Goal: Task Accomplishment & Management: Manage account settings

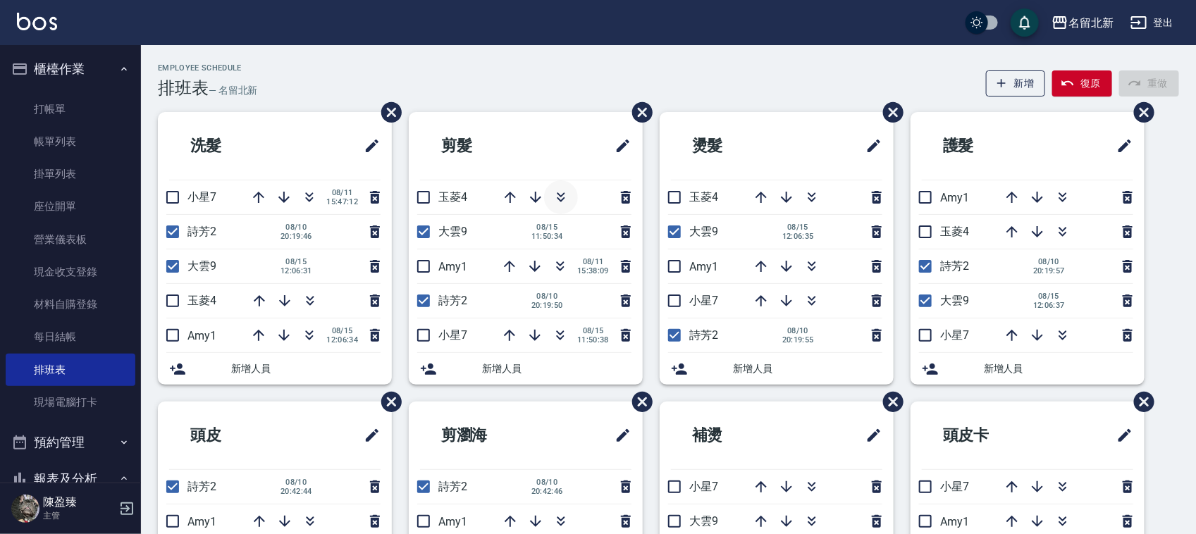
scroll to position [352, 0]
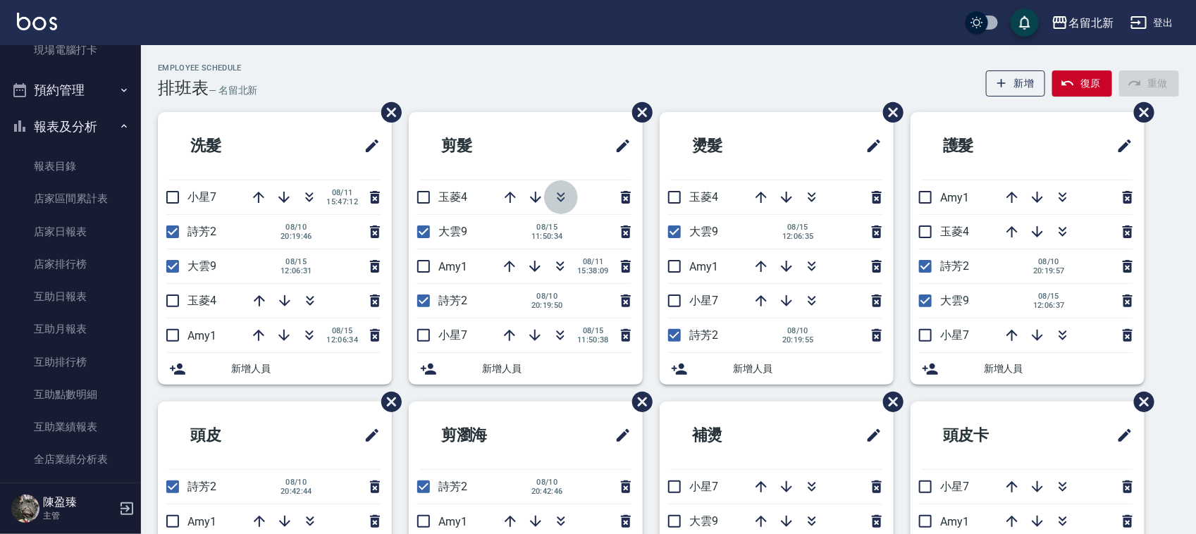
click at [548, 192] on button "button" at bounding box center [561, 197] width 34 height 34
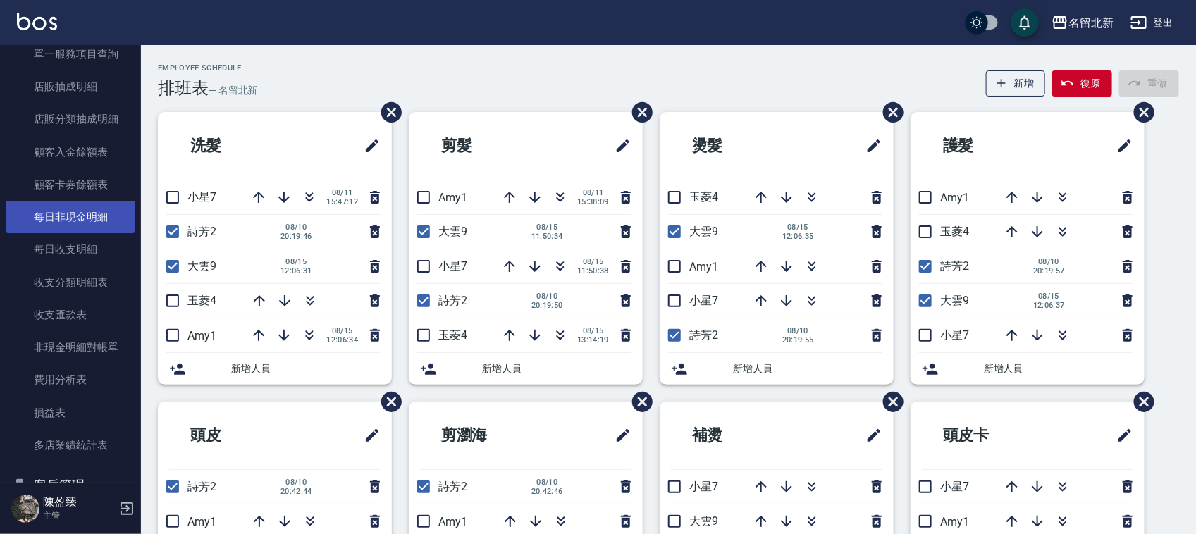
scroll to position [969, 0]
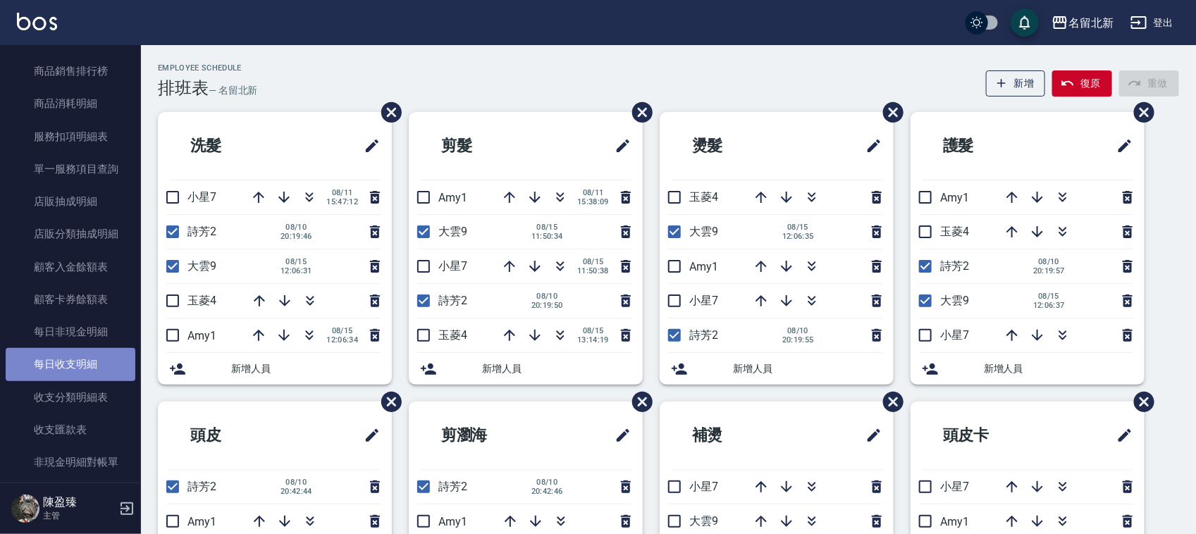
click at [82, 359] on link "每日收支明細" at bounding box center [71, 364] width 130 height 32
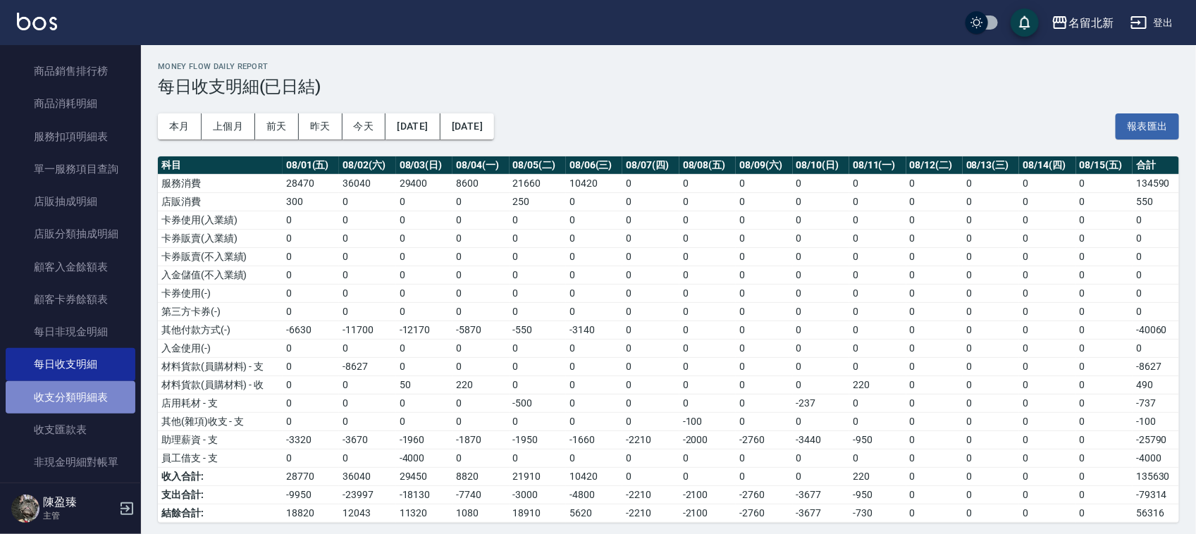
drag, startPoint x: 92, startPoint y: 395, endPoint x: 111, endPoint y: 378, distance: 25.9
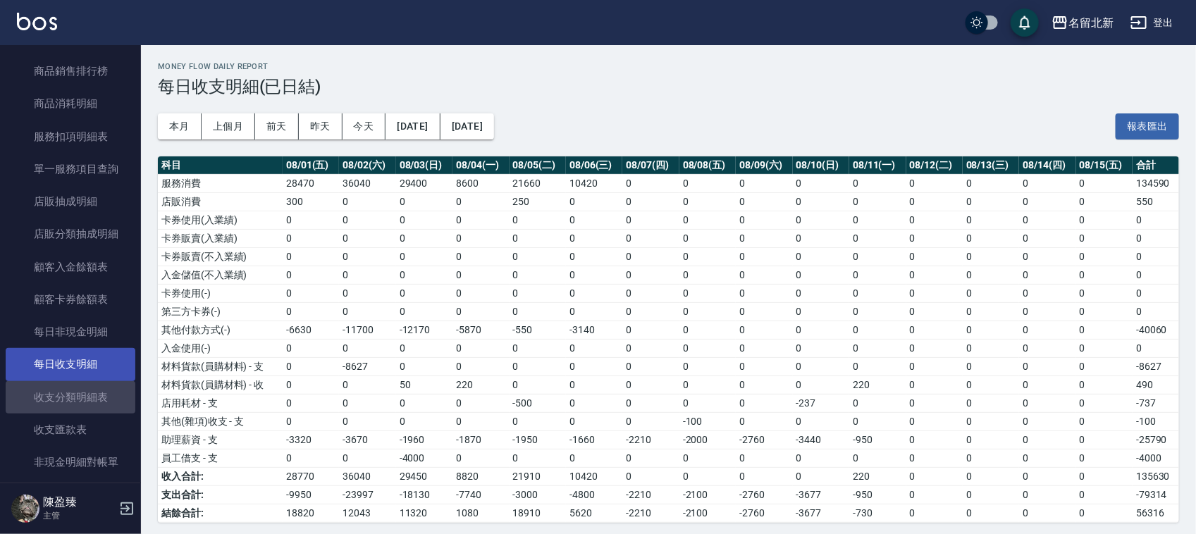
click at [93, 396] on link "收支分類明細表" at bounding box center [71, 397] width 130 height 32
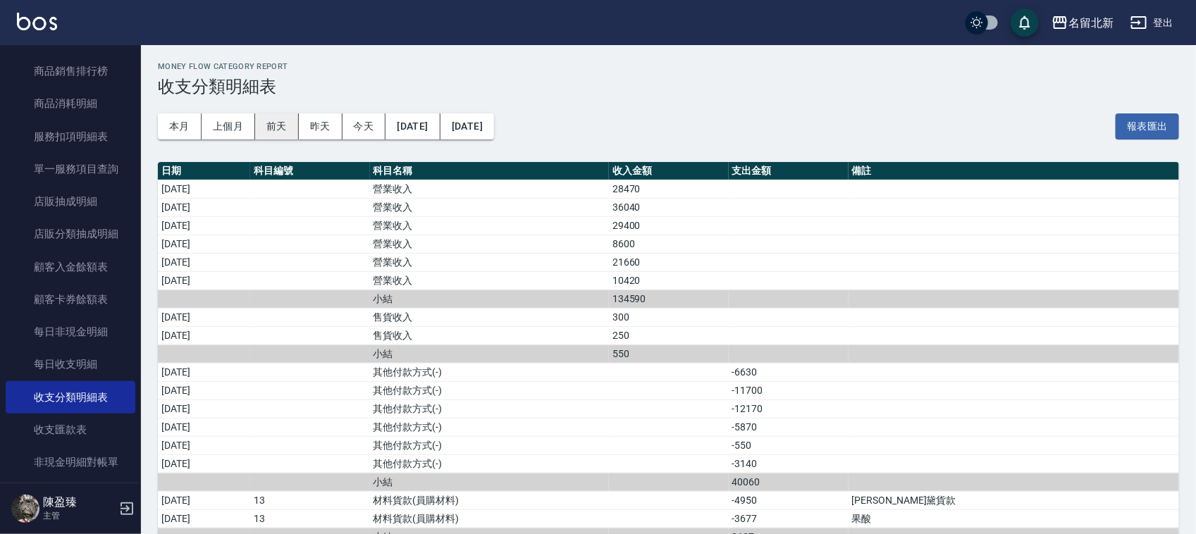
drag, startPoint x: 229, startPoint y: 129, endPoint x: 295, endPoint y: 113, distance: 67.3
click at [234, 125] on button "上個月" at bounding box center [229, 126] width 54 height 26
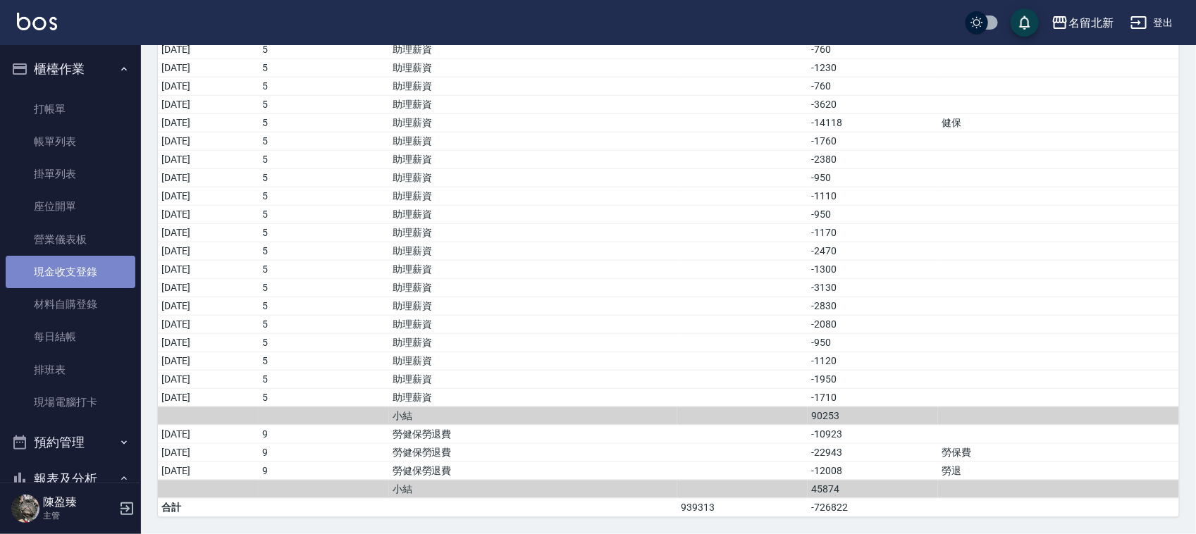
click at [78, 272] on link "現金收支登錄" at bounding box center [71, 272] width 130 height 32
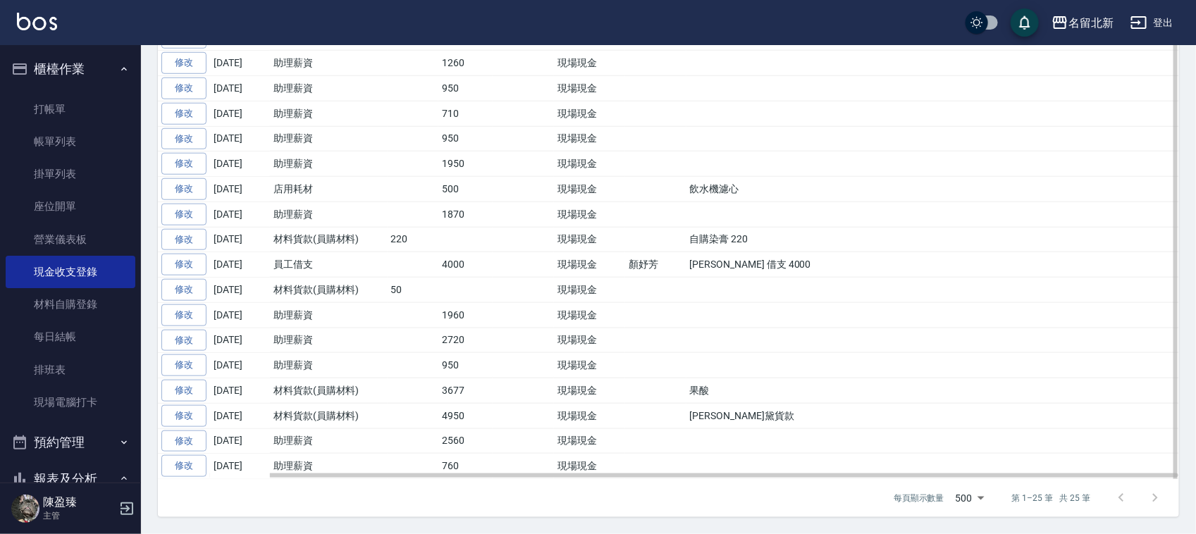
scroll to position [8, 0]
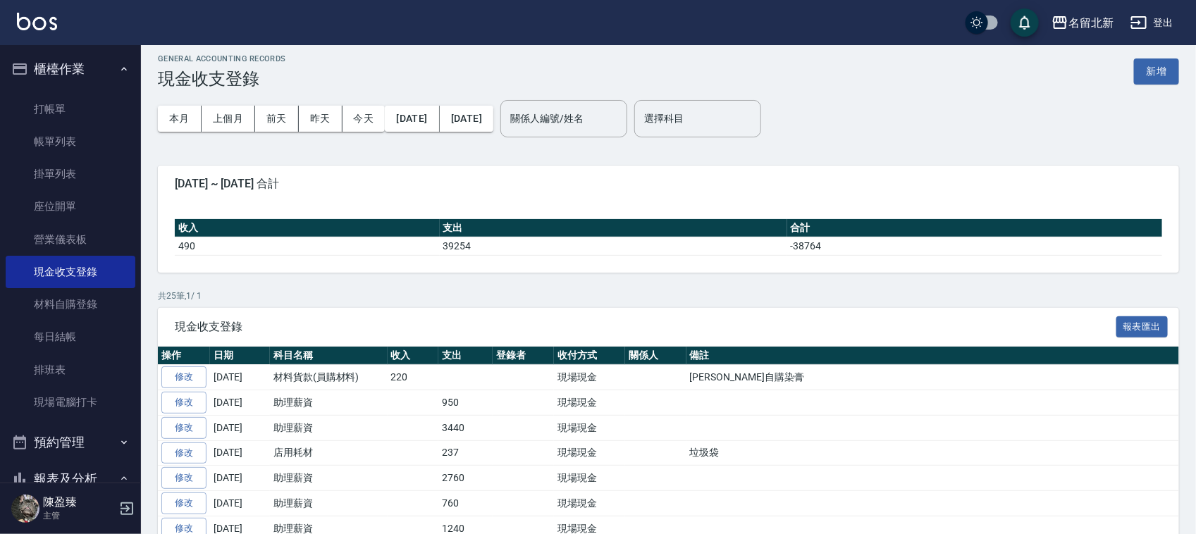
drag, startPoint x: 184, startPoint y: 108, endPoint x: 257, endPoint y: 159, distance: 89.1
click at [254, 166] on div "GENERAL ACCOUNTING RECORDS 現金收支登錄 新增 本月 上個月 前天 昨天 今天 2025/08/01 2025/08/15 關係人編…" at bounding box center [668, 543] width 1055 height 1013
click at [224, 113] on button "上個月" at bounding box center [229, 119] width 54 height 26
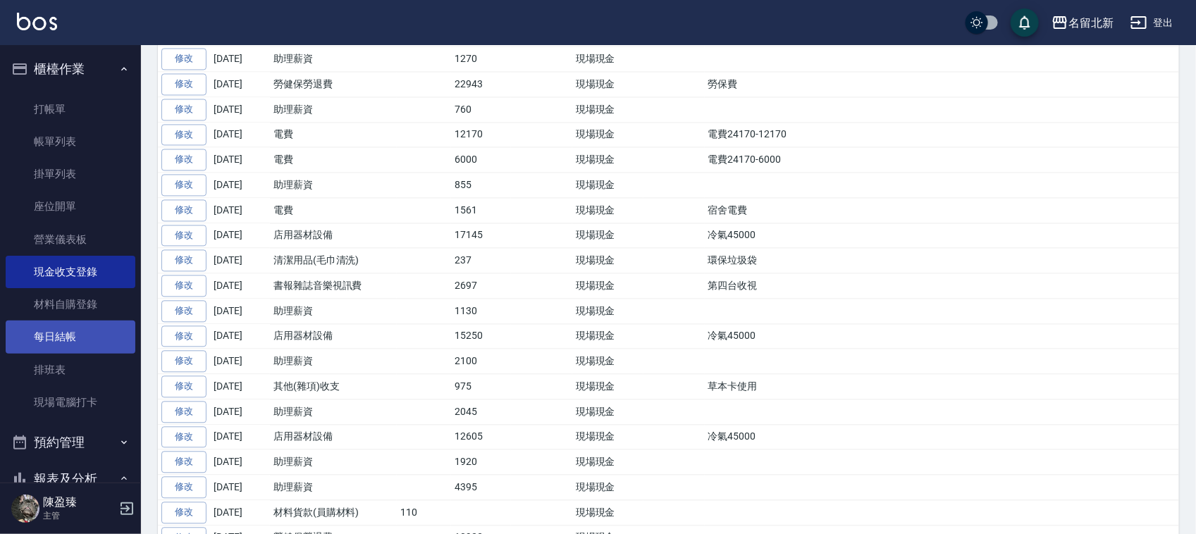
scroll to position [1057, 0]
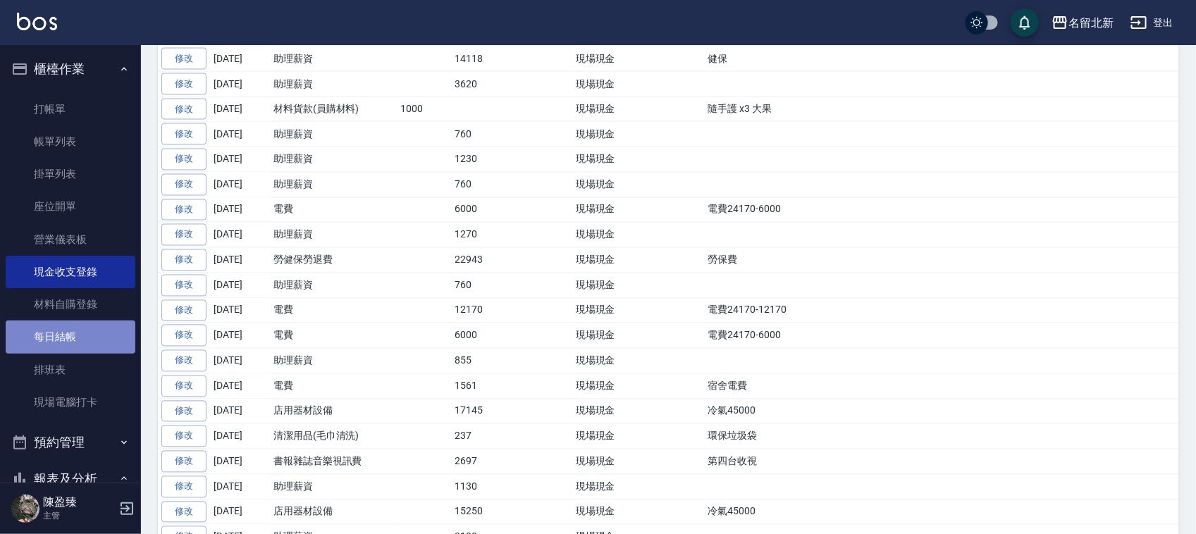
click at [71, 340] on link "每日結帳" at bounding box center [71, 337] width 130 height 32
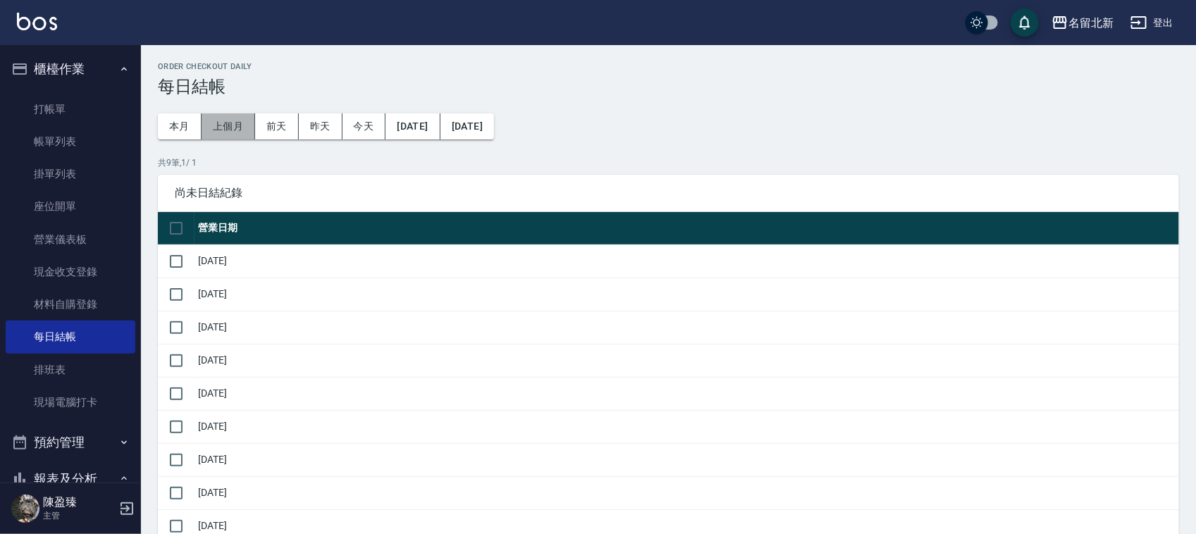
click at [229, 130] on button "上個月" at bounding box center [229, 126] width 54 height 26
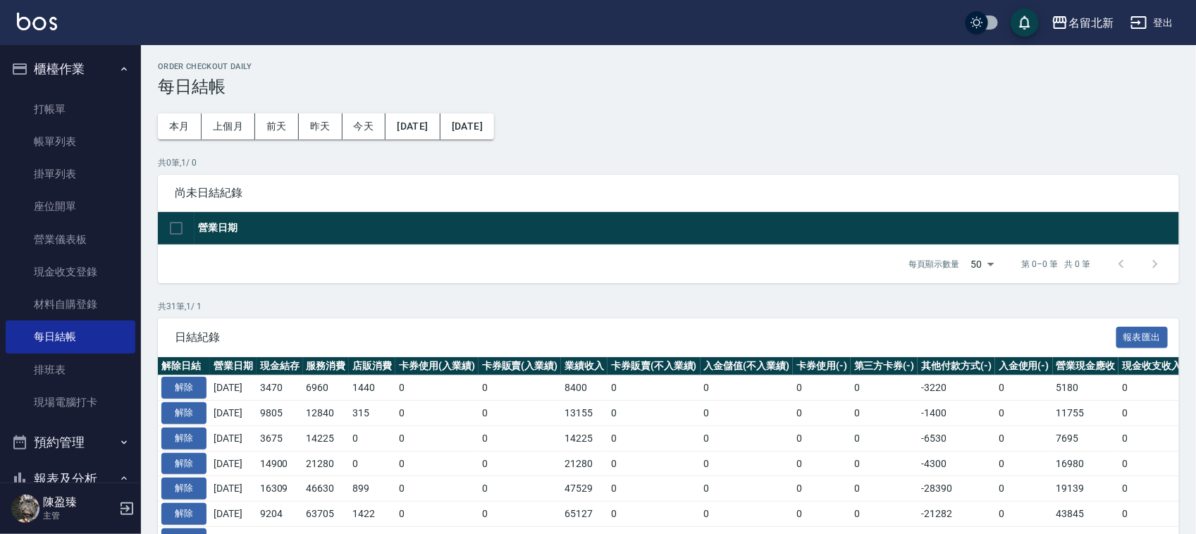
scroll to position [529, 0]
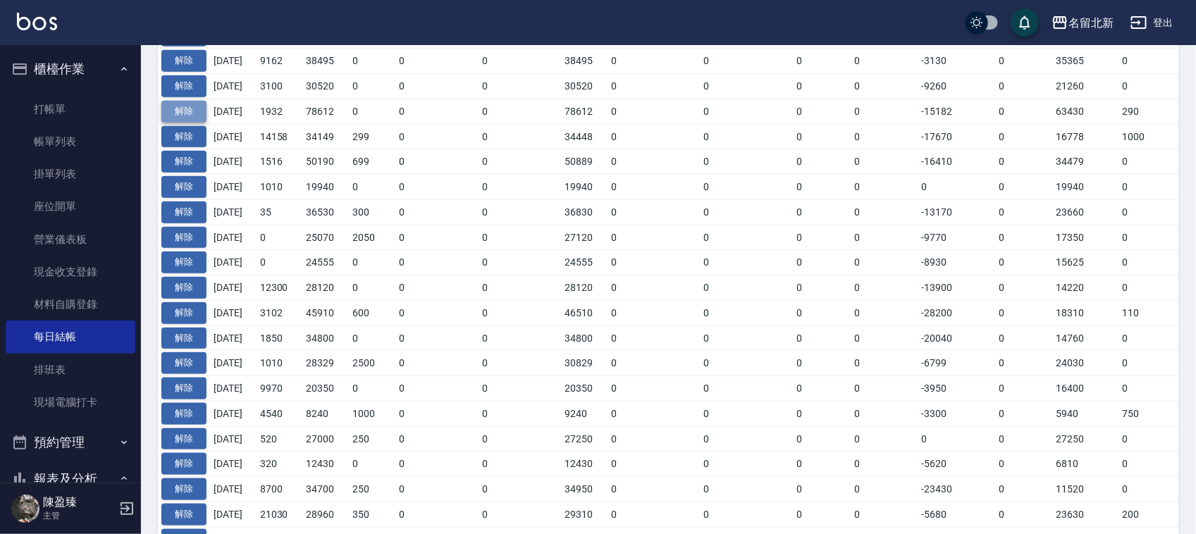
click at [190, 109] on button "解除" at bounding box center [183, 112] width 45 height 22
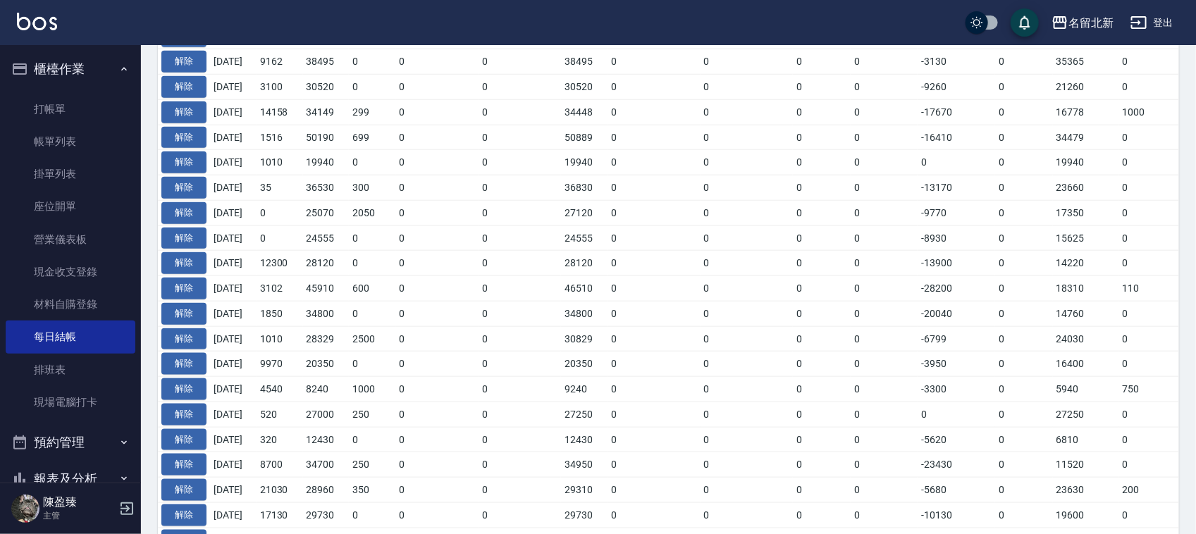
scroll to position [529, 0]
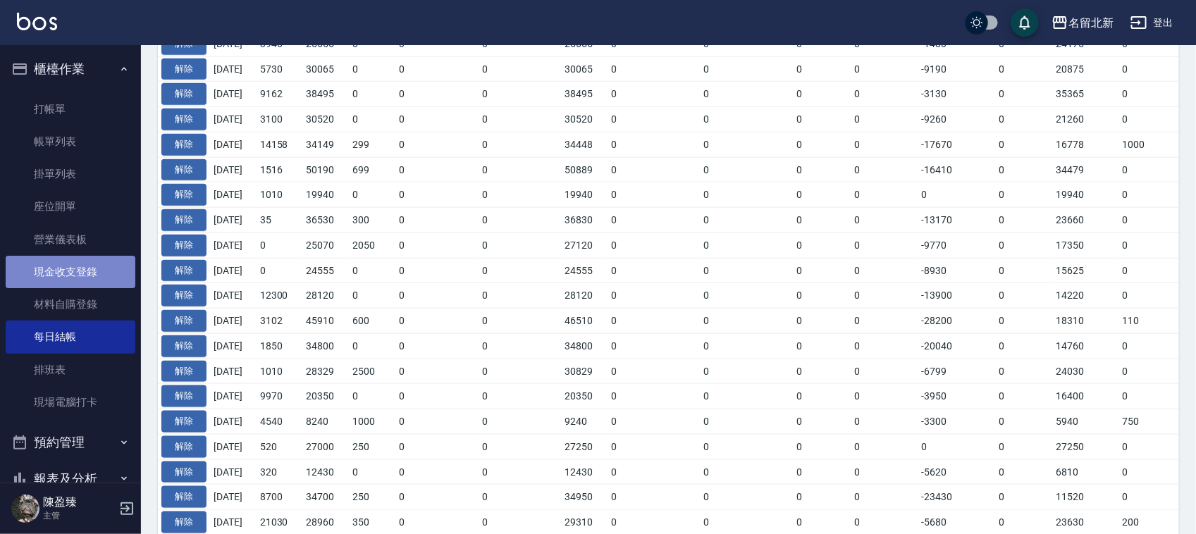
drag, startPoint x: 75, startPoint y: 268, endPoint x: 414, endPoint y: 287, distance: 339.5
click at [75, 268] on link "現金收支登錄" at bounding box center [71, 272] width 130 height 32
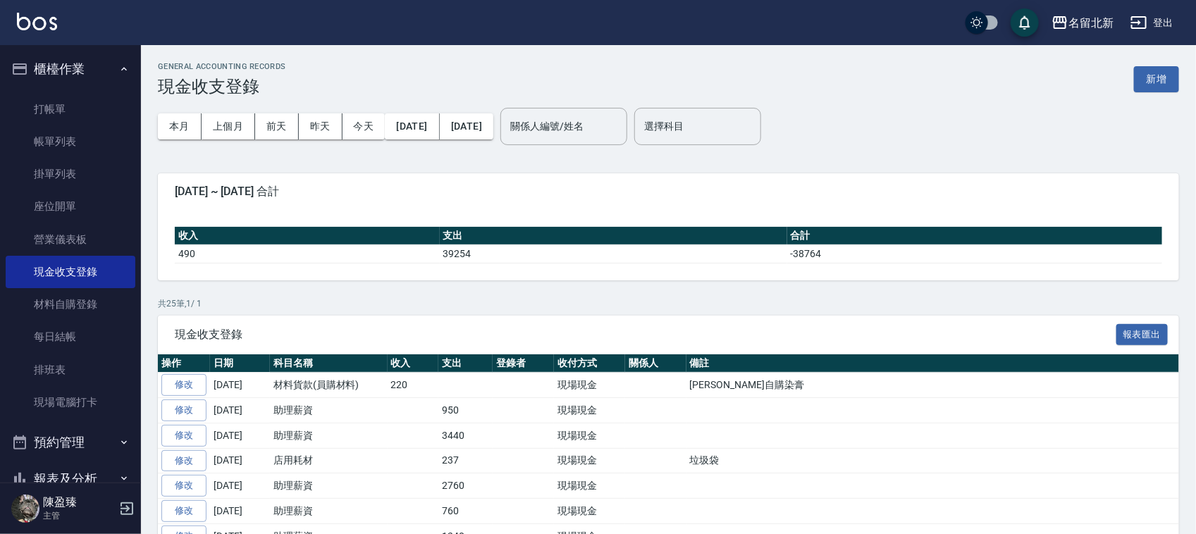
click at [240, 109] on div "本月 上個月 前天 昨天 今天 2025/08/01 2025/08/15" at bounding box center [325, 127] width 335 height 60
click at [236, 129] on button "上個月" at bounding box center [229, 126] width 54 height 26
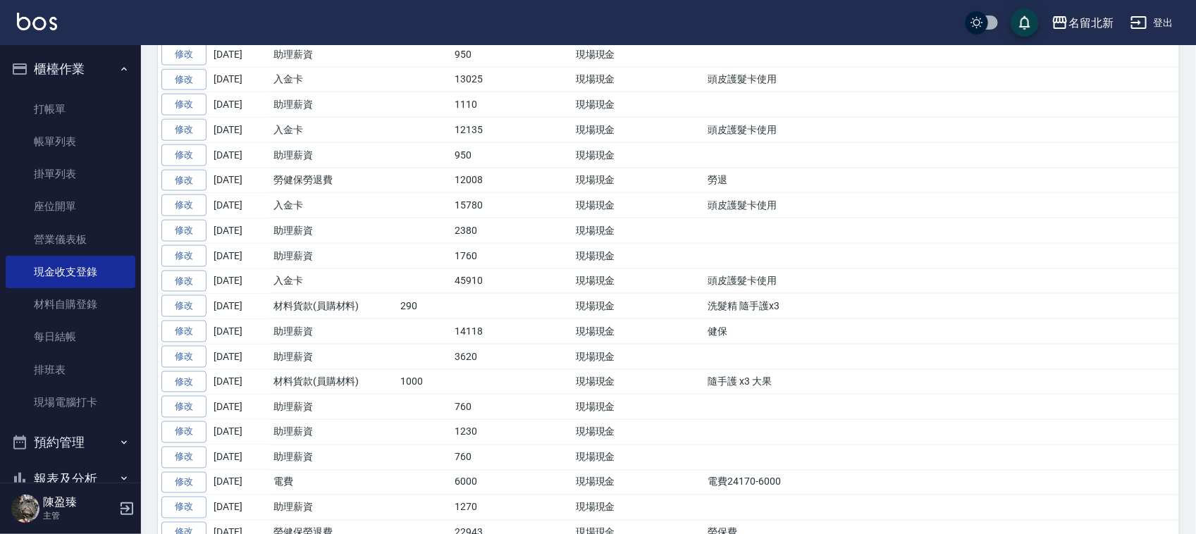
scroll to position [793, 0]
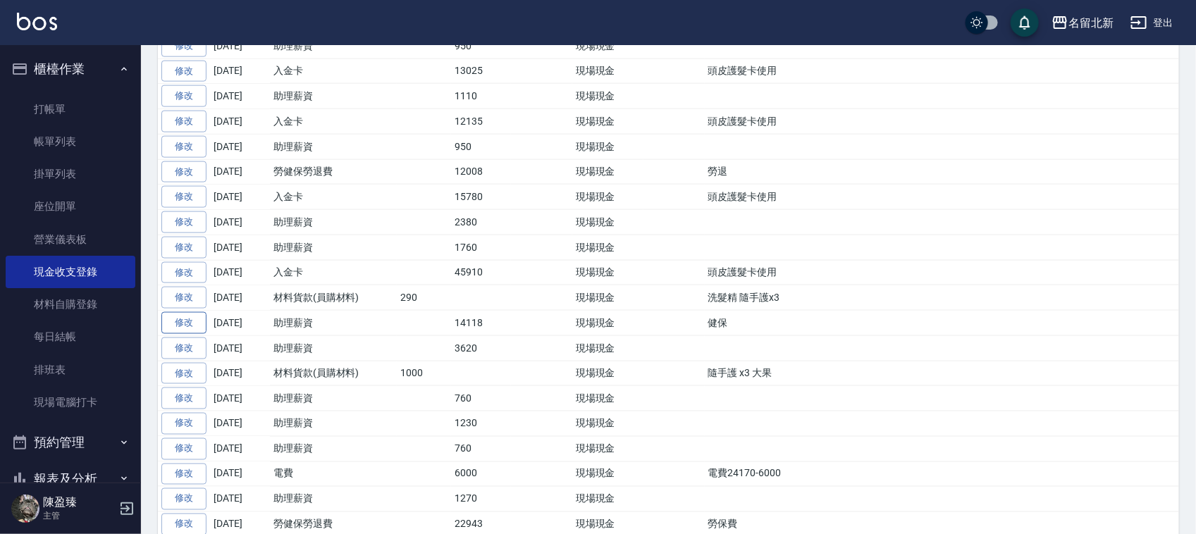
click at [192, 333] on link "修改" at bounding box center [183, 323] width 45 height 22
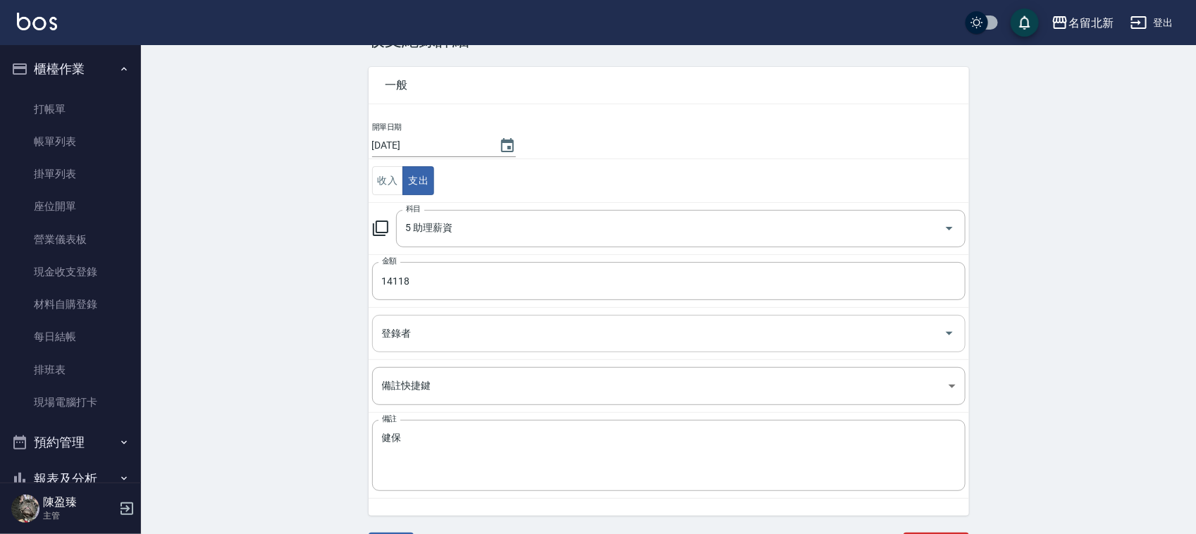
scroll to position [72, 0]
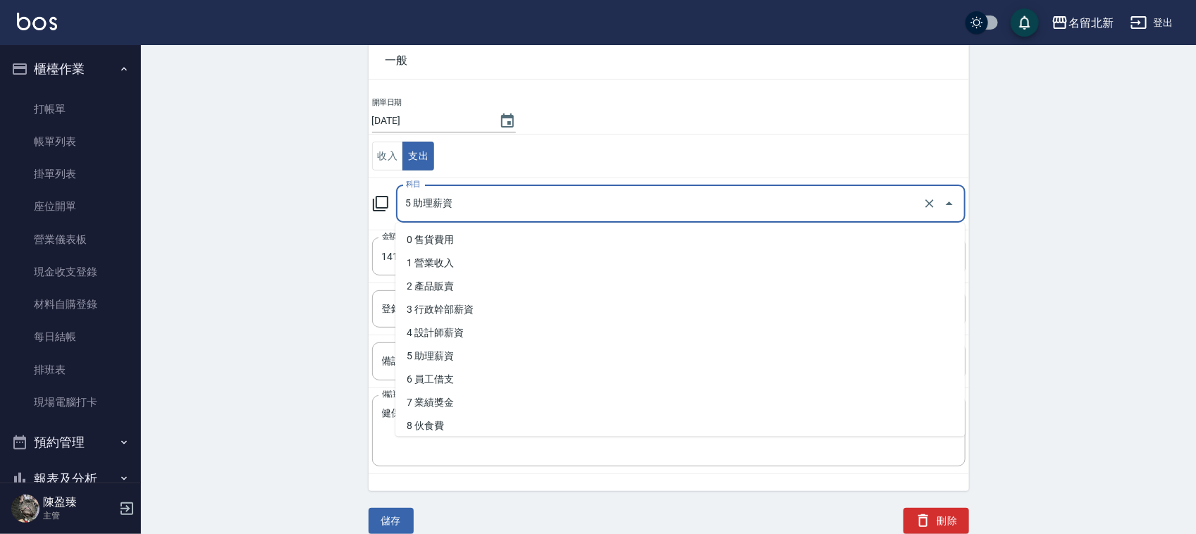
click at [505, 197] on input "5 助理薪資" at bounding box center [660, 204] width 517 height 25
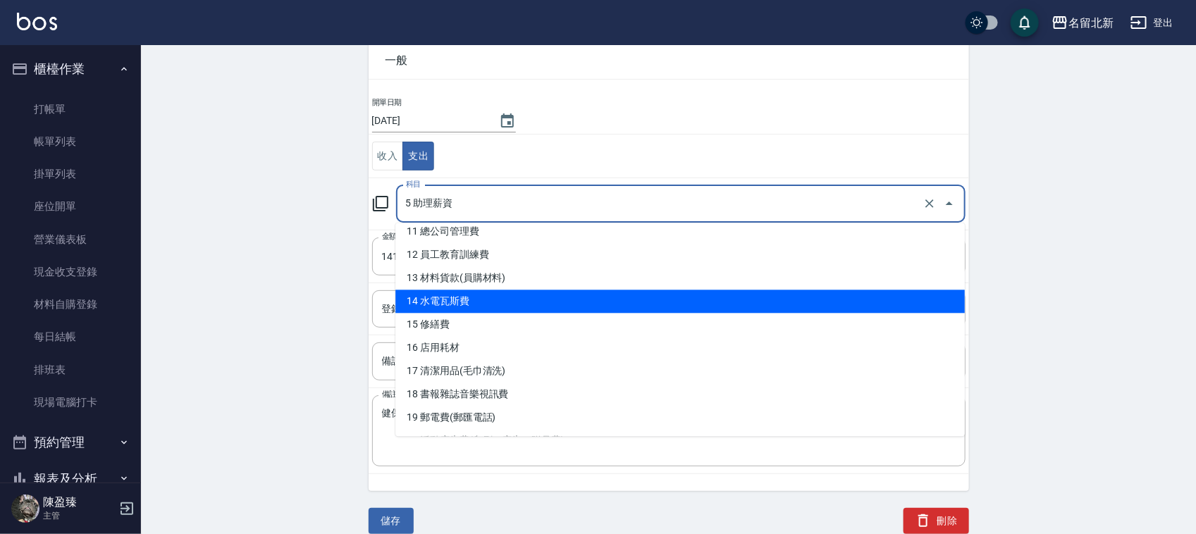
scroll to position [176, 0]
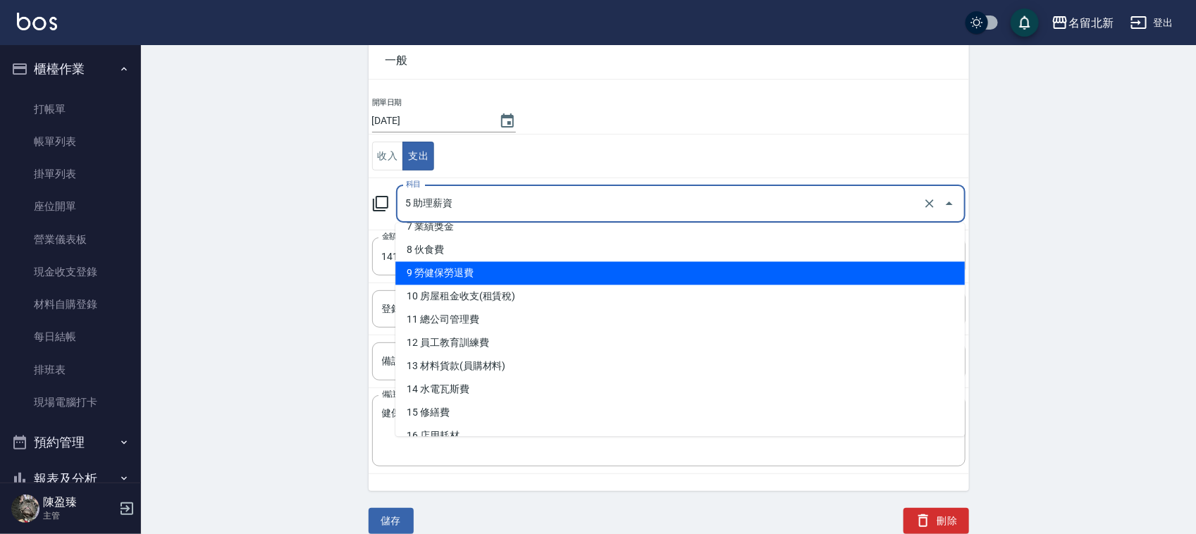
click at [457, 278] on li "9 勞健保勞退費" at bounding box center [679, 273] width 569 height 23
type input "9 勞健保勞退費"
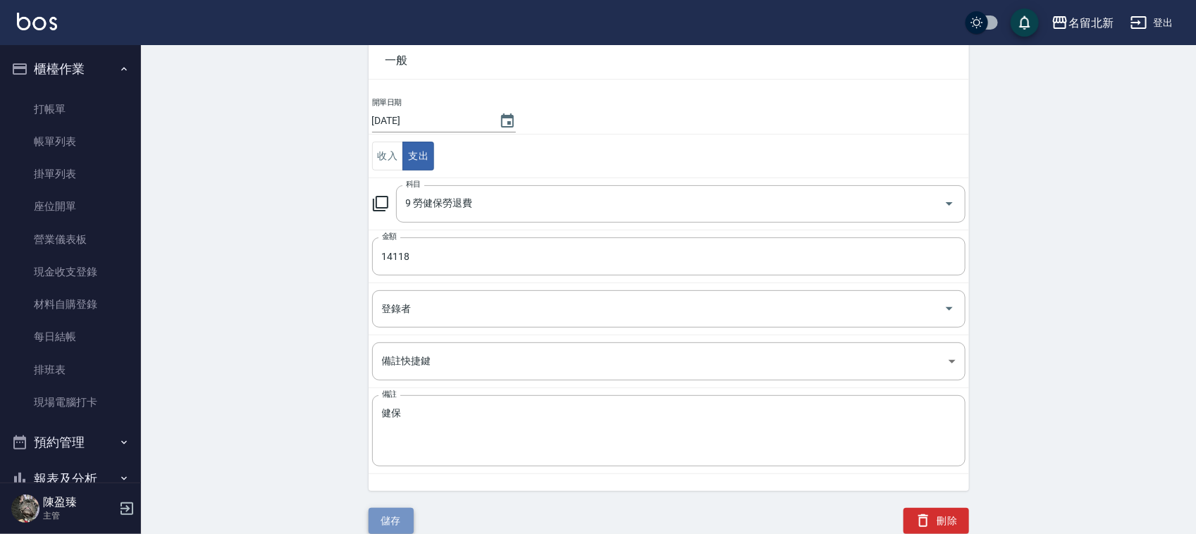
click at [395, 511] on button "儲存" at bounding box center [391, 521] width 45 height 26
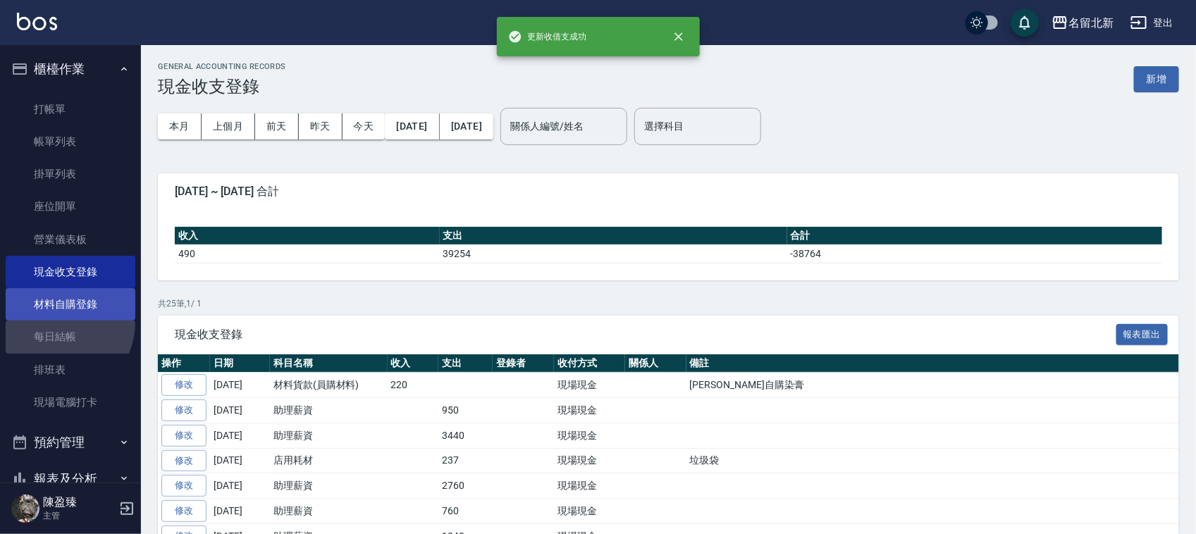
drag, startPoint x: 57, startPoint y: 322, endPoint x: 63, endPoint y: 312, distance: 11.7
click at [57, 319] on ul "打帳單 帳單列表 掛單列表 座位開單 營業儀表板 現金收支登錄 材料自購登錄 每日結帳 排班表 現場電腦打卡" at bounding box center [71, 256] width 130 height 338
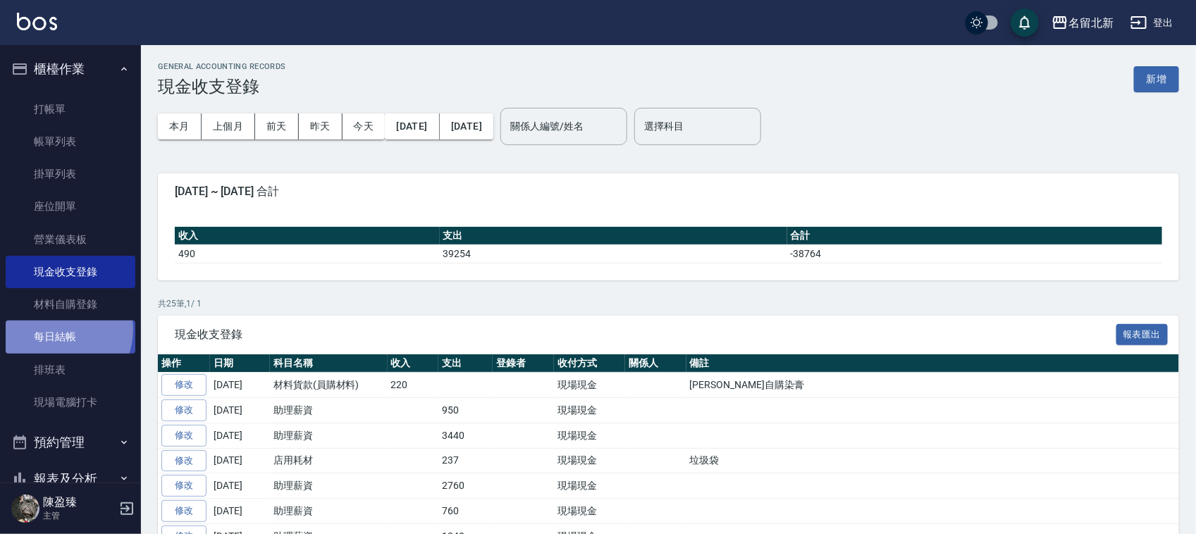
click at [55, 329] on link "每日結帳" at bounding box center [71, 337] width 130 height 32
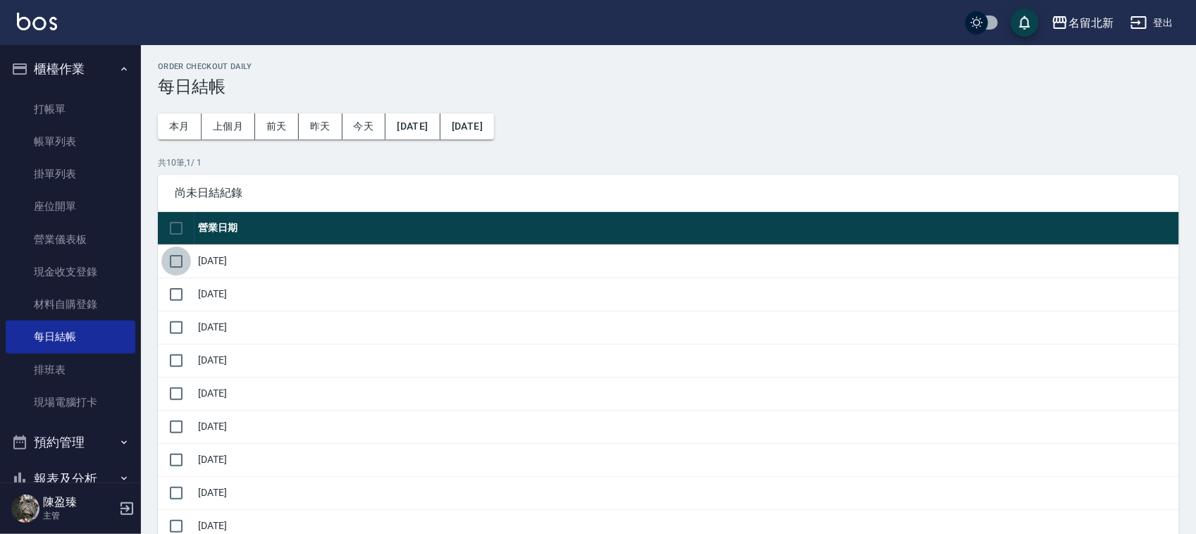
click at [178, 261] on input "checkbox" at bounding box center [176, 262] width 30 height 30
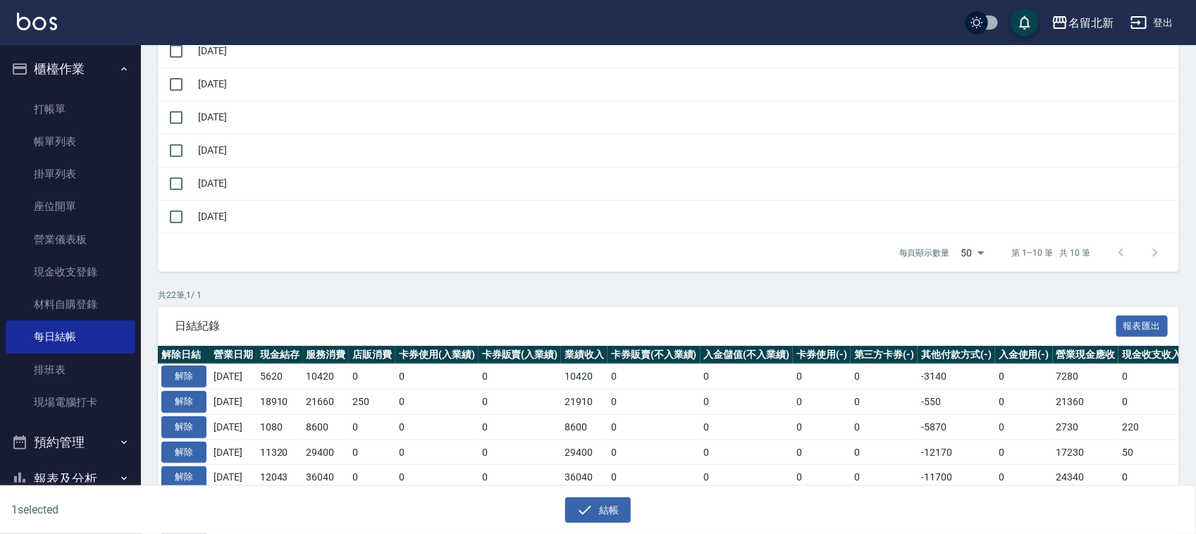
scroll to position [264, 0]
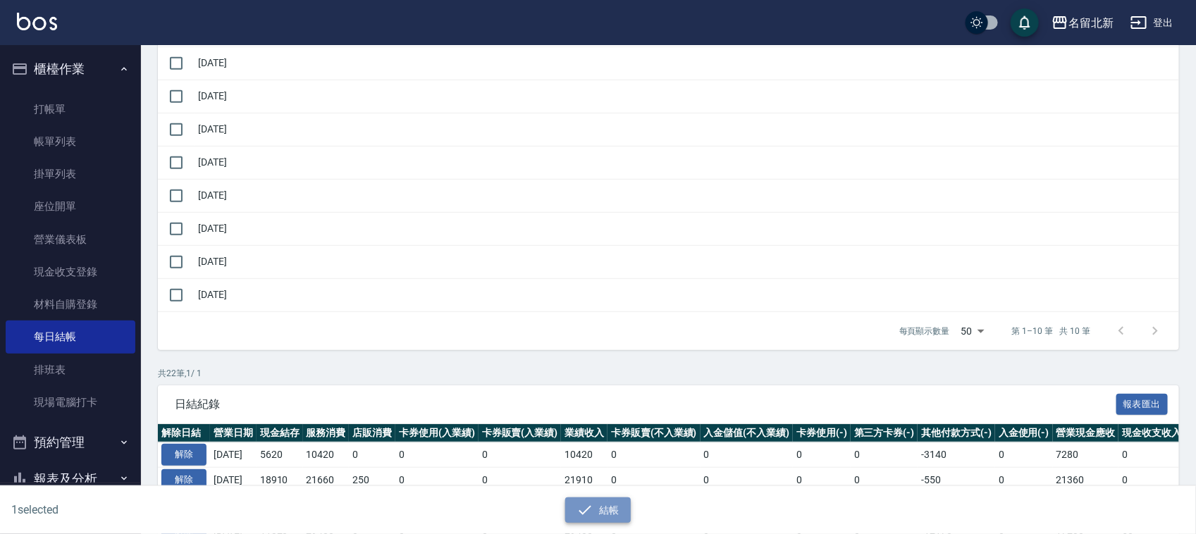
click at [615, 512] on button "結帳" at bounding box center [598, 511] width 66 height 26
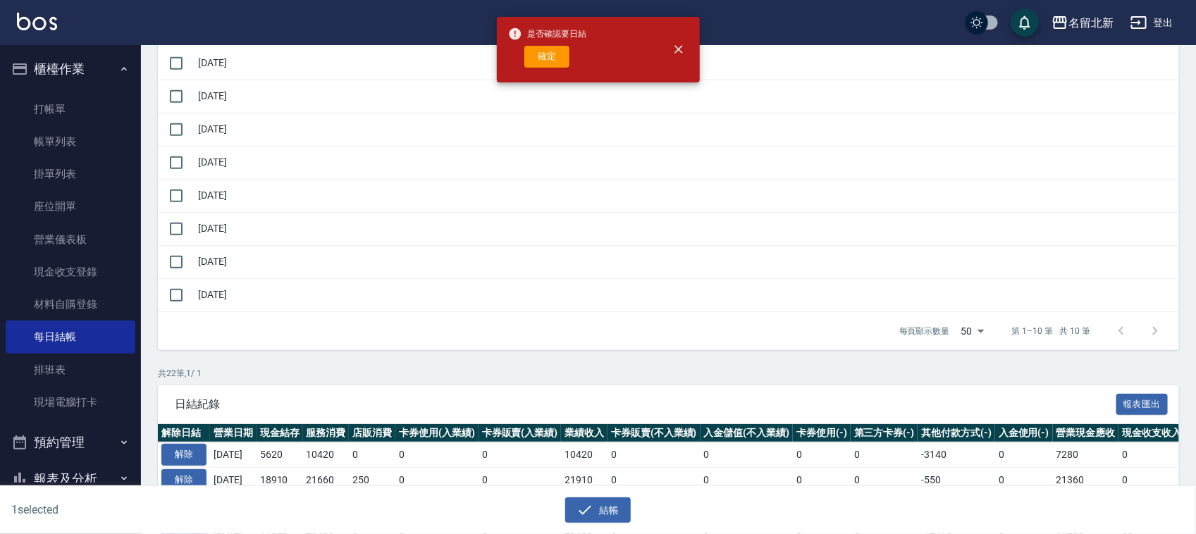
click at [550, 53] on button "確定" at bounding box center [546, 57] width 45 height 22
checkbox input "false"
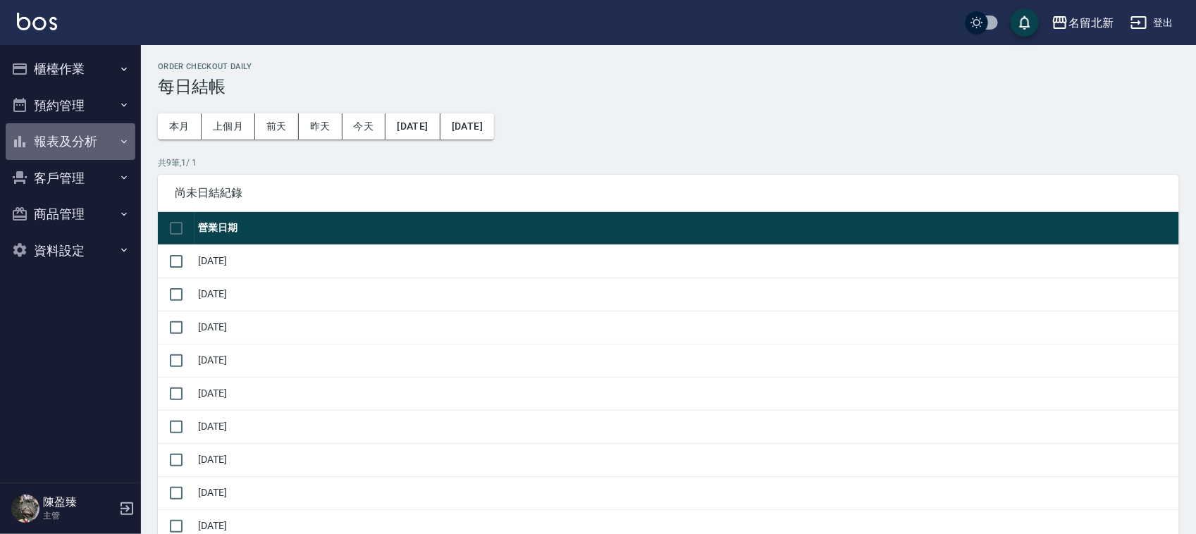
click at [56, 135] on button "報表及分析" at bounding box center [71, 141] width 130 height 37
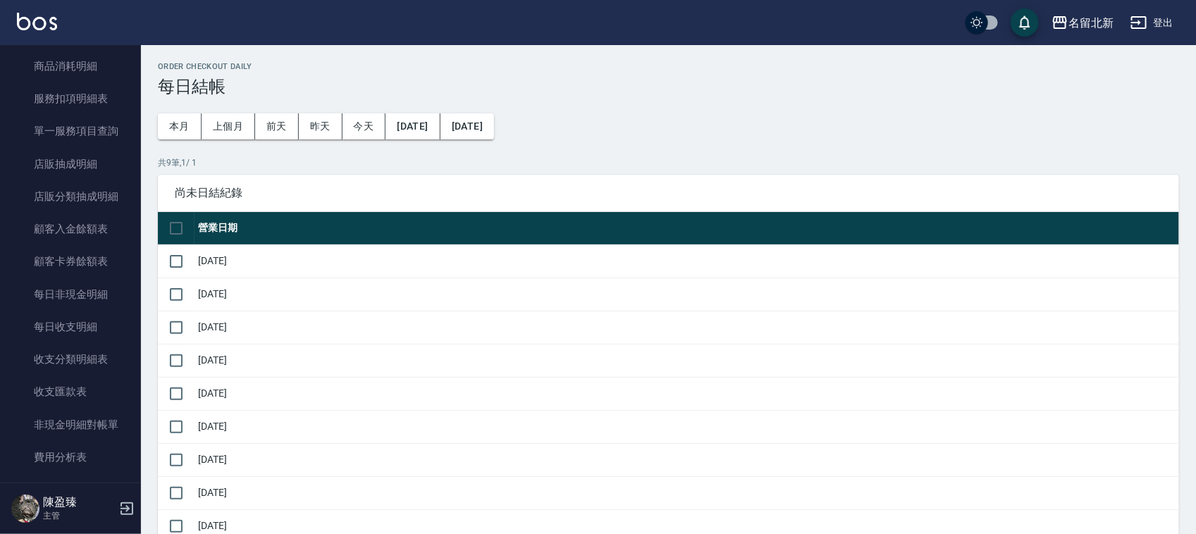
scroll to position [857, 0]
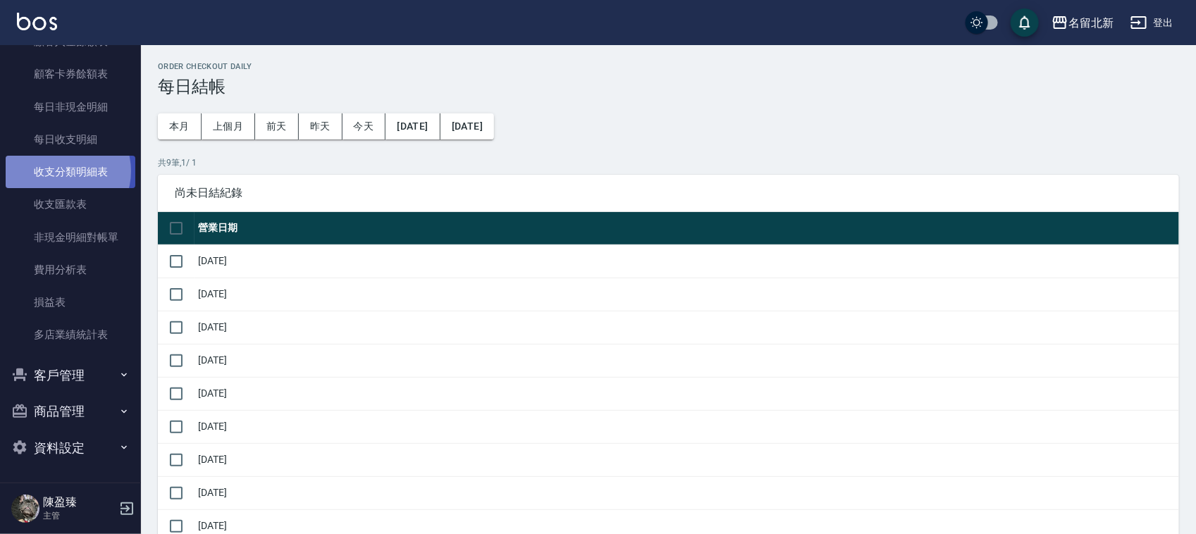
click at [60, 171] on link "收支分類明細表" at bounding box center [71, 172] width 130 height 32
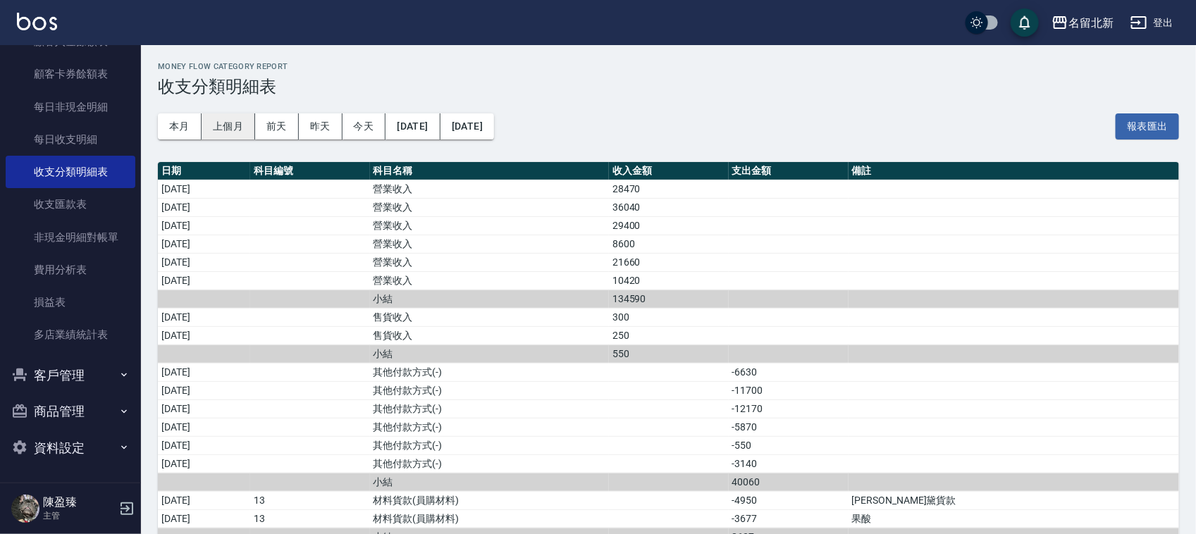
click at [237, 130] on button "上個月" at bounding box center [229, 126] width 54 height 26
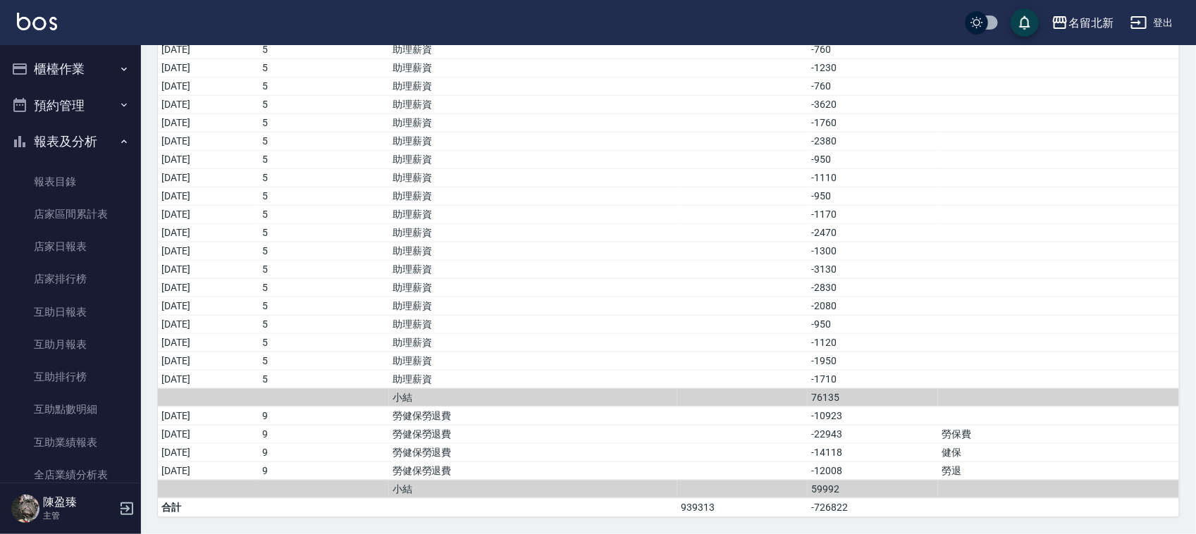
scroll to position [2619, 0]
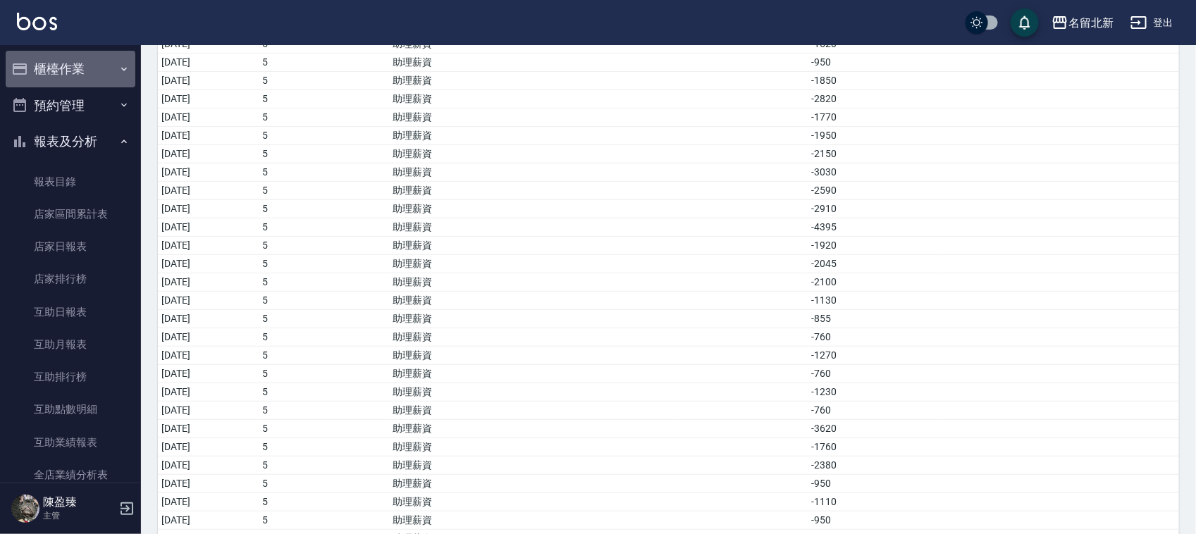
drag, startPoint x: 78, startPoint y: 74, endPoint x: 94, endPoint y: 69, distance: 16.9
click at [80, 73] on button "櫃檯作業" at bounding box center [71, 69] width 130 height 37
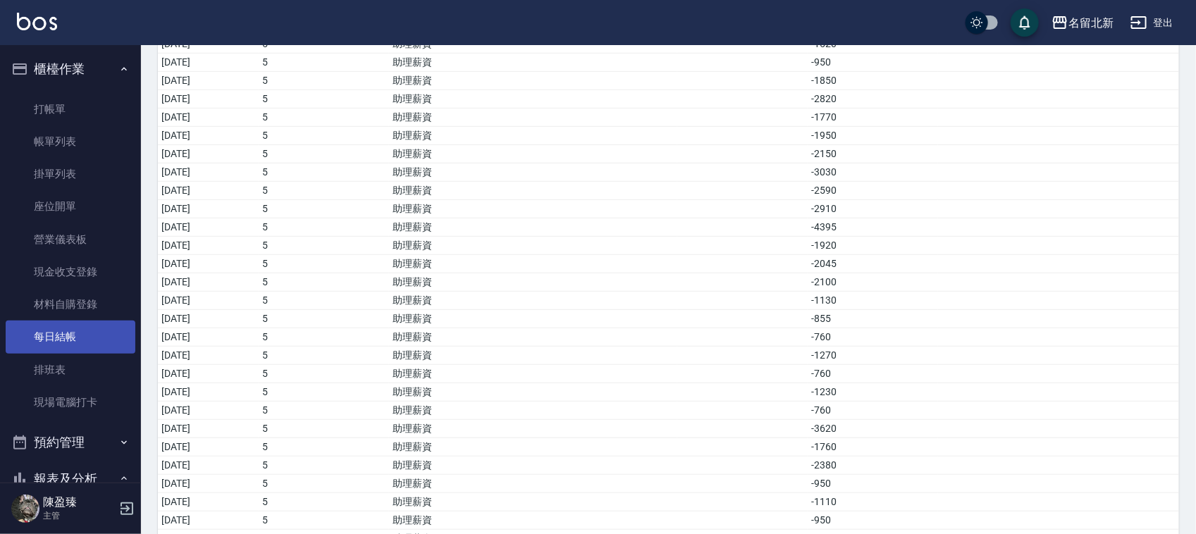
click at [71, 337] on link "每日結帳" at bounding box center [71, 337] width 130 height 32
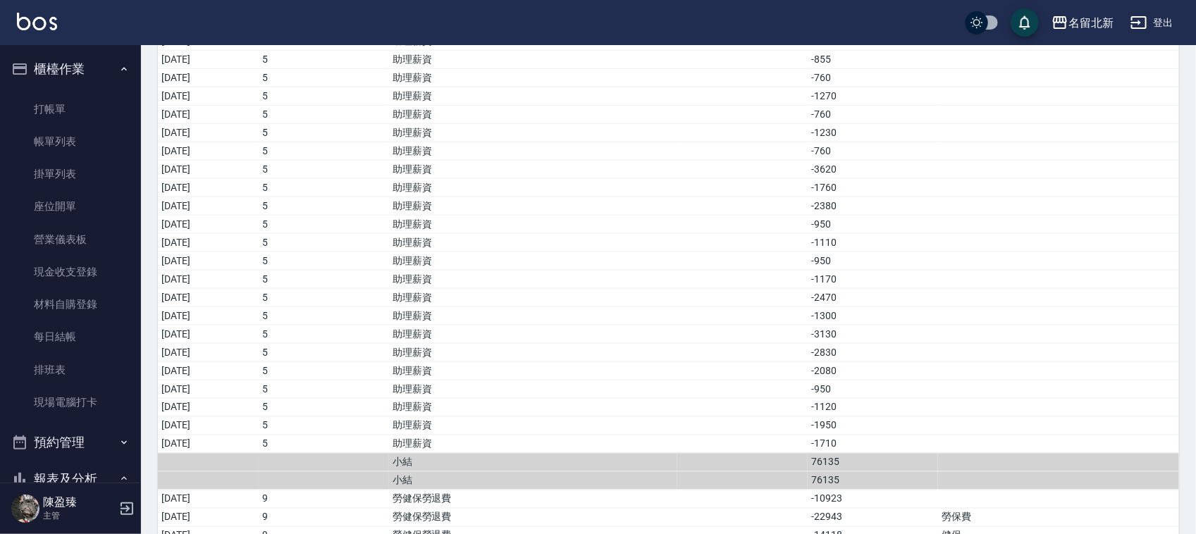
scroll to position [3323, 0]
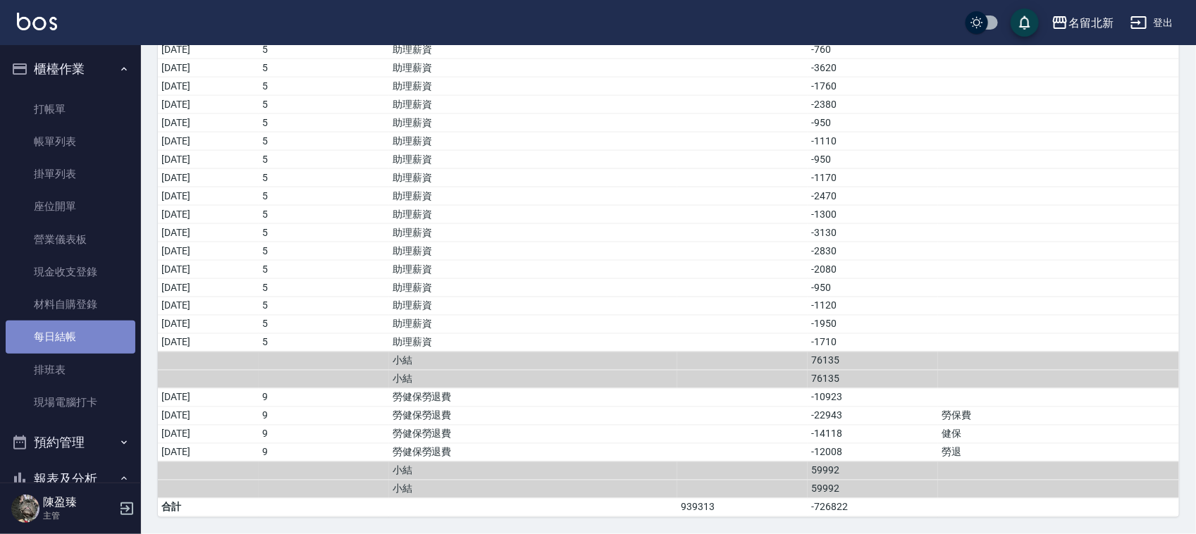
click at [75, 333] on link "每日結帳" at bounding box center [71, 337] width 130 height 32
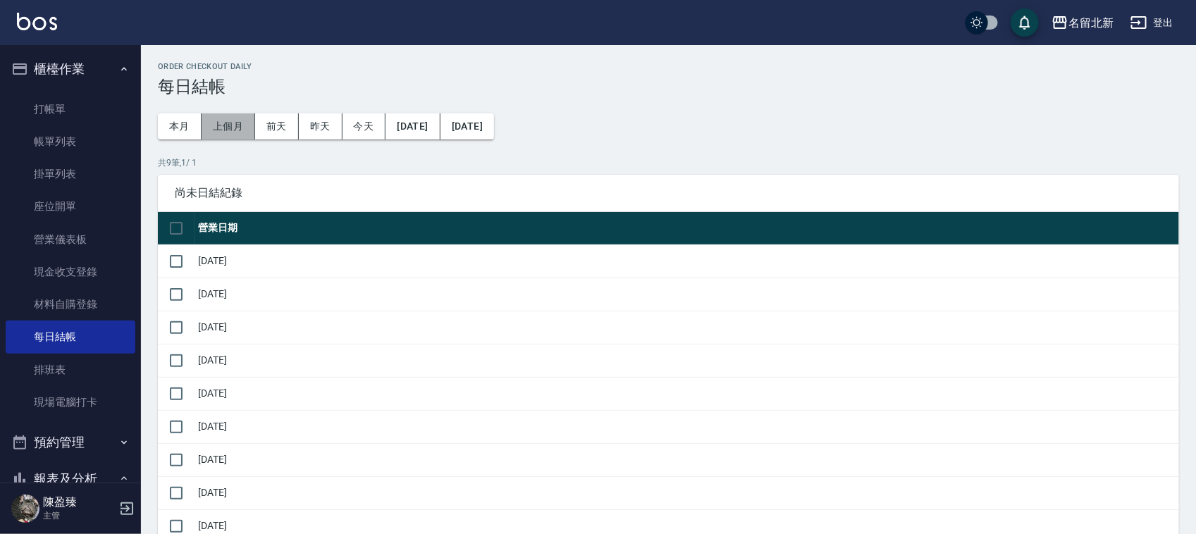
drag, startPoint x: 233, startPoint y: 125, endPoint x: 243, endPoint y: 124, distance: 10.0
click at [233, 125] on button "上個月" at bounding box center [229, 126] width 54 height 26
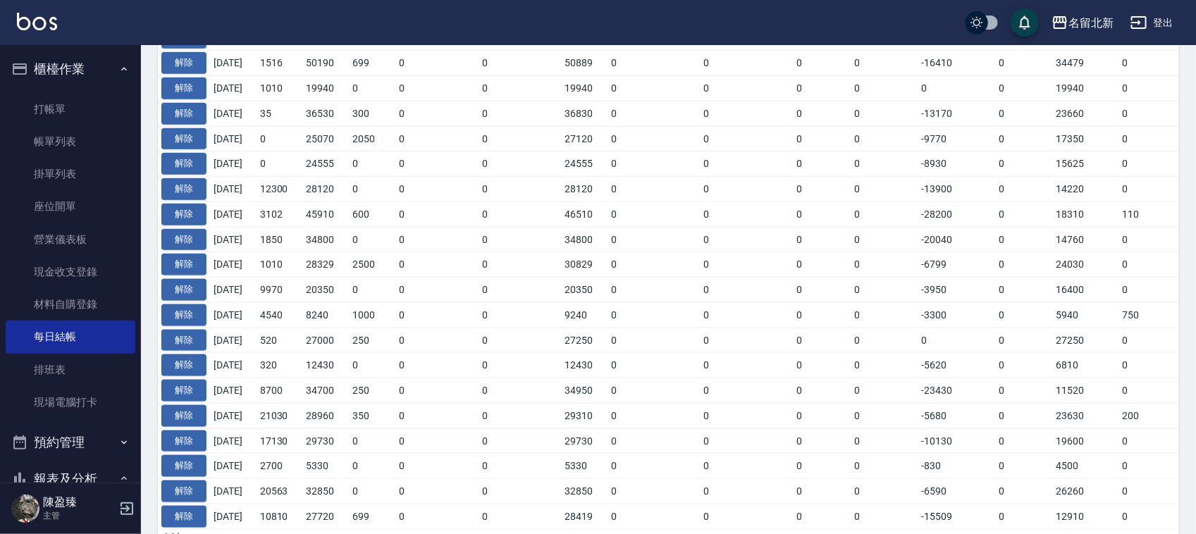
scroll to position [705, 0]
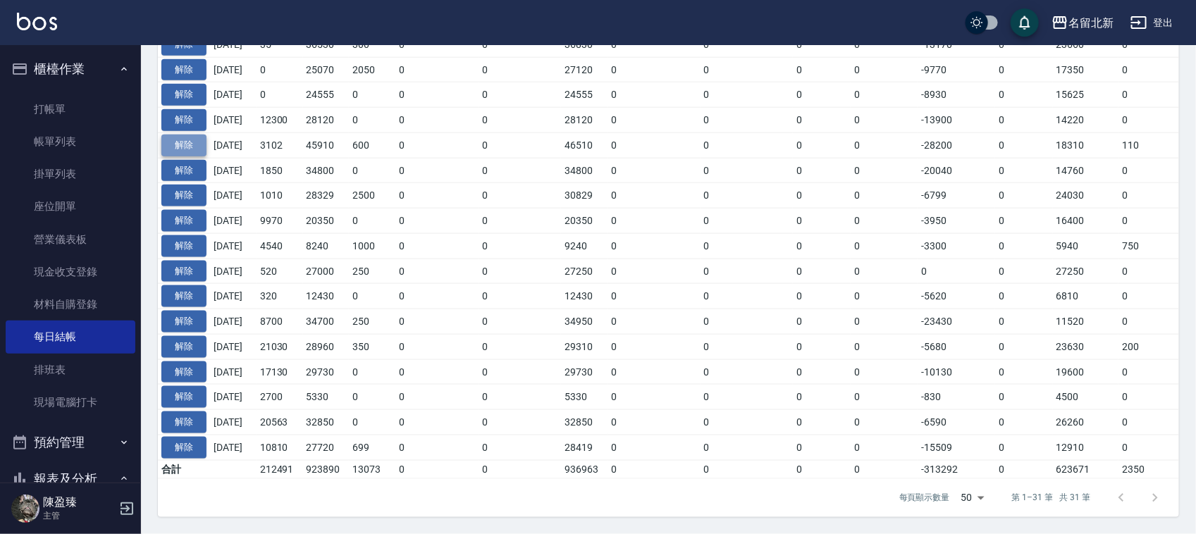
click at [185, 137] on button "解除" at bounding box center [183, 146] width 45 height 22
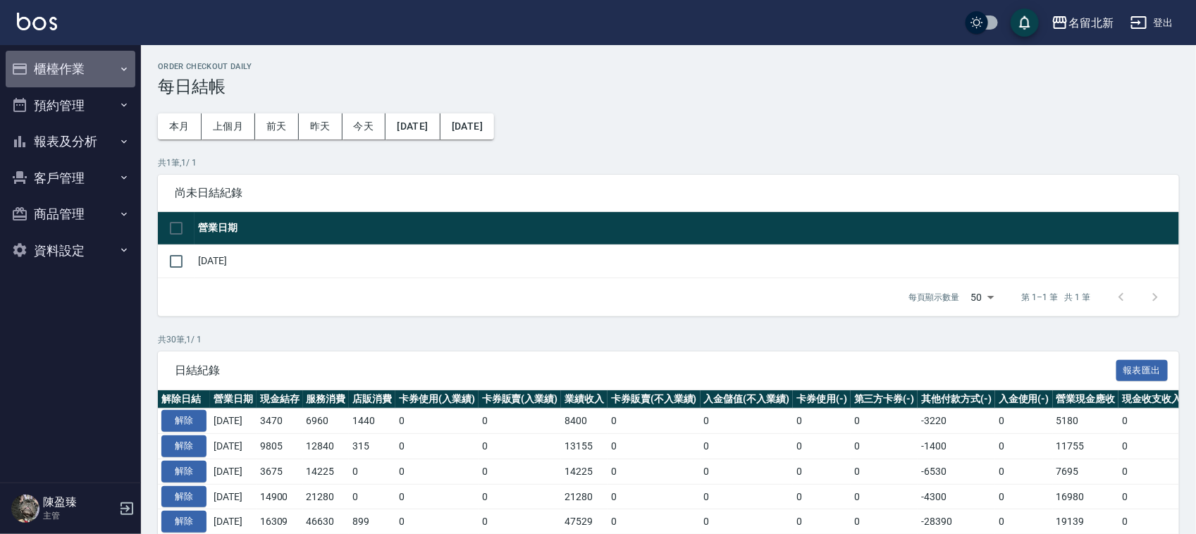
click at [58, 68] on button "櫃檯作業" at bounding box center [71, 69] width 130 height 37
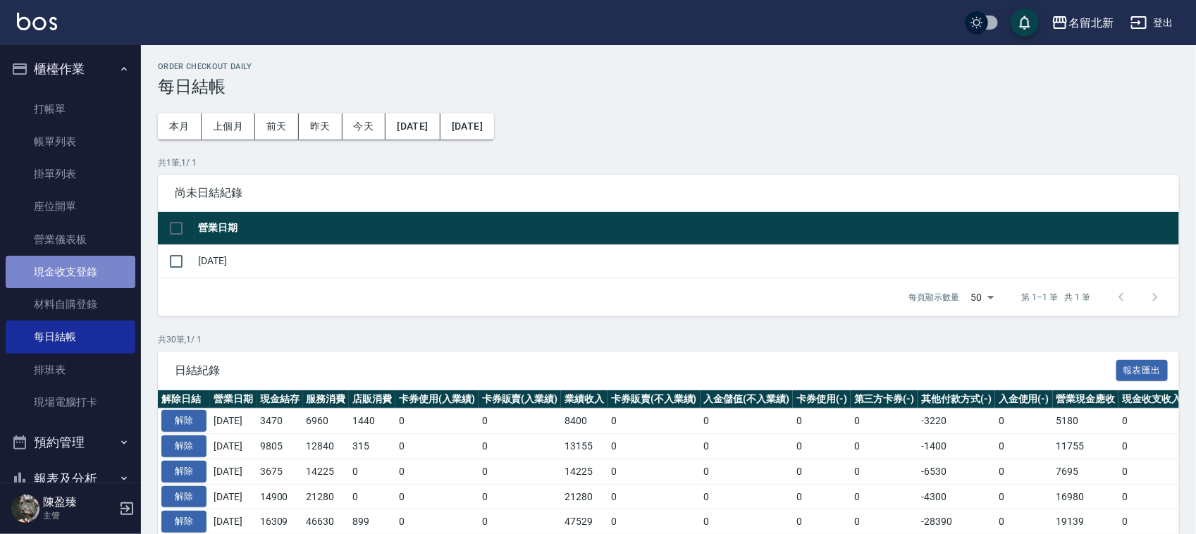
click at [92, 282] on link "現金收支登錄" at bounding box center [71, 272] width 130 height 32
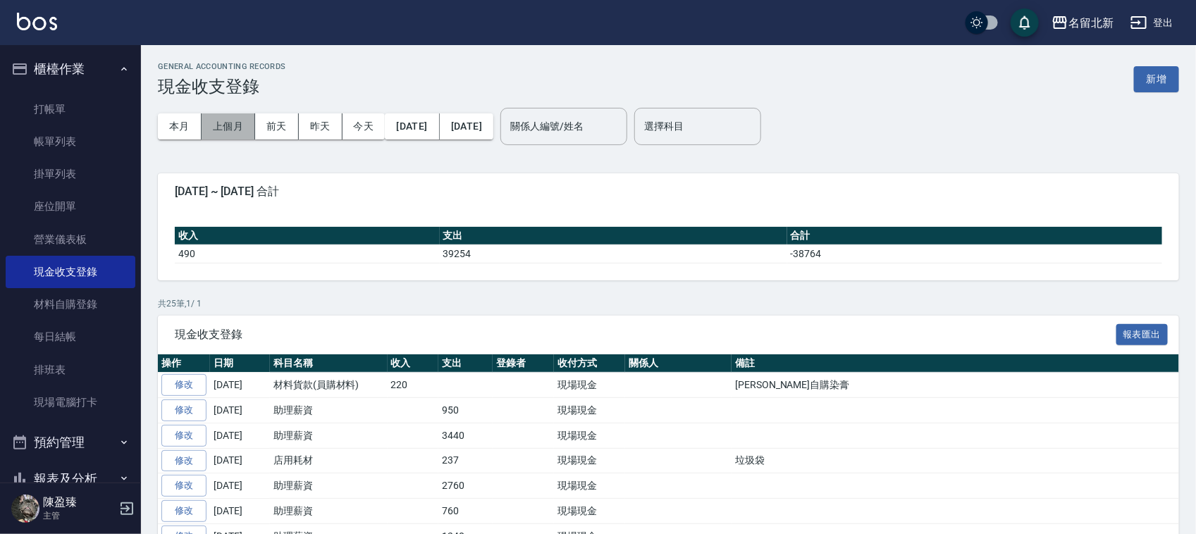
click at [235, 125] on button "上個月" at bounding box center [229, 126] width 54 height 26
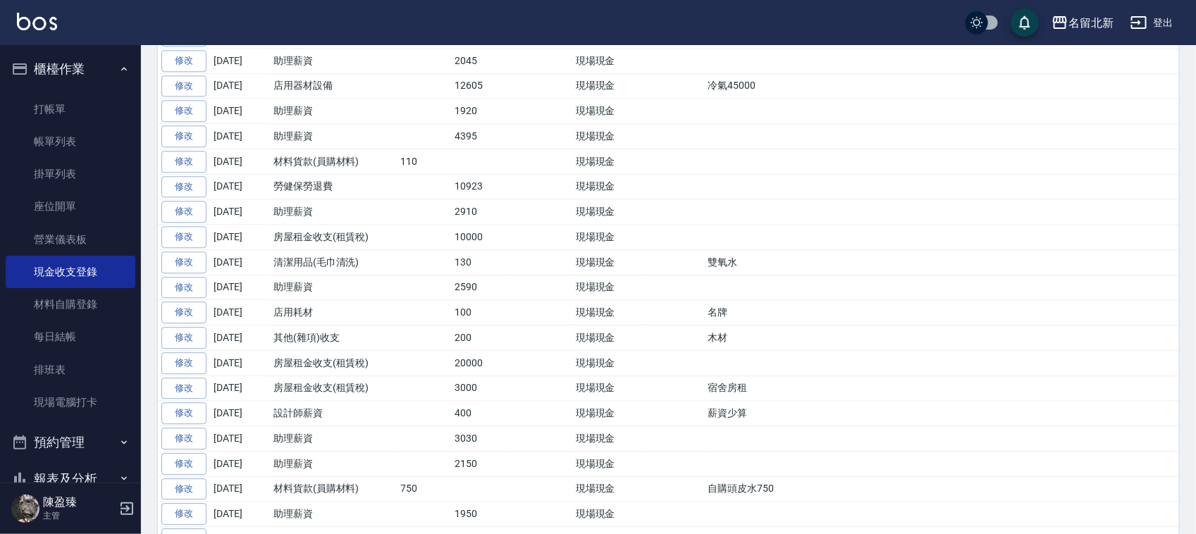
scroll to position [1586, 0]
click at [185, 197] on link "修改" at bounding box center [183, 186] width 45 height 22
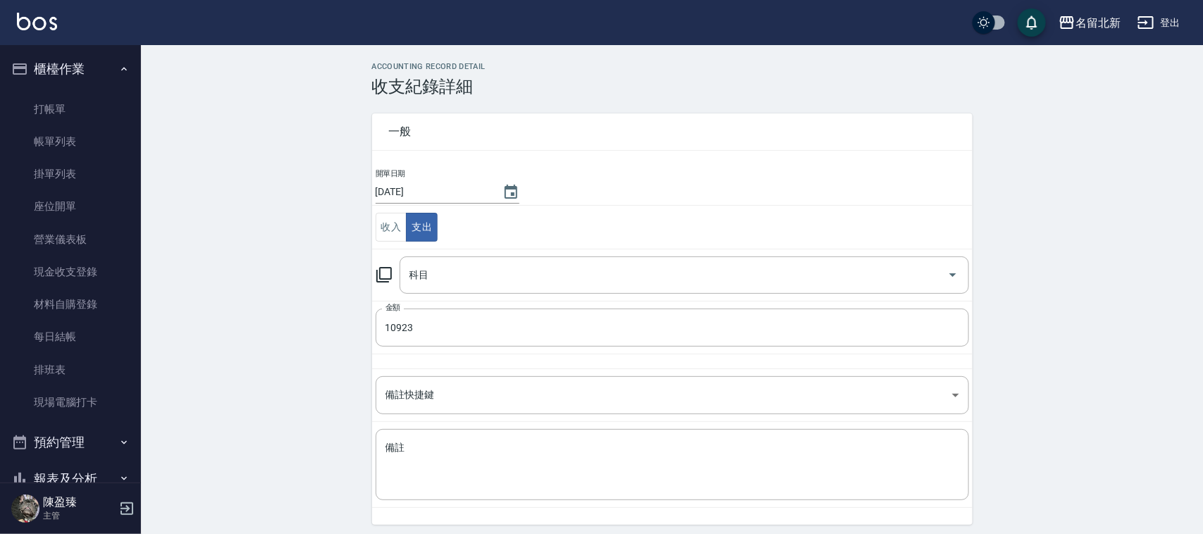
type input "9 勞健保勞退費"
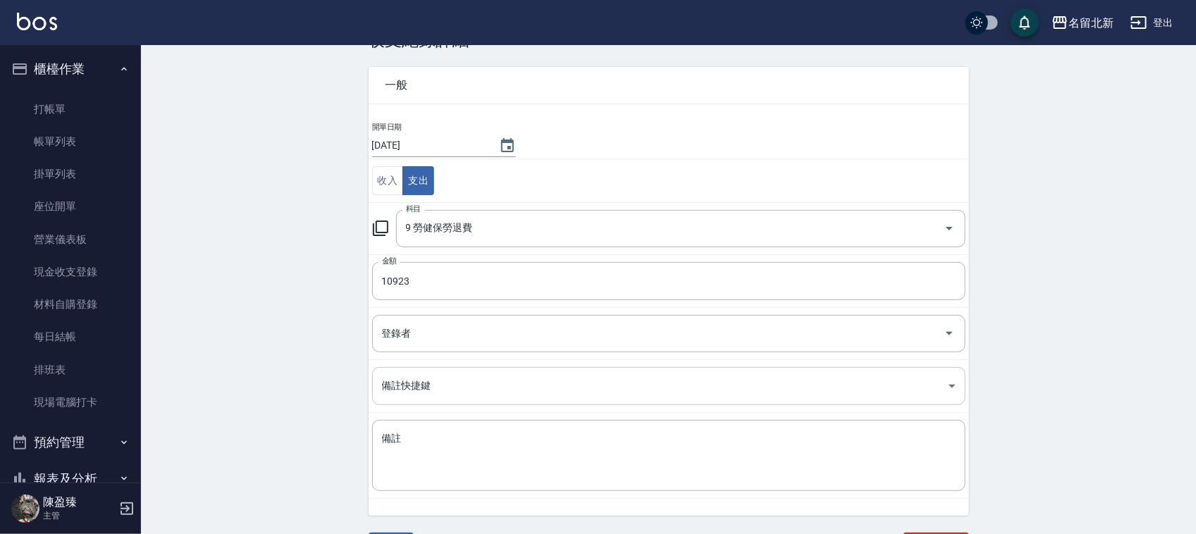
scroll to position [72, 0]
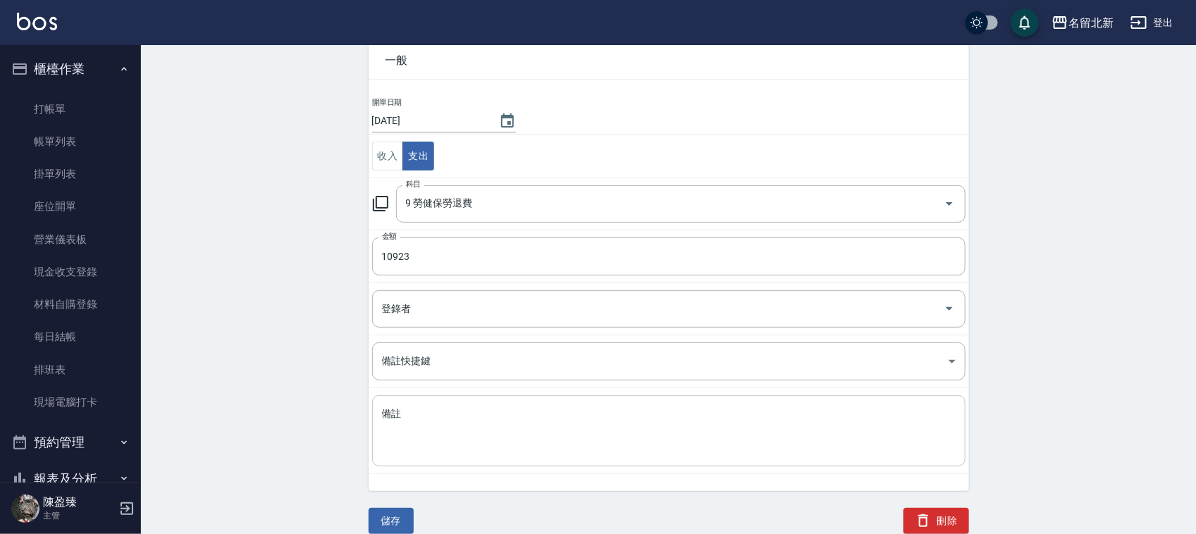
click at [467, 425] on textarea "備註" at bounding box center [669, 431] width 574 height 48
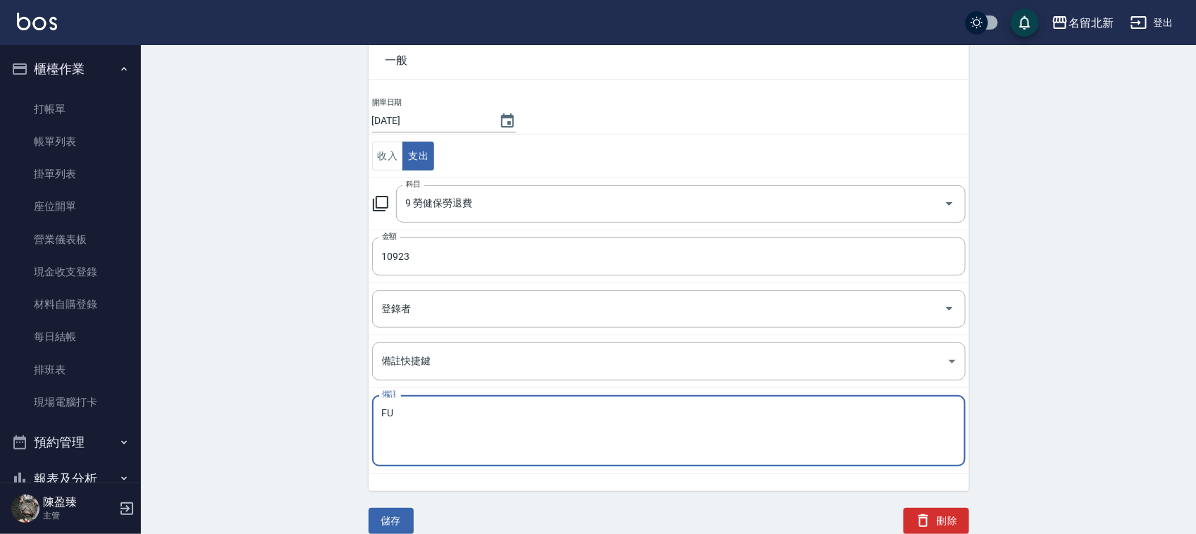
type textarea "F"
type textarea "秋美勞健保"
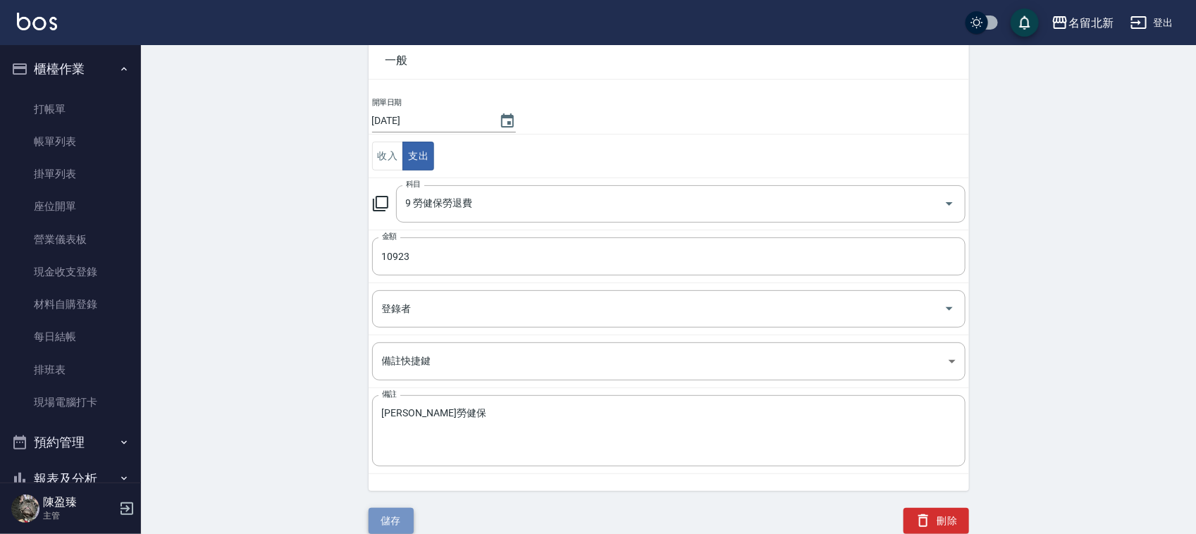
click at [386, 519] on button "儲存" at bounding box center [391, 521] width 45 height 26
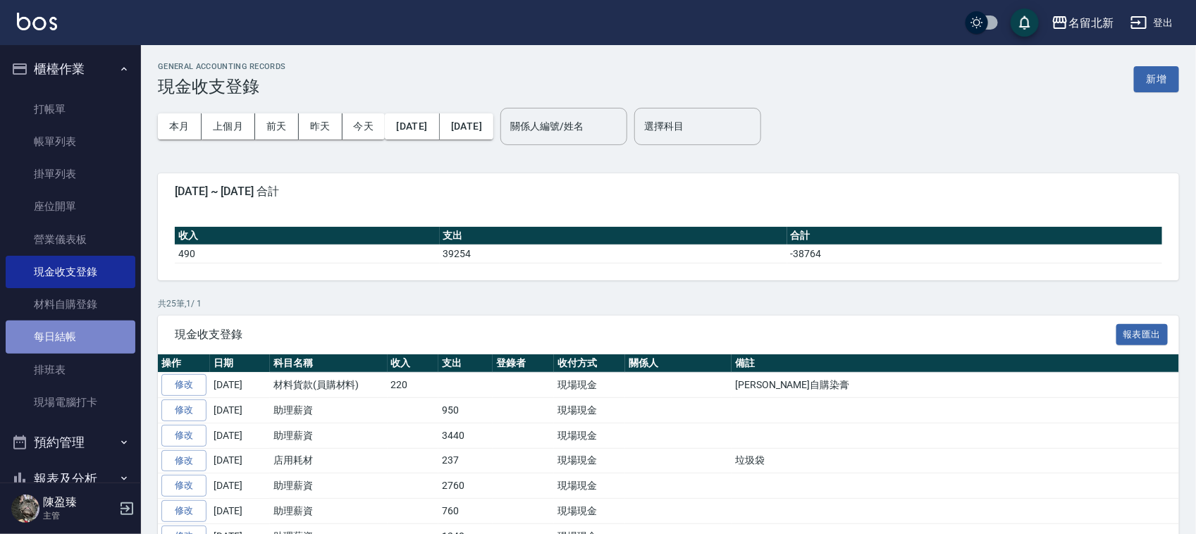
click at [102, 322] on link "每日結帳" at bounding box center [71, 337] width 130 height 32
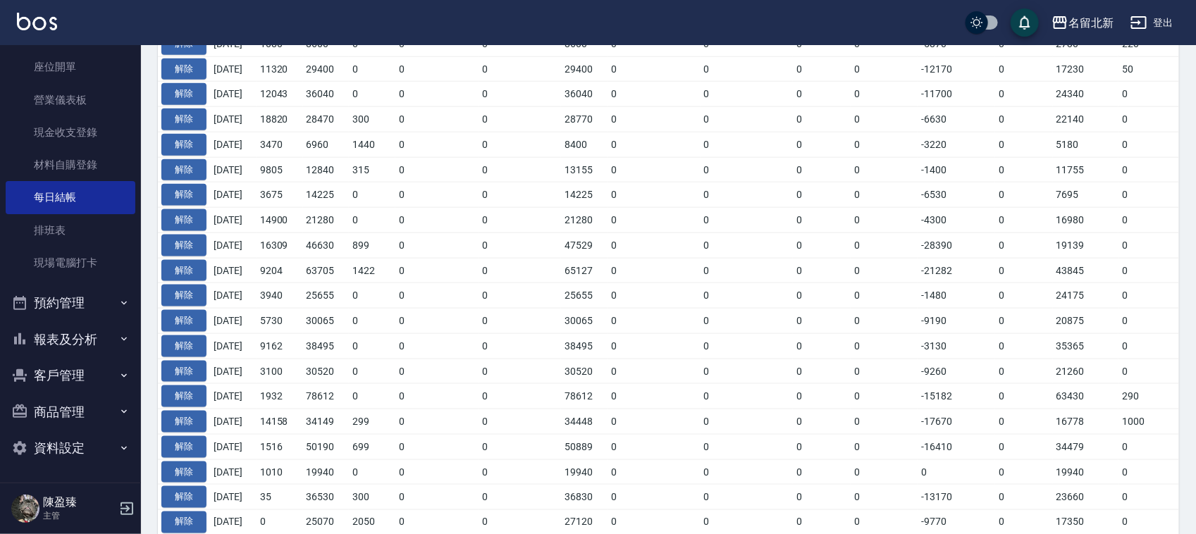
scroll to position [810, 0]
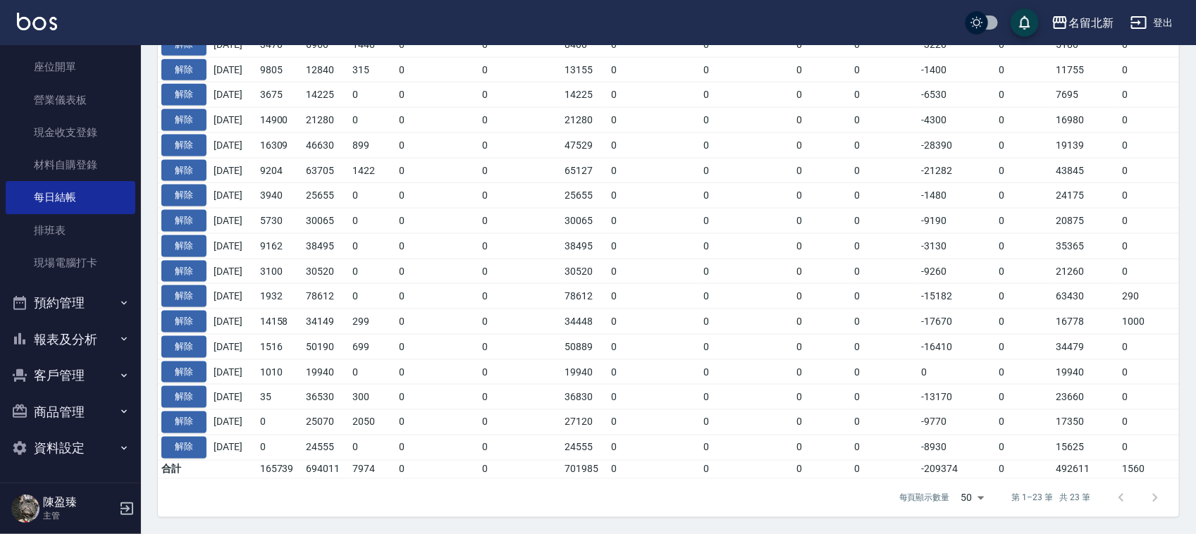
click at [88, 329] on button "報表及分析" at bounding box center [71, 339] width 130 height 37
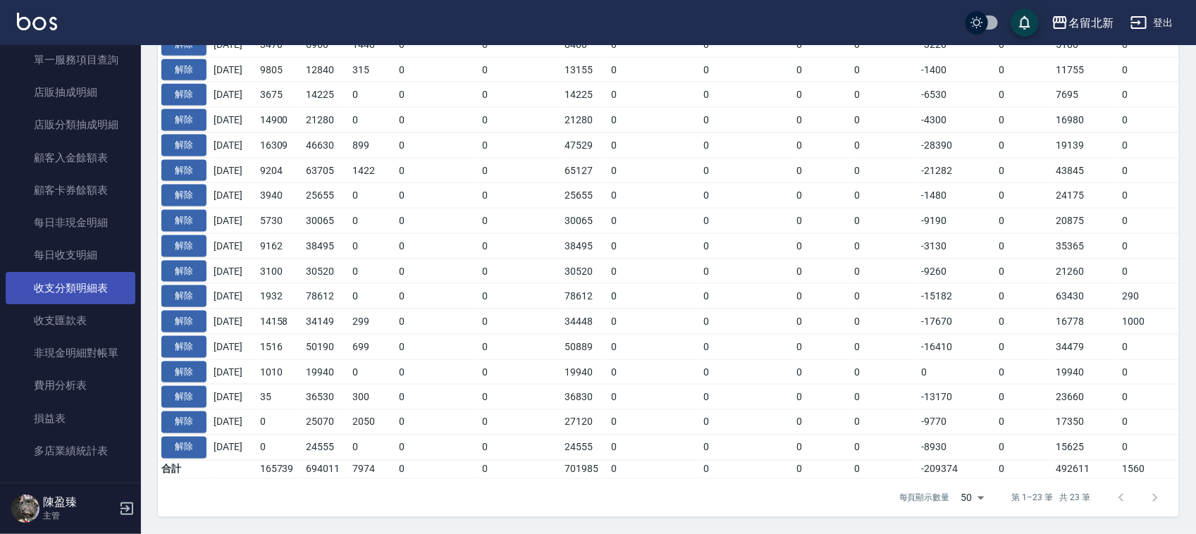
scroll to position [1109, 0]
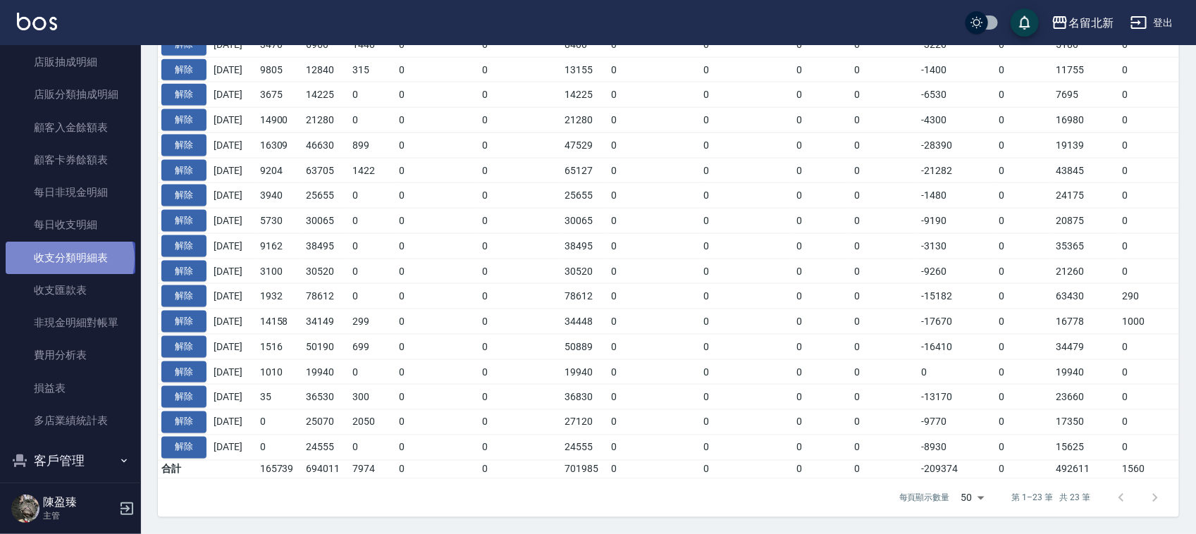
drag, startPoint x: 68, startPoint y: 259, endPoint x: 118, endPoint y: 254, distance: 49.6
click at [71, 259] on link "收支分類明細表" at bounding box center [71, 258] width 130 height 32
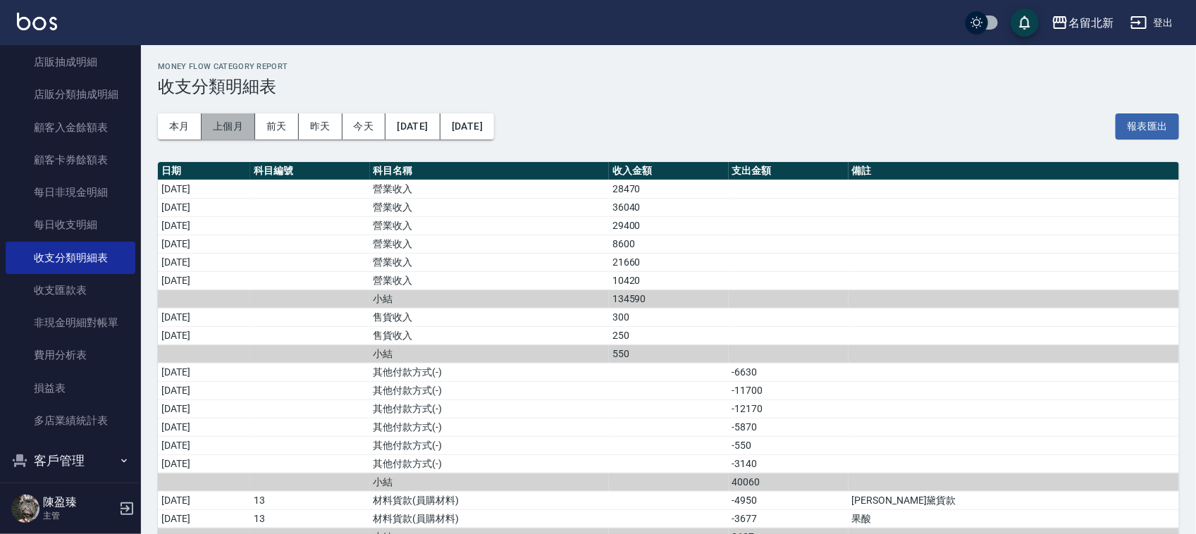
click at [252, 132] on button "上個月" at bounding box center [229, 126] width 54 height 26
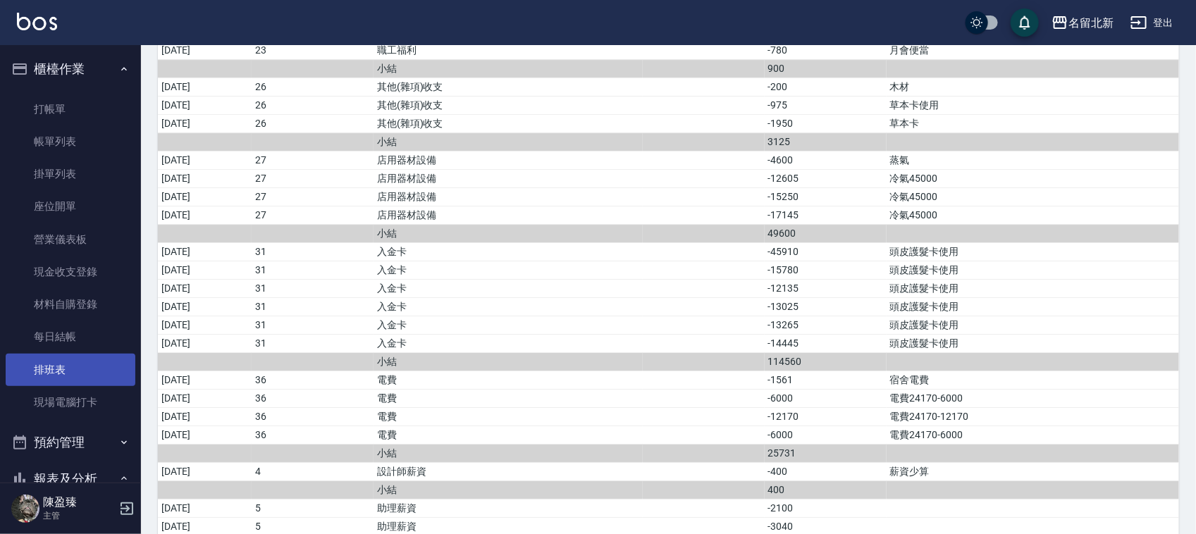
click at [75, 360] on link "排班表" at bounding box center [71, 370] width 130 height 32
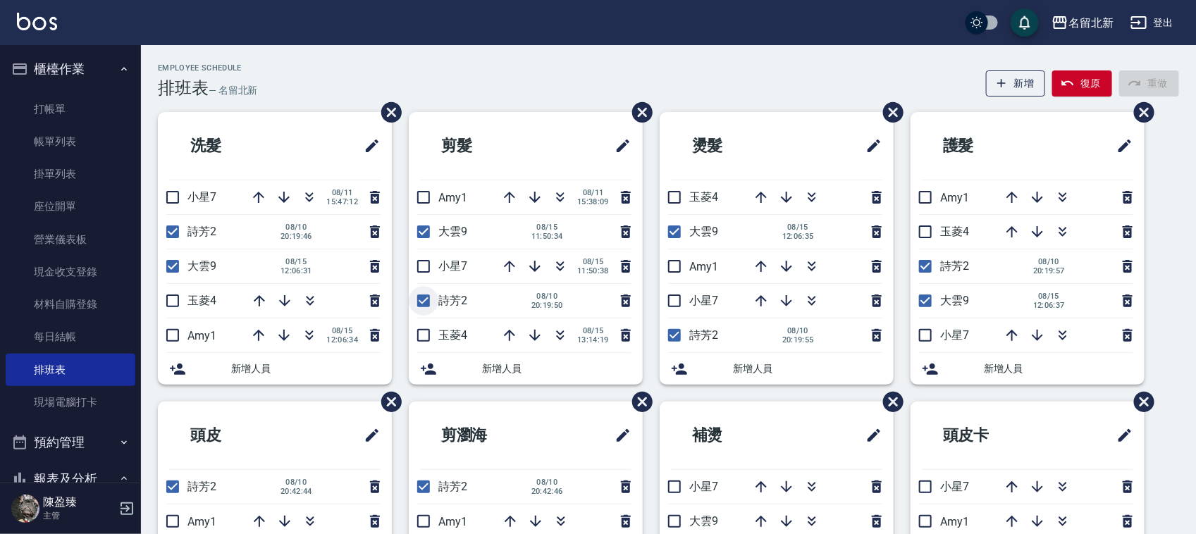
click at [421, 300] on input "checkbox" at bounding box center [424, 301] width 30 height 30
checkbox input "false"
click at [567, 295] on icon "button" at bounding box center [561, 300] width 17 height 17
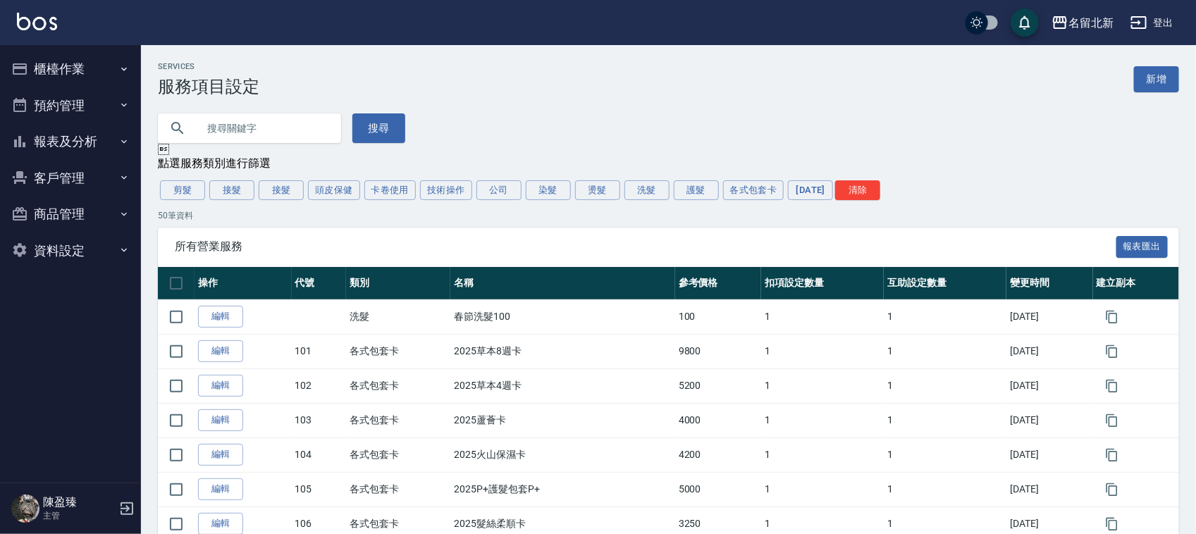
click at [63, 47] on ul "櫃檯作業 打帳單 帳單列表 掛單列表 座位開單 營業儀表板 現金收支登錄 材料自購登錄 每日結帳 排班表 現場電腦打卡 預約管理 預約管理 單日預約紀錄 單週…" at bounding box center [71, 159] width 130 height 229
click at [68, 61] on button "櫃檯作業" at bounding box center [71, 69] width 130 height 37
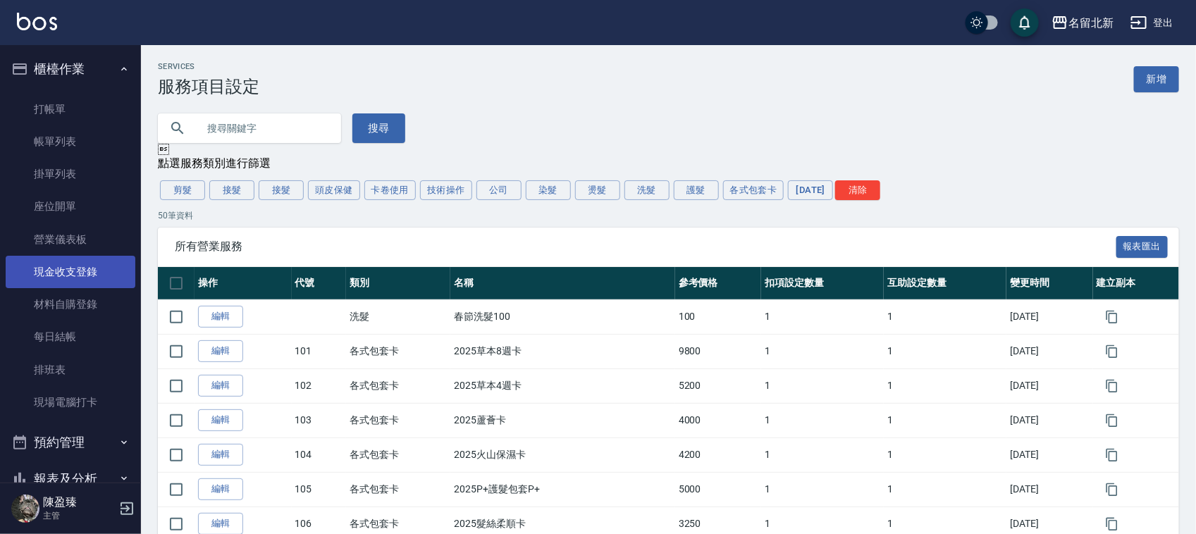
click at [80, 262] on link "現金收支登錄" at bounding box center [71, 272] width 130 height 32
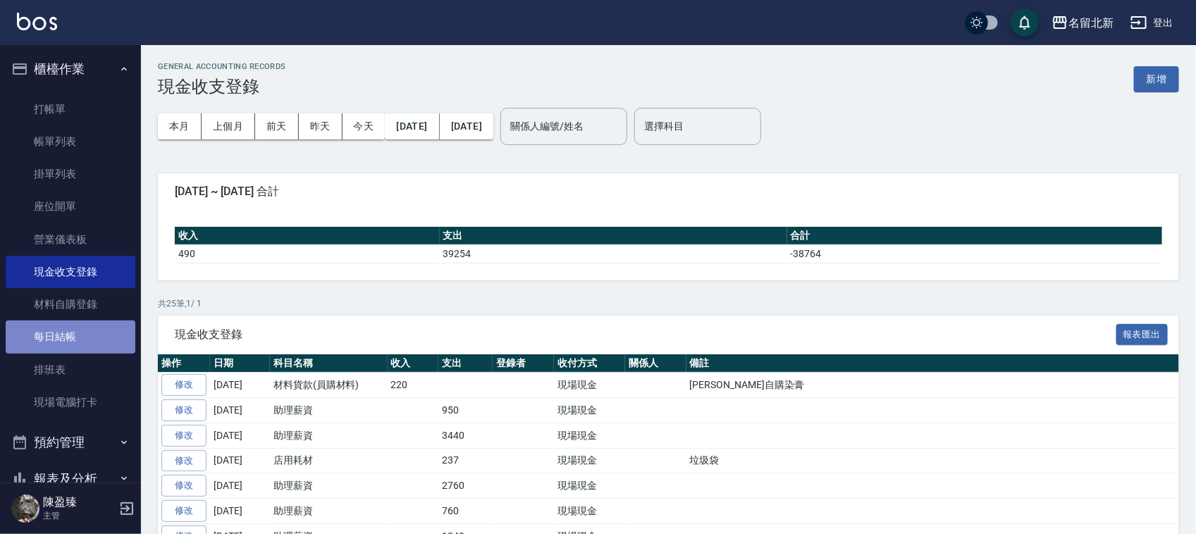
click at [78, 338] on link "每日結帳" at bounding box center [71, 337] width 130 height 32
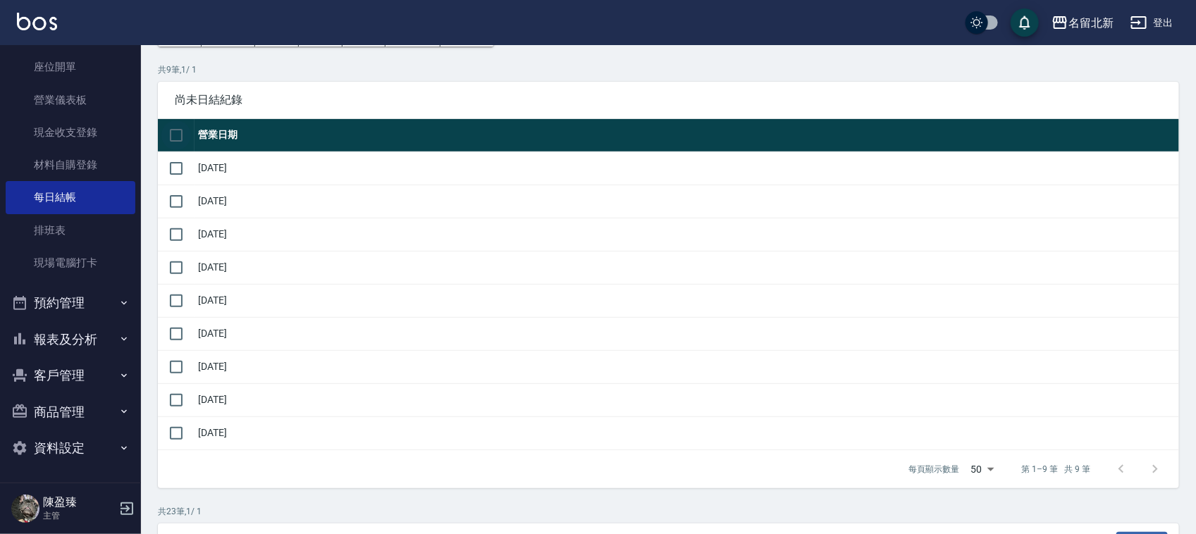
scroll to position [88, 0]
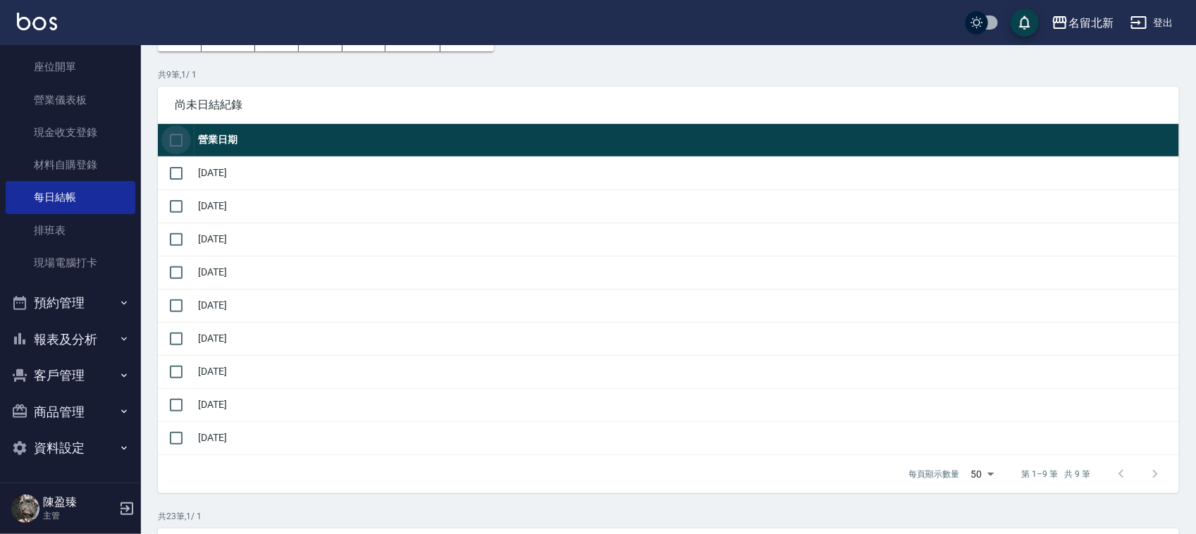
click at [176, 140] on input "checkbox" at bounding box center [176, 140] width 30 height 30
checkbox input "true"
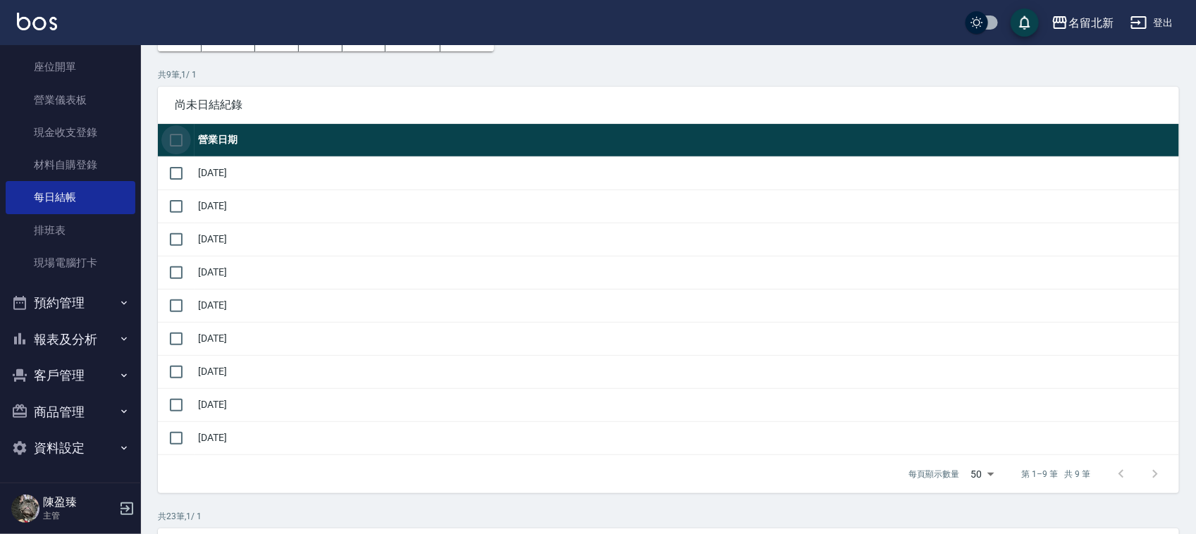
checkbox input "true"
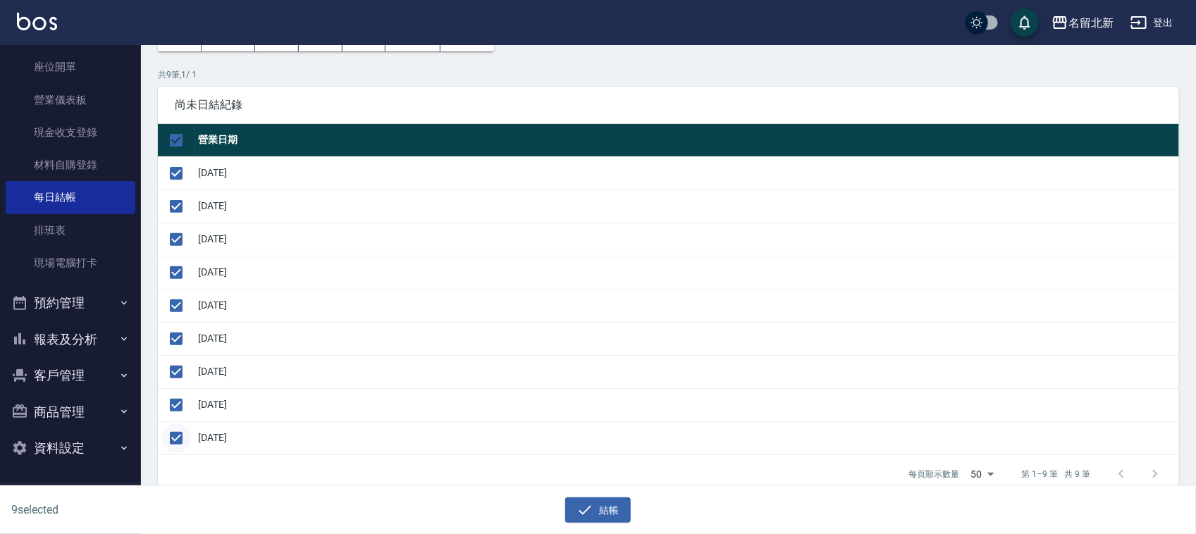
click at [177, 438] on input "checkbox" at bounding box center [176, 439] width 30 height 30
checkbox input "false"
click at [569, 513] on button "結帳" at bounding box center [598, 511] width 66 height 26
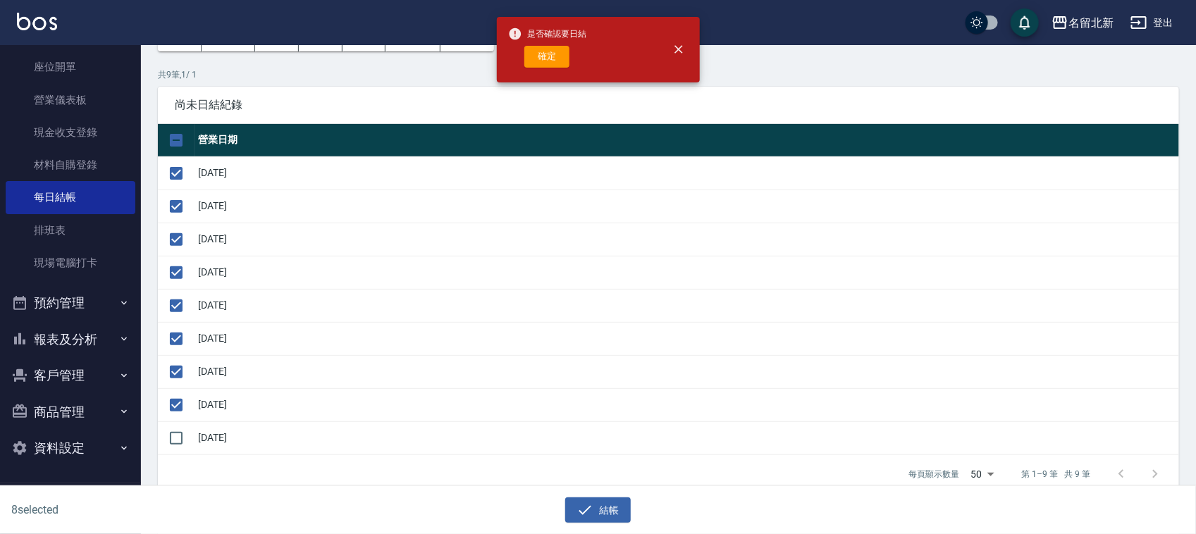
click at [554, 56] on button "確定" at bounding box center [546, 57] width 45 height 22
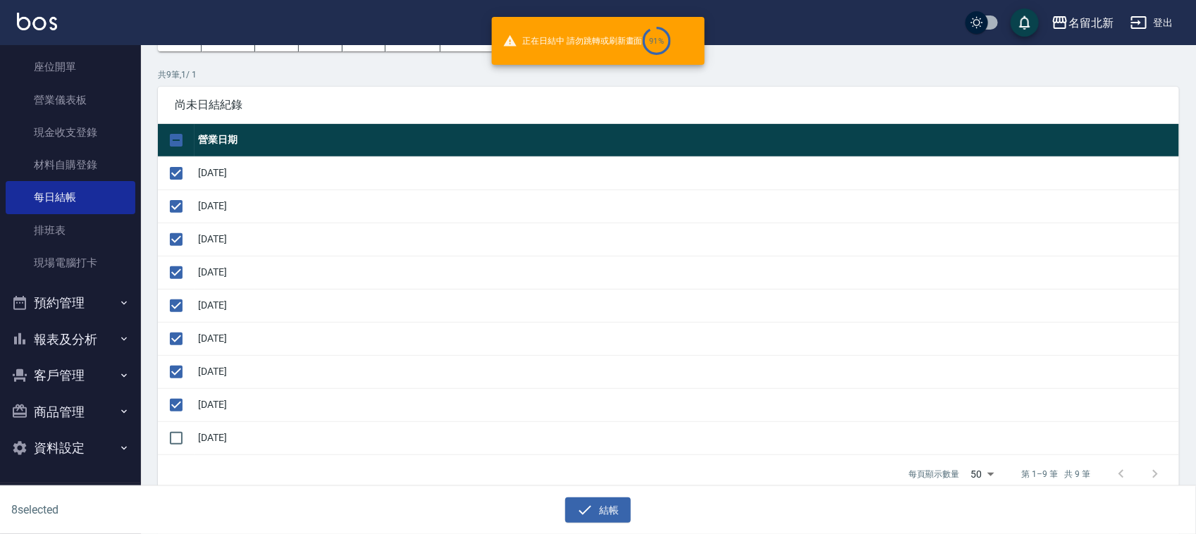
checkbox input "false"
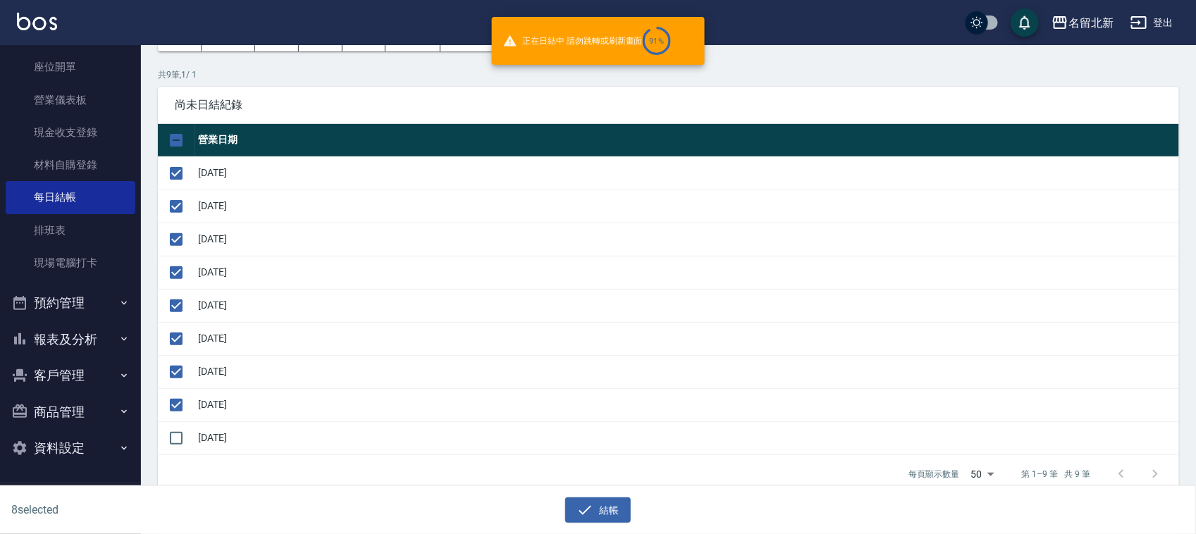
checkbox input "false"
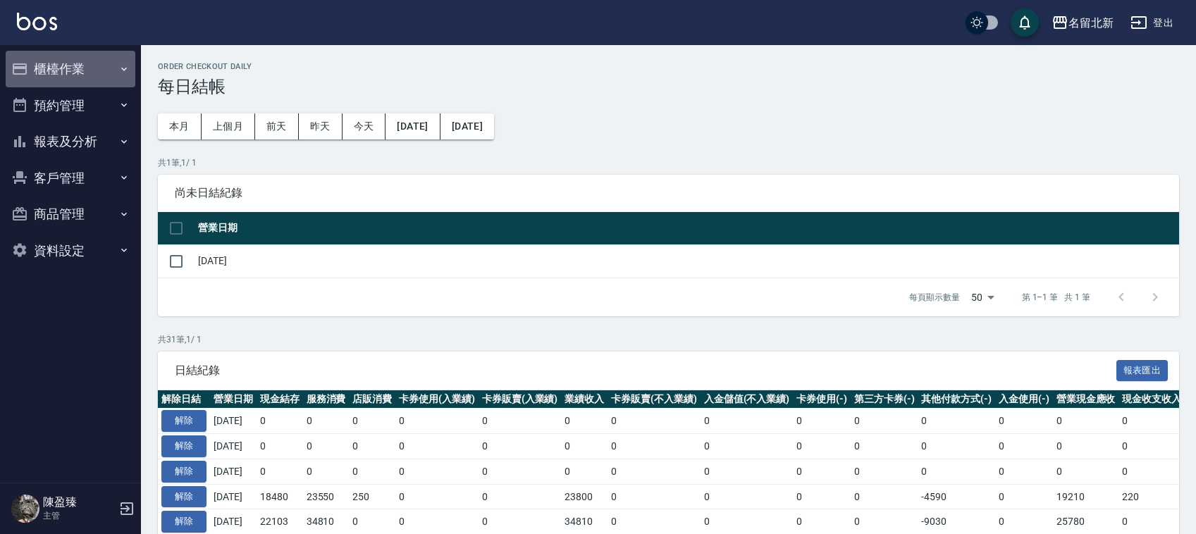
click at [68, 67] on button "櫃檯作業" at bounding box center [71, 69] width 130 height 37
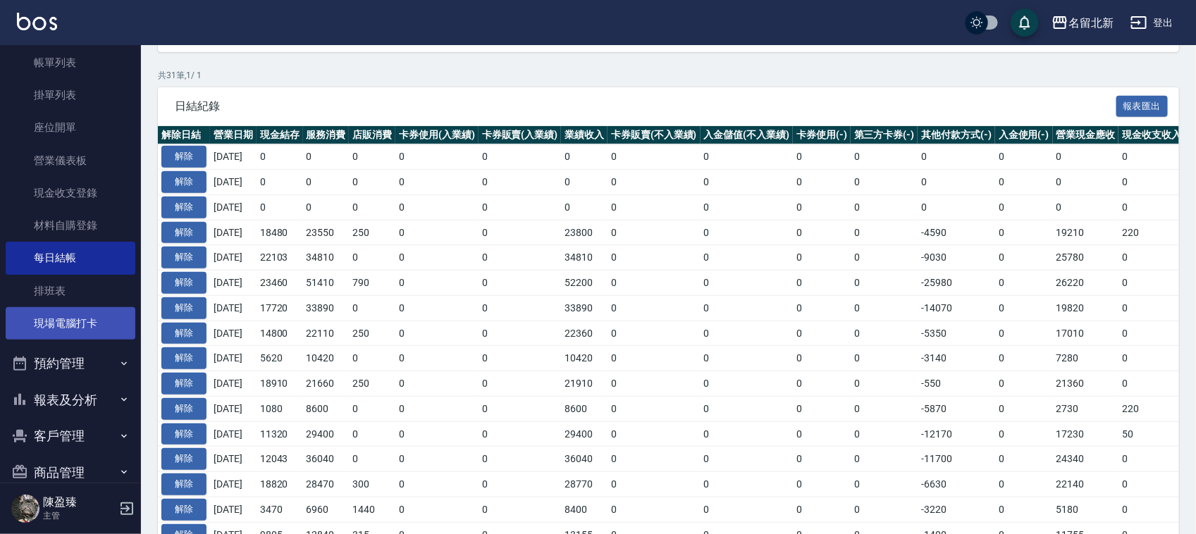
scroll to position [140, 0]
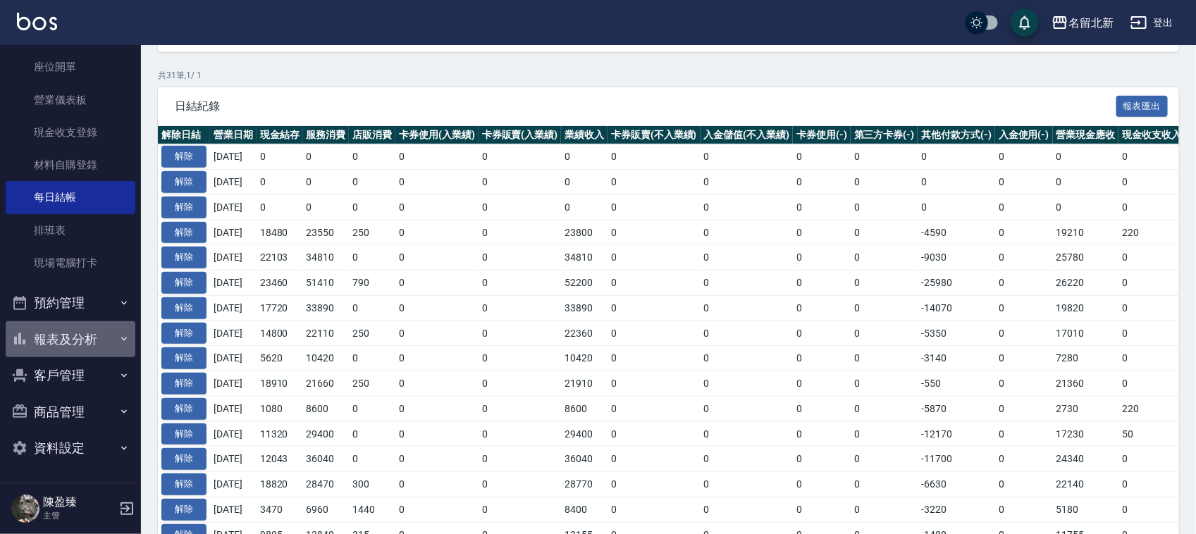
click at [73, 339] on button "報表及分析" at bounding box center [71, 339] width 130 height 37
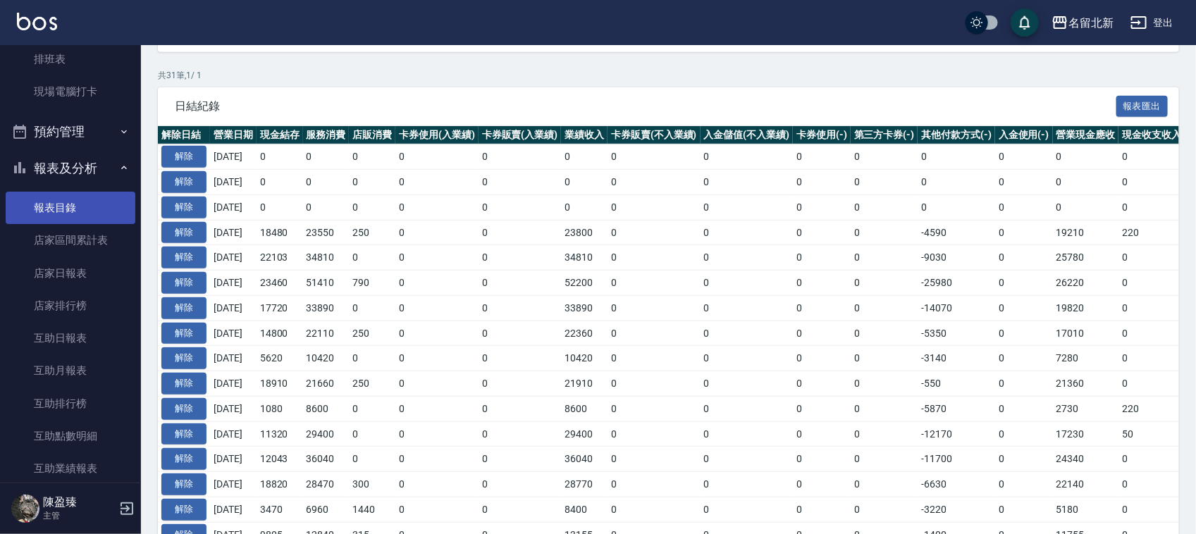
scroll to position [316, 0]
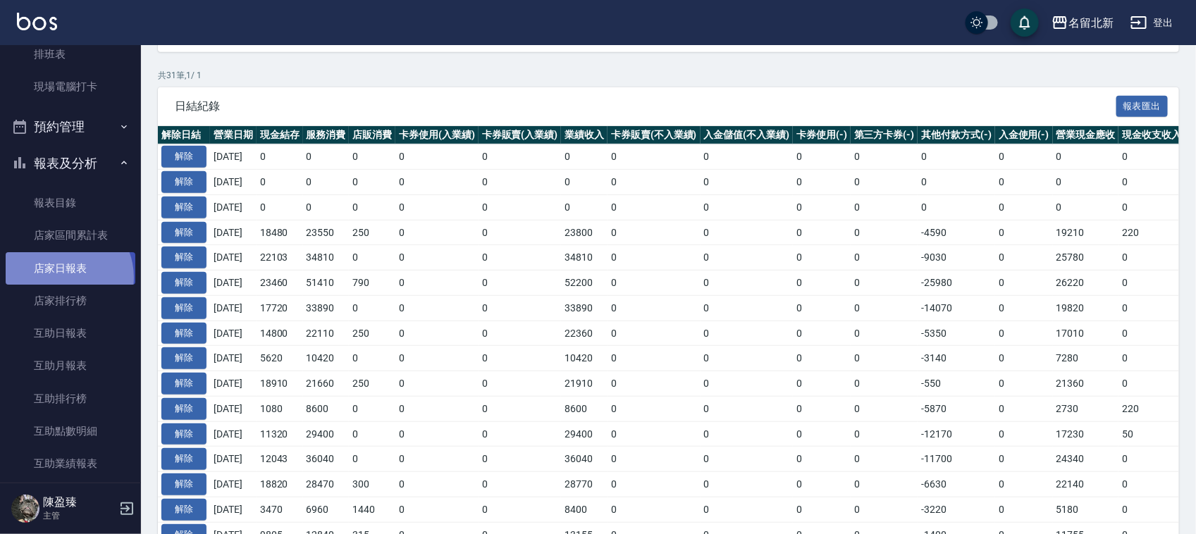
click at [61, 276] on link "店家日報表" at bounding box center [71, 268] width 130 height 32
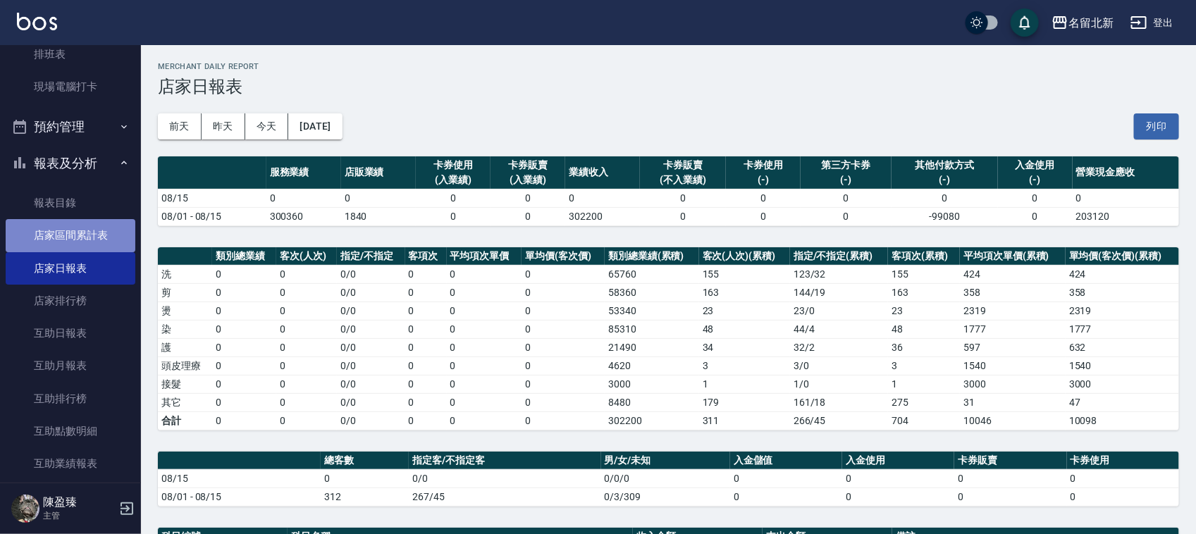
click at [93, 233] on link "店家區間累計表" at bounding box center [71, 235] width 130 height 32
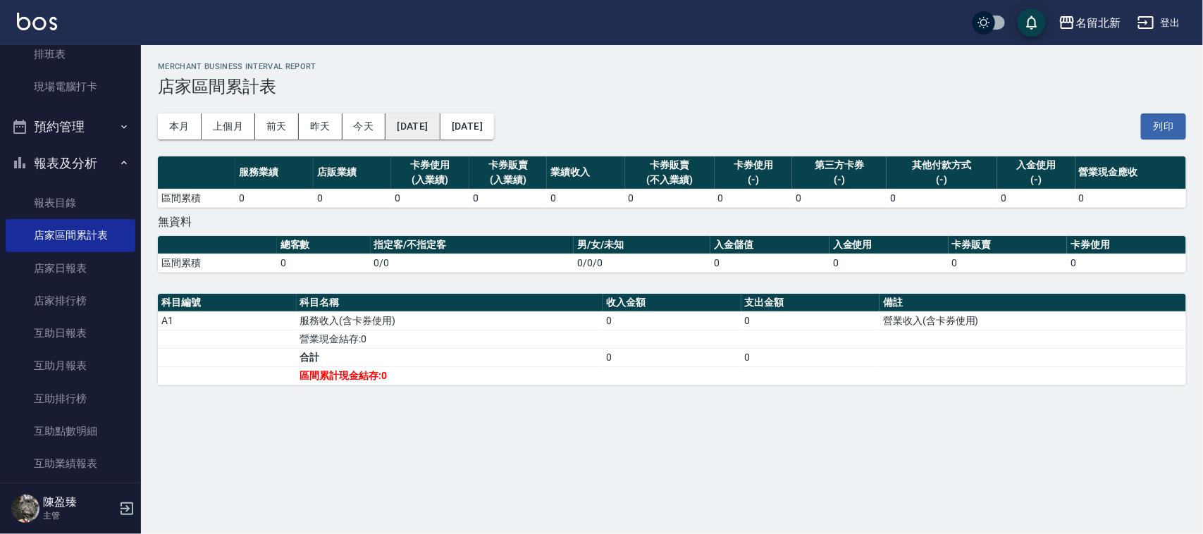
click at [440, 132] on button "[DATE]" at bounding box center [412, 126] width 54 height 26
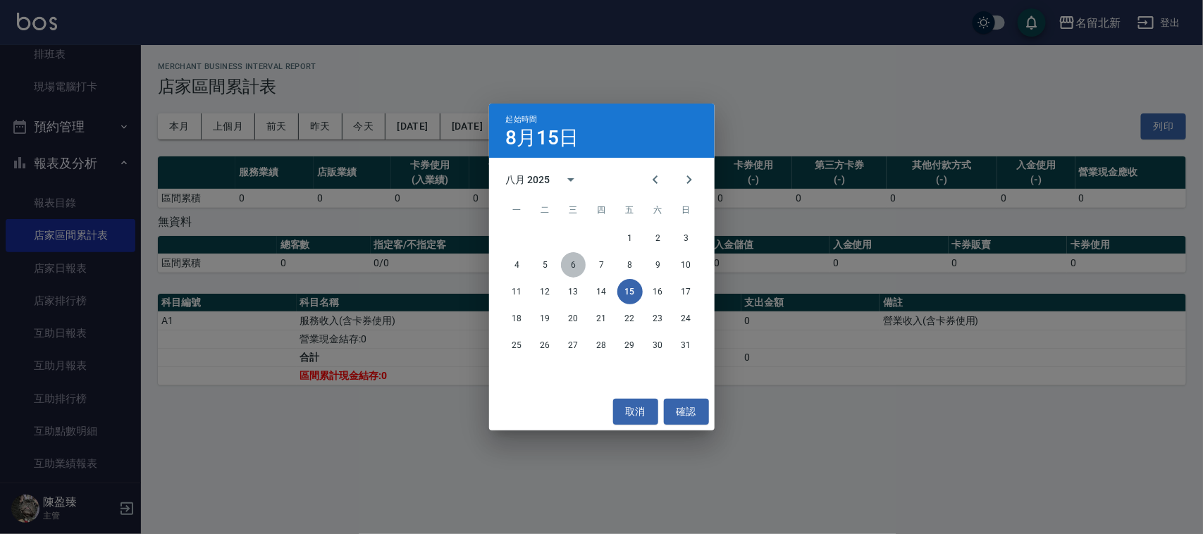
click at [575, 263] on button "6" at bounding box center [573, 264] width 25 height 25
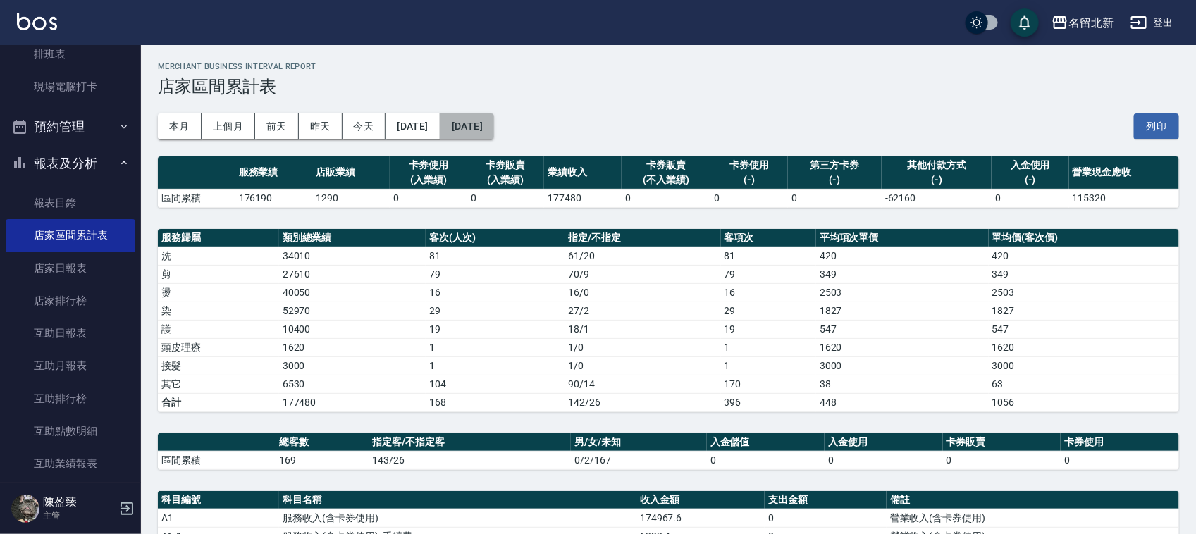
click at [494, 135] on button "[DATE]" at bounding box center [467, 126] width 54 height 26
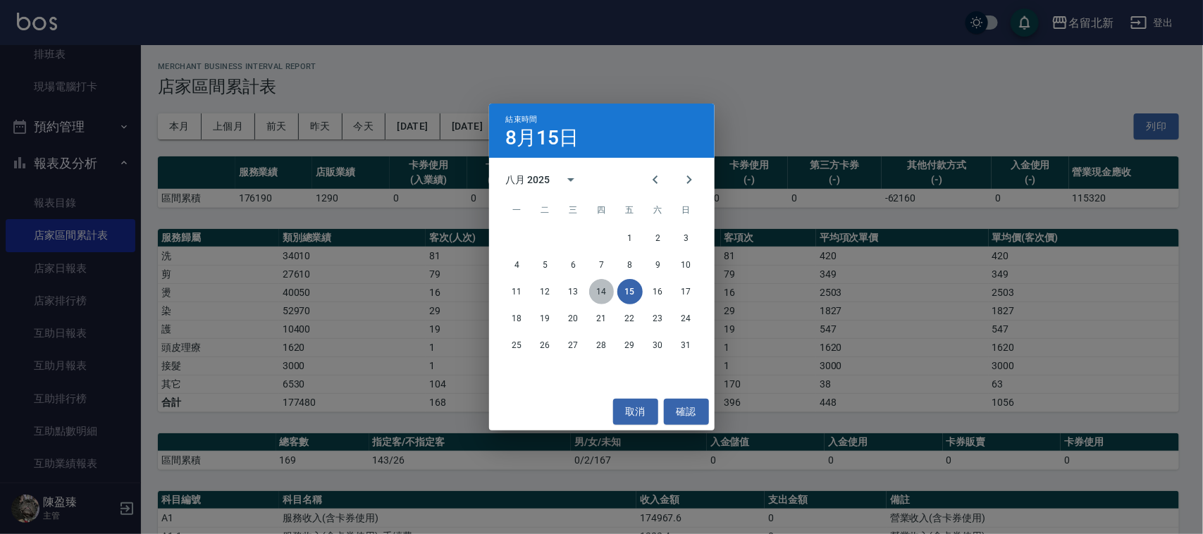
click at [607, 293] on button "14" at bounding box center [601, 291] width 25 height 25
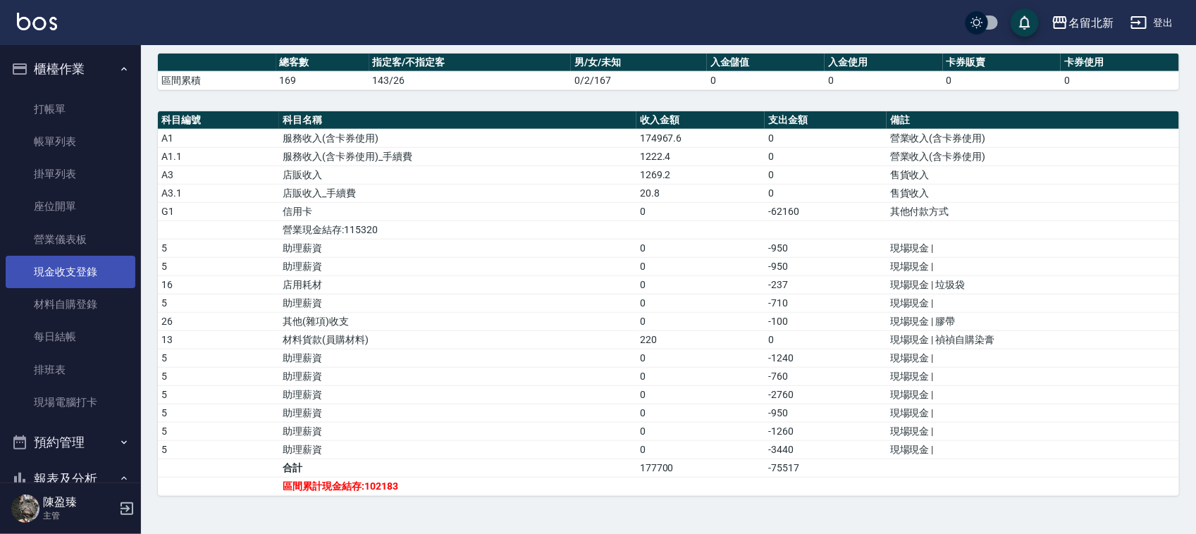
click at [92, 268] on link "現金收支登錄" at bounding box center [71, 272] width 130 height 32
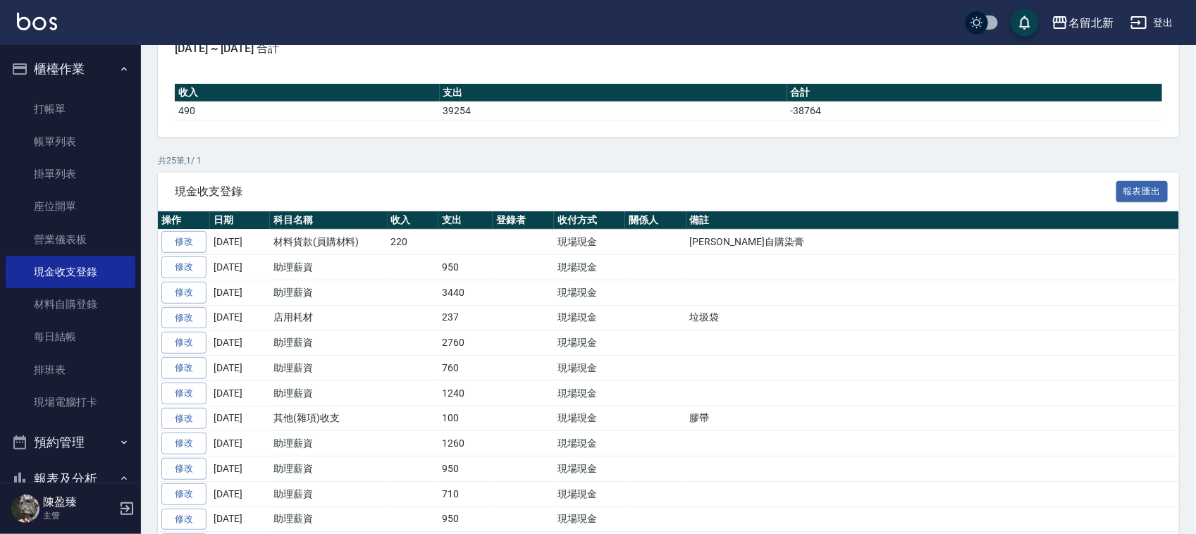
scroll to position [352, 0]
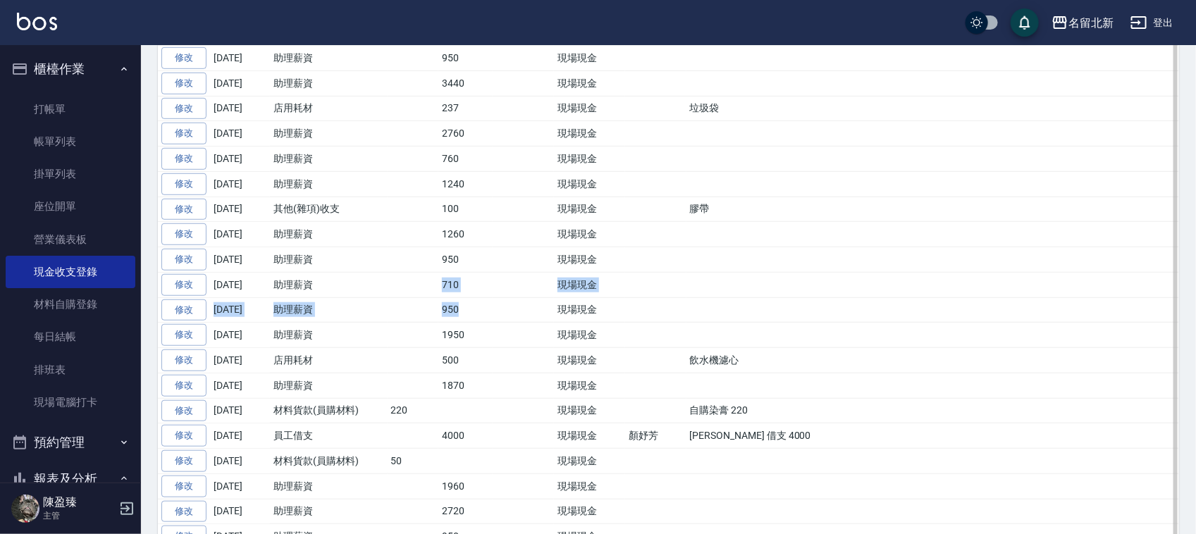
drag, startPoint x: 443, startPoint y: 285, endPoint x: 463, endPoint y: 314, distance: 34.8
click at [463, 314] on tbody "修改 2025-08-11 材料貨款(員購材料) 220 現場現金 禎禎自購染膏 修改 2025-08-11 助理薪資 950 現場現金 修改 2025-08…" at bounding box center [668, 335] width 1021 height 630
drag, startPoint x: 440, startPoint y: 233, endPoint x: 481, endPoint y: 268, distance: 54.0
click at [462, 264] on tbody "修改 2025-08-11 材料貨款(員購材料) 220 現場現金 禎禎自購染膏 修改 2025-08-11 助理薪資 950 現場現金 修改 2025-08…" at bounding box center [668, 335] width 1021 height 630
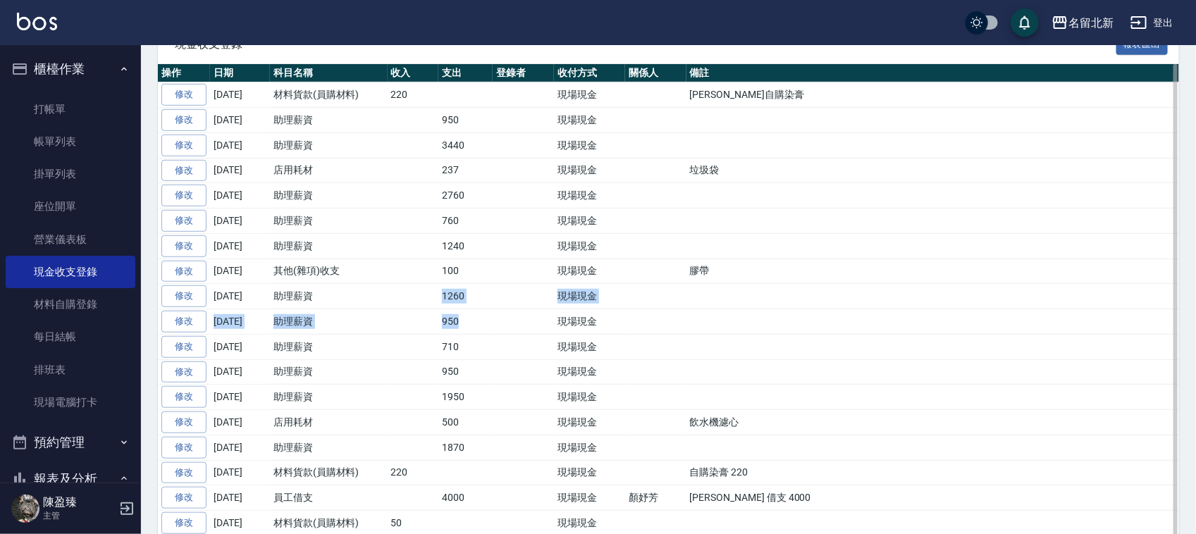
scroll to position [264, 0]
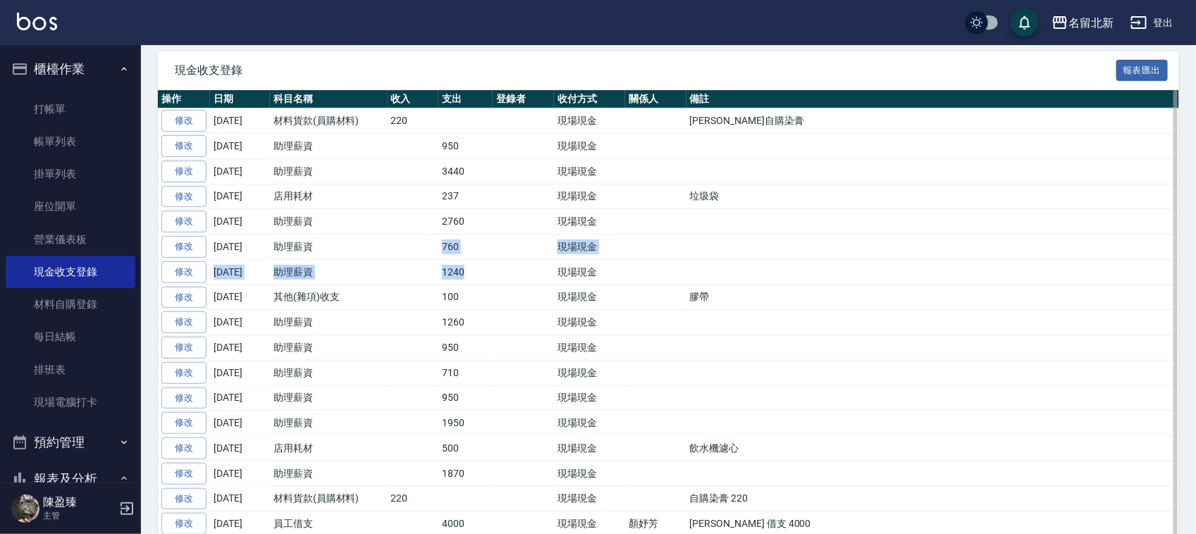
drag, startPoint x: 463, startPoint y: 280, endPoint x: 437, endPoint y: 254, distance: 36.9
click at [437, 254] on tbody "修改 2025-08-11 材料貨款(員購材料) 220 現場現金 禎禎自購染膏 修改 2025-08-11 助理薪資 950 現場現金 修改 2025-08…" at bounding box center [668, 424] width 1021 height 630
drag, startPoint x: 462, startPoint y: 223, endPoint x: 435, endPoint y: 220, distance: 26.9
click at [435, 220] on tr "修改 2025-08-09 助理薪資 2760 現場現金" at bounding box center [668, 221] width 1021 height 25
drag, startPoint x: 473, startPoint y: 167, endPoint x: 447, endPoint y: 163, distance: 25.7
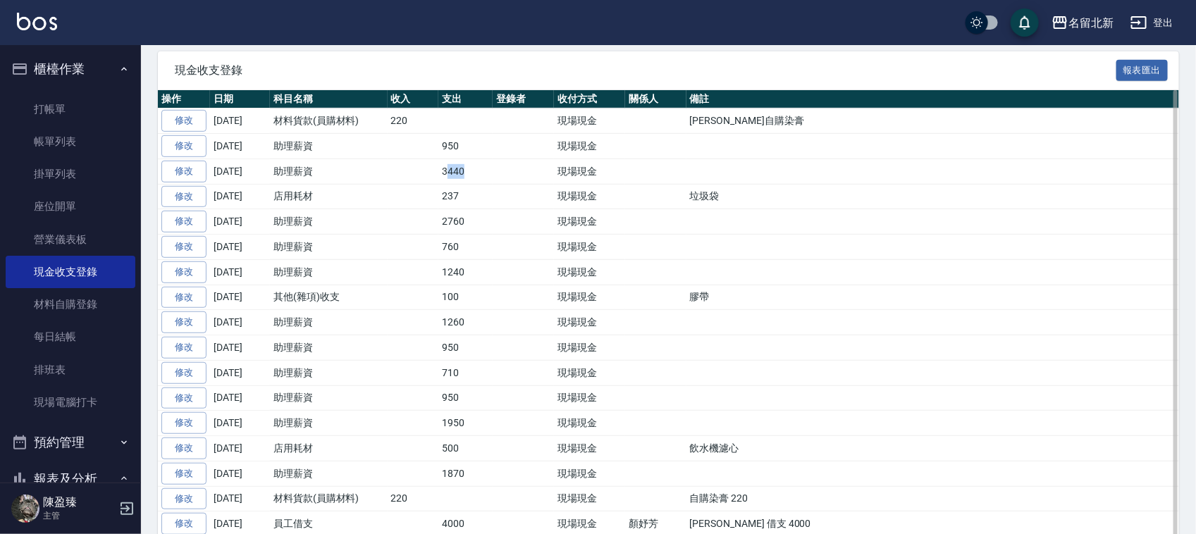
click at [447, 163] on td "3440" at bounding box center [465, 171] width 54 height 25
drag, startPoint x: 477, startPoint y: 147, endPoint x: 436, endPoint y: 159, distance: 43.5
click at [427, 152] on tr "修改 2025-08-11 助理薪資 950 現場現金" at bounding box center [668, 146] width 1021 height 25
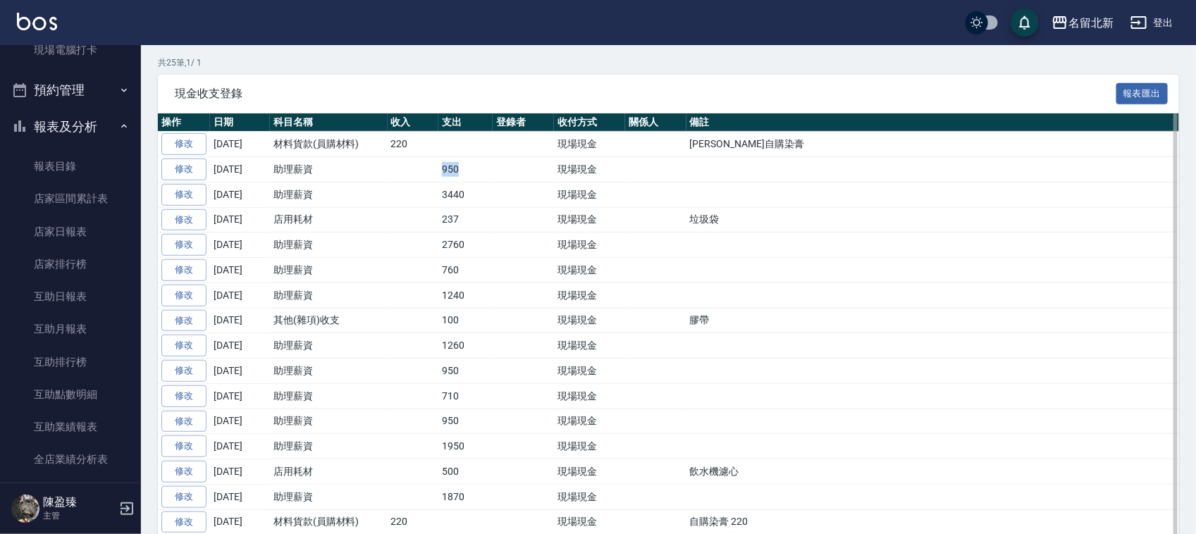
scroll to position [272, 0]
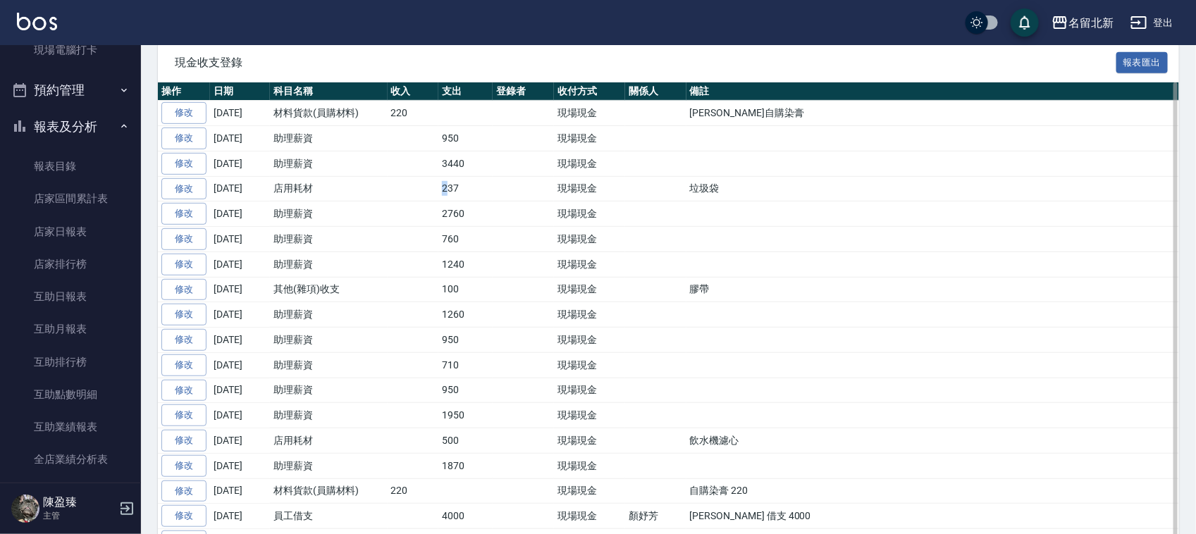
drag, startPoint x: 438, startPoint y: 195, endPoint x: 450, endPoint y: 201, distance: 12.9
click at [450, 201] on td "237" at bounding box center [465, 188] width 54 height 25
drag, startPoint x: 460, startPoint y: 219, endPoint x: 445, endPoint y: 240, distance: 25.2
click at [442, 224] on td "2760" at bounding box center [465, 214] width 54 height 25
drag, startPoint x: 464, startPoint y: 242, endPoint x: 446, endPoint y: 265, distance: 29.2
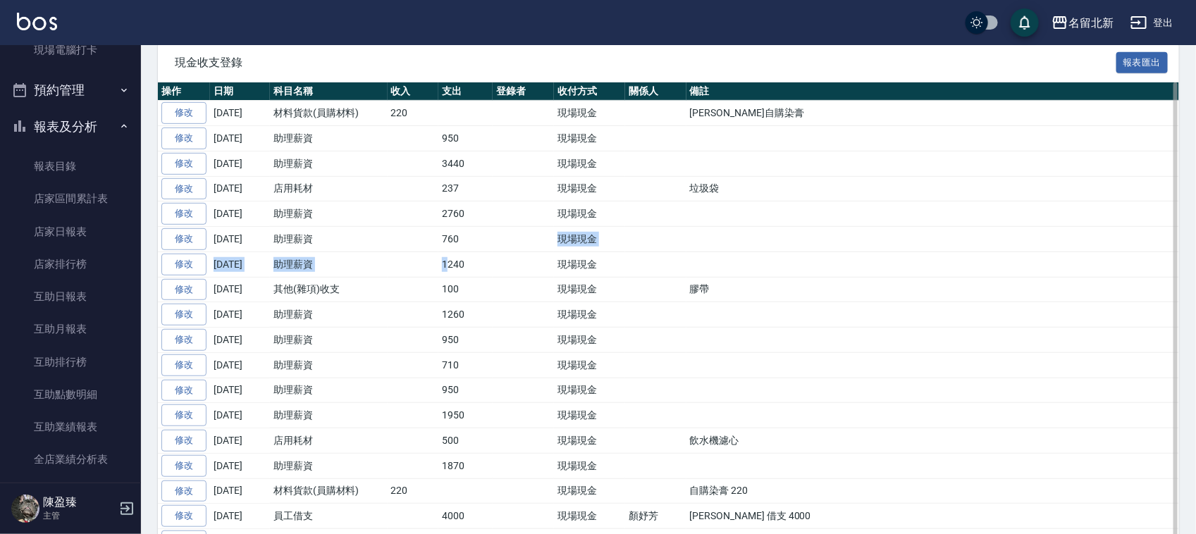
click at [446, 265] on tbody "修改 2025-08-11 材料貨款(員購材料) 220 現場現金 禎禎自購染膏 修改 2025-08-11 助理薪資 950 現場現金 修改 2025-08…" at bounding box center [668, 416] width 1021 height 630
drag, startPoint x: 449, startPoint y: 321, endPoint x: 502, endPoint y: 325, distance: 53.0
click at [474, 344] on tbody "修改 2025-08-11 材料貨款(員購材料) 220 現場現金 禎禎自購染膏 修改 2025-08-11 助理薪資 950 現場現金 修改 2025-08…" at bounding box center [668, 416] width 1021 height 630
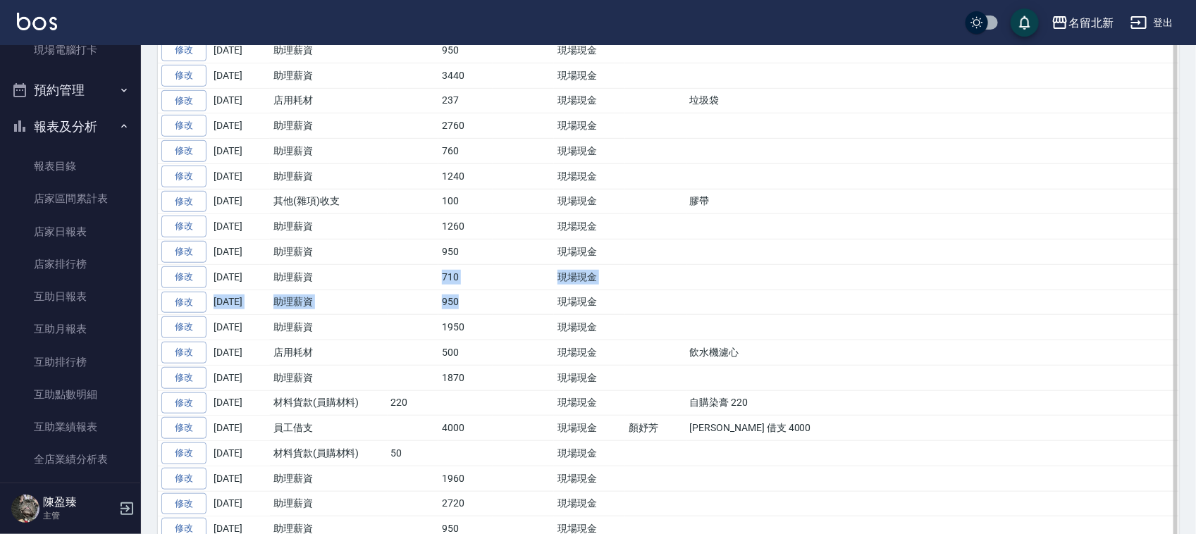
drag, startPoint x: 440, startPoint y: 283, endPoint x: 550, endPoint y: 318, distance: 114.8
click at [471, 304] on tbody "修改 2025-08-11 材料貨款(員購材料) 220 現場現金 禎禎自購染膏 修改 2025-08-11 助理薪資 950 現場現金 修改 2025-08…" at bounding box center [668, 328] width 1021 height 630
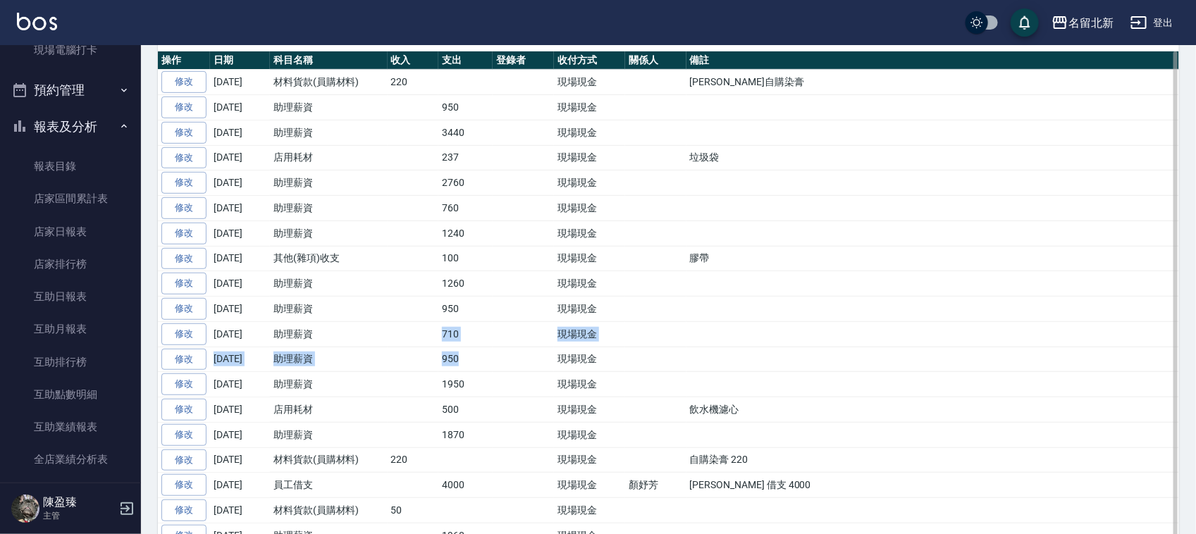
scroll to position [272, 0]
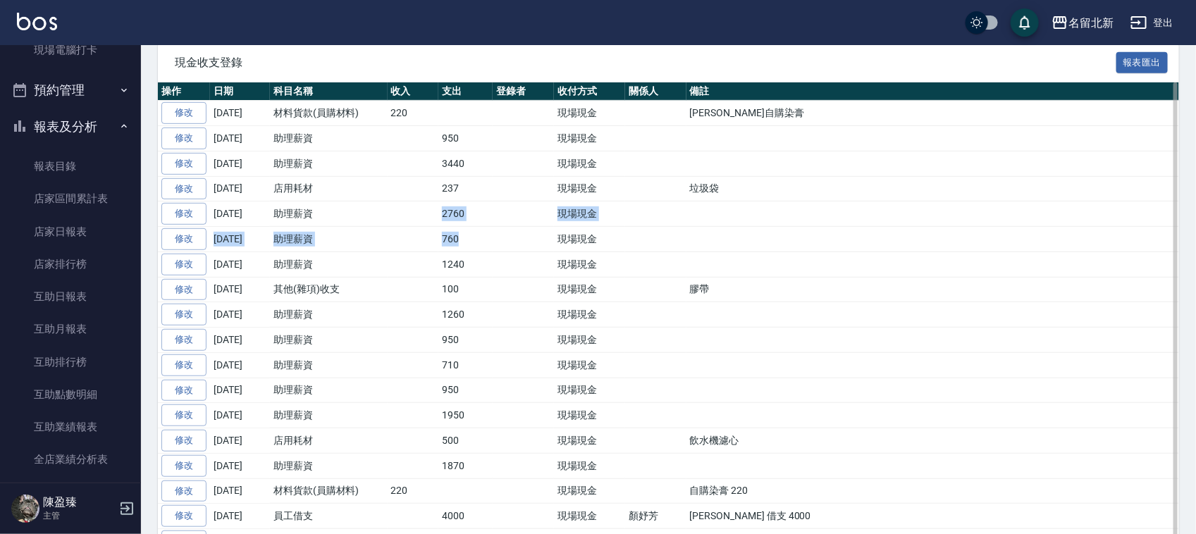
drag, startPoint x: 443, startPoint y: 216, endPoint x: 467, endPoint y: 240, distance: 33.9
click at [465, 240] on tbody "修改 2025-08-11 材料貨款(員購材料) 220 現場現金 禎禎自購染膏 修改 2025-08-11 助理薪資 950 現場現金 修改 2025-08…" at bounding box center [668, 416] width 1021 height 630
click at [476, 264] on td "1240" at bounding box center [465, 264] width 54 height 25
drag, startPoint x: 451, startPoint y: 195, endPoint x: 453, endPoint y: 178, distance: 17.0
click at [441, 188] on td "237" at bounding box center [465, 188] width 54 height 25
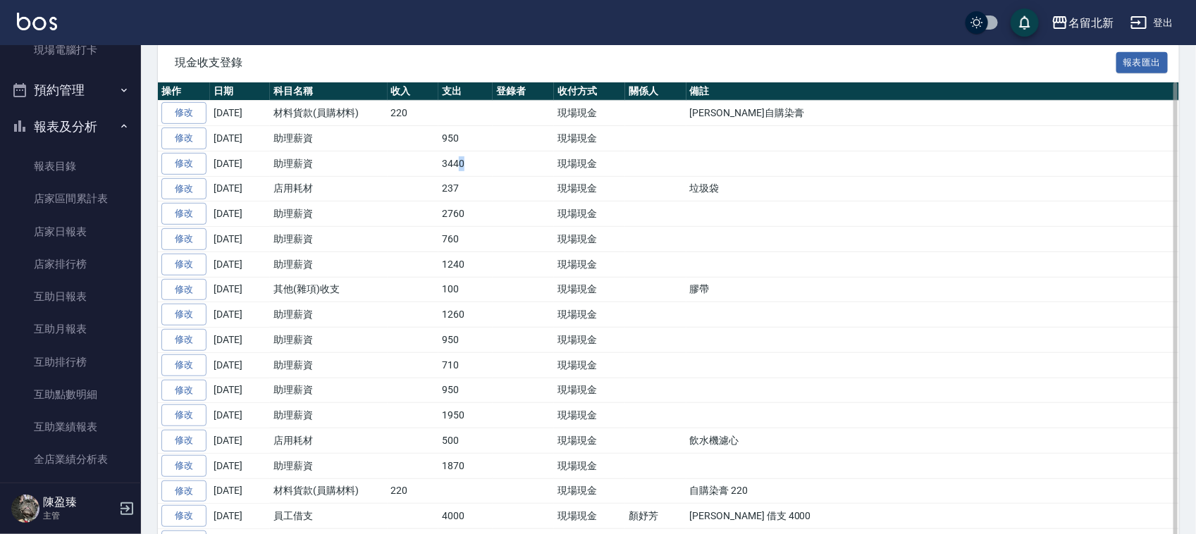
click at [464, 166] on td "3440" at bounding box center [465, 163] width 54 height 25
click at [495, 136] on td at bounding box center [523, 138] width 61 height 25
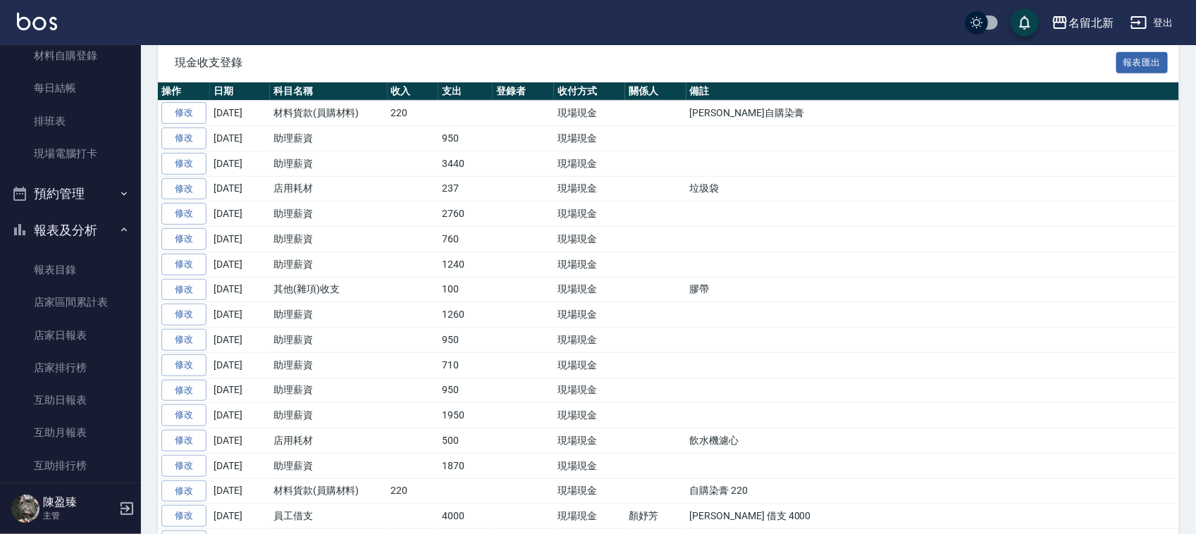
scroll to position [176, 0]
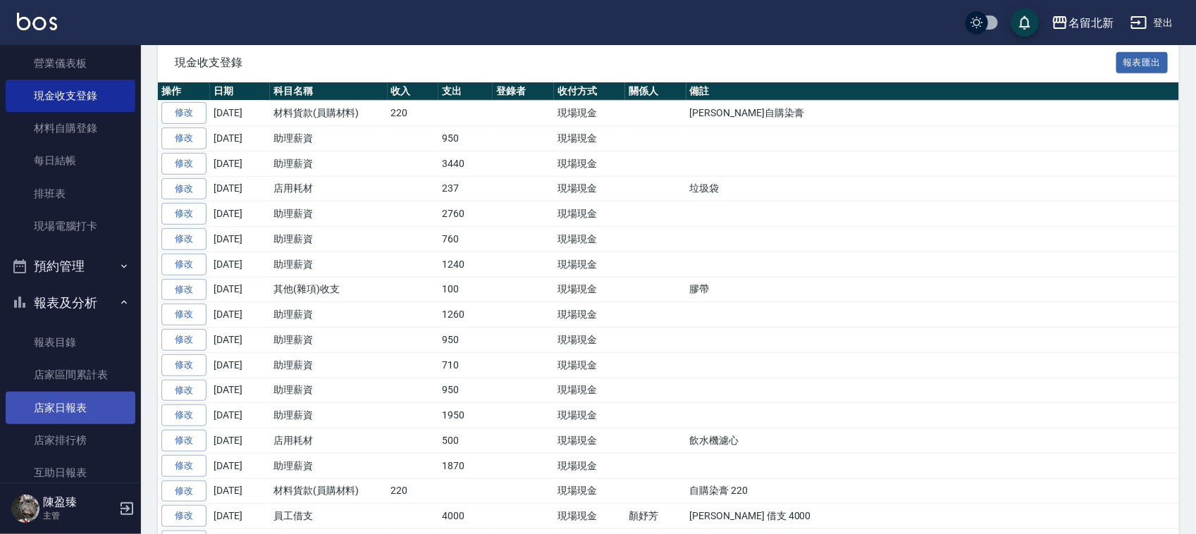
click at [78, 406] on link "店家日報表" at bounding box center [71, 408] width 130 height 32
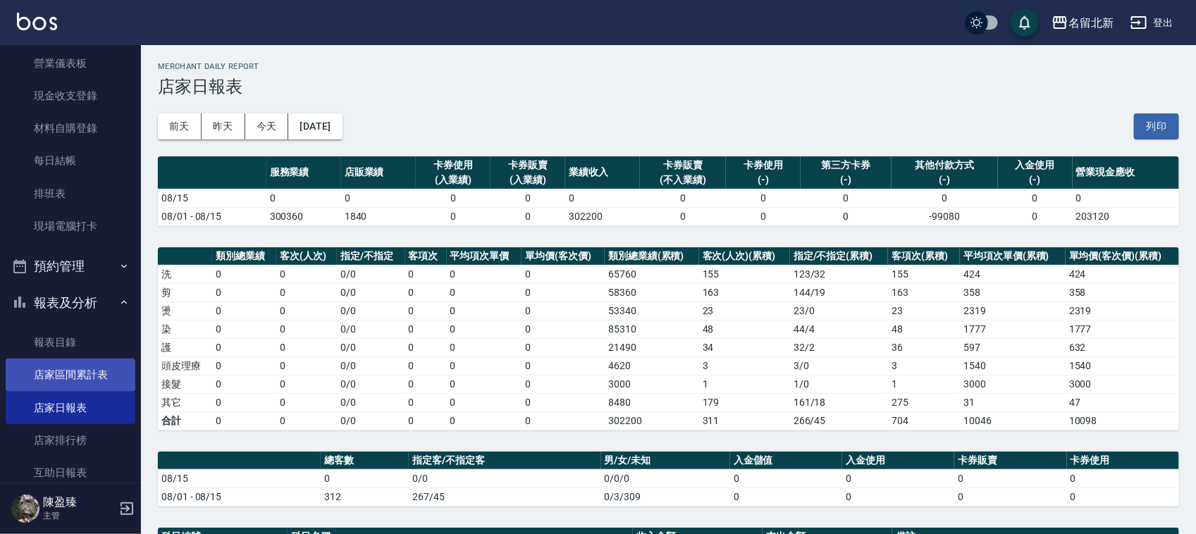
click at [89, 374] on link "店家區間累計表" at bounding box center [71, 375] width 130 height 32
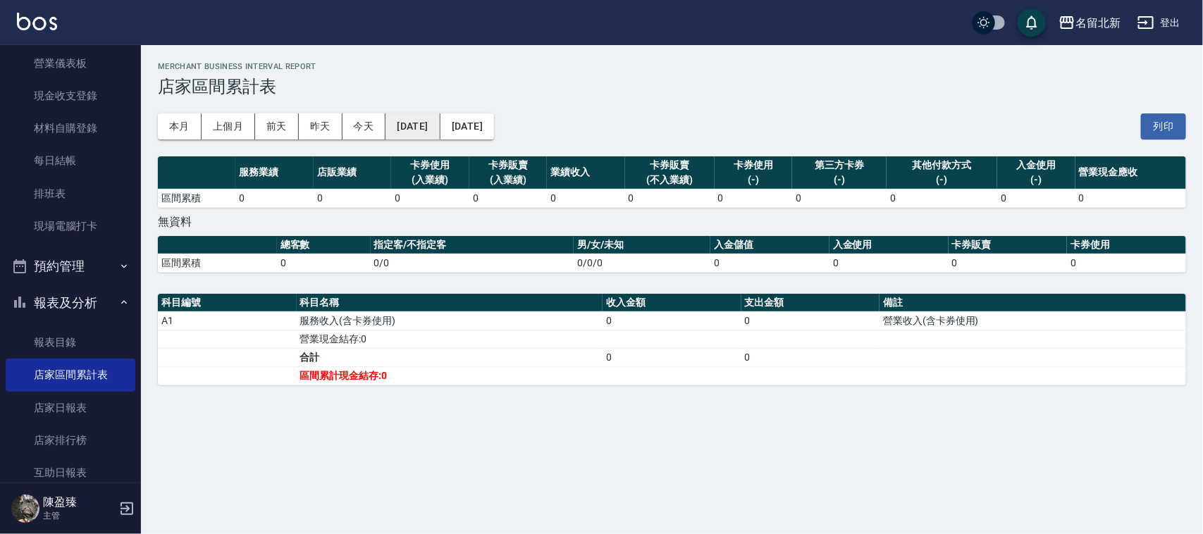
click at [435, 118] on button "[DATE]" at bounding box center [412, 126] width 54 height 26
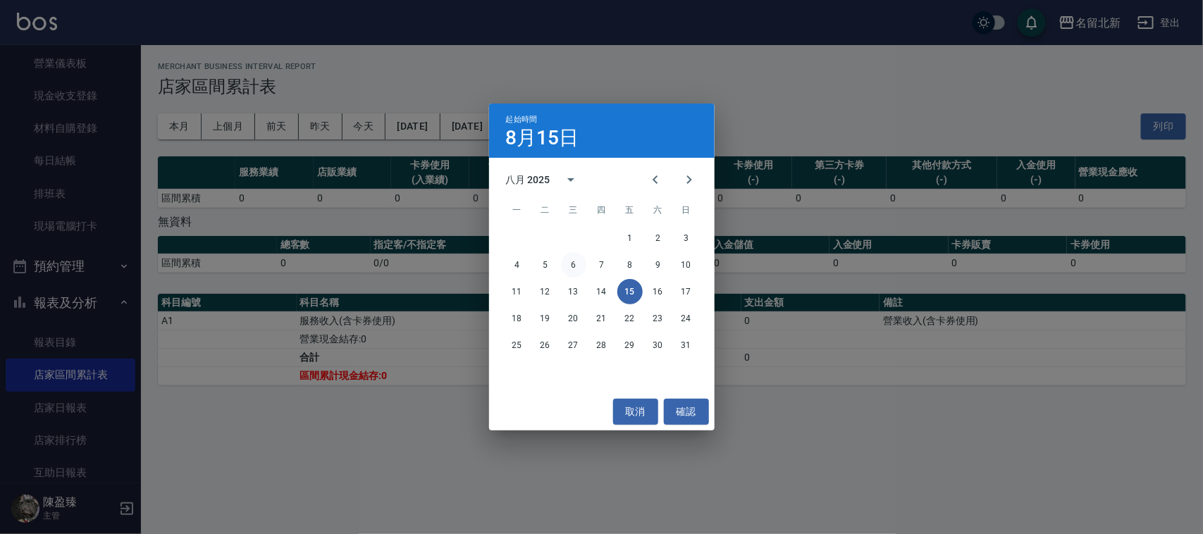
click at [575, 264] on button "6" at bounding box center [573, 264] width 25 height 25
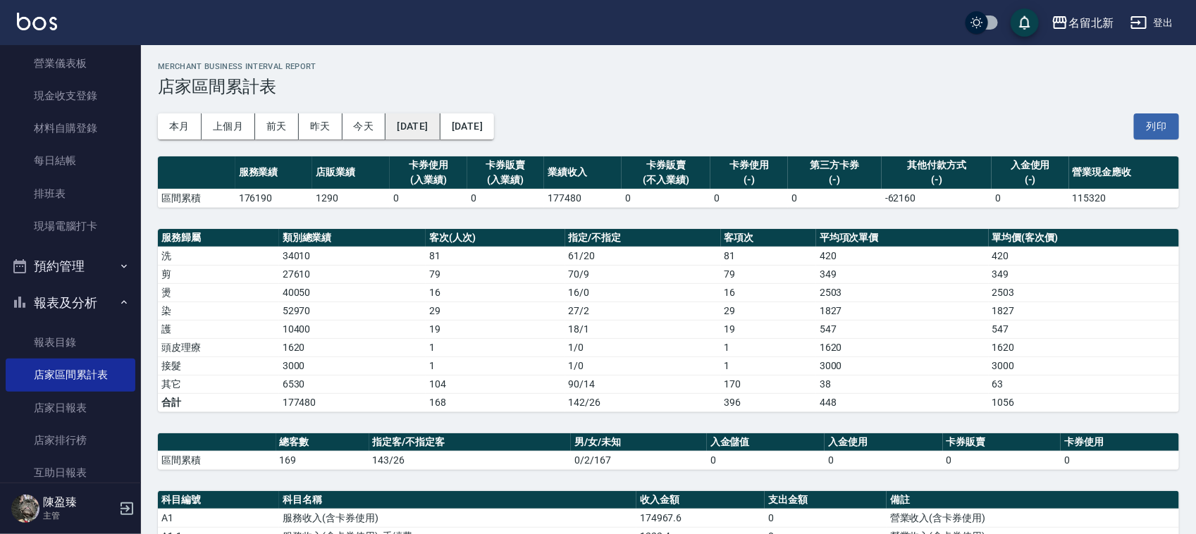
click at [440, 116] on button "[DATE]" at bounding box center [412, 126] width 54 height 26
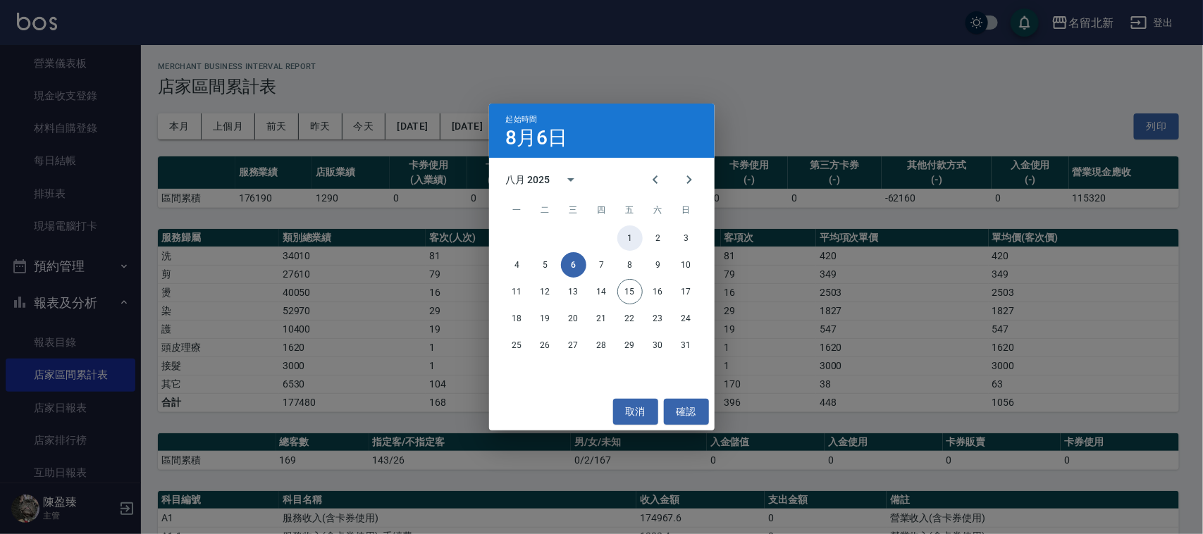
drag, startPoint x: 634, startPoint y: 238, endPoint x: 603, endPoint y: 222, distance: 35.6
click at [632, 237] on button "1" at bounding box center [629, 238] width 25 height 25
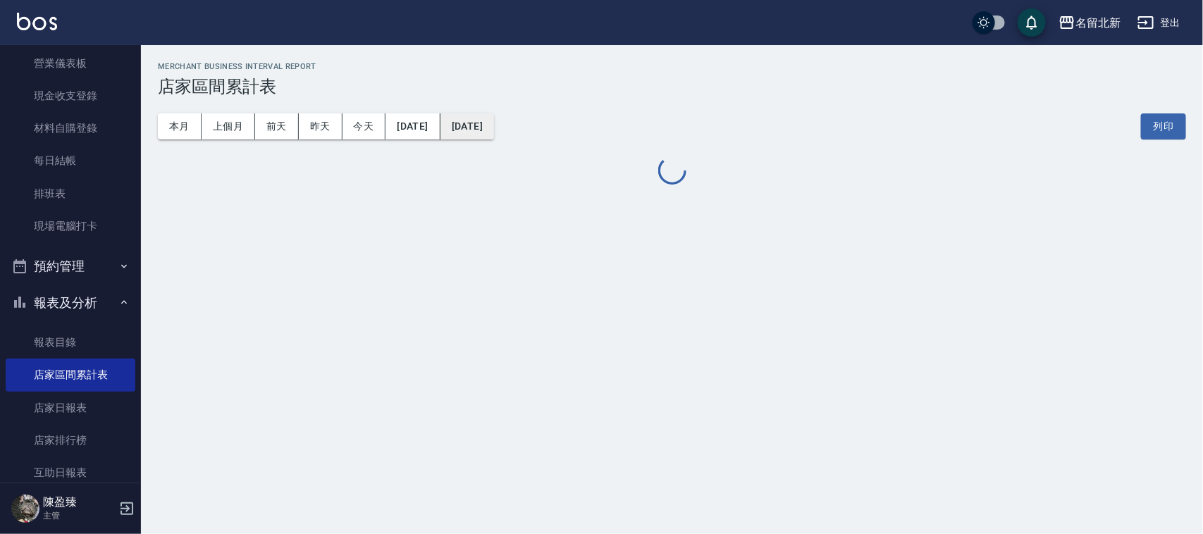
click at [494, 118] on button "[DATE]" at bounding box center [467, 126] width 54 height 26
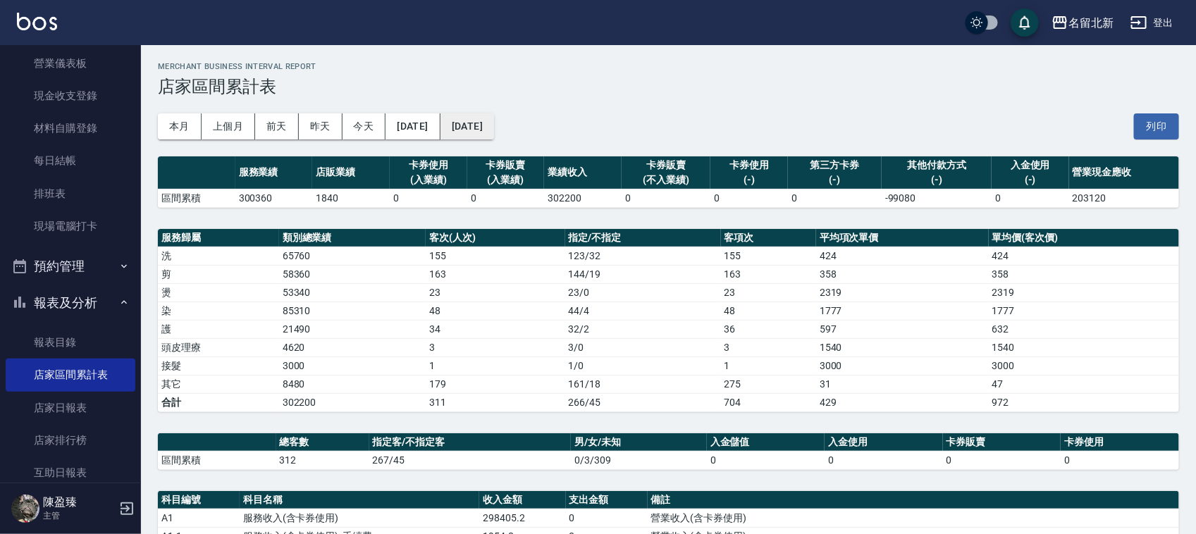
click at [494, 123] on button "[DATE]" at bounding box center [467, 126] width 54 height 26
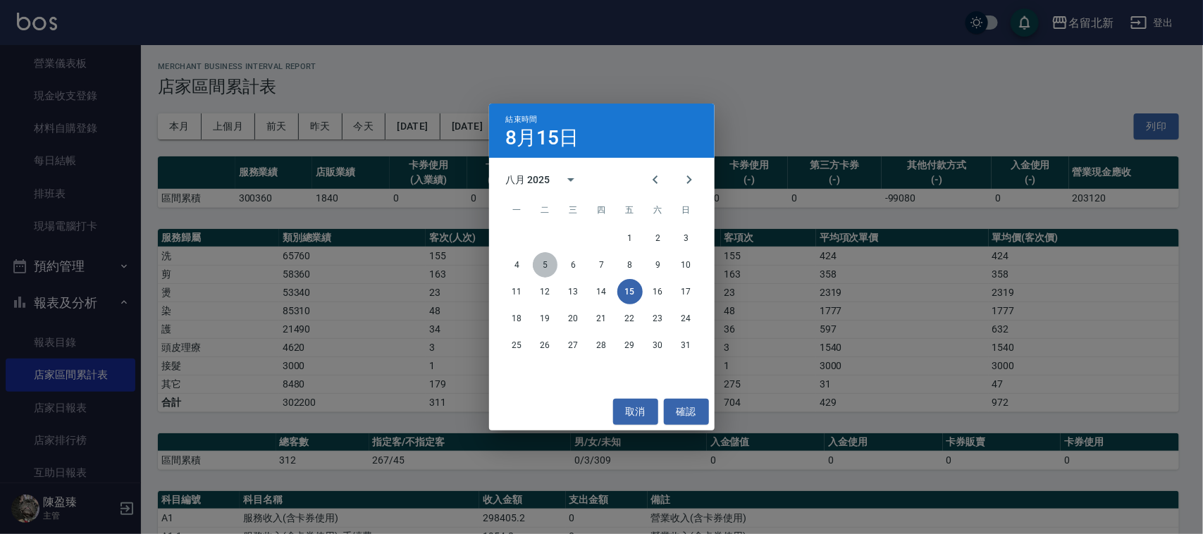
click at [541, 261] on button "5" at bounding box center [545, 264] width 25 height 25
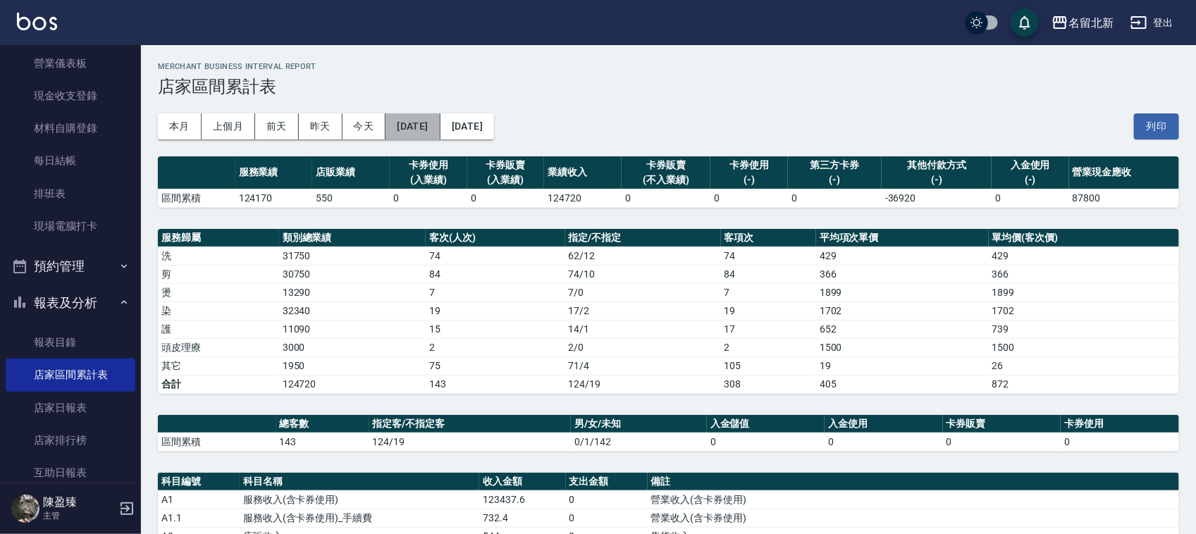
click at [423, 117] on button "[DATE]" at bounding box center [412, 126] width 54 height 26
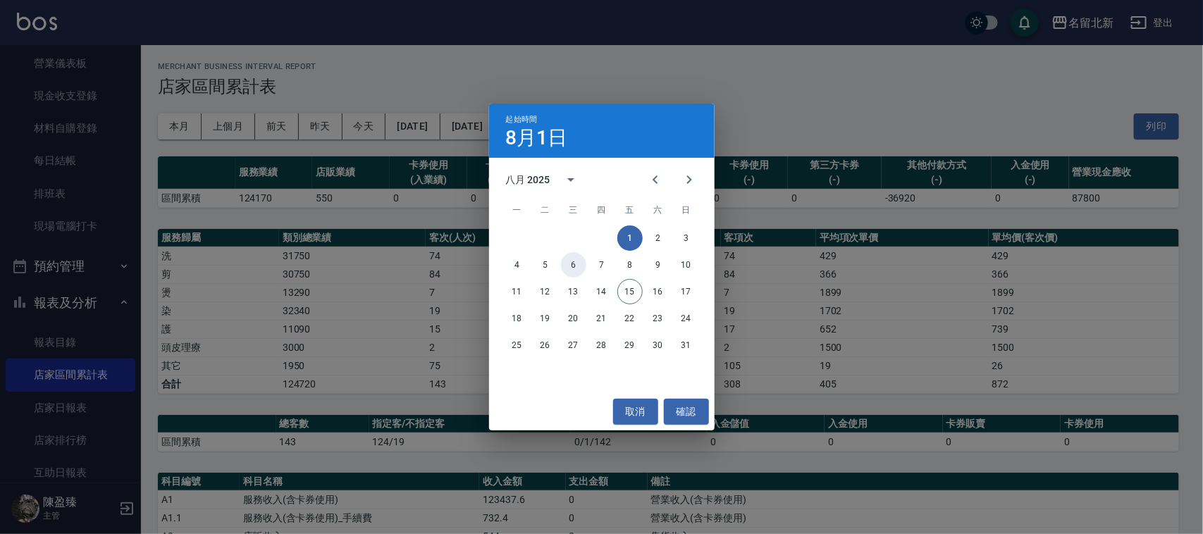
click at [580, 264] on button "6" at bounding box center [573, 264] width 25 height 25
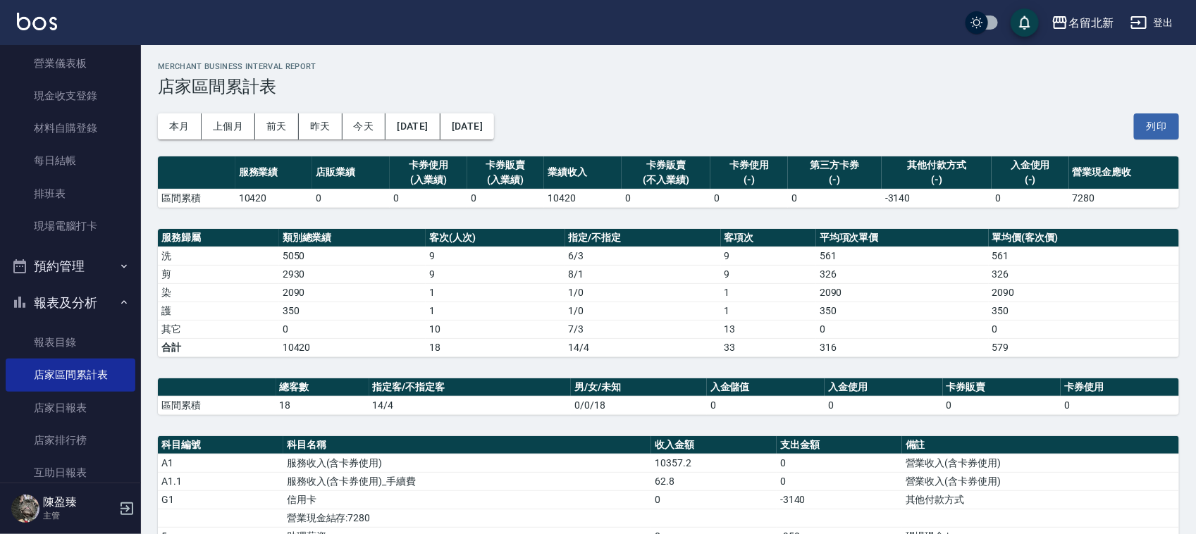
click at [529, 144] on div "本月 上個月 前天 昨天 今天 2025/08/06 2025/08/06 列印" at bounding box center [668, 127] width 1021 height 60
click at [494, 128] on button "2025/08/06" at bounding box center [467, 126] width 54 height 26
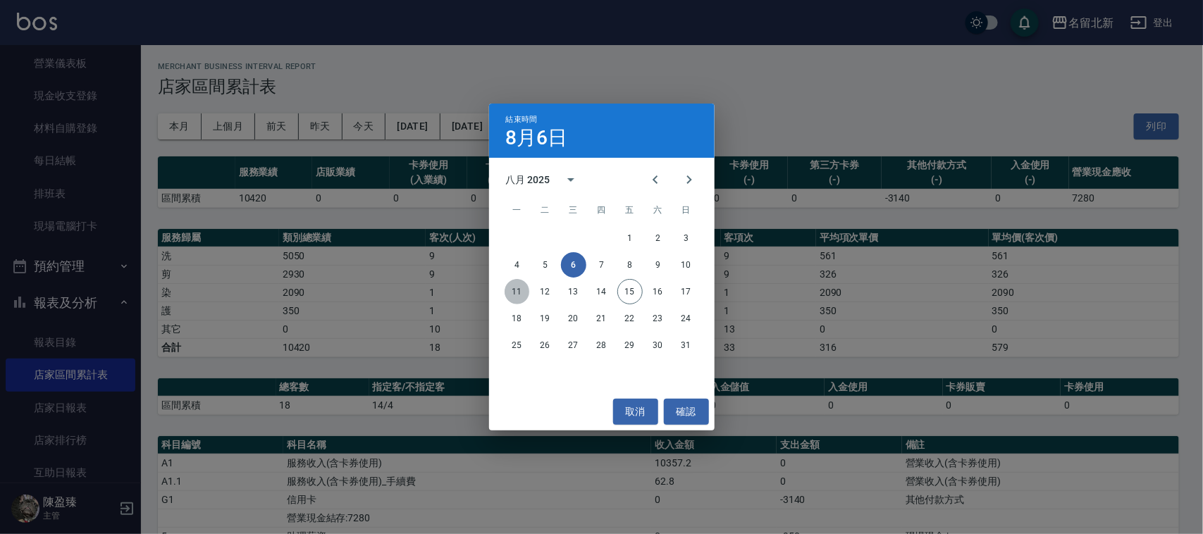
click at [519, 292] on button "11" at bounding box center [517, 291] width 25 height 25
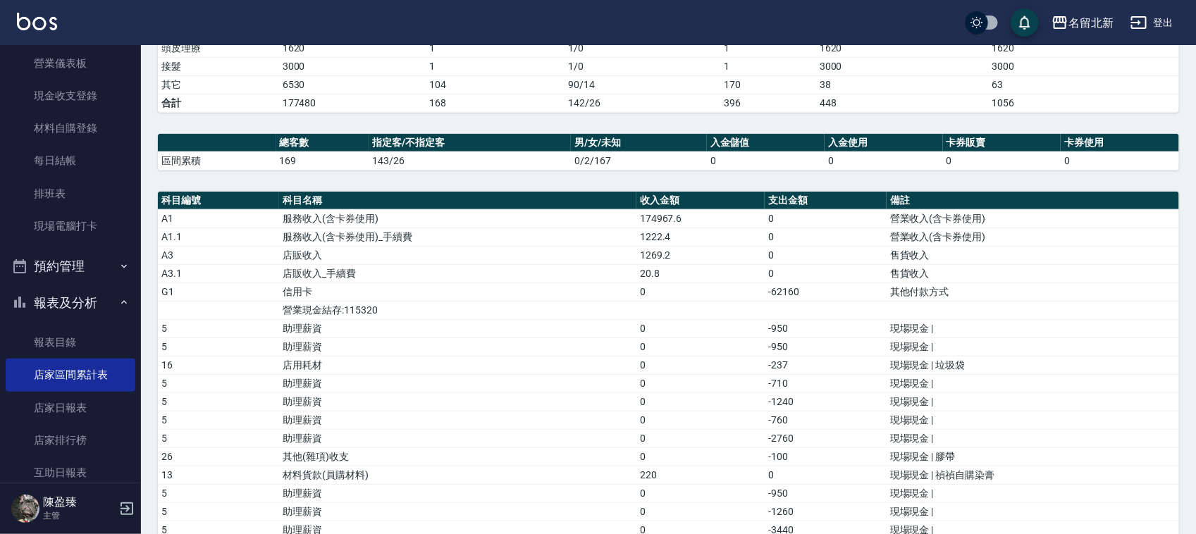
scroll to position [385, 0]
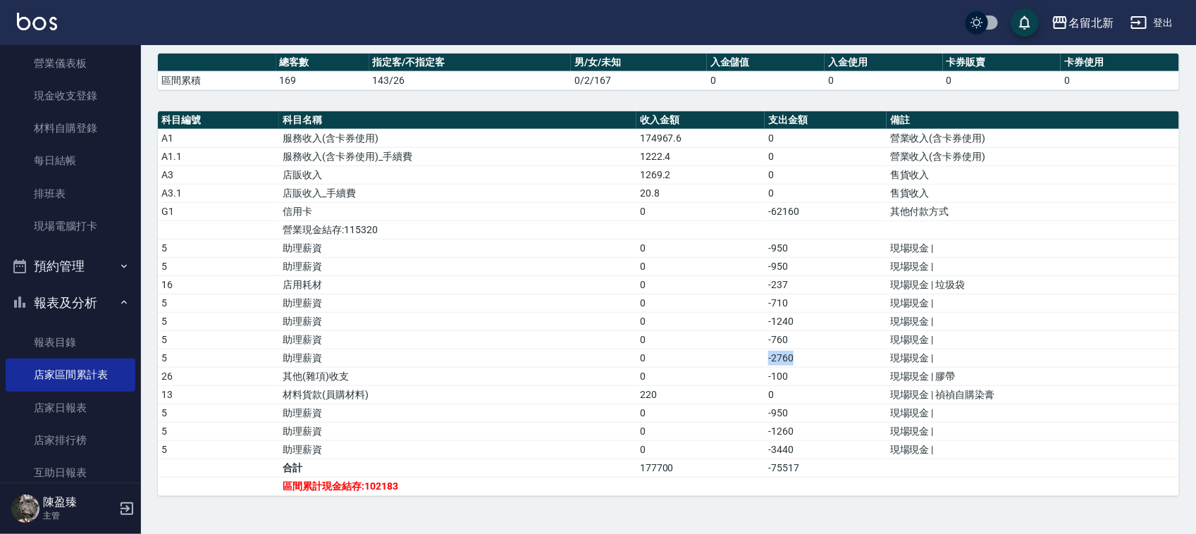
drag, startPoint x: 808, startPoint y: 354, endPoint x: 840, endPoint y: 370, distance: 35.3
click at [727, 352] on tr "5 助理薪資 0 -2760 現場現金 |" at bounding box center [668, 358] width 1021 height 18
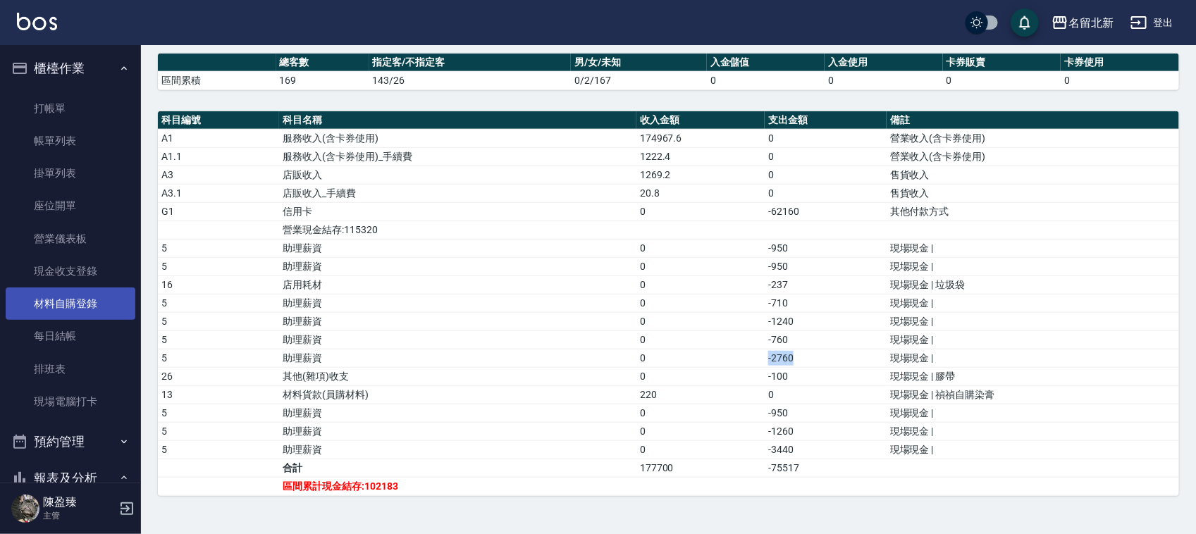
scroll to position [0, 0]
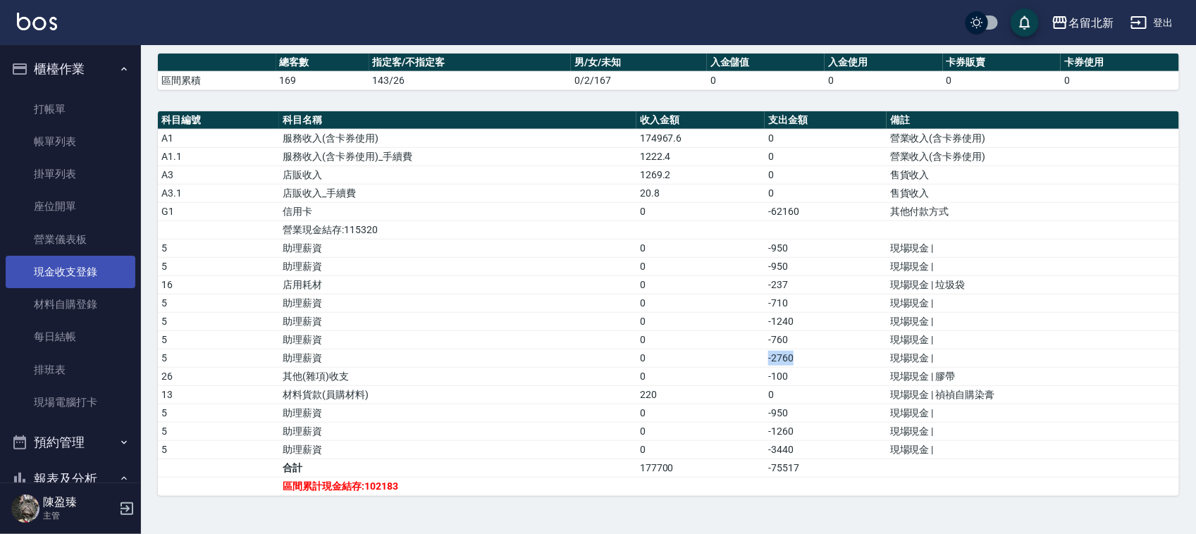
click at [75, 262] on link "現金收支登錄" at bounding box center [71, 272] width 130 height 32
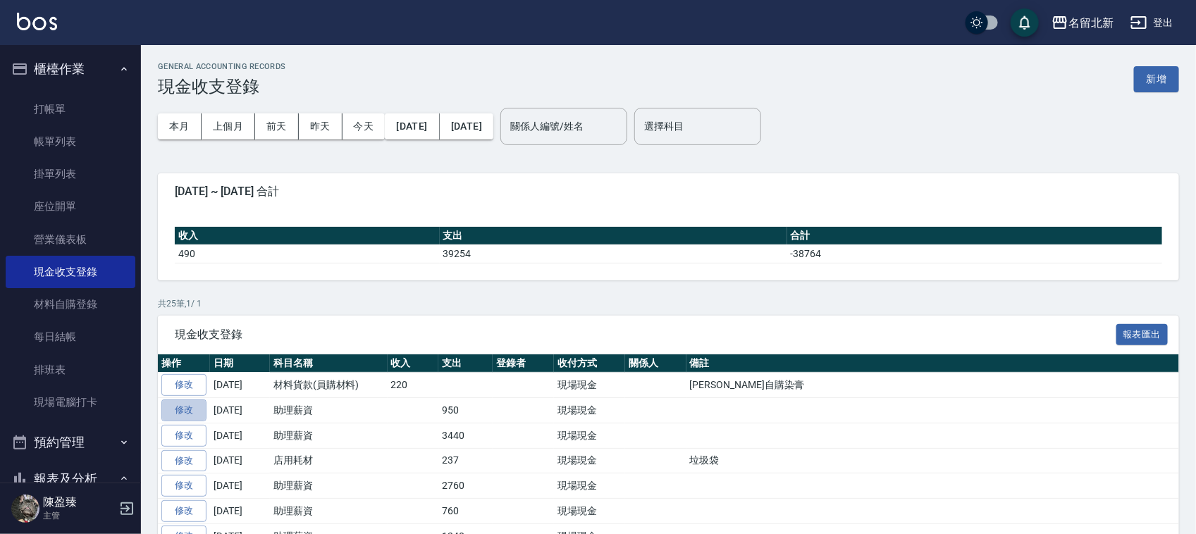
click at [198, 411] on link "修改" at bounding box center [183, 411] width 45 height 22
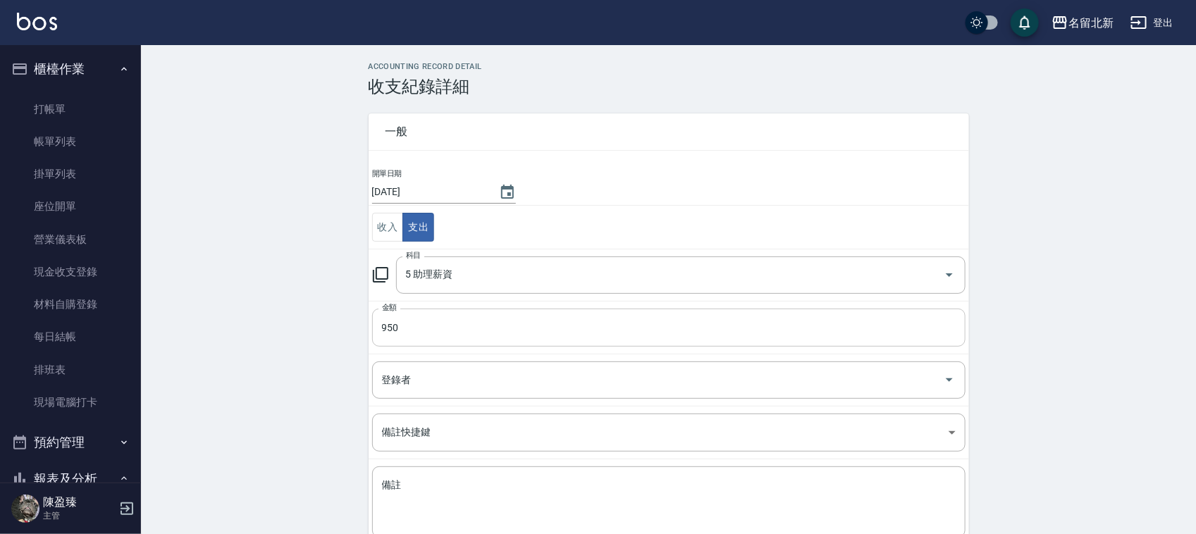
click at [381, 328] on input "950" at bounding box center [668, 328] width 593 height 38
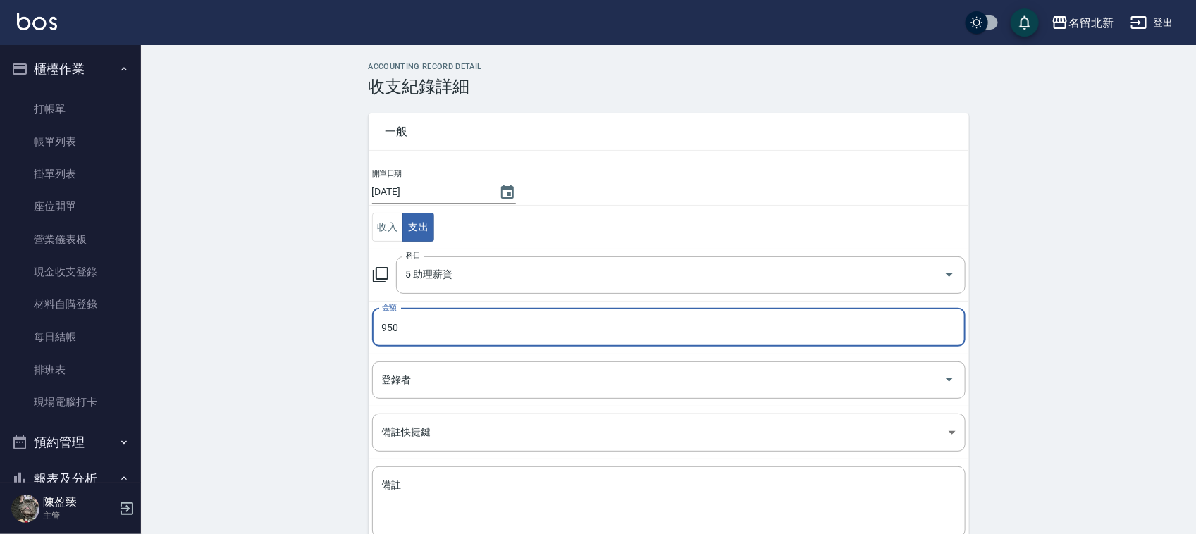
click at [381, 328] on input "950" at bounding box center [668, 328] width 593 height 38
type input "2950"
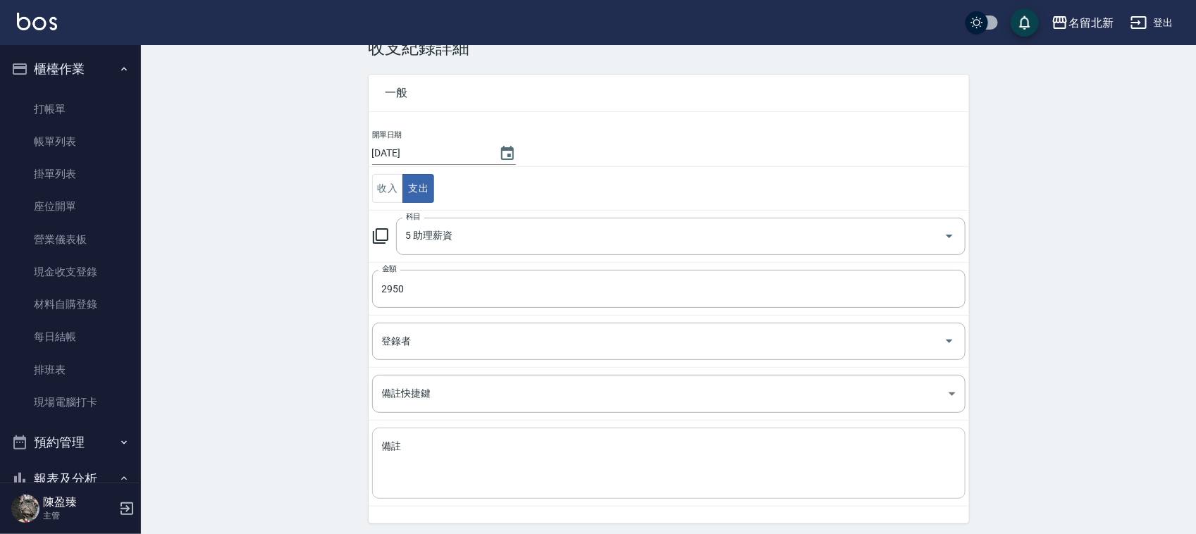
scroll to position [72, 0]
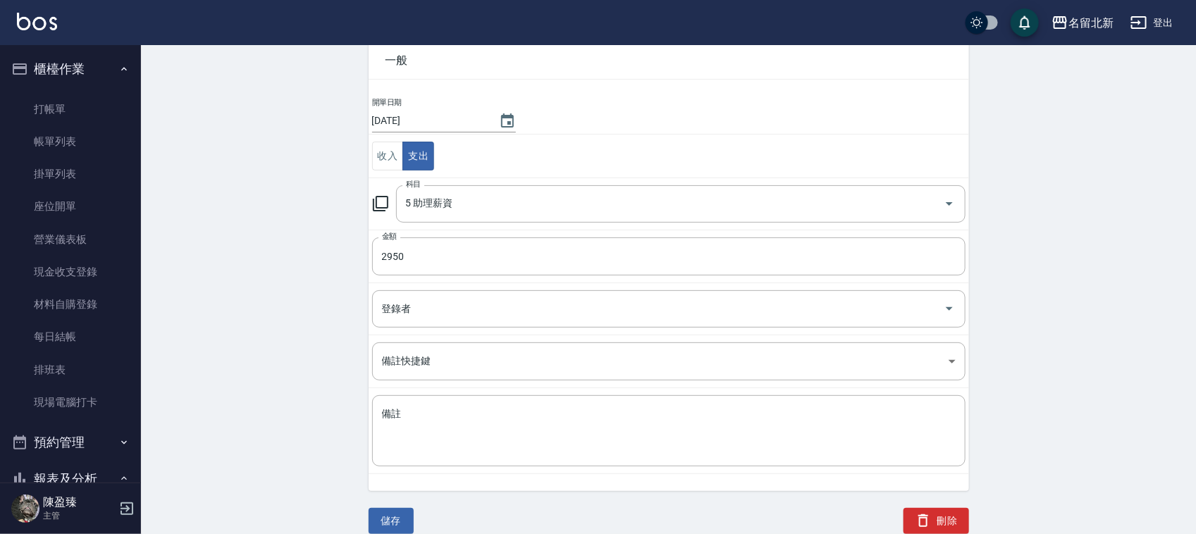
click at [392, 505] on div "儲存" at bounding box center [383, 504] width 62 height 60
click at [409, 519] on button "儲存" at bounding box center [391, 521] width 45 height 26
click at [87, 266] on link "現金收支登錄" at bounding box center [71, 272] width 130 height 32
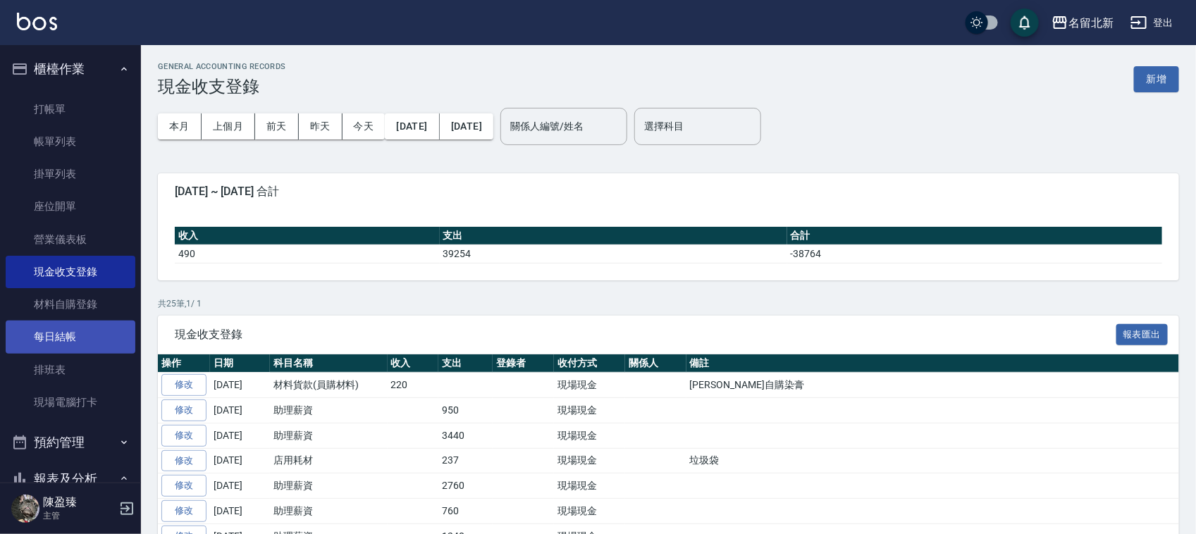
click at [68, 344] on link "每日結帳" at bounding box center [71, 337] width 130 height 32
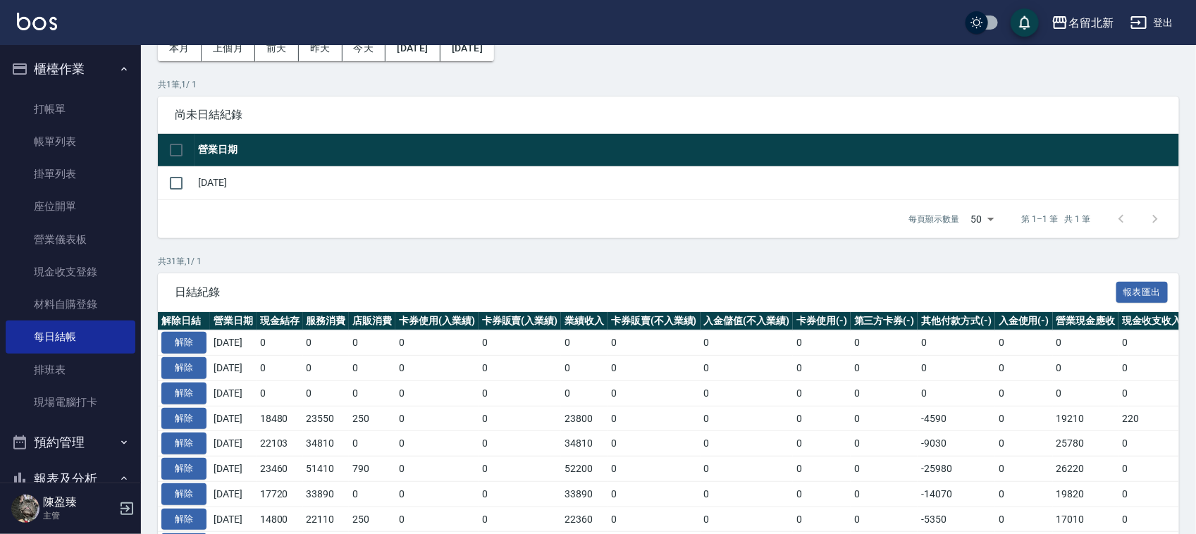
scroll to position [176, 0]
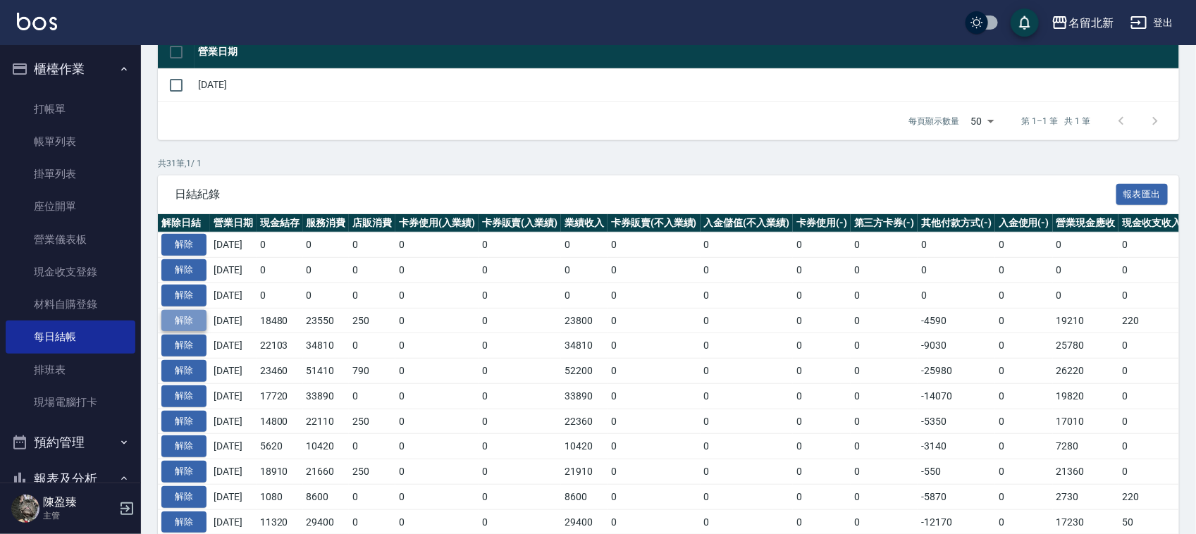
click at [185, 316] on button "解除" at bounding box center [183, 321] width 45 height 22
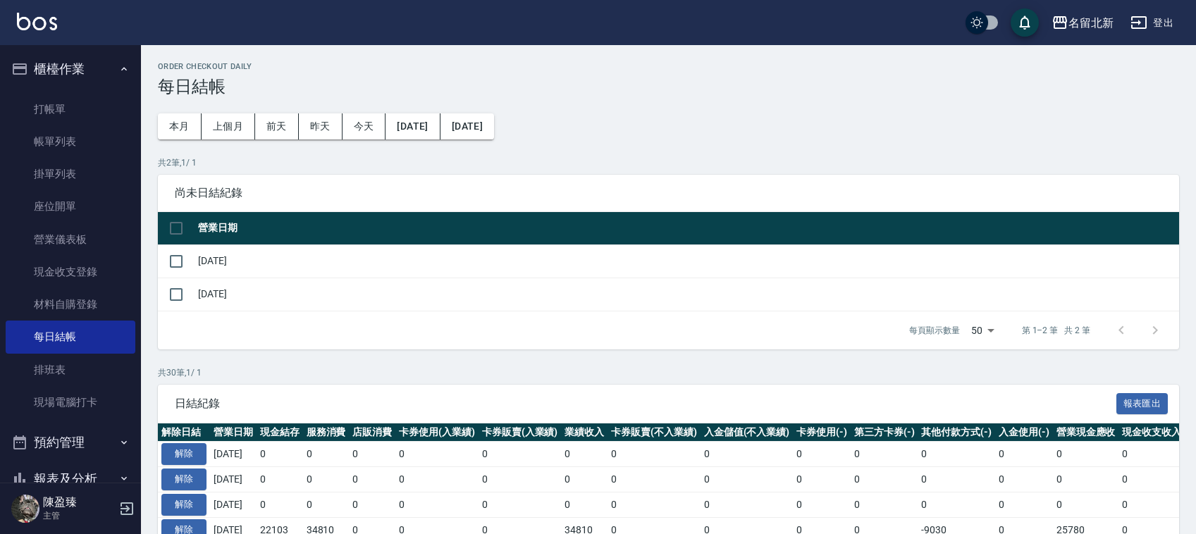
scroll to position [176, 0]
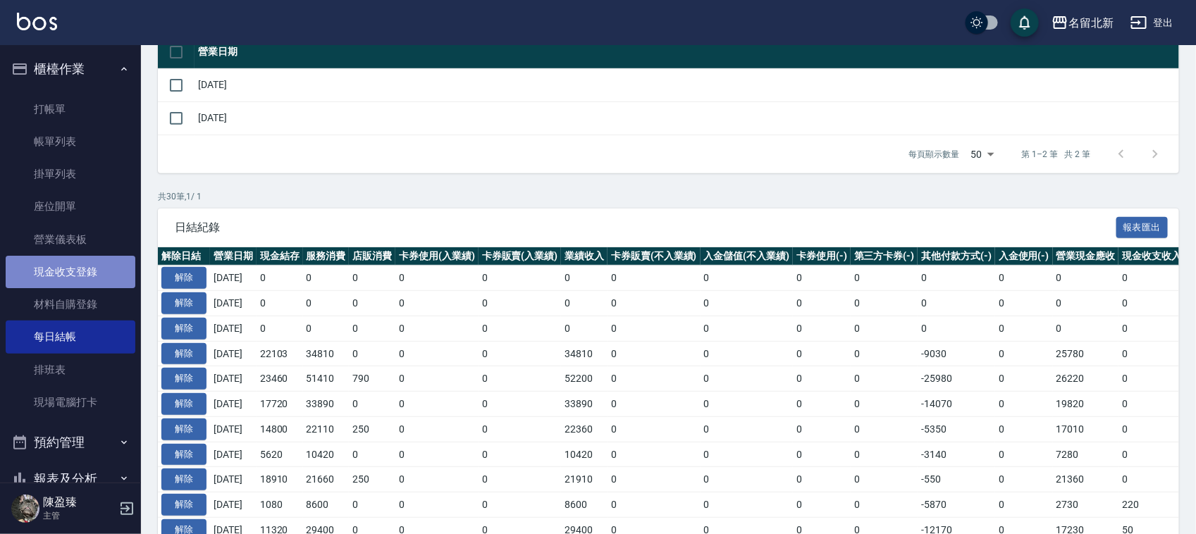
click at [103, 279] on link "現金收支登錄" at bounding box center [71, 272] width 130 height 32
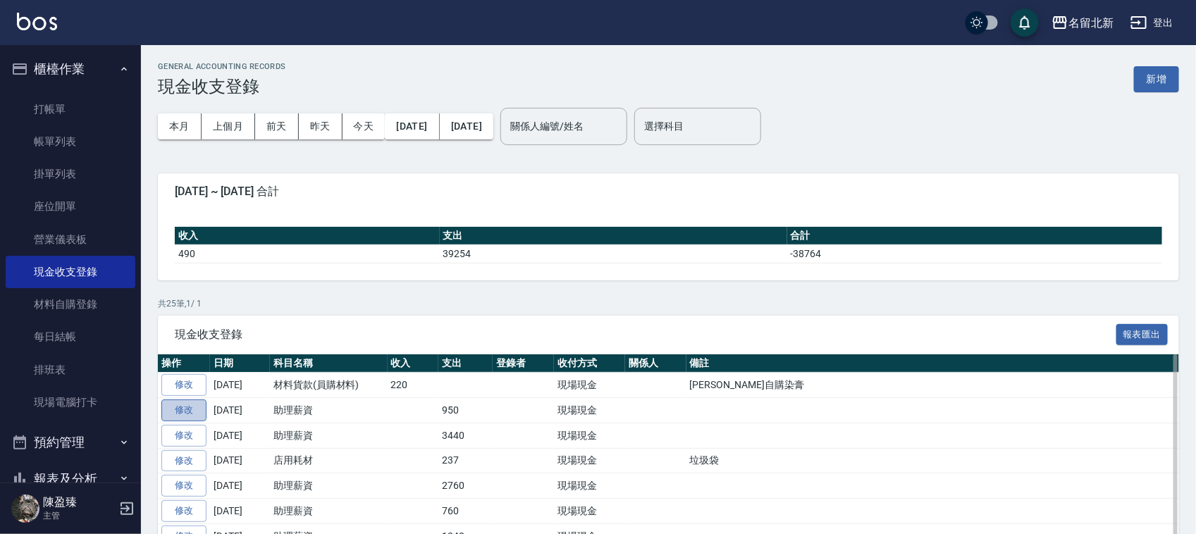
click at [184, 412] on link "修改" at bounding box center [183, 411] width 45 height 22
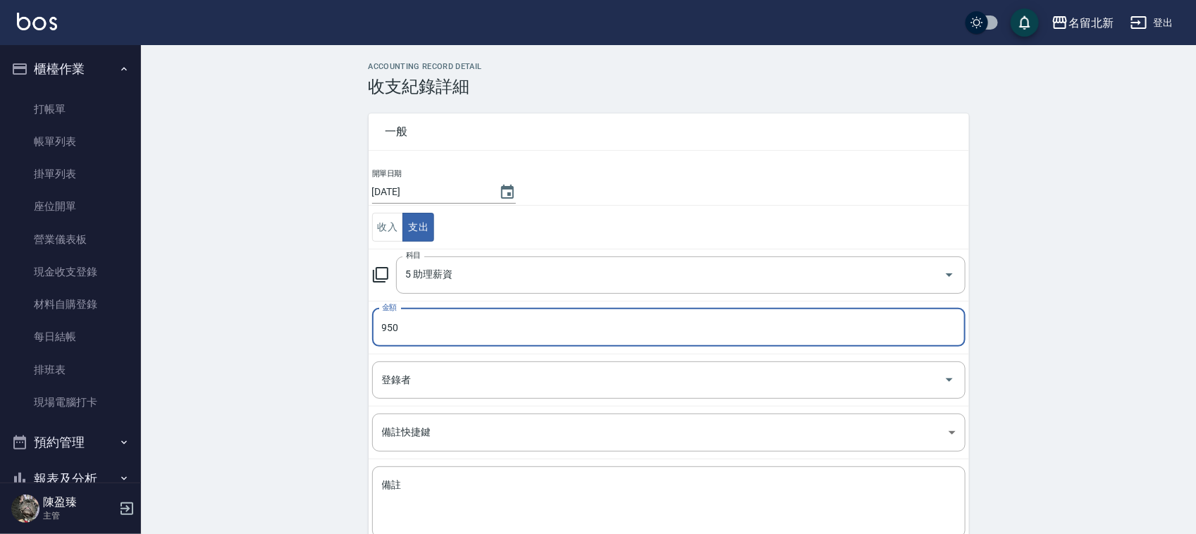
click at [378, 328] on input "950" at bounding box center [668, 328] width 593 height 38
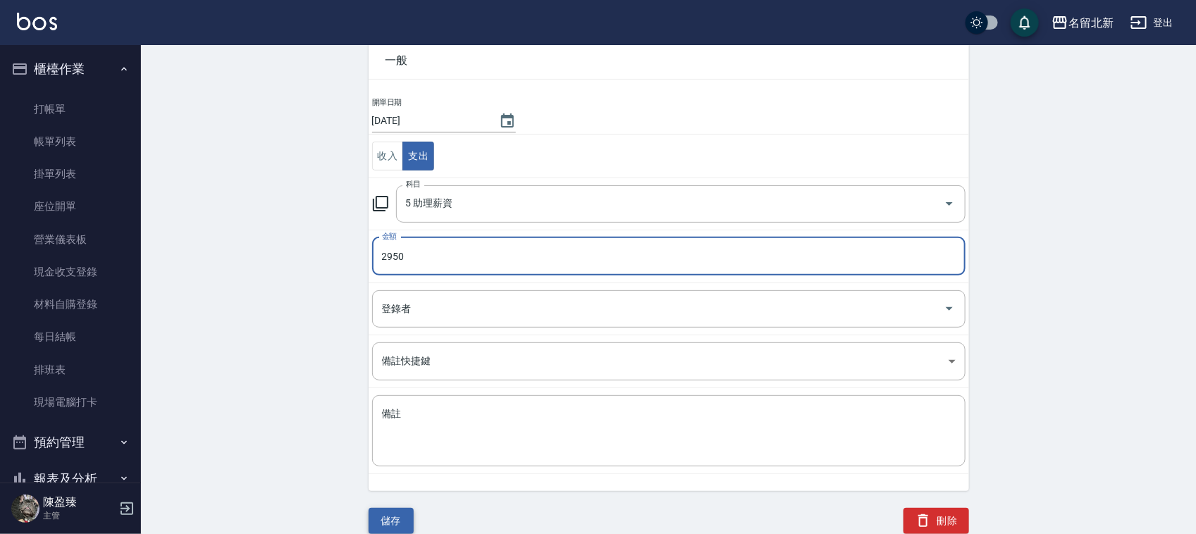
type input "2950"
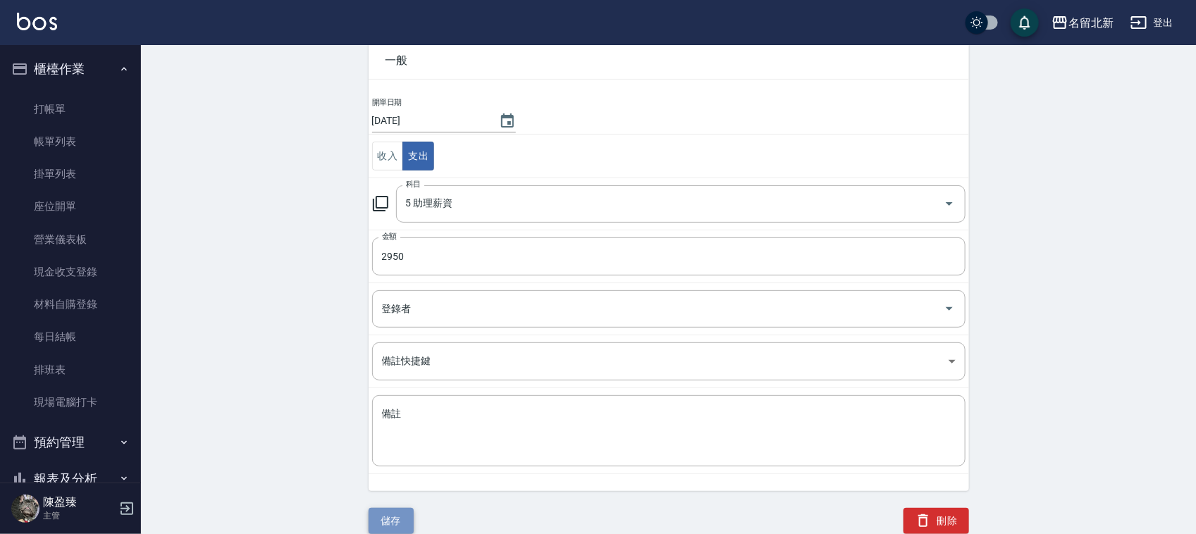
click at [390, 515] on button "儲存" at bounding box center [391, 521] width 45 height 26
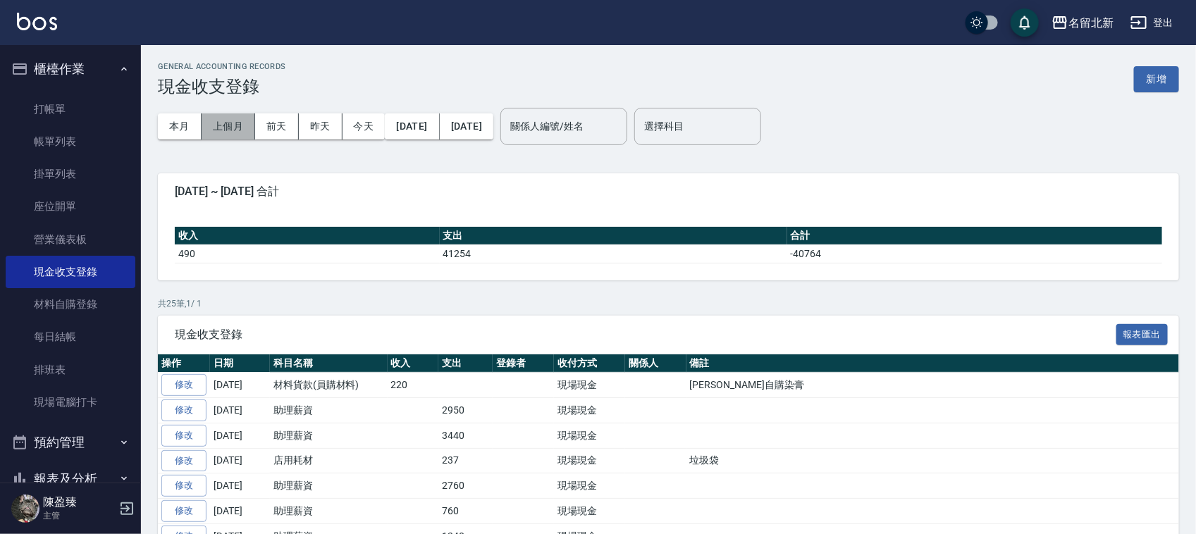
click at [230, 118] on button "上個月" at bounding box center [229, 126] width 54 height 26
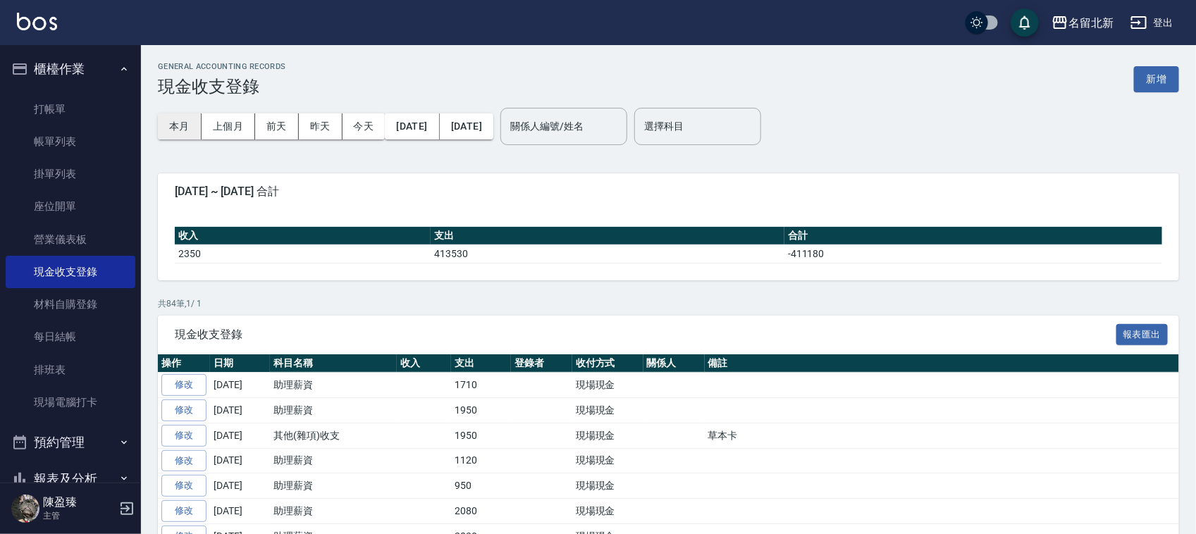
drag, startPoint x: 178, startPoint y: 122, endPoint x: 1042, endPoint y: 382, distance: 901.6
click at [178, 123] on button "本月" at bounding box center [180, 126] width 44 height 26
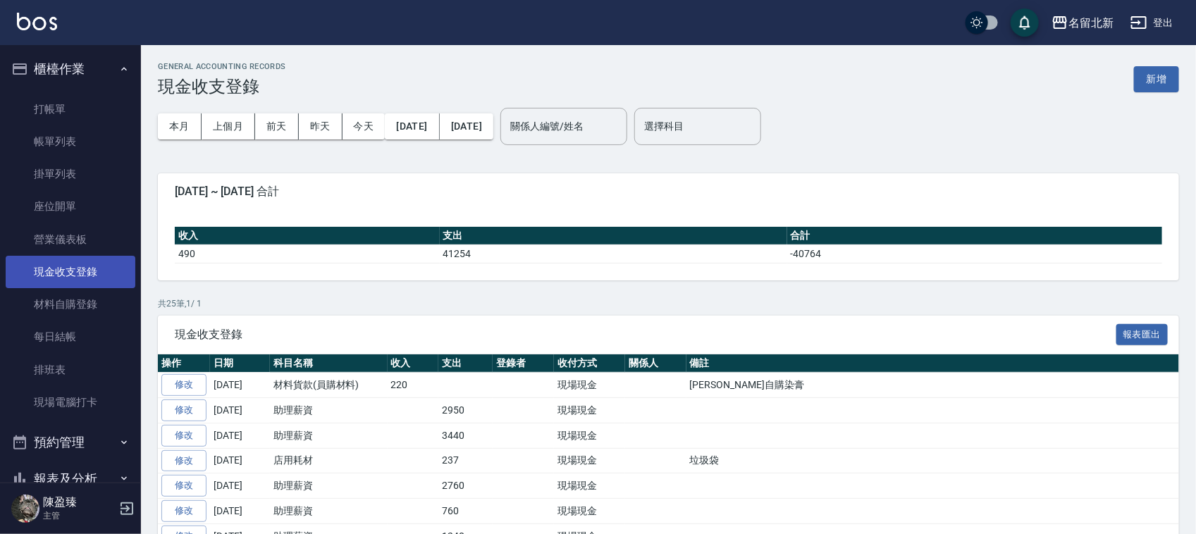
click at [67, 273] on link "現金收支登錄" at bounding box center [71, 272] width 130 height 32
click at [1159, 80] on button "新增" at bounding box center [1156, 79] width 45 height 26
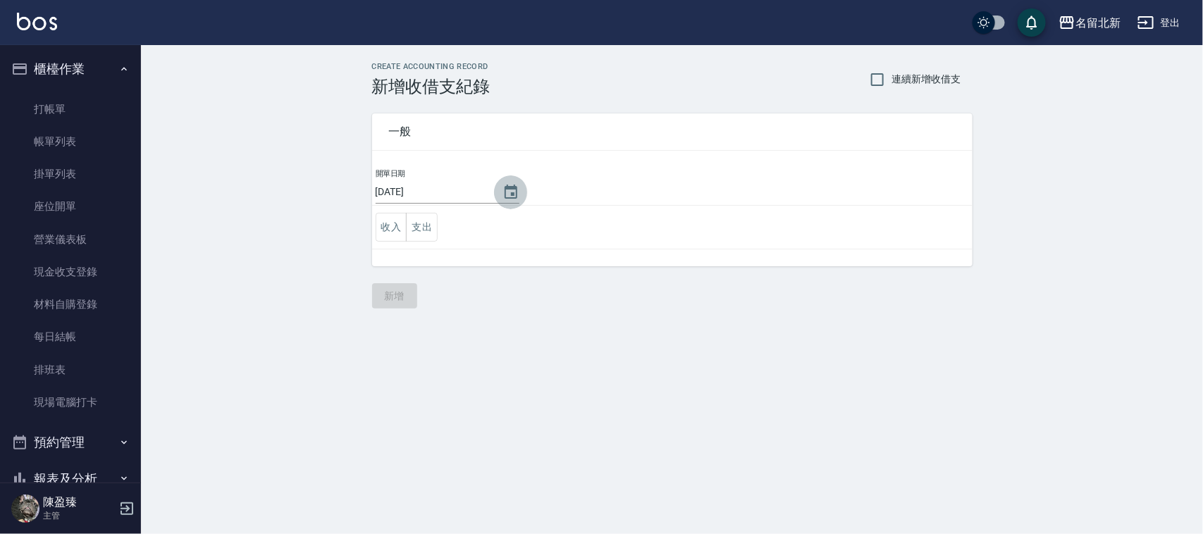
click at [515, 192] on icon "Choose date, selected date is 2025-08-15" at bounding box center [510, 192] width 17 height 17
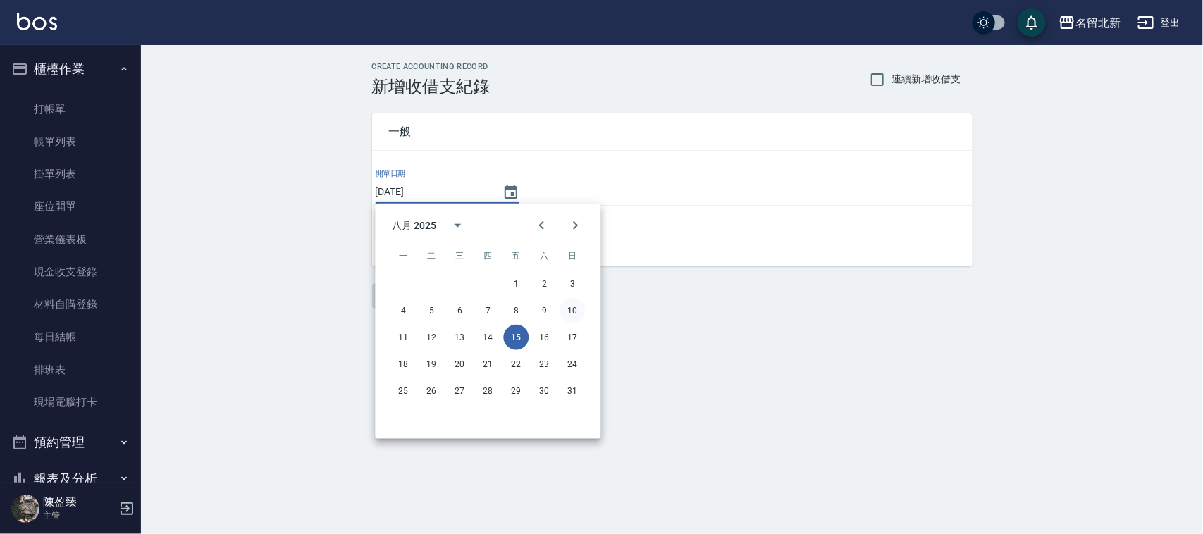
click at [578, 311] on button "10" at bounding box center [572, 310] width 25 height 25
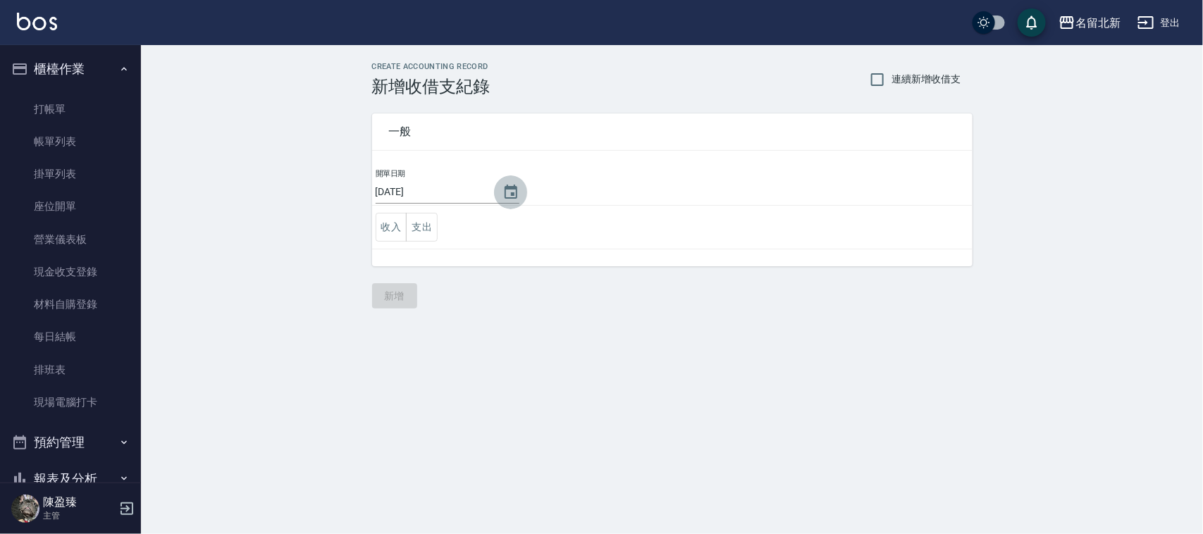
click at [519, 197] on icon "Choose date, selected date is 2025-08-10" at bounding box center [510, 192] width 17 height 17
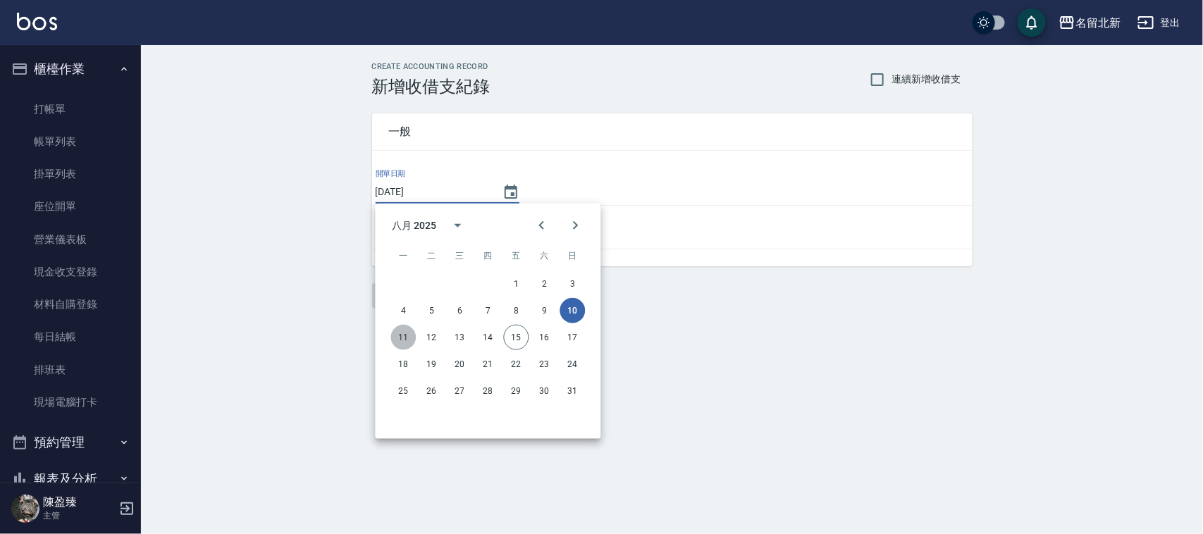
click at [410, 331] on button "11" at bounding box center [403, 337] width 25 height 25
type input "2025/08/11"
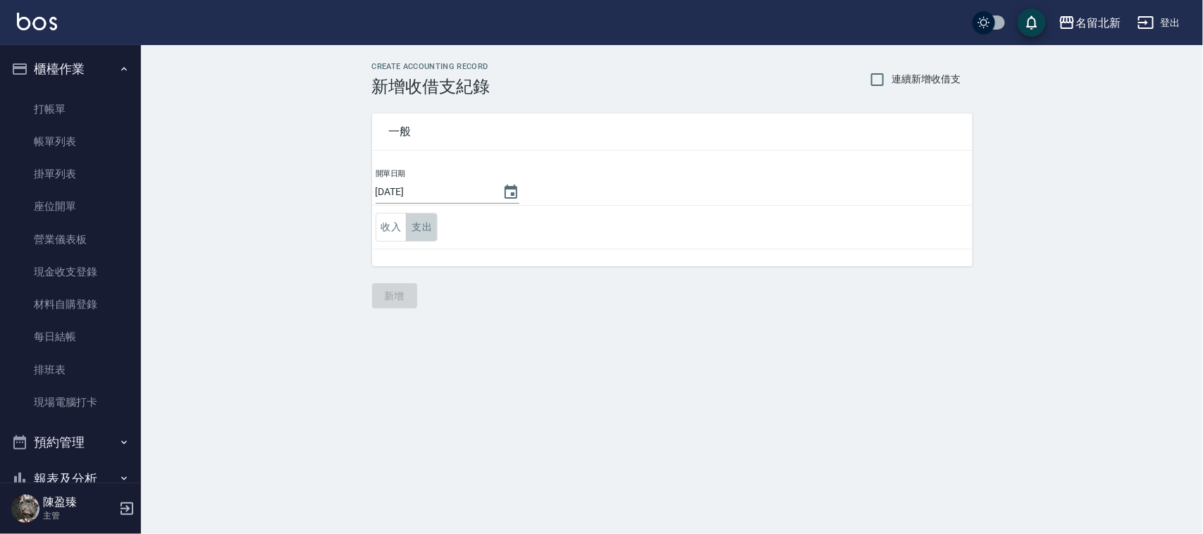
drag, startPoint x: 431, startPoint y: 224, endPoint x: 447, endPoint y: 234, distance: 19.6
click at [431, 226] on button "支出" at bounding box center [422, 227] width 32 height 29
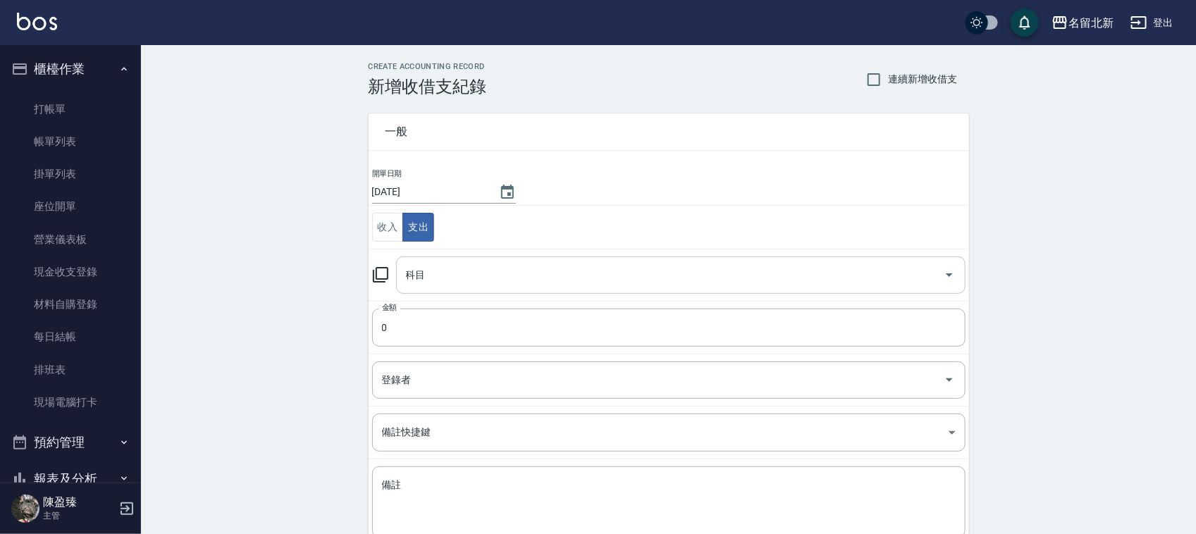
click at [444, 269] on input "科目" at bounding box center [670, 275] width 536 height 25
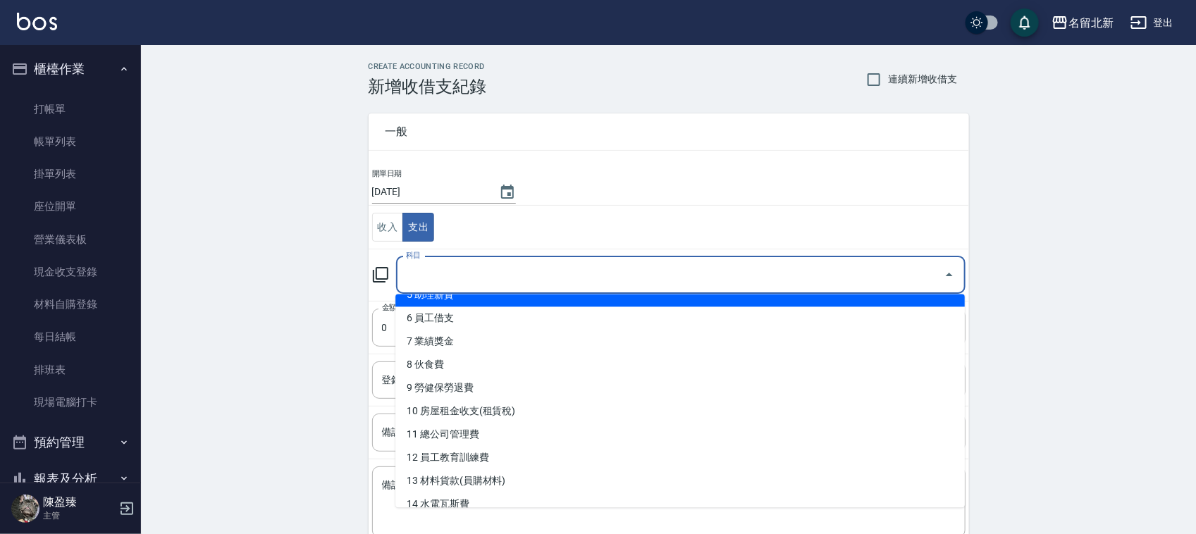
scroll to position [352, 0]
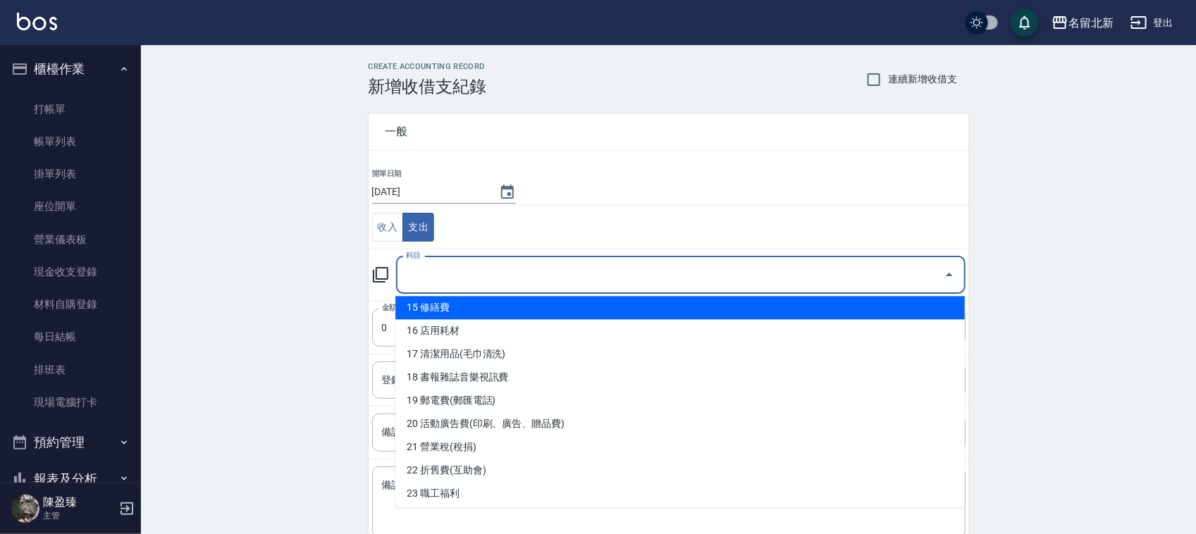
click at [457, 307] on li "15 修繕費" at bounding box center [679, 308] width 569 height 23
type input "15 修繕費"
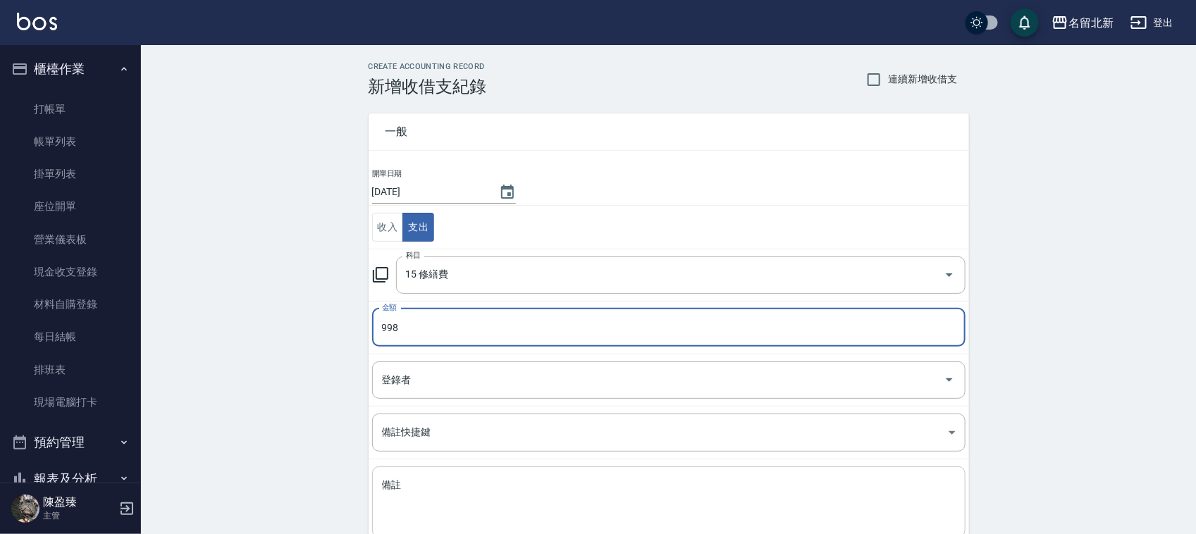
type input "998"
click at [455, 501] on textarea "備註" at bounding box center [669, 503] width 574 height 48
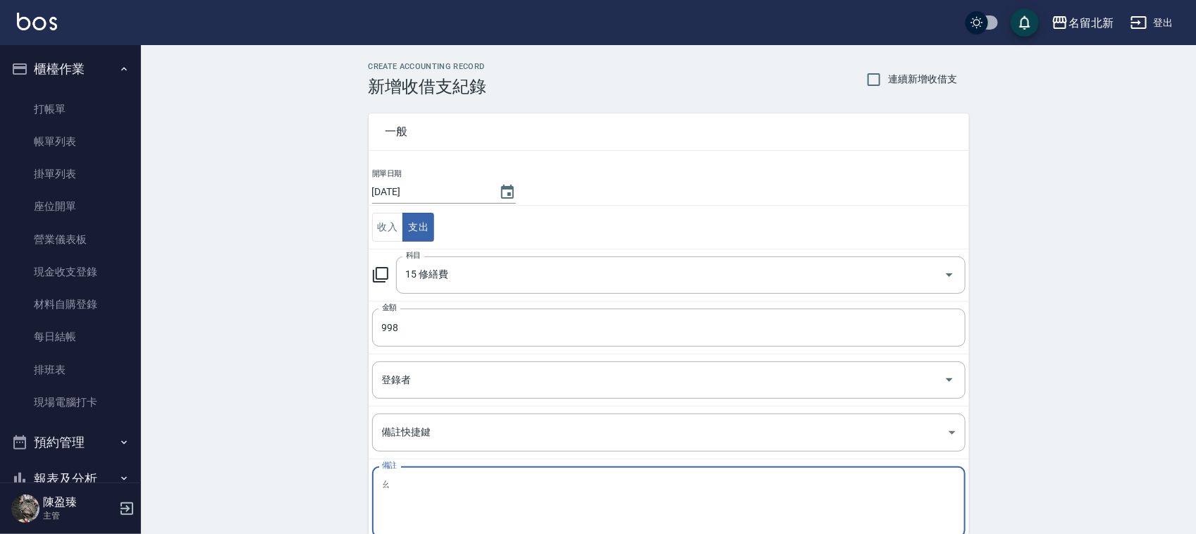
type textarea "ㄍㄠ"
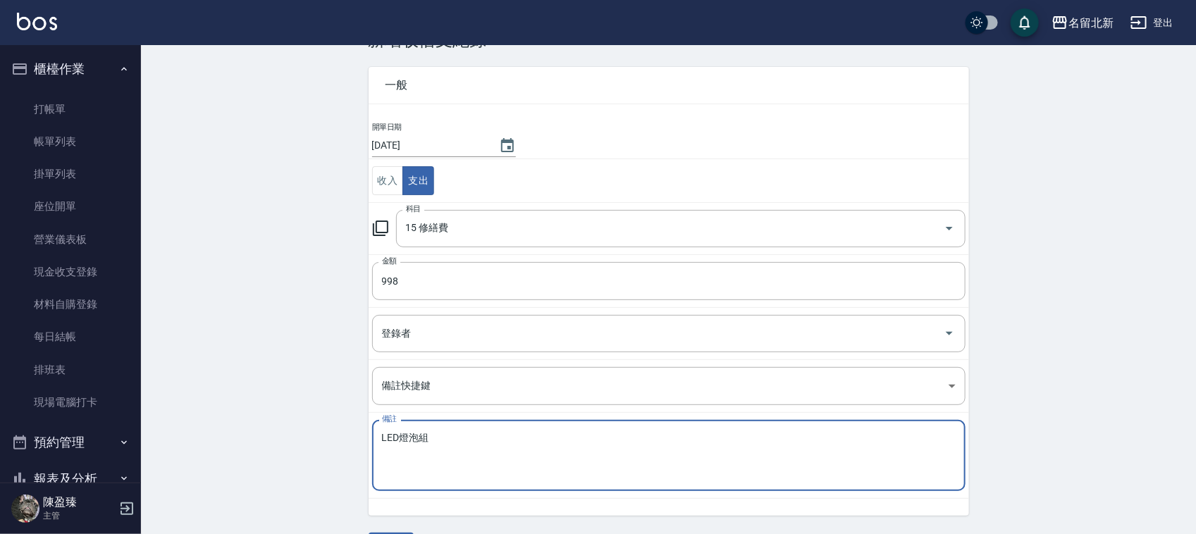
scroll to position [89, 0]
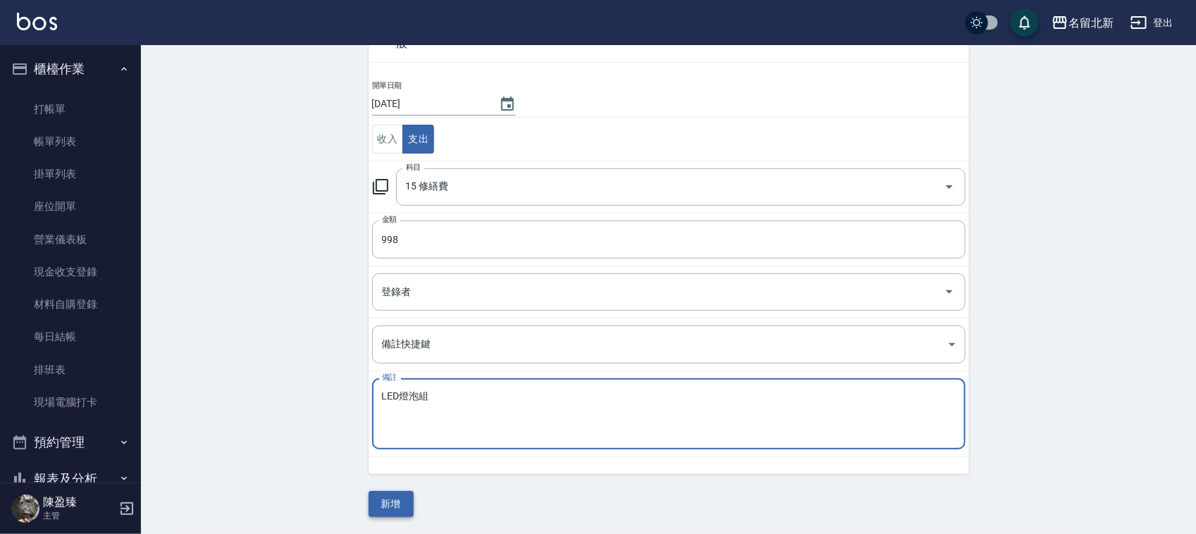
type textarea "LED燈泡組"
click at [405, 501] on button "新增" at bounding box center [391, 504] width 45 height 26
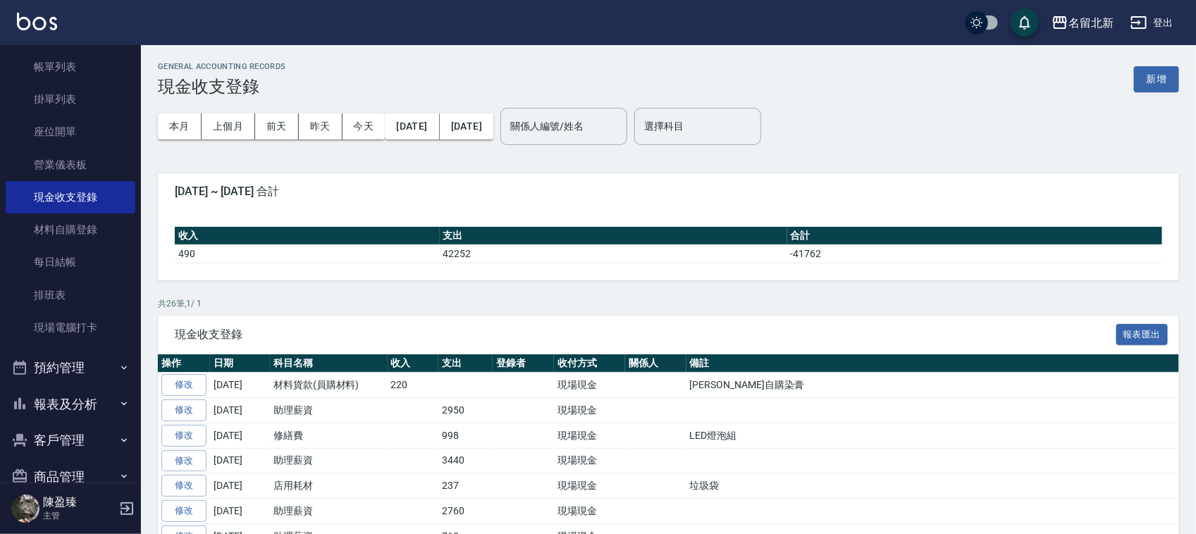
scroll to position [140, 0]
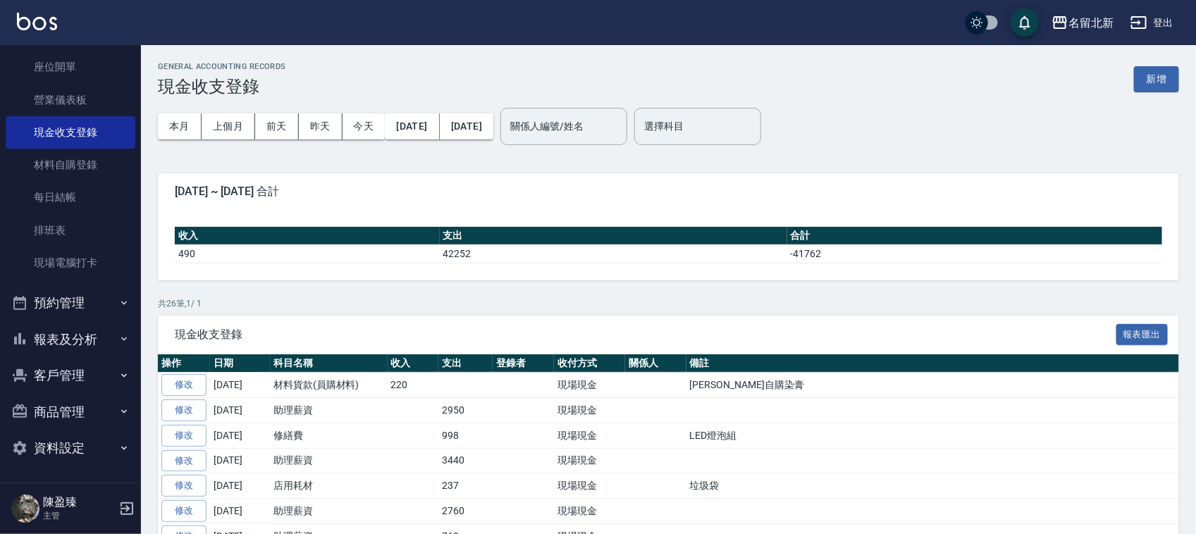
click at [82, 335] on button "報表及分析" at bounding box center [71, 339] width 130 height 37
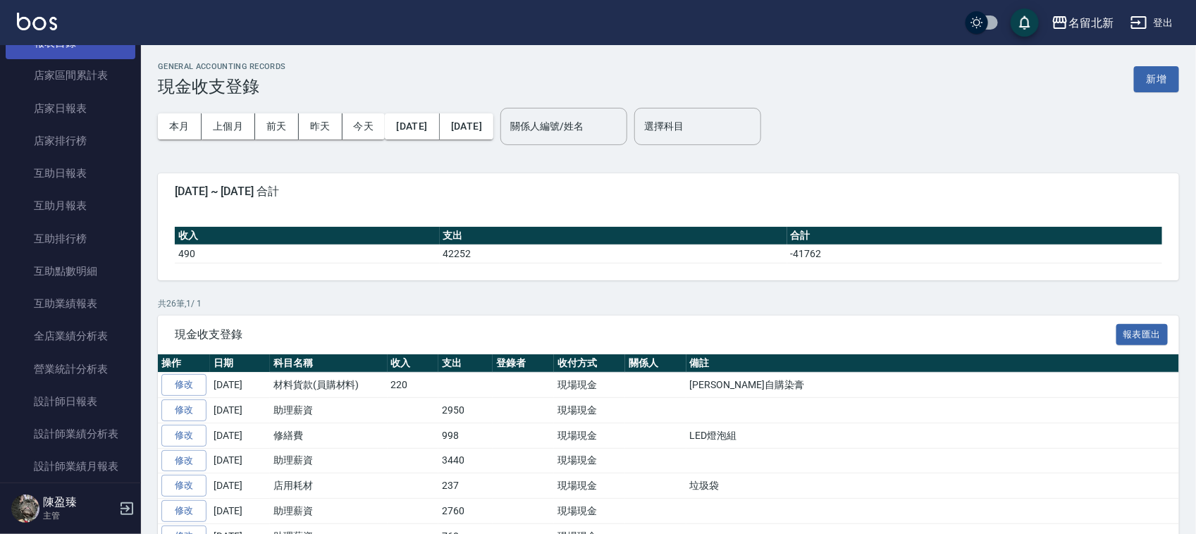
scroll to position [316, 0]
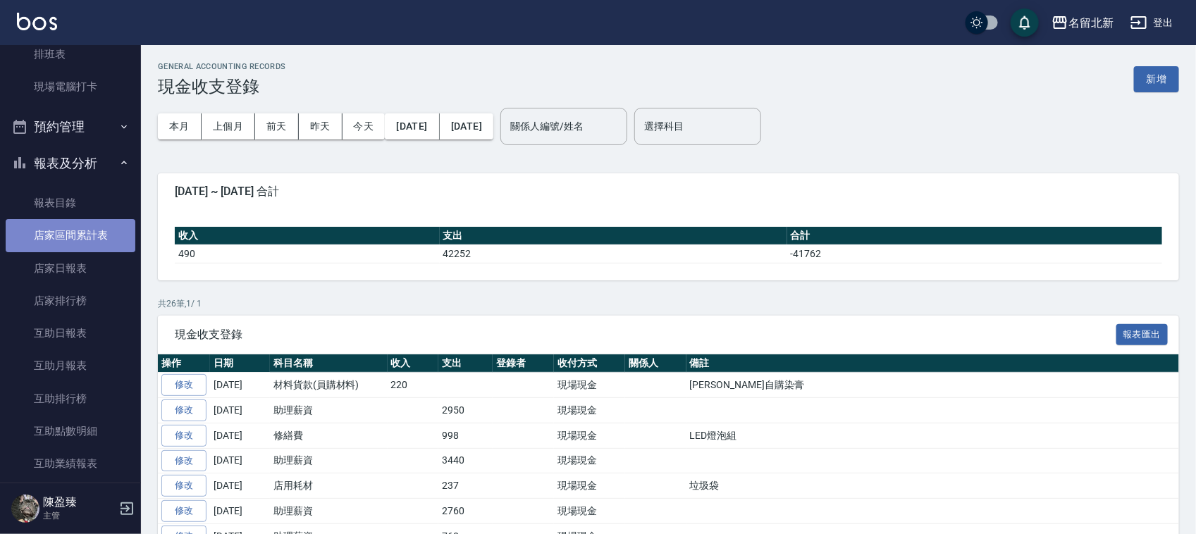
click at [82, 230] on link "店家區間累計表" at bounding box center [71, 235] width 130 height 32
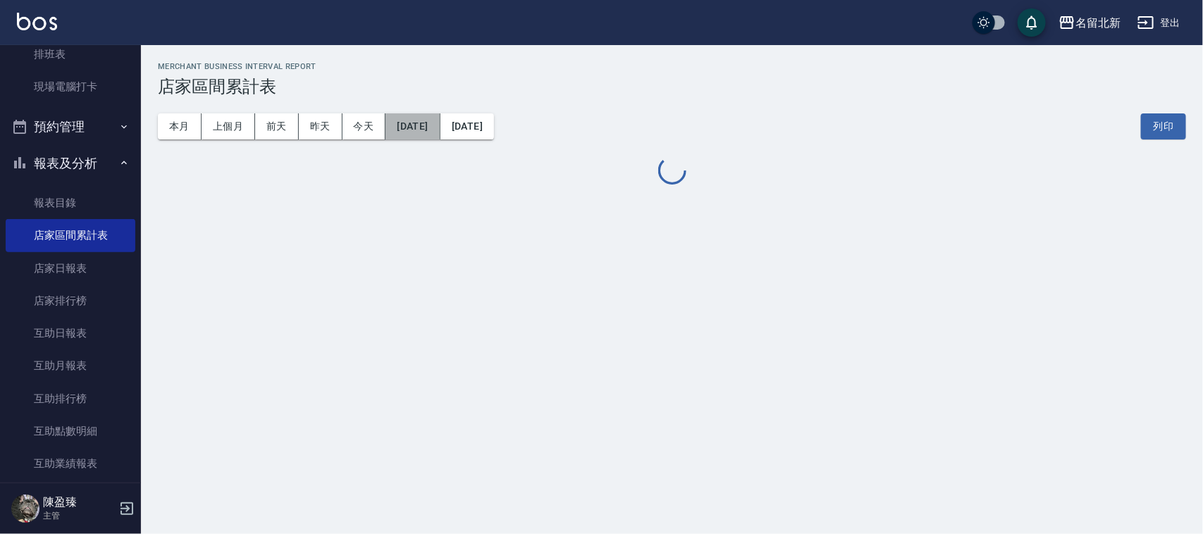
click at [426, 128] on button "[DATE]" at bounding box center [412, 126] width 54 height 26
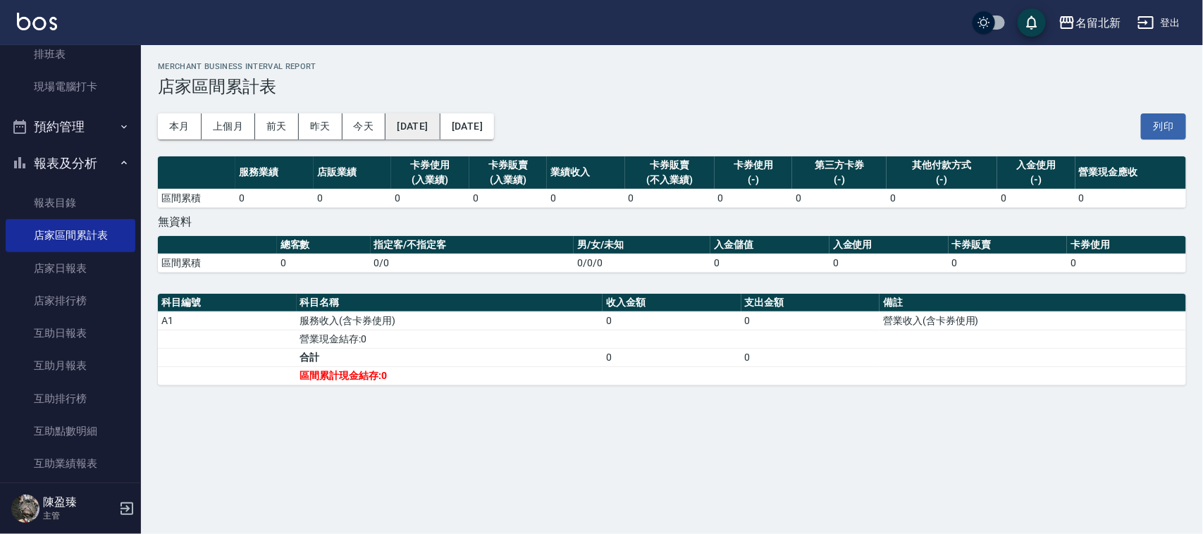
click at [419, 125] on button "[DATE]" at bounding box center [412, 126] width 54 height 26
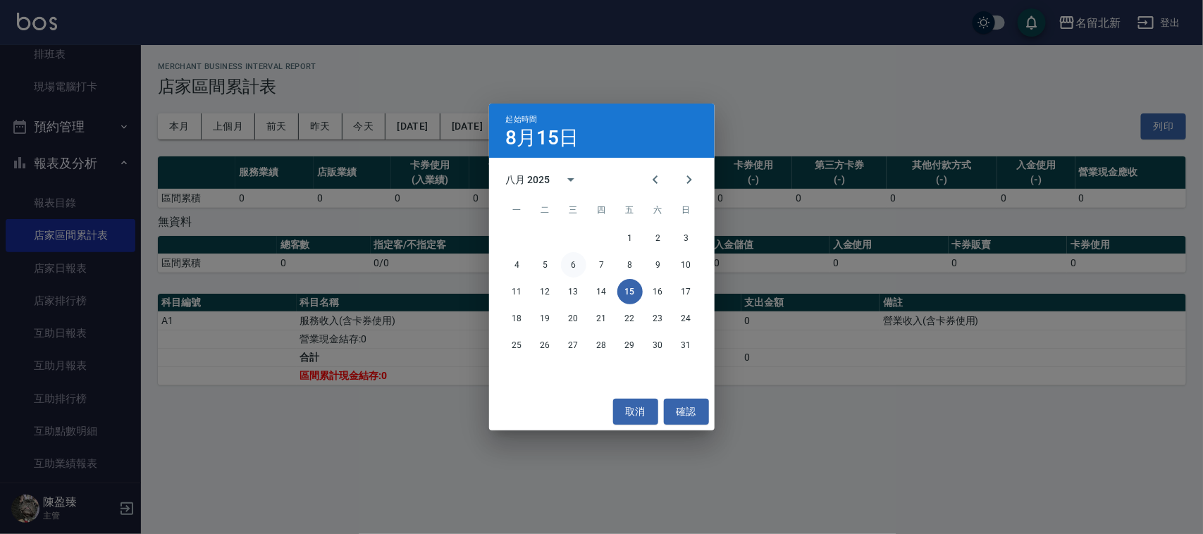
click at [571, 255] on button "6" at bounding box center [573, 264] width 25 height 25
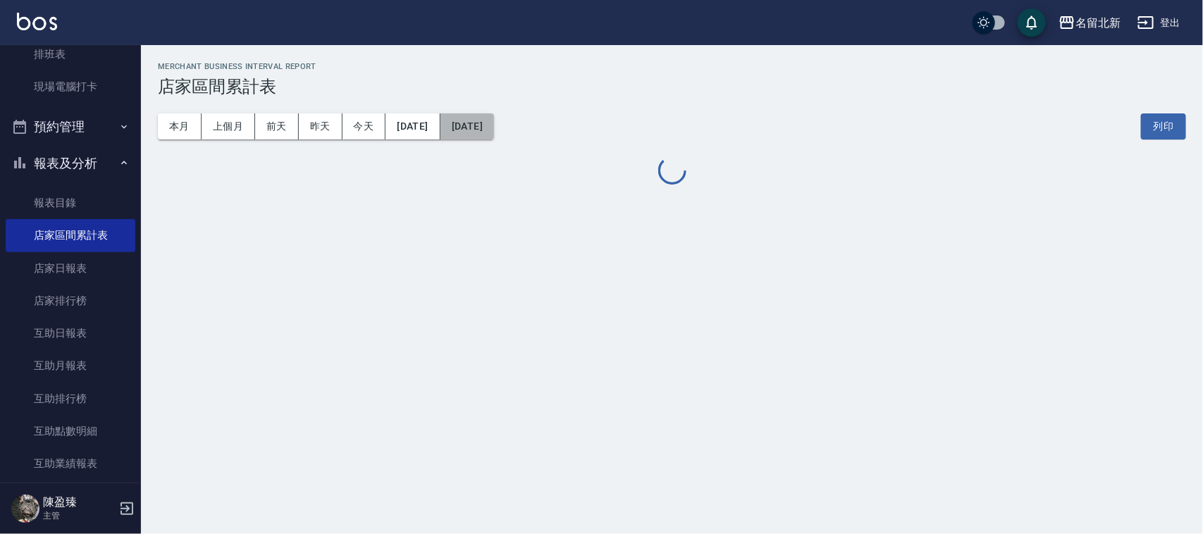
click at [494, 130] on button "[DATE]" at bounding box center [467, 126] width 54 height 26
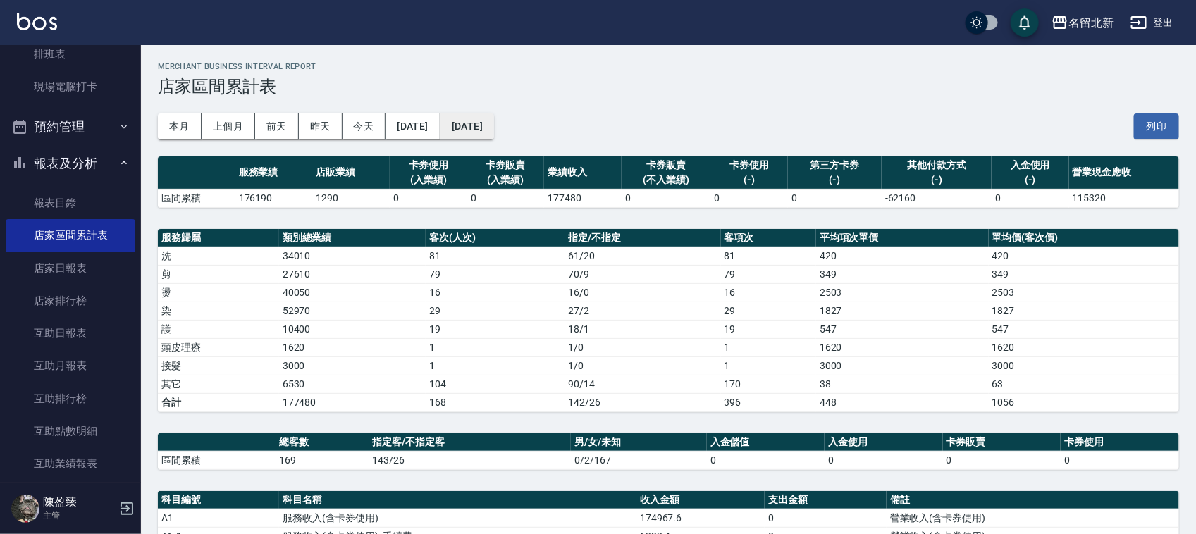
click at [494, 121] on button "[DATE]" at bounding box center [467, 126] width 54 height 26
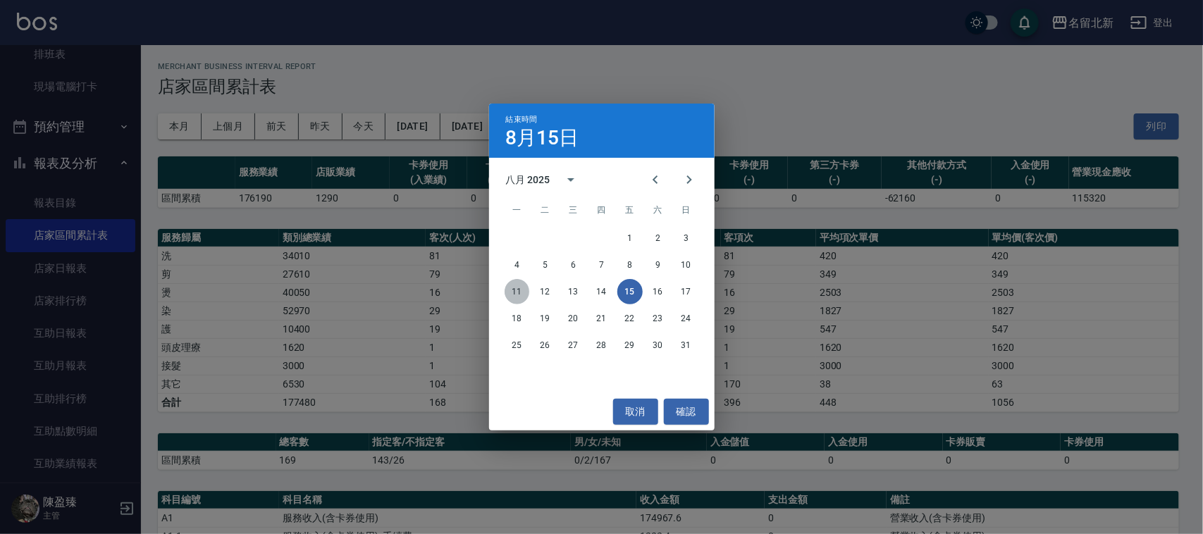
click at [518, 289] on button "11" at bounding box center [517, 291] width 25 height 25
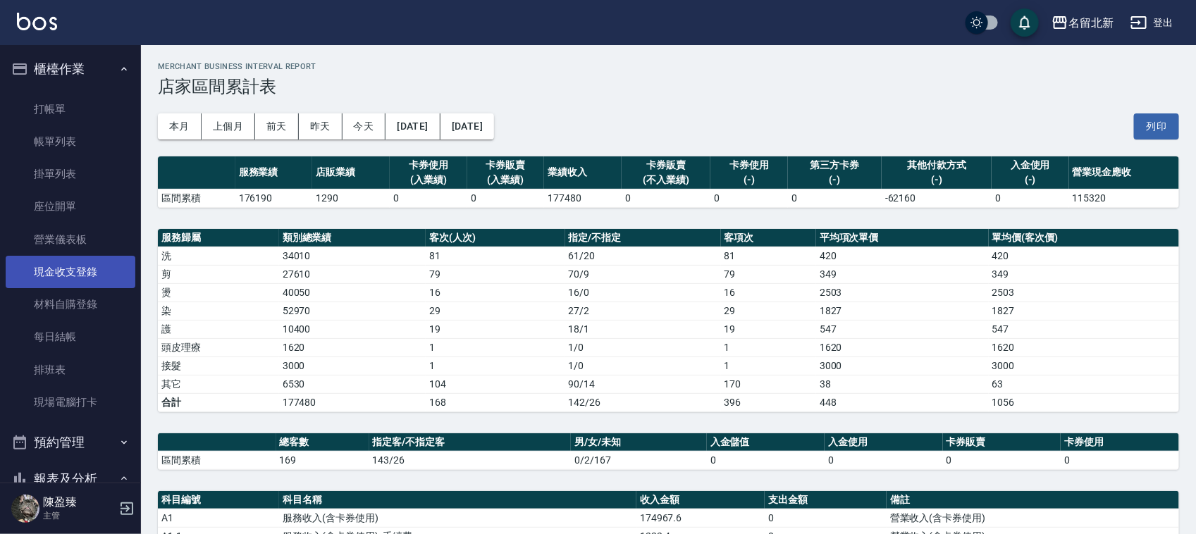
click at [85, 268] on link "現金收支登錄" at bounding box center [71, 272] width 130 height 32
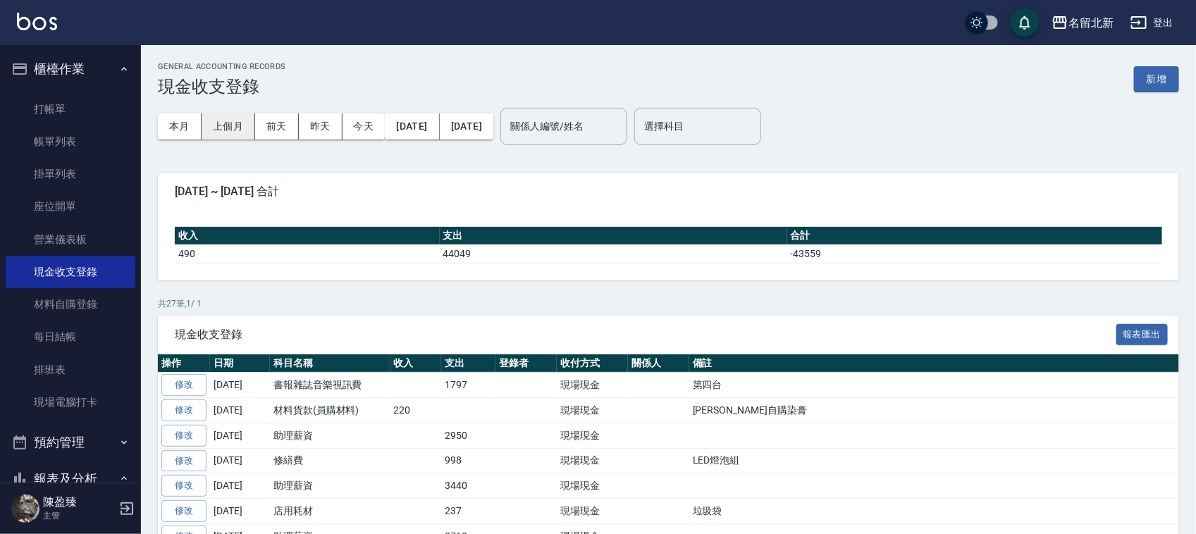
click at [222, 134] on button "上個月" at bounding box center [229, 126] width 54 height 26
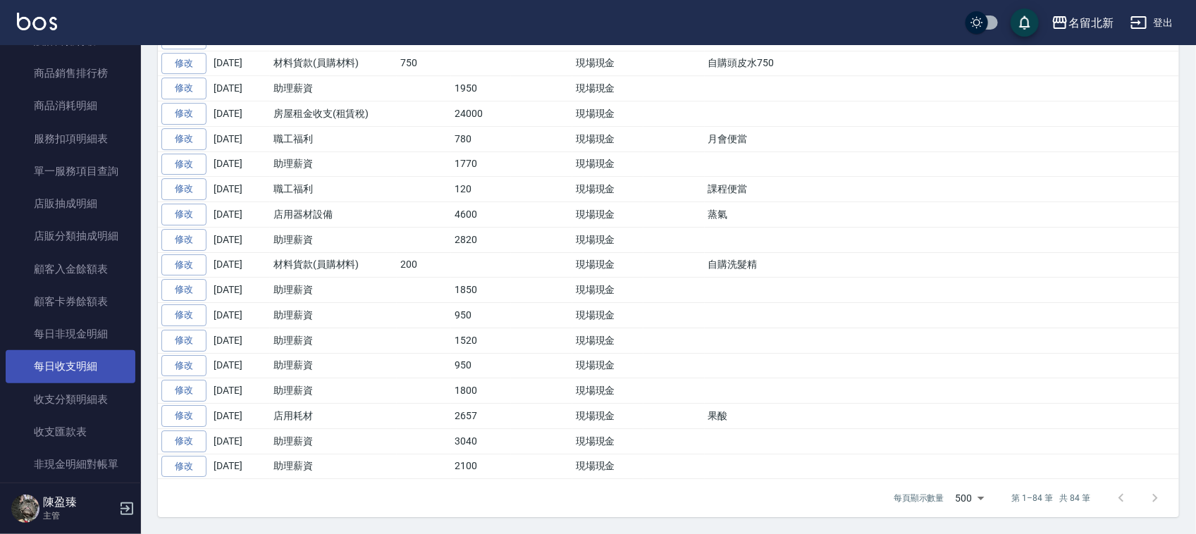
scroll to position [969, 0]
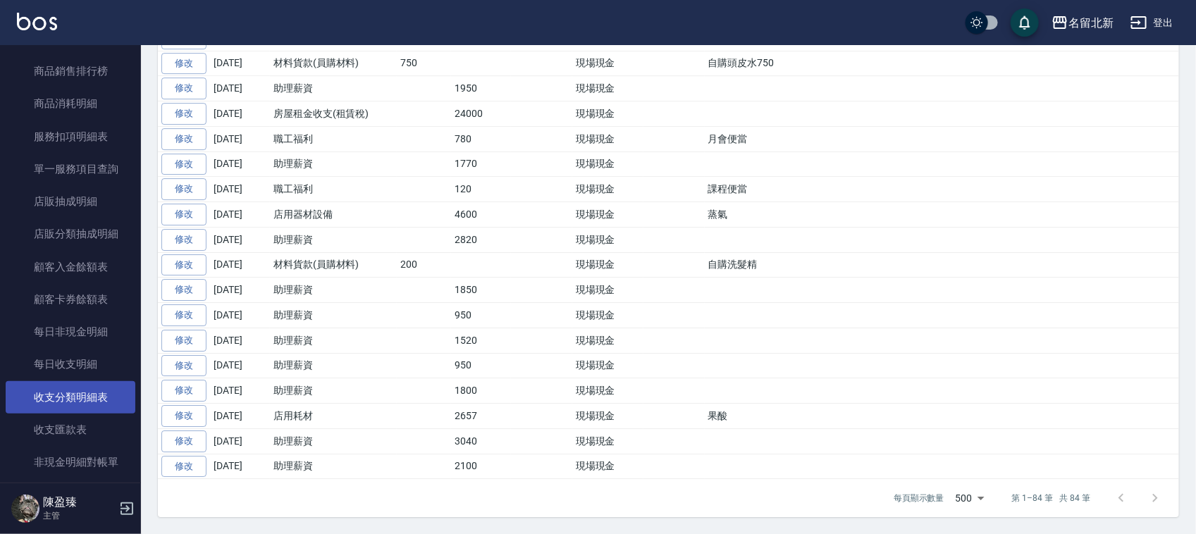
click at [96, 400] on link "收支分類明細表" at bounding box center [71, 397] width 130 height 32
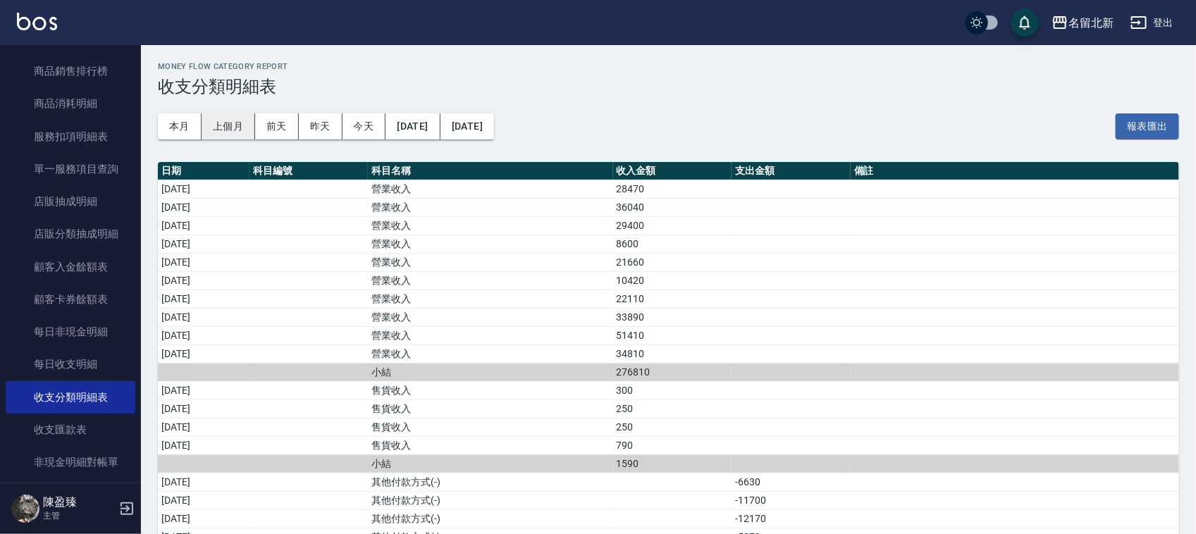
drag, startPoint x: 252, startPoint y: 122, endPoint x: 236, endPoint y: 127, distance: 16.3
click at [243, 127] on button "上個月" at bounding box center [229, 126] width 54 height 26
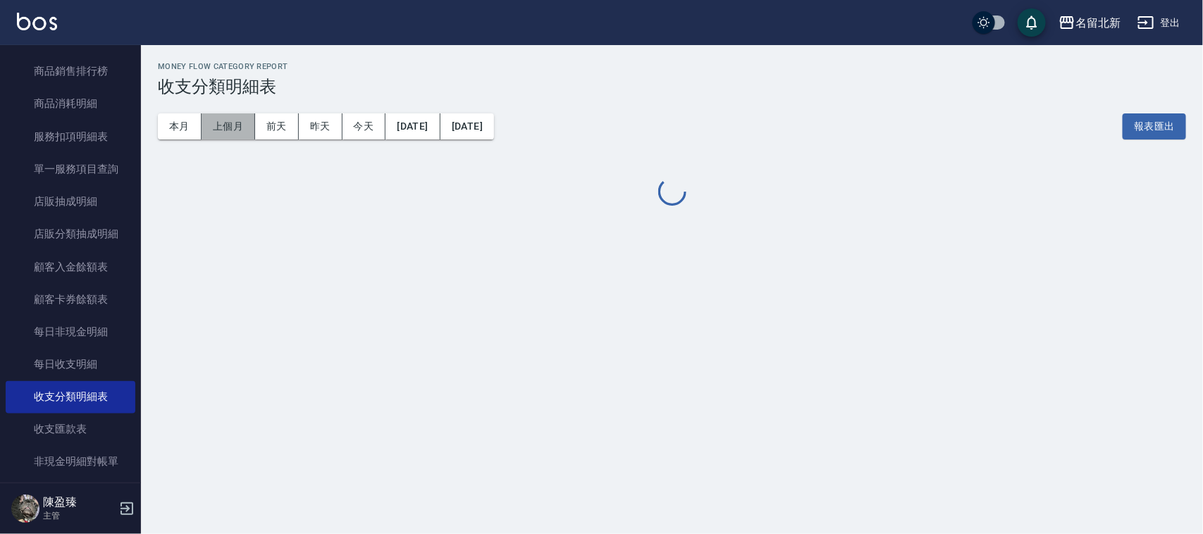
click at [237, 124] on button "上個月" at bounding box center [229, 126] width 54 height 26
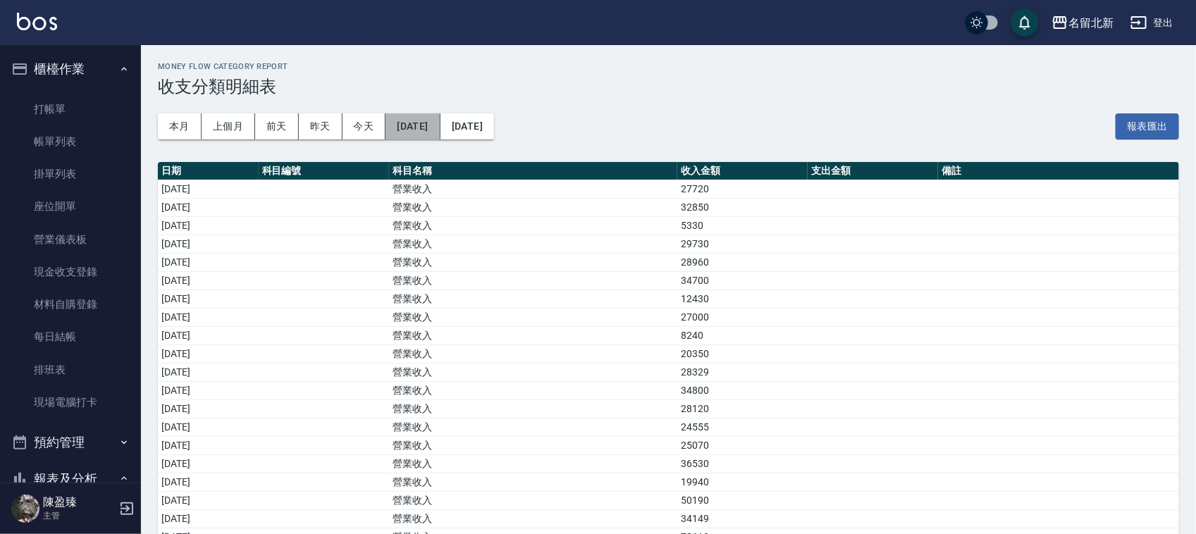
click at [440, 131] on button "2025/07/01" at bounding box center [412, 126] width 54 height 26
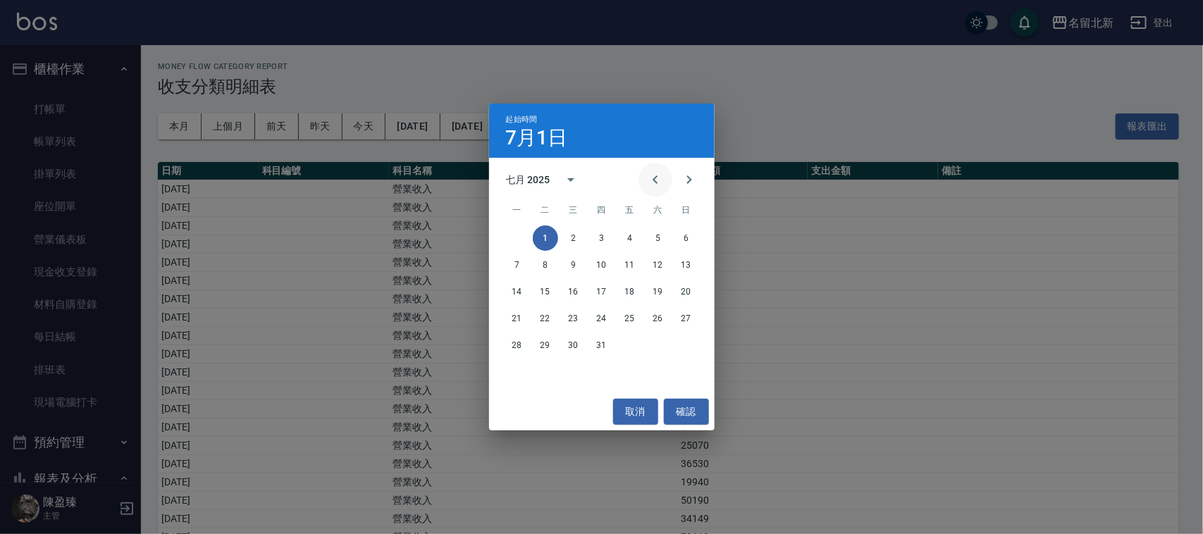
click at [649, 181] on icon "Previous month" at bounding box center [655, 179] width 17 height 17
click at [691, 235] on button "1" at bounding box center [686, 238] width 25 height 25
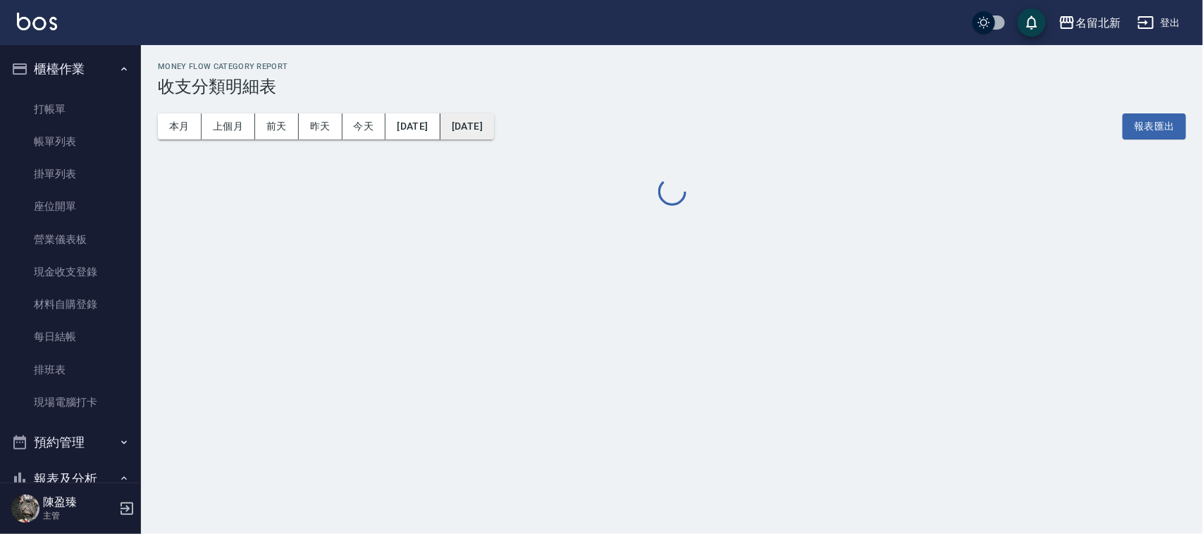
drag, startPoint x: 492, startPoint y: 111, endPoint x: 495, endPoint y: 117, distance: 7.3
click at [495, 116] on div "本月 上個月 前天 昨天 今天 2025/06/01 2025/07/31 報表匯出" at bounding box center [672, 127] width 1028 height 60
click at [494, 117] on button "2025/07/31" at bounding box center [467, 126] width 54 height 26
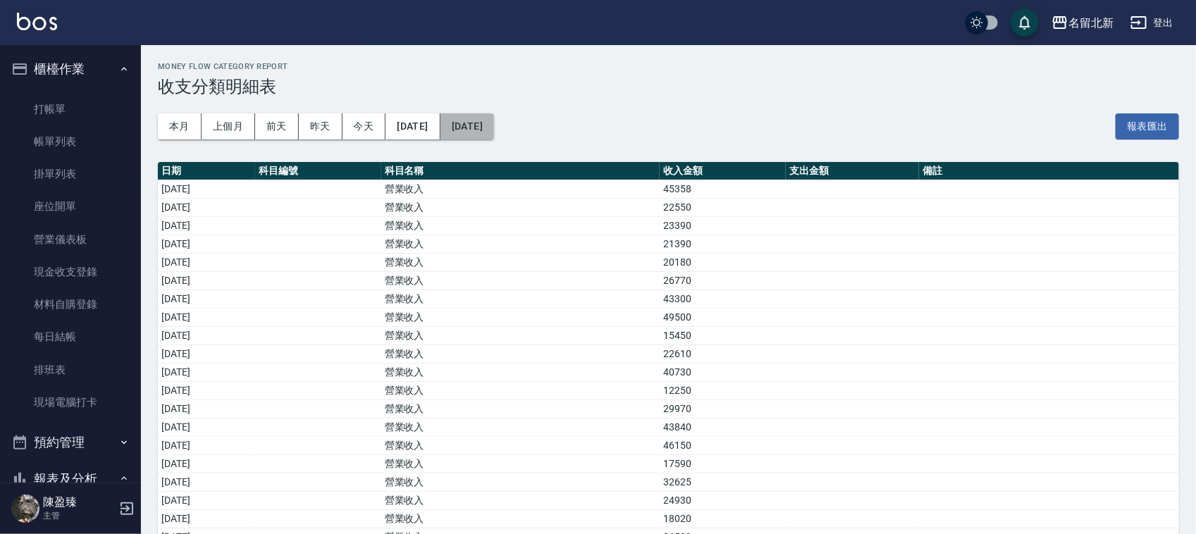
click at [494, 128] on button "2025/07/31" at bounding box center [467, 126] width 54 height 26
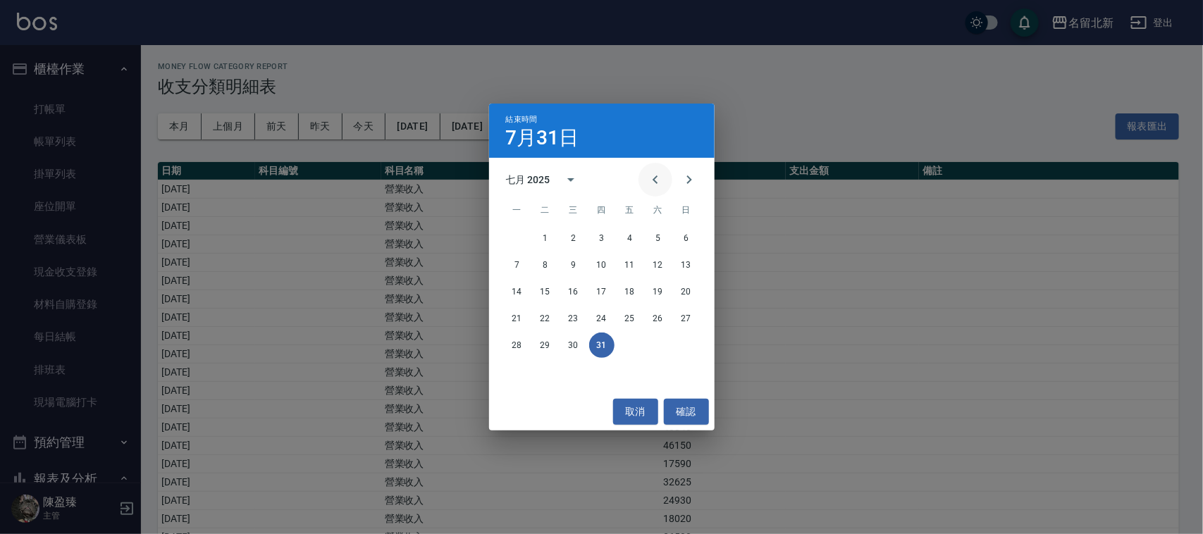
click at [665, 178] on button "Previous month" at bounding box center [655, 180] width 34 height 34
click at [509, 368] on button "30" at bounding box center [517, 371] width 25 height 25
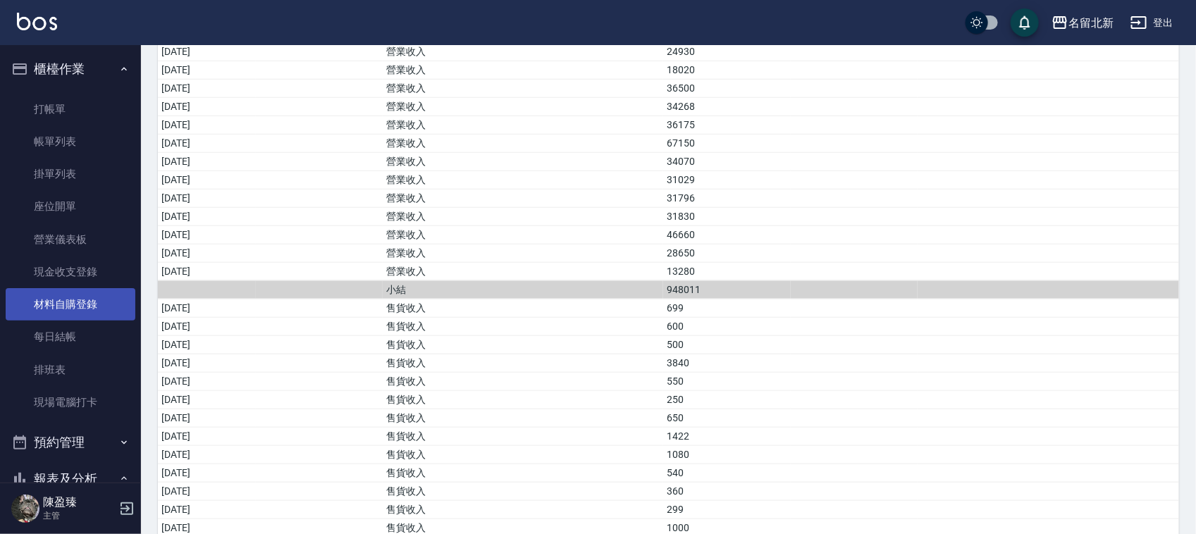
scroll to position [264, 0]
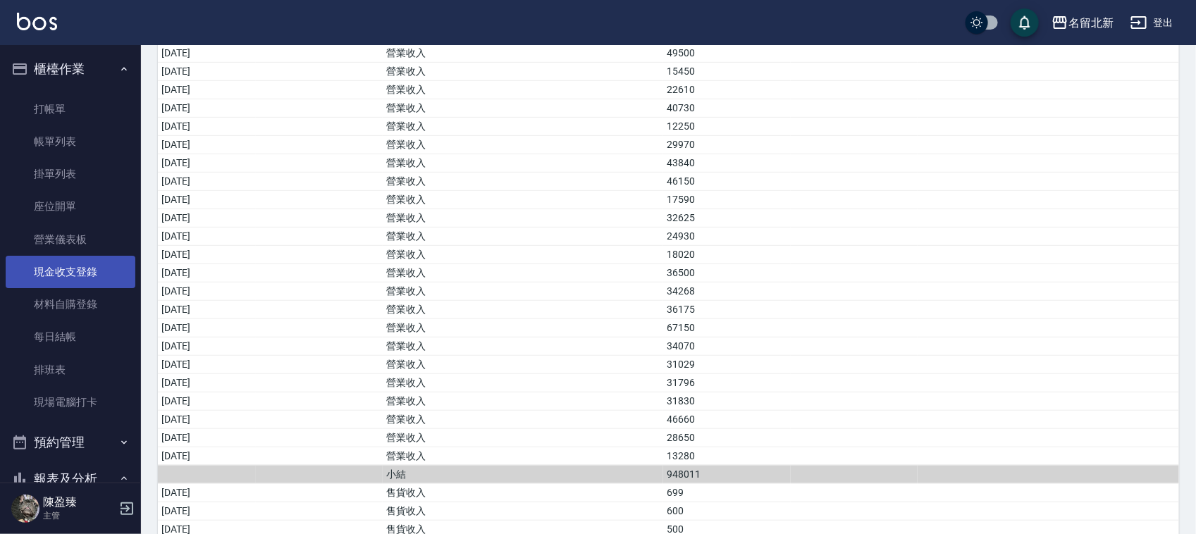
click at [71, 276] on link "現金收支登錄" at bounding box center [71, 272] width 130 height 32
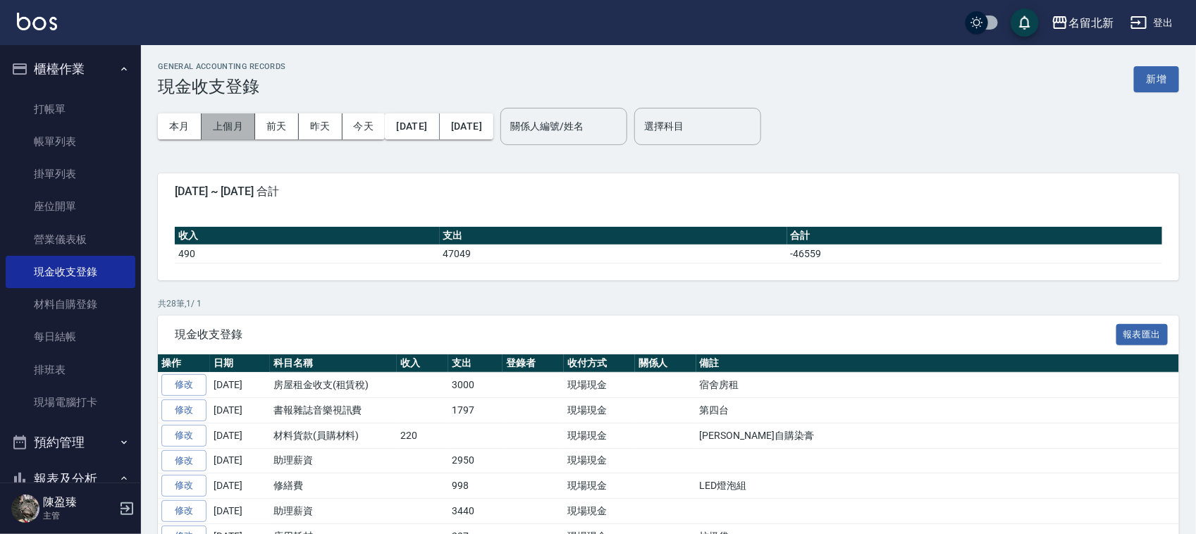
click at [235, 125] on button "上個月" at bounding box center [229, 126] width 54 height 26
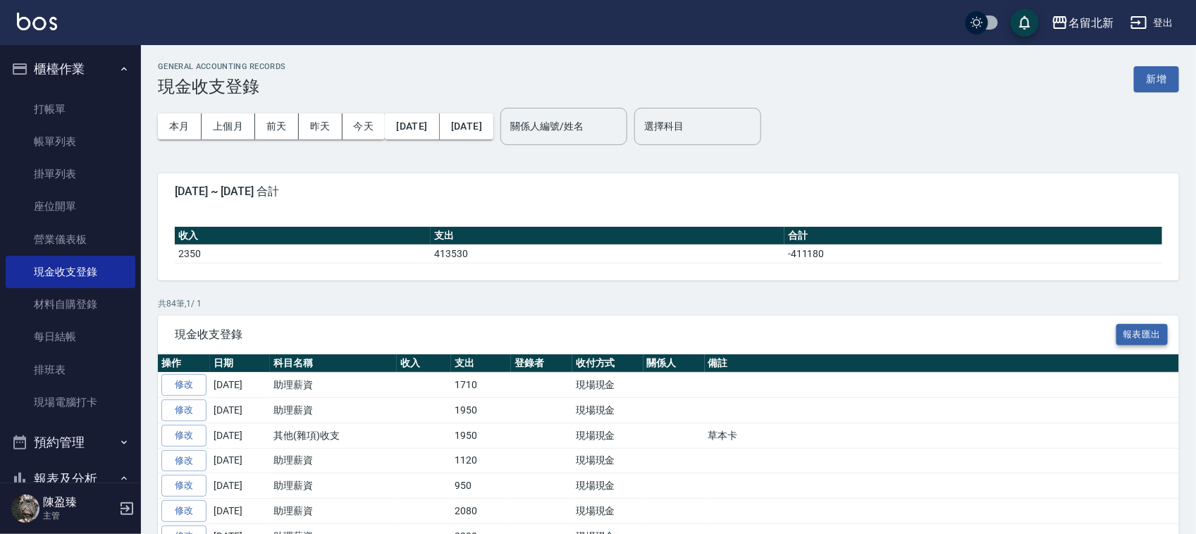
click at [1157, 335] on button "報表匯出" at bounding box center [1142, 335] width 52 height 22
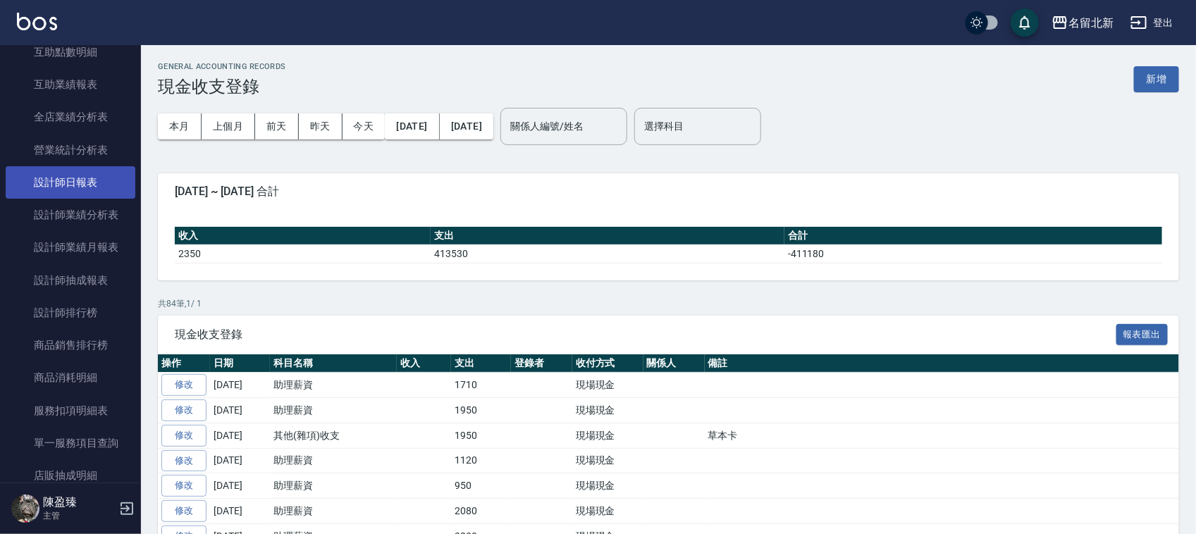
scroll to position [665, 0]
click at [83, 183] on link "營業統計分析表" at bounding box center [71, 180] width 130 height 32
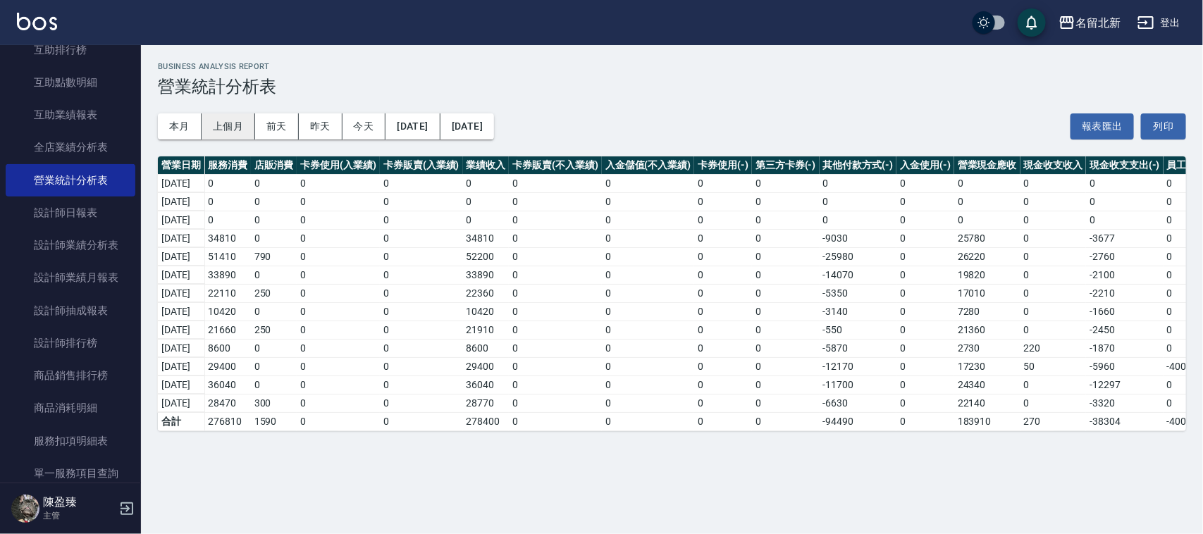
click at [221, 125] on button "上個月" at bounding box center [229, 126] width 54 height 26
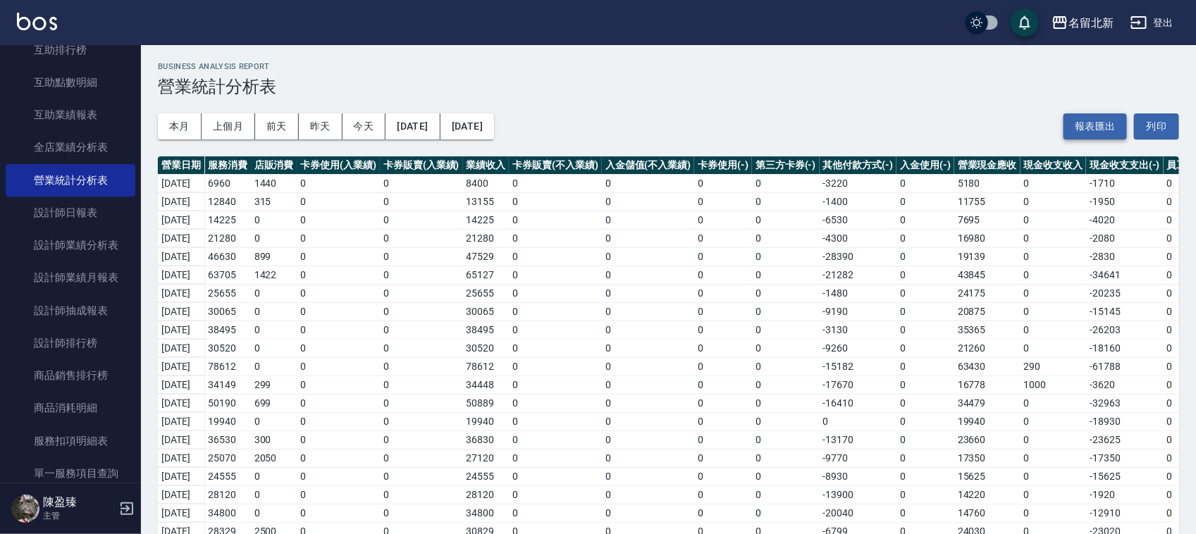
click at [1084, 132] on button "報表匯出" at bounding box center [1094, 126] width 63 height 26
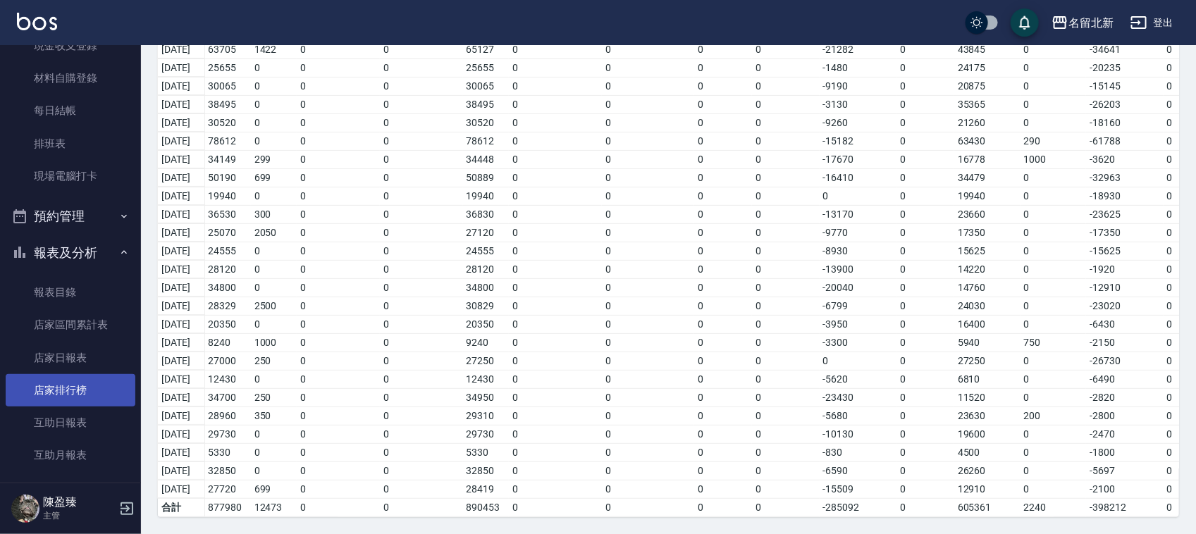
scroll to position [224, 0]
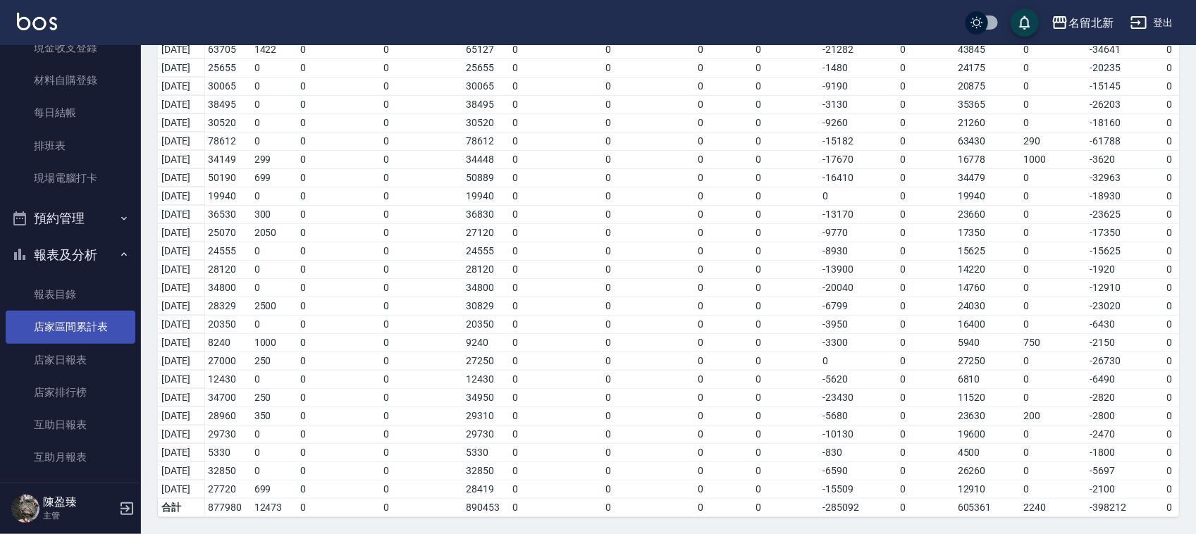
click at [54, 321] on link "店家區間累計表" at bounding box center [71, 327] width 130 height 32
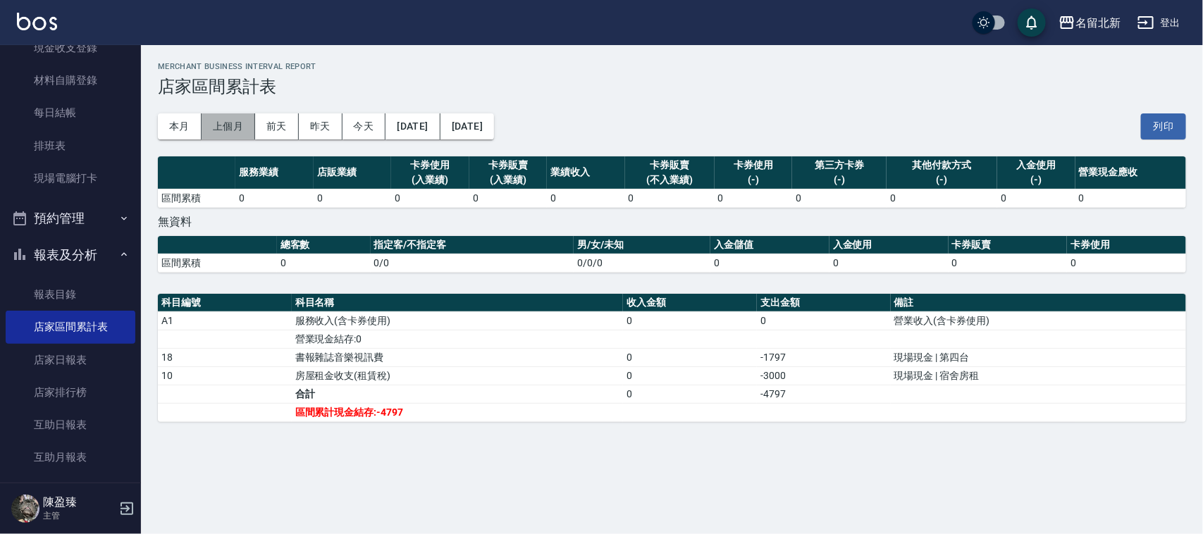
click at [237, 122] on button "上個月" at bounding box center [229, 126] width 54 height 26
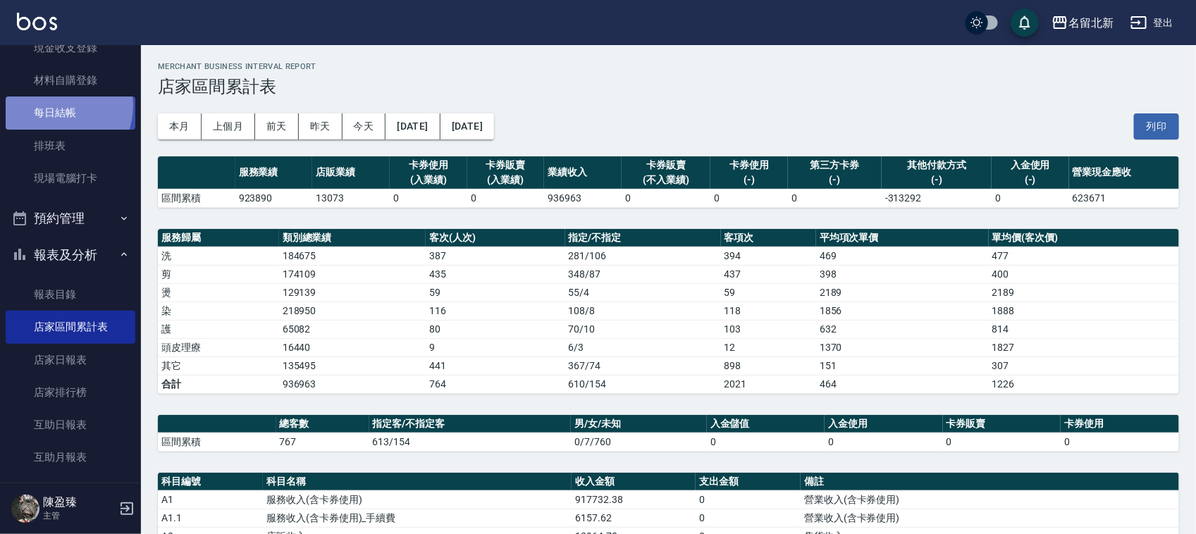
click at [54, 104] on link "每日結帳" at bounding box center [71, 113] width 130 height 32
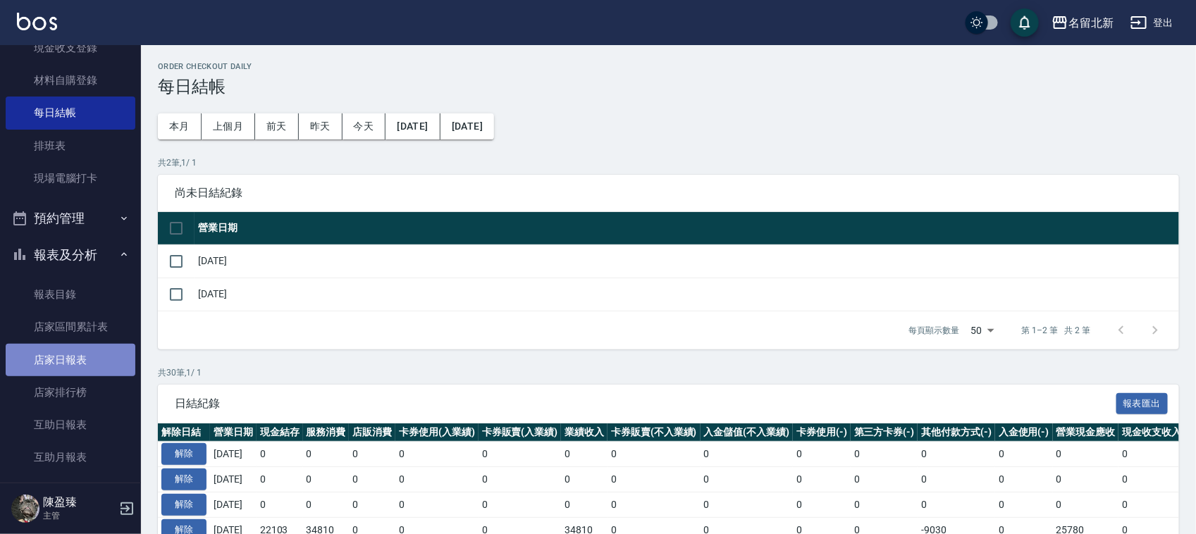
click at [92, 357] on link "店家日報表" at bounding box center [71, 360] width 130 height 32
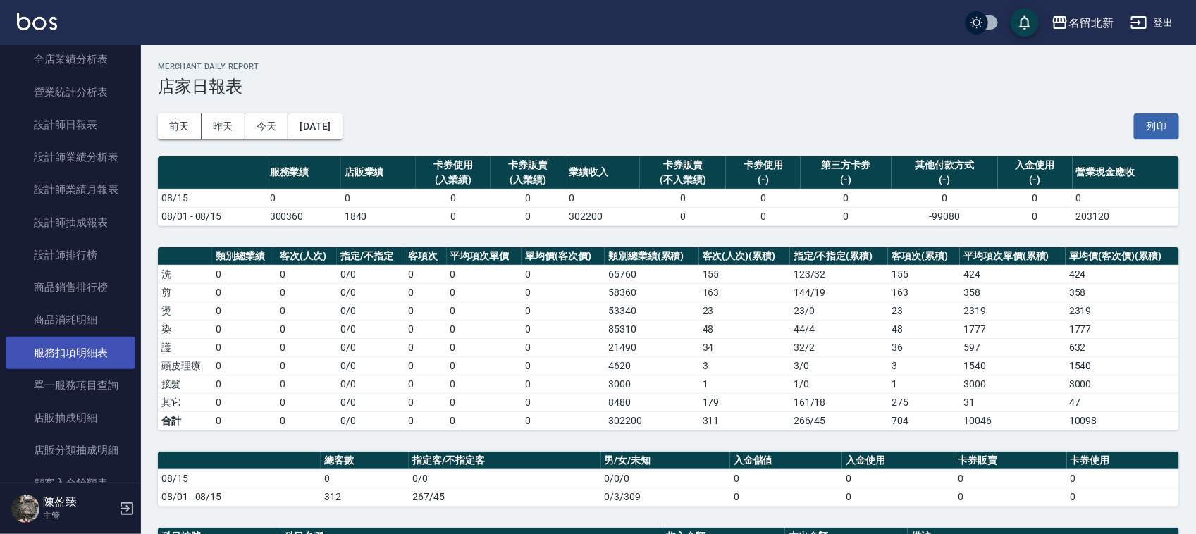
scroll to position [665, 0]
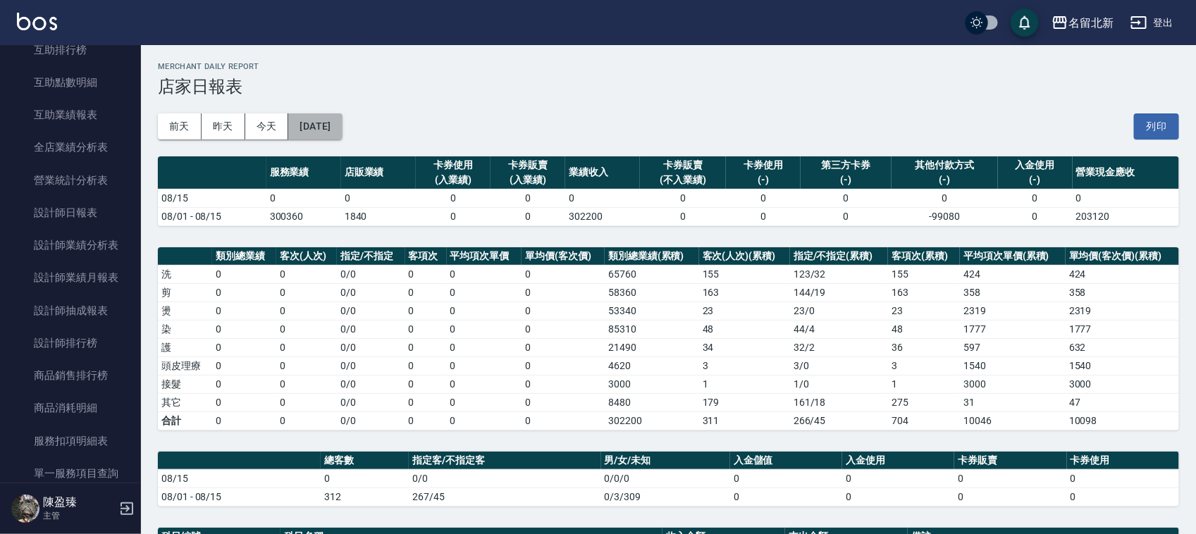
click at [331, 123] on button "[DATE]" at bounding box center [315, 126] width 54 height 26
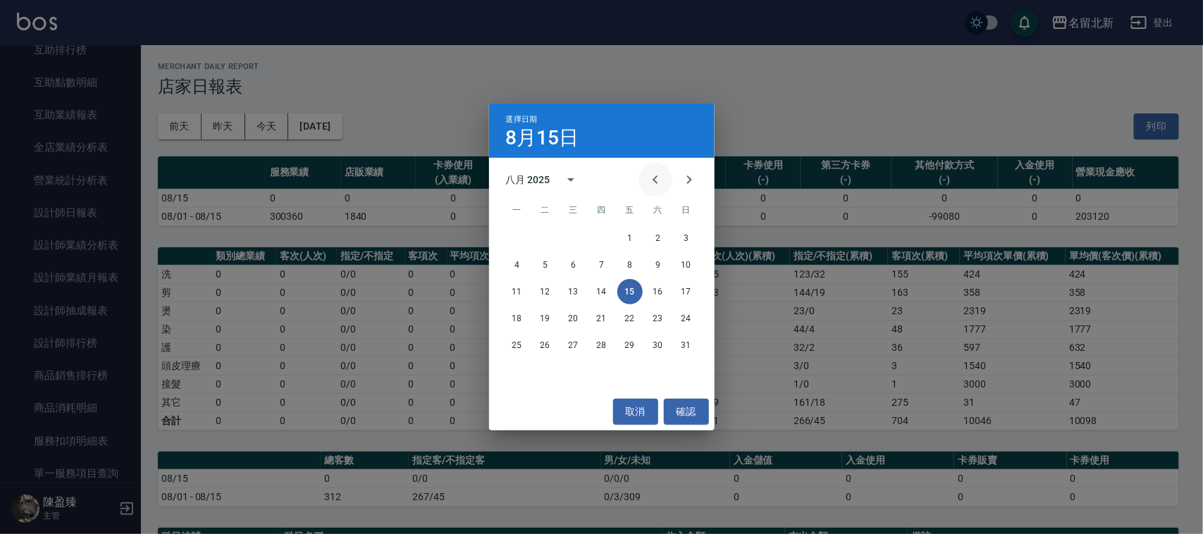
click at [661, 178] on icon "Previous month" at bounding box center [655, 179] width 17 height 17
click at [603, 343] on button "31" at bounding box center [601, 345] width 25 height 25
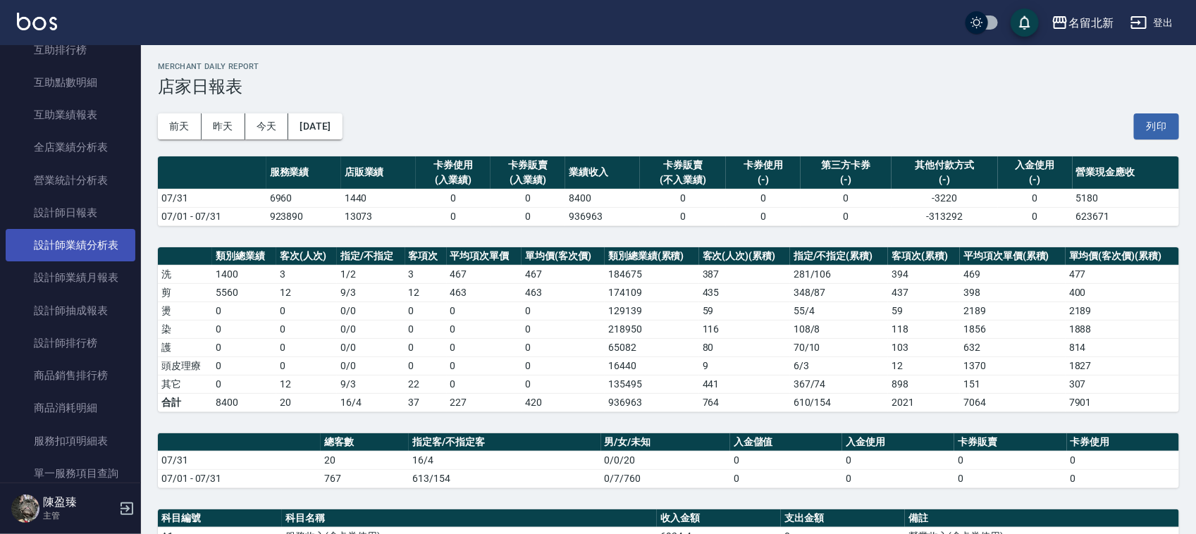
click at [89, 247] on link "設計師業績分析表" at bounding box center [71, 245] width 130 height 32
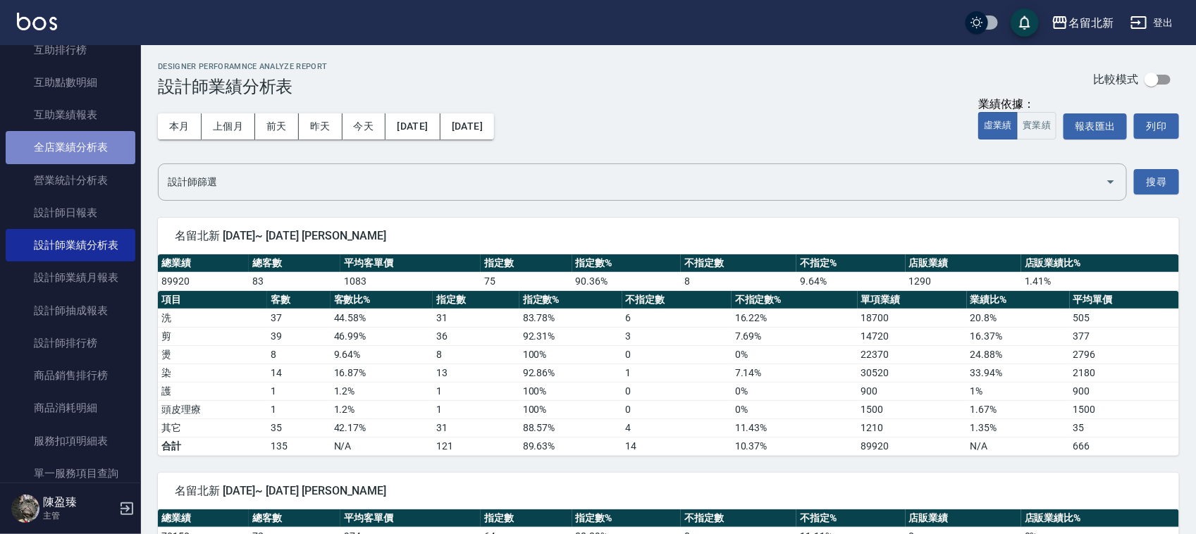
click at [111, 150] on link "全店業績分析表" at bounding box center [71, 147] width 130 height 32
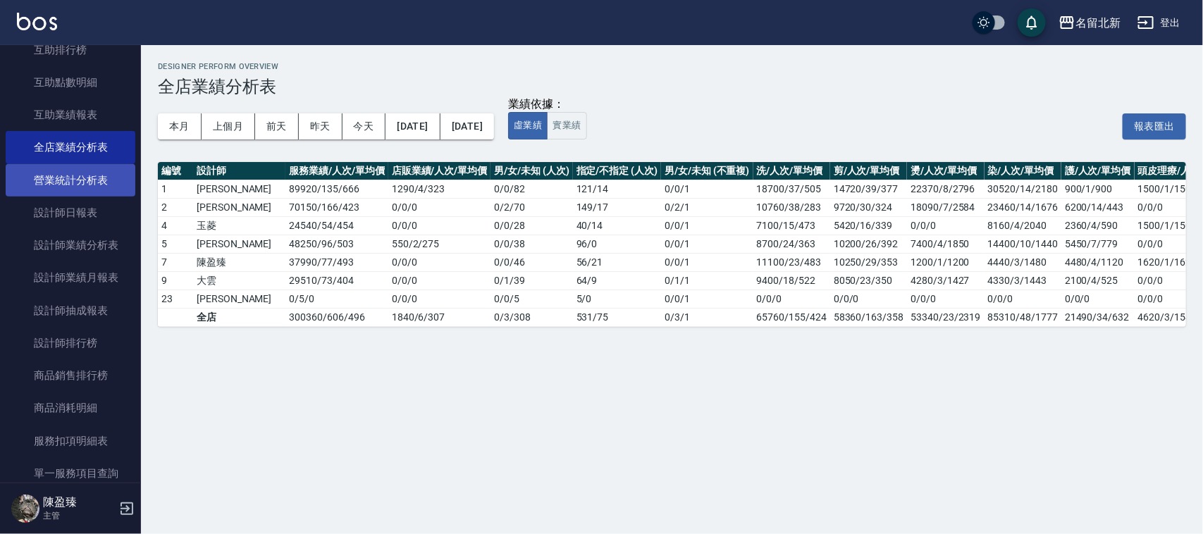
click at [92, 175] on link "營業統計分析表" at bounding box center [71, 180] width 130 height 32
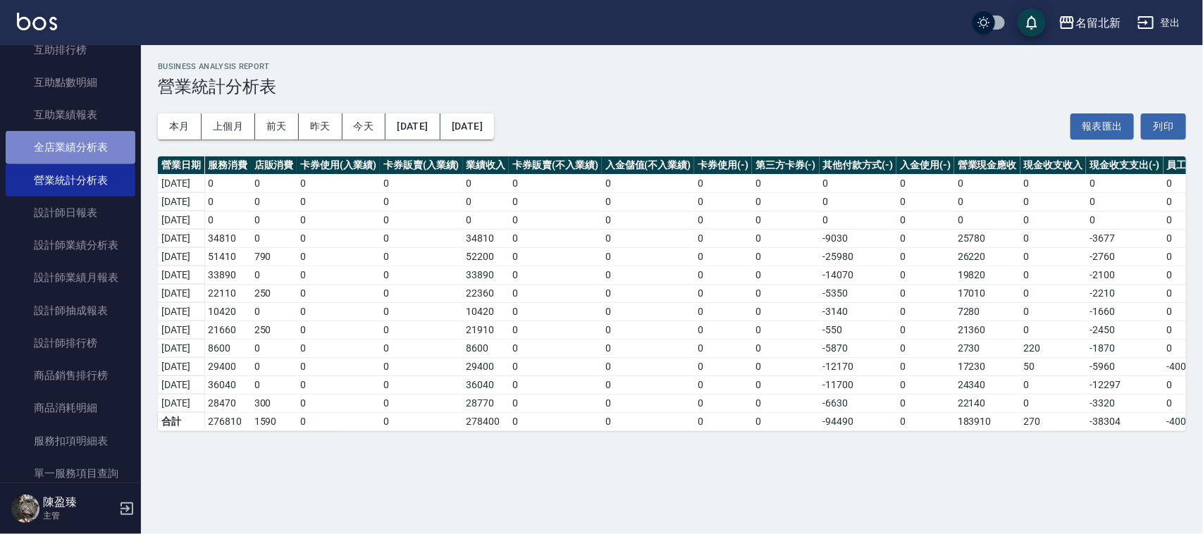
click at [110, 154] on link "全店業績分析表" at bounding box center [71, 147] width 130 height 32
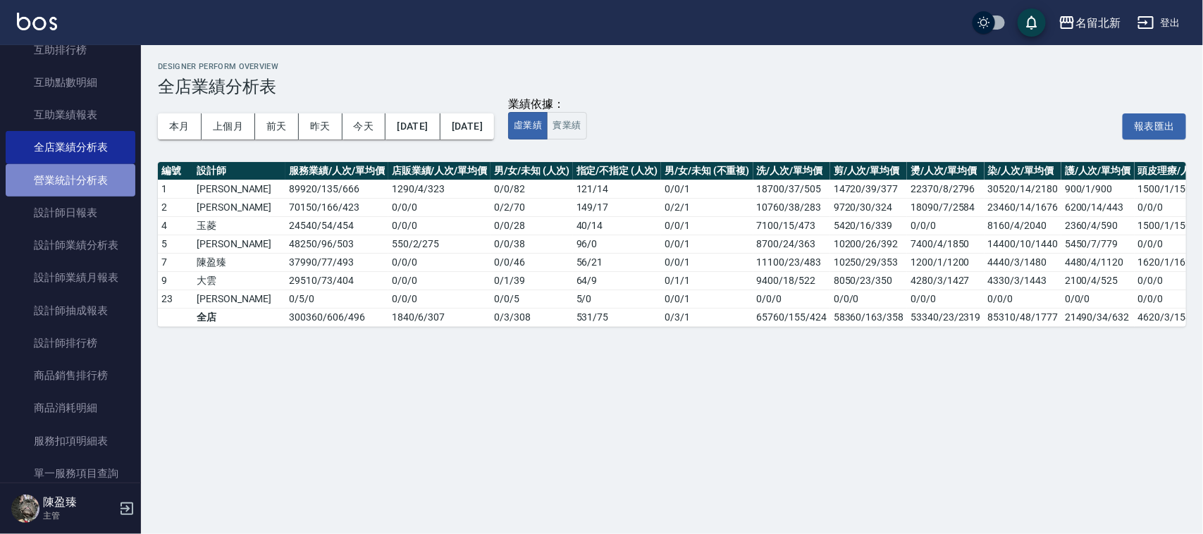
click at [111, 180] on link "營業統計分析表" at bounding box center [71, 180] width 130 height 32
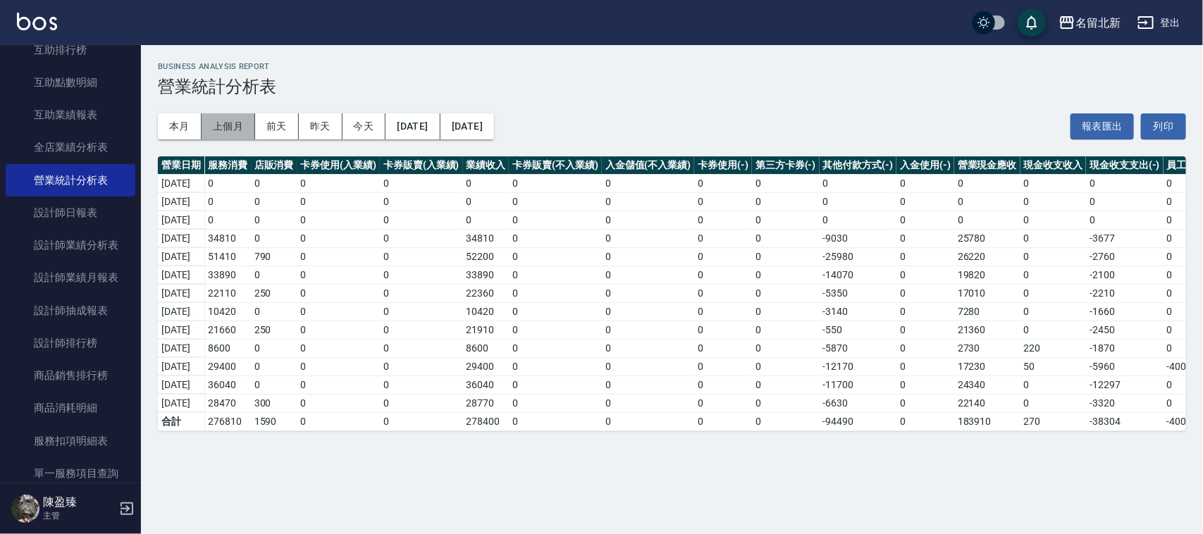
click at [223, 118] on button "上個月" at bounding box center [229, 126] width 54 height 26
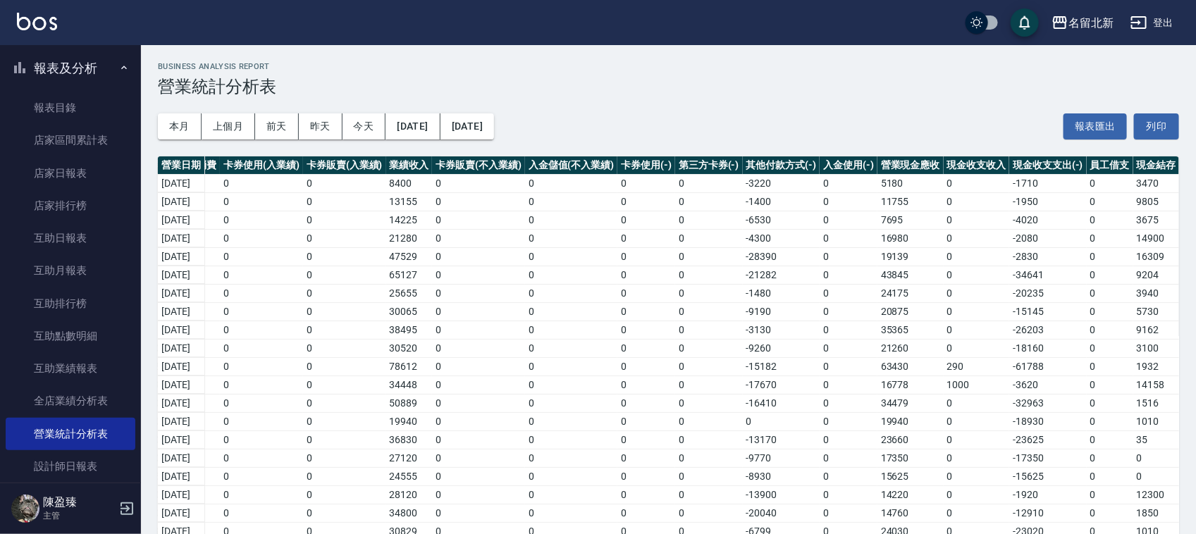
scroll to position [136, 0]
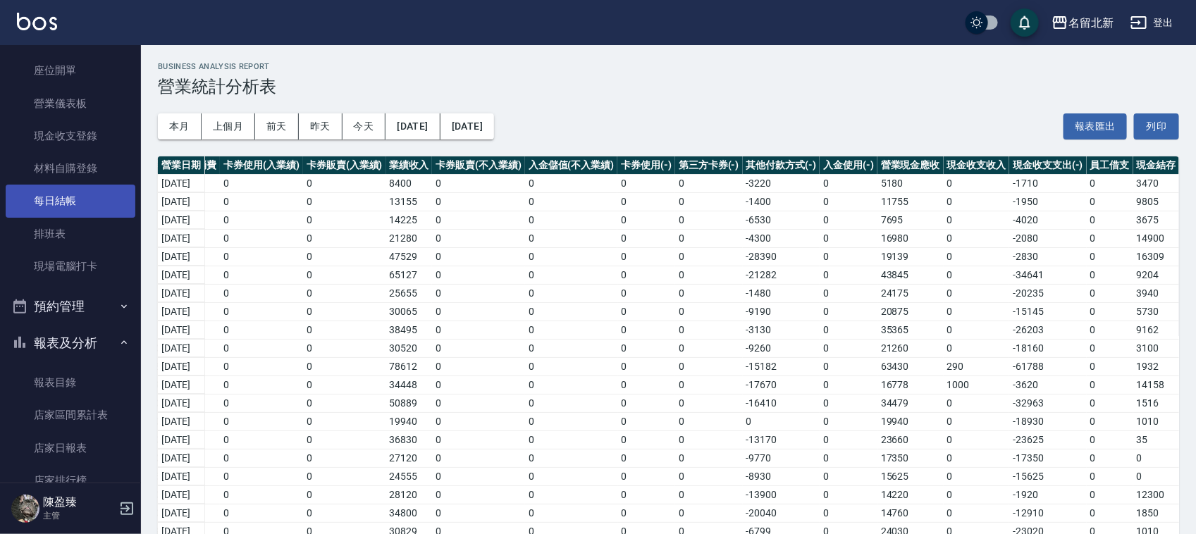
click at [37, 183] on link "材料自購登錄" at bounding box center [71, 168] width 130 height 32
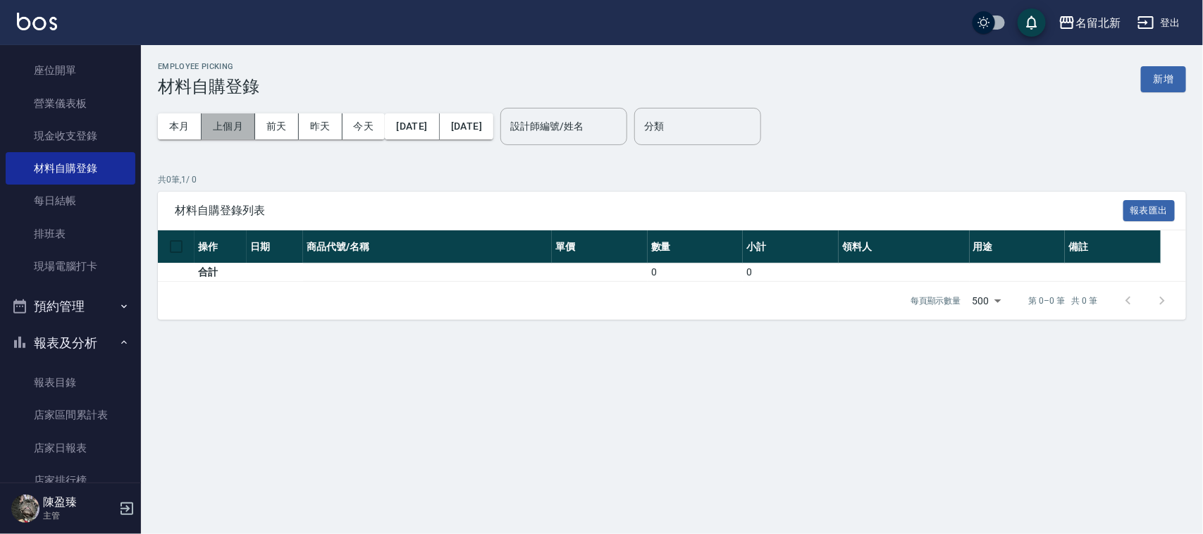
click at [247, 122] on button "上個月" at bounding box center [229, 126] width 54 height 26
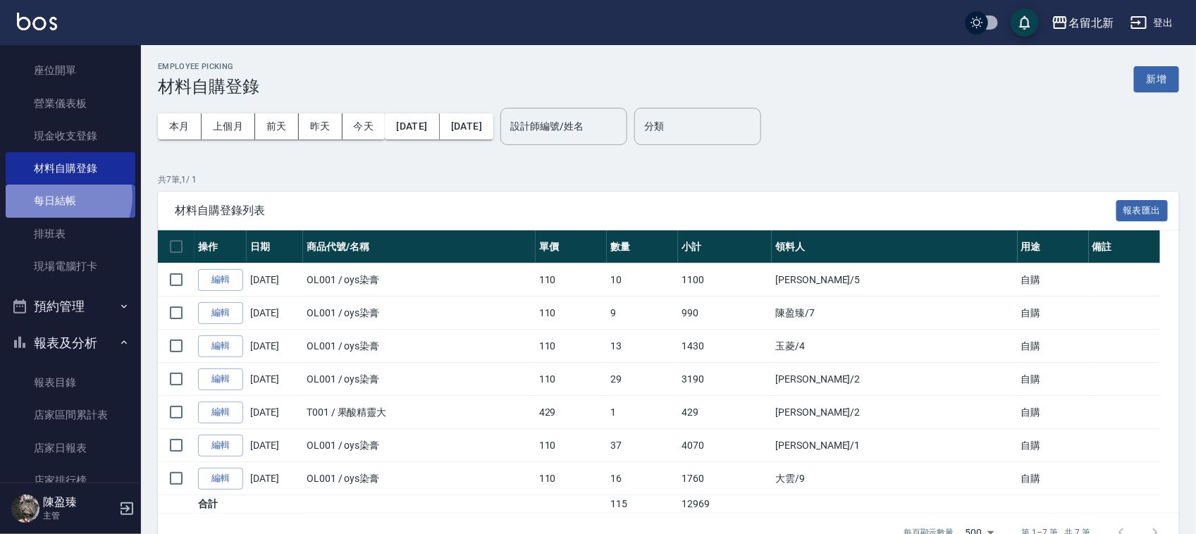
click at [64, 196] on link "每日結帳" at bounding box center [71, 201] width 130 height 32
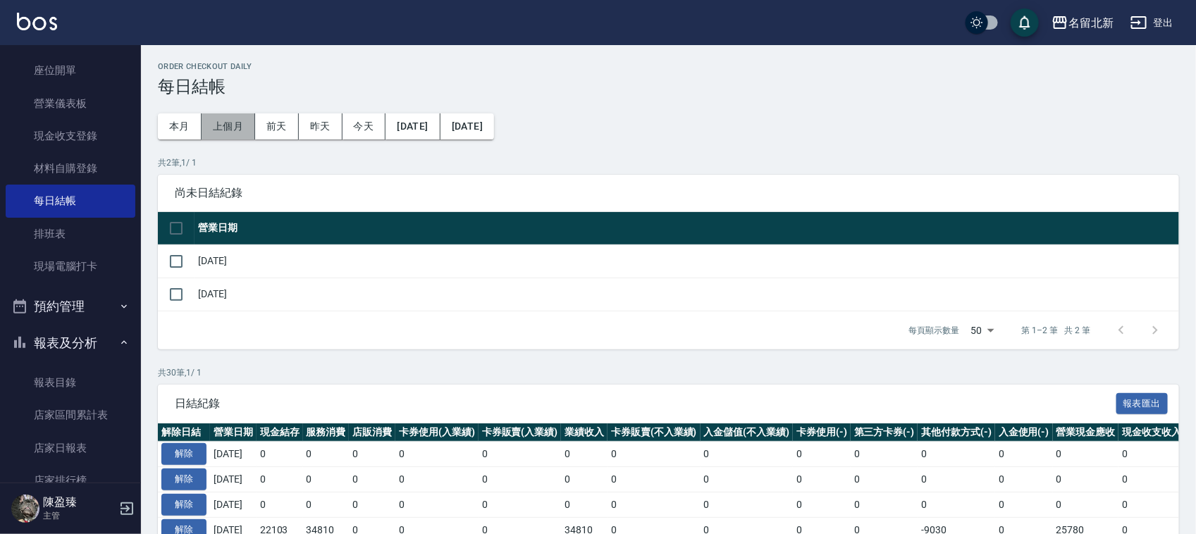
click at [221, 118] on button "上個月" at bounding box center [229, 126] width 54 height 26
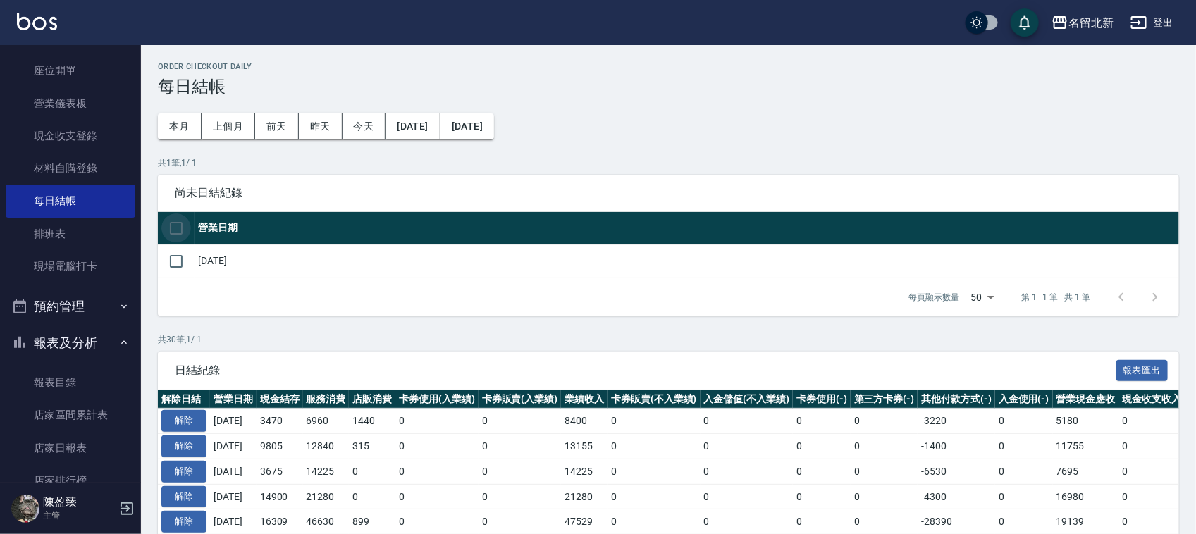
click at [180, 229] on input "checkbox" at bounding box center [176, 229] width 30 height 30
checkbox input "true"
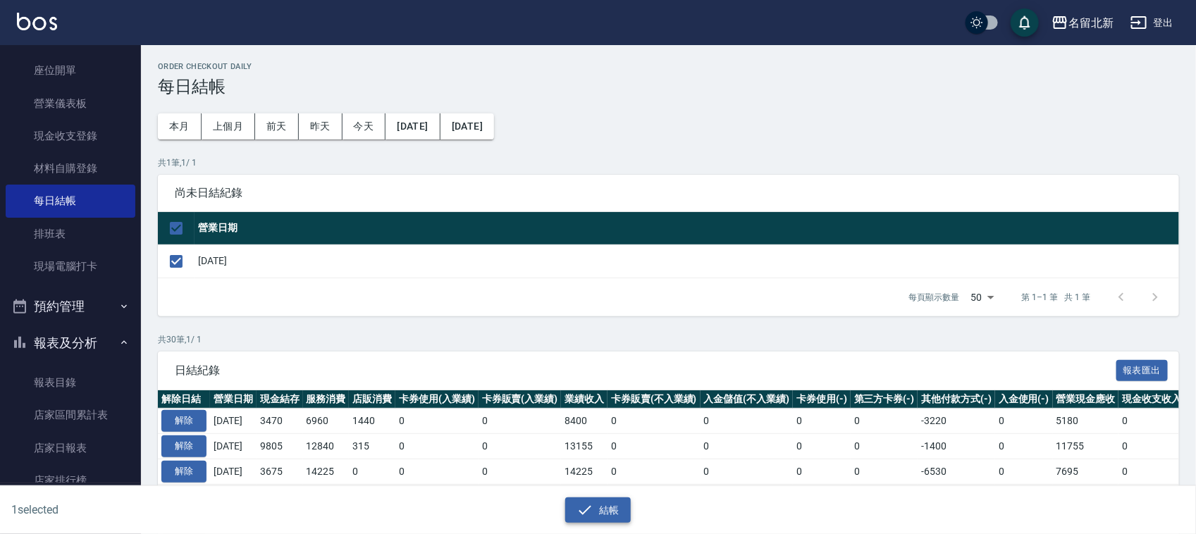
click at [599, 511] on button "結帳" at bounding box center [598, 511] width 66 height 26
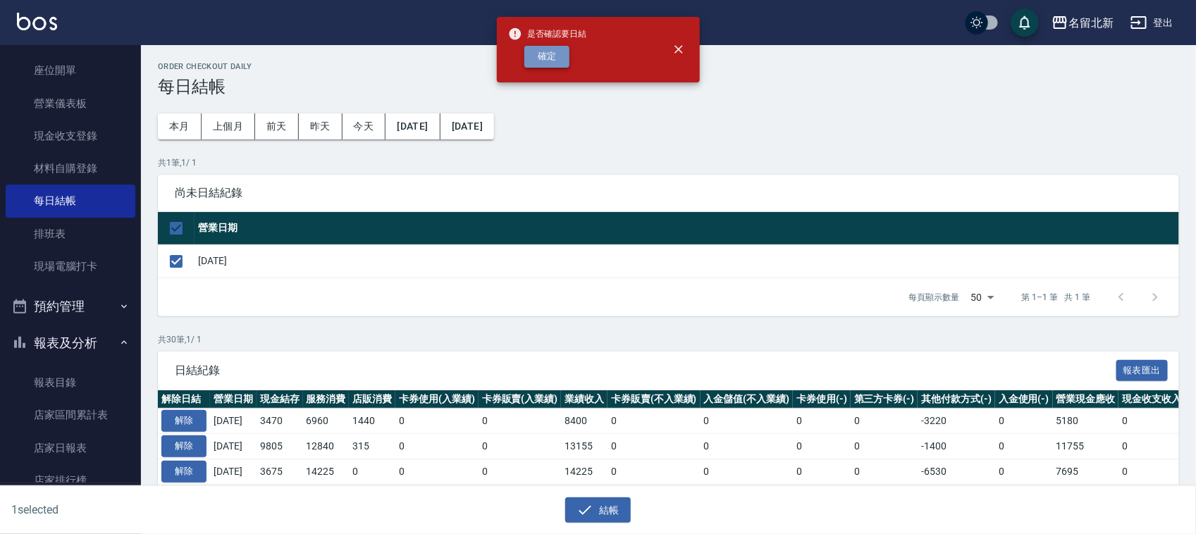
click at [555, 51] on button "確定" at bounding box center [546, 57] width 45 height 22
checkbox input "false"
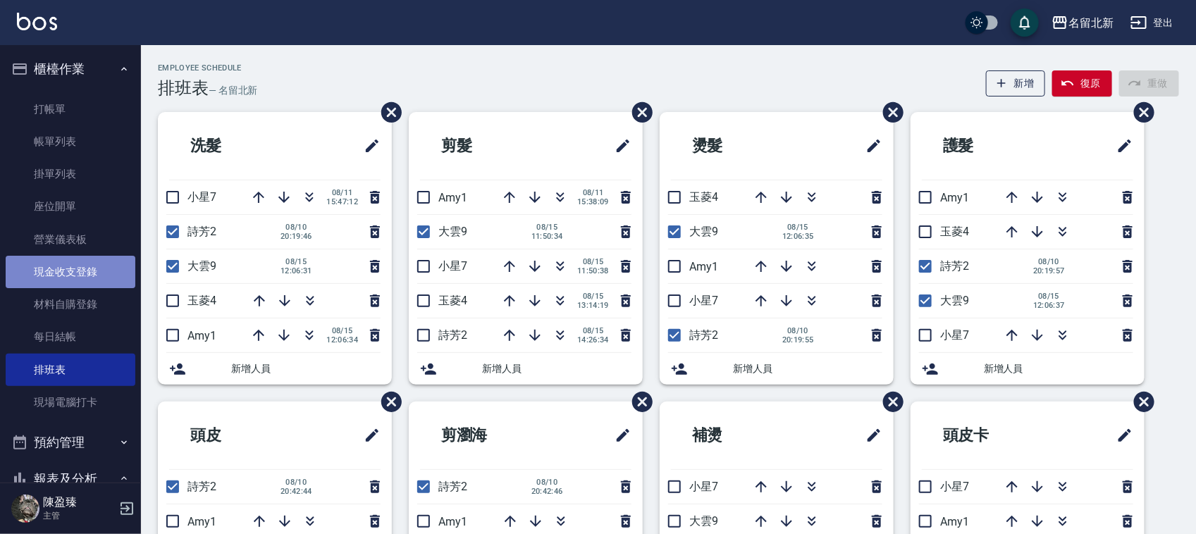
click at [85, 268] on link "現金收支登錄" at bounding box center [71, 272] width 130 height 32
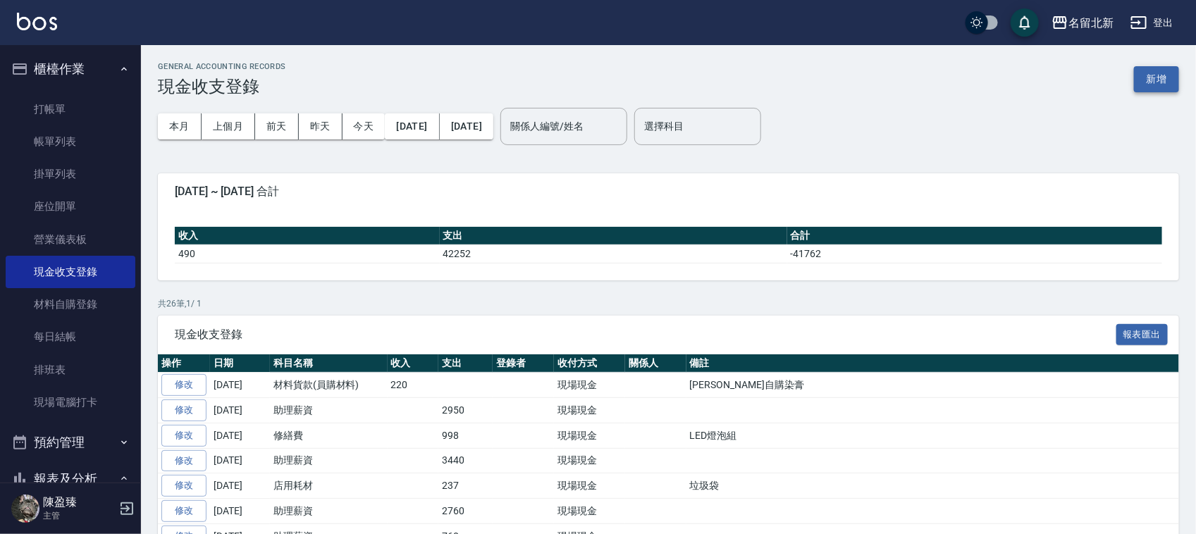
click at [1166, 74] on button "新增" at bounding box center [1156, 79] width 45 height 26
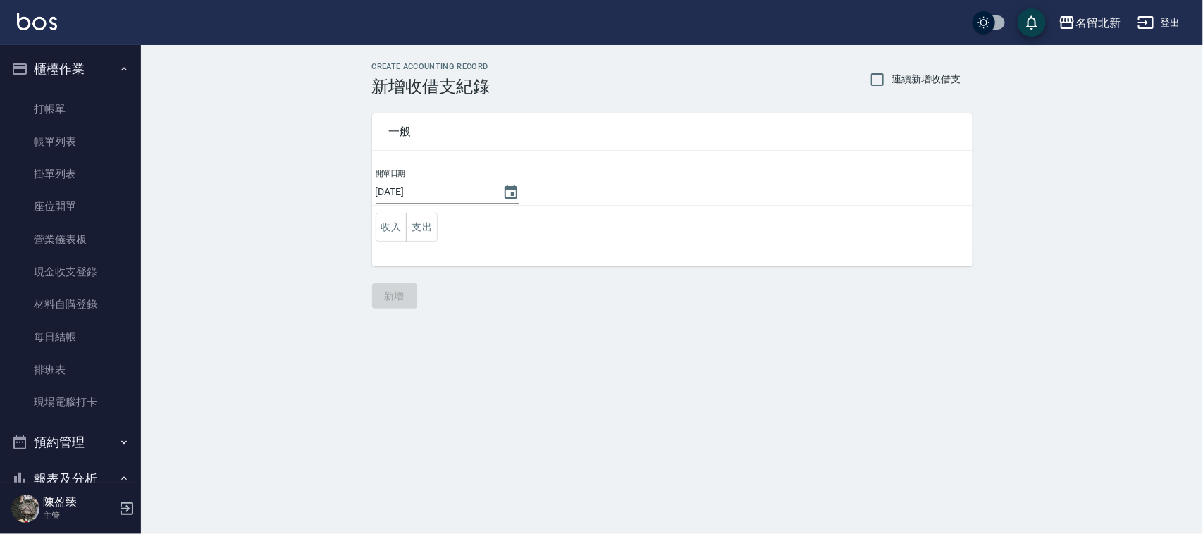
click at [439, 222] on td "收入 支出" at bounding box center [672, 228] width 600 height 44
drag, startPoint x: 432, startPoint y: 230, endPoint x: 436, endPoint y: 221, distance: 10.5
click at [432, 231] on button "支出" at bounding box center [422, 227] width 32 height 29
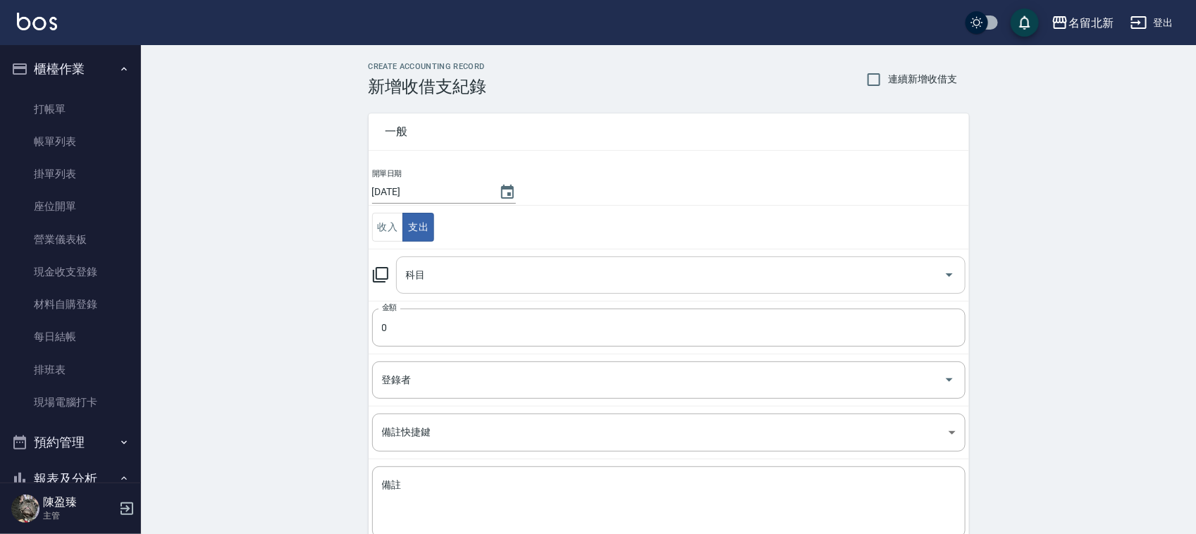
click at [467, 279] on input "科目" at bounding box center [670, 275] width 536 height 25
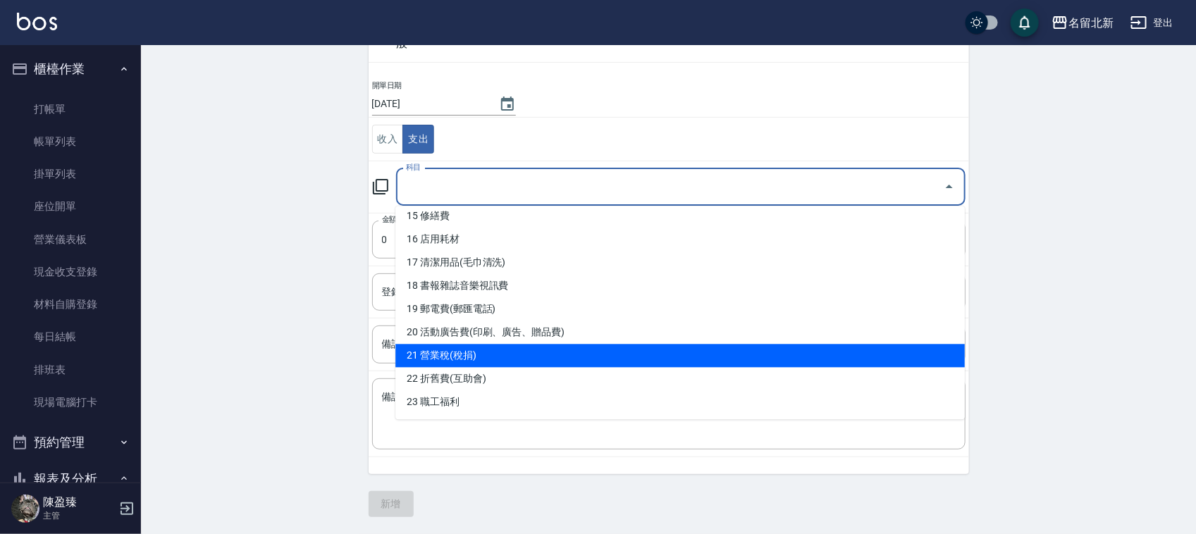
scroll to position [328, 0]
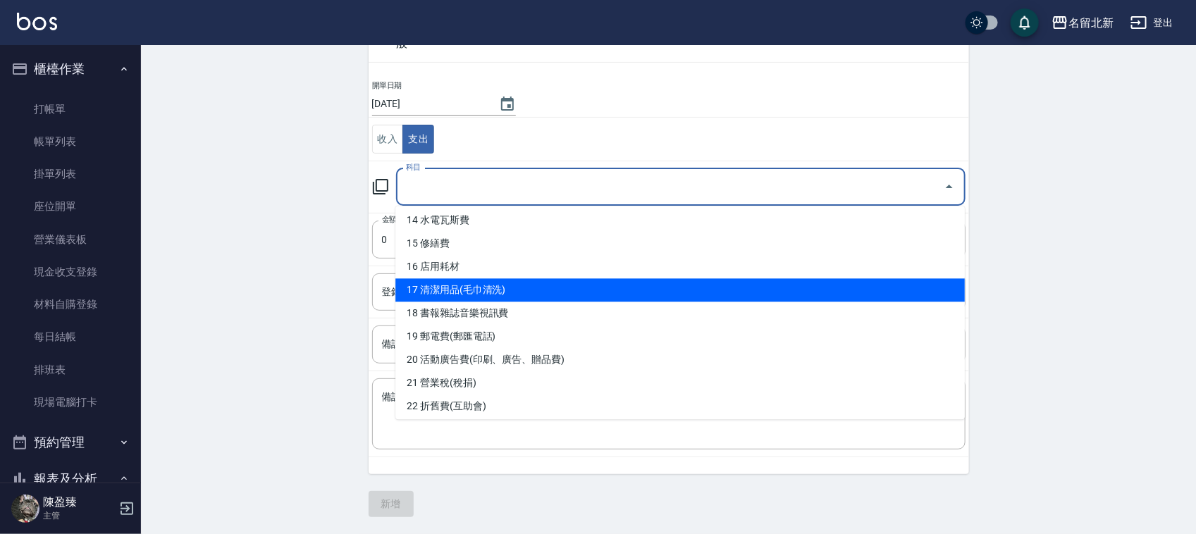
click at [494, 298] on li "17 清潔用品(毛巾清洗)" at bounding box center [679, 290] width 569 height 23
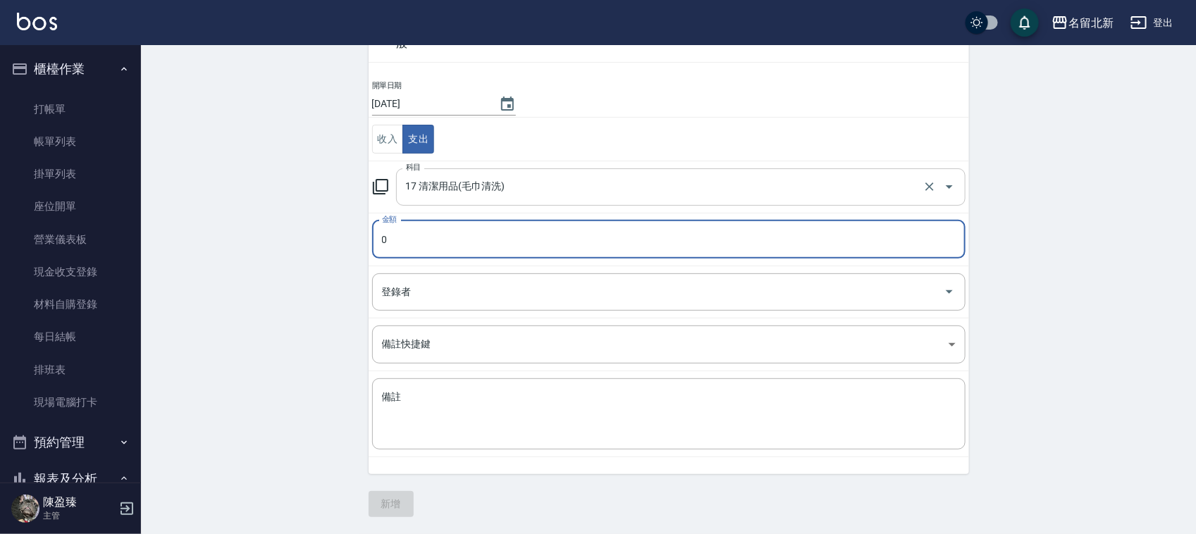
click at [485, 175] on input "17 清潔用品(毛巾清洗)" at bounding box center [660, 187] width 517 height 25
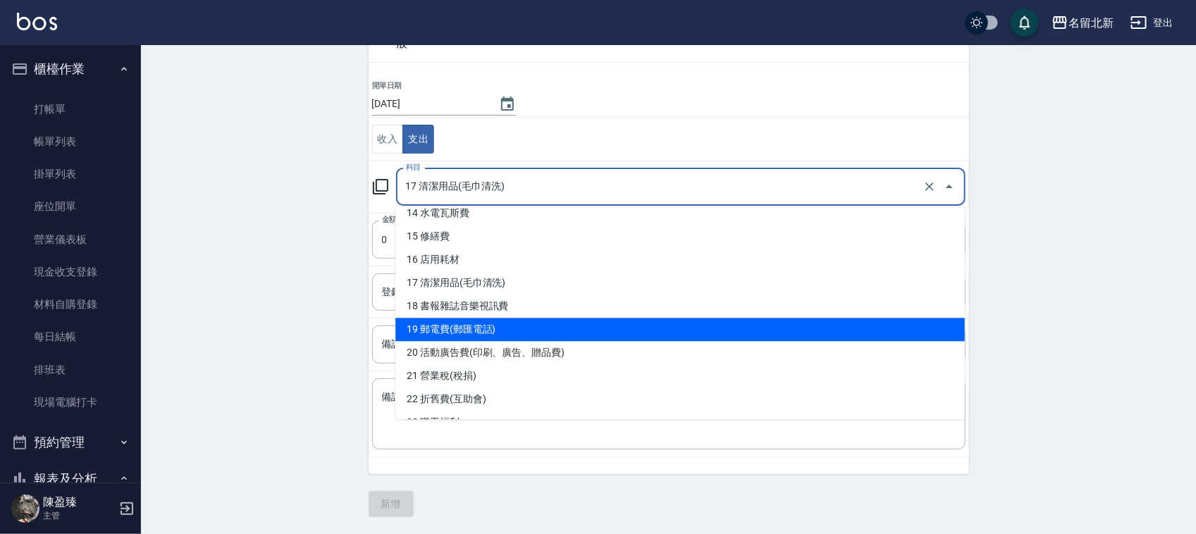
scroll to position [352, 0]
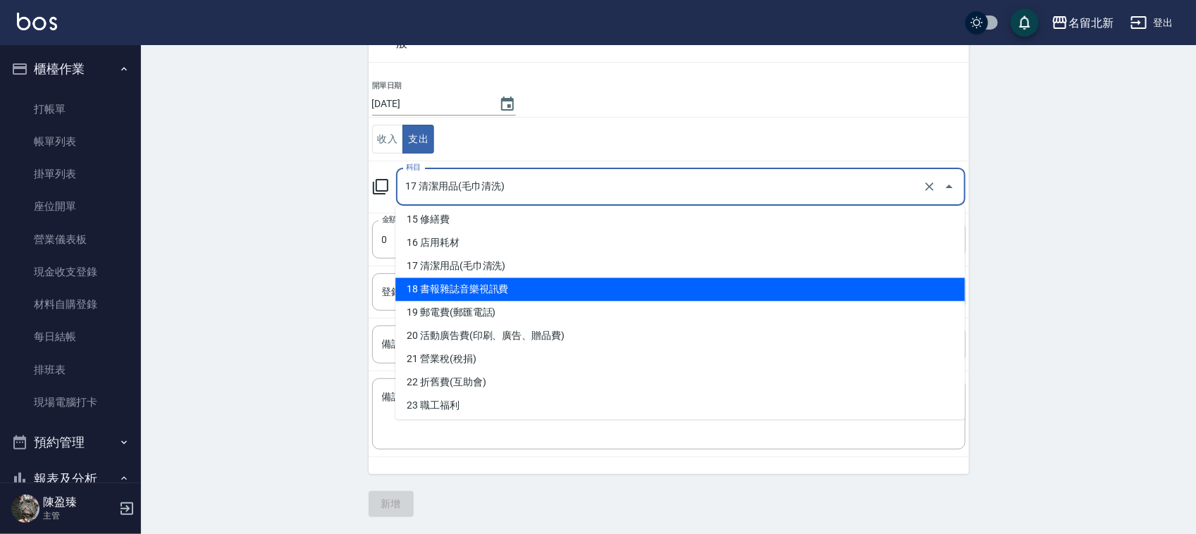
click at [502, 285] on li "18 書報雜誌音樂視訊費" at bounding box center [679, 289] width 569 height 23
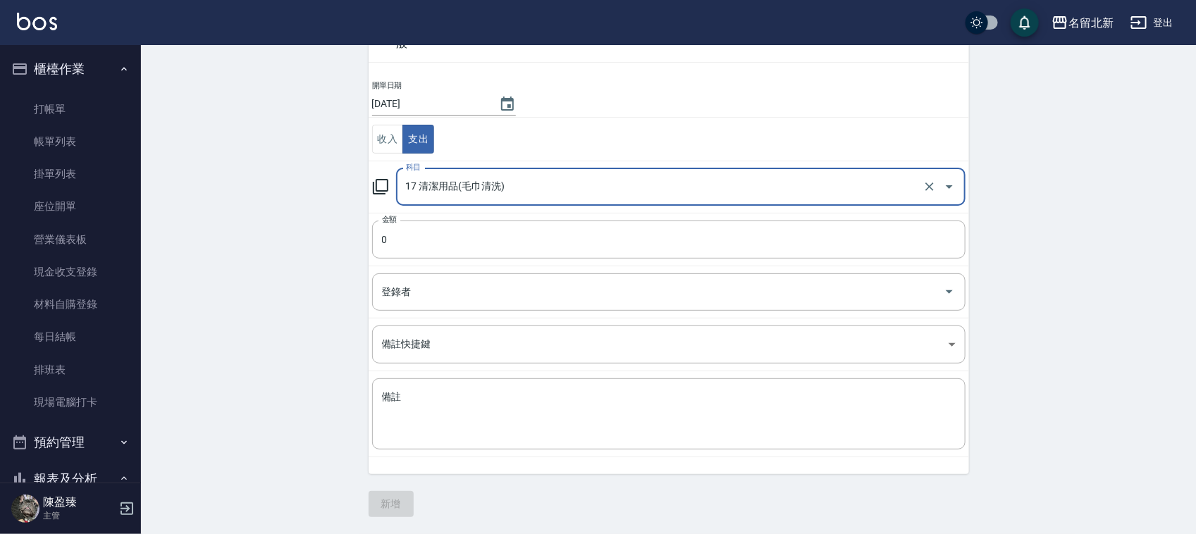
type input "18 書報雜誌音樂視訊費"
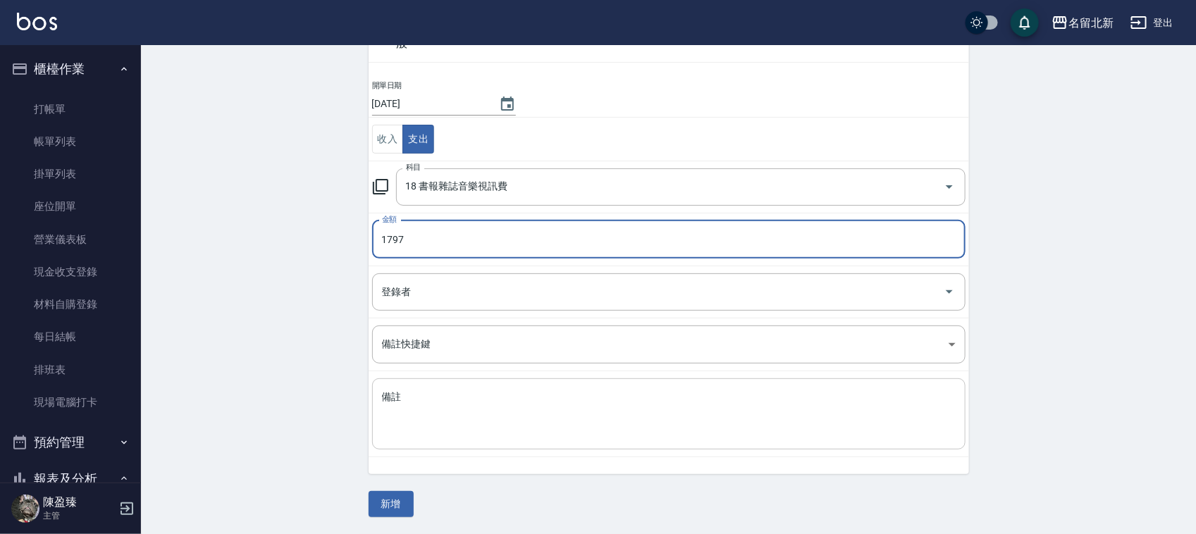
type input "1797"
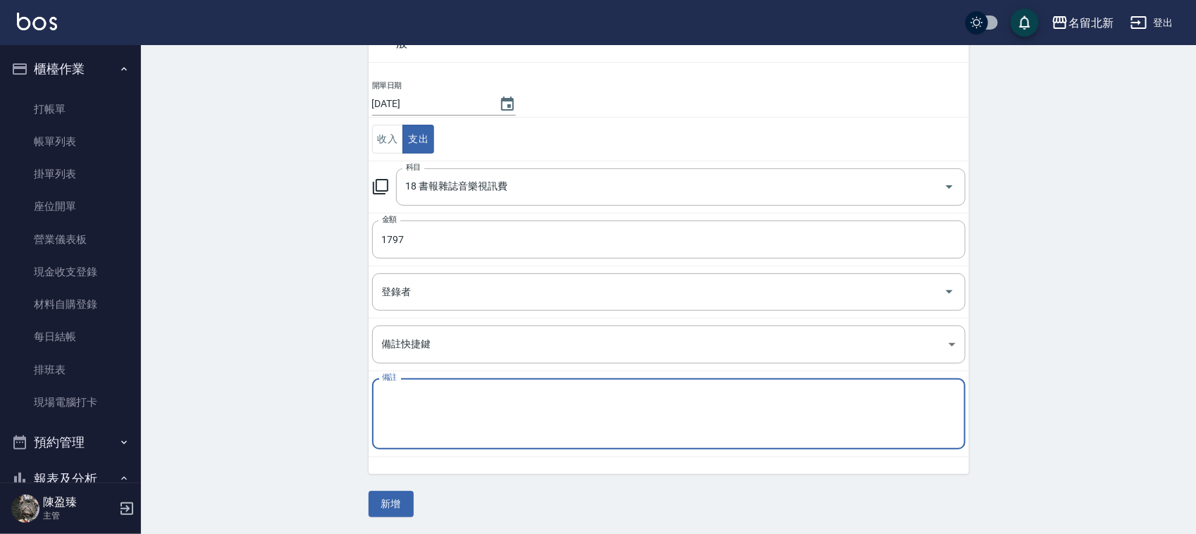
click at [533, 399] on textarea "備註" at bounding box center [669, 414] width 574 height 48
type textarea "2"
type textarea "第四台"
click at [395, 516] on button "新增" at bounding box center [391, 504] width 45 height 26
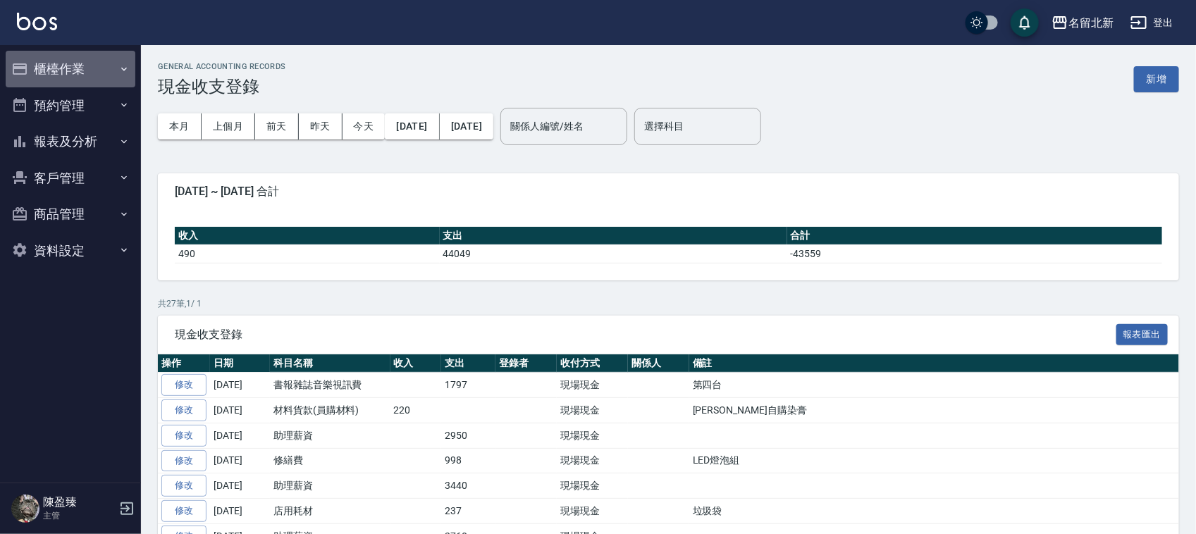
click at [51, 71] on button "櫃檯作業" at bounding box center [71, 69] width 130 height 37
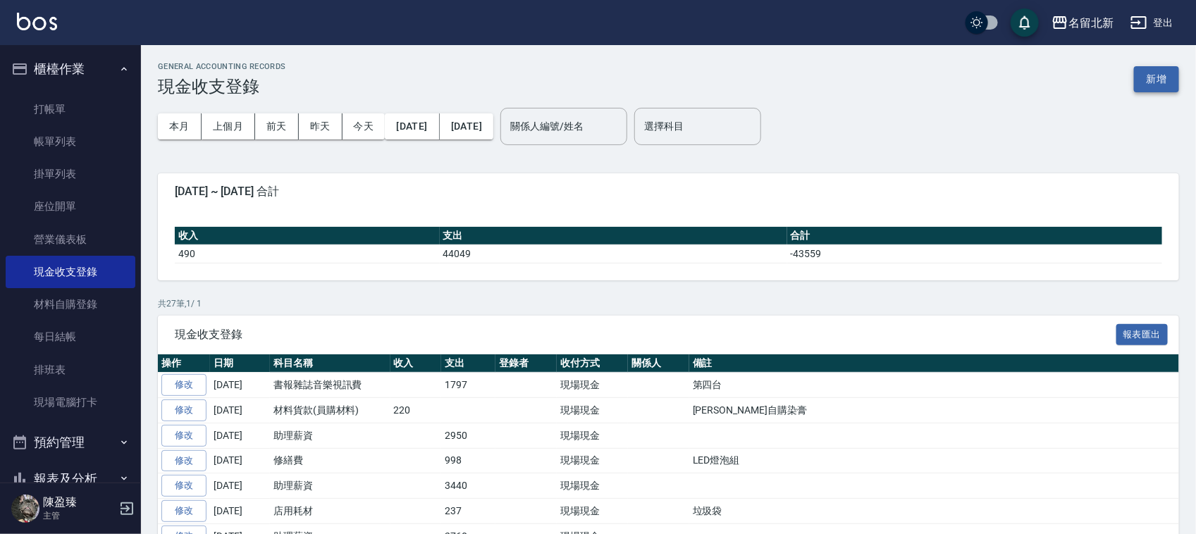
click at [962, 73] on button "新增" at bounding box center [1156, 79] width 45 height 26
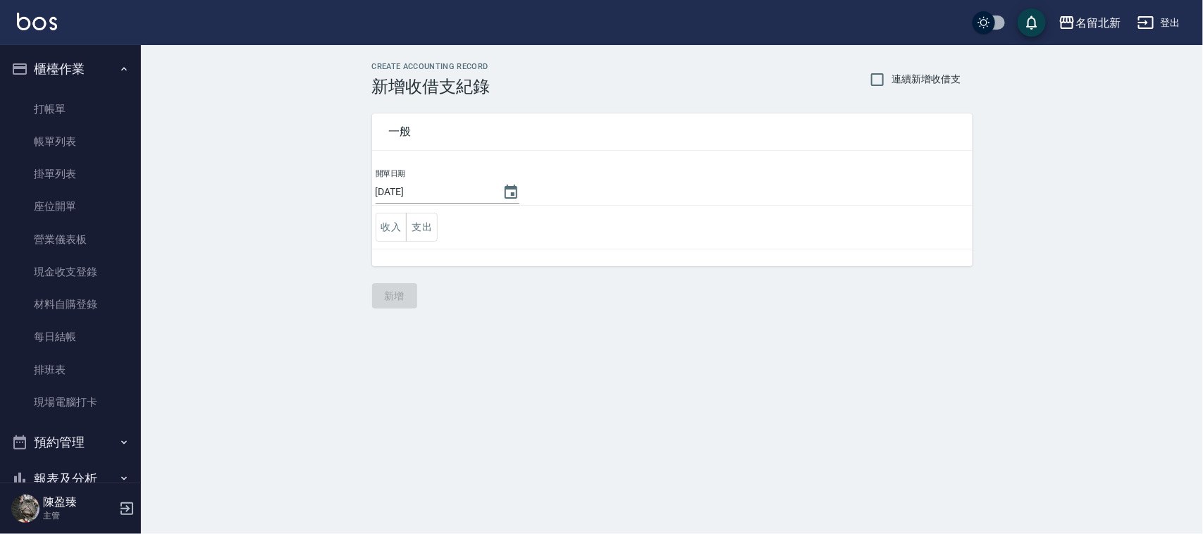
drag, startPoint x: 437, startPoint y: 228, endPoint x: 442, endPoint y: 221, distance: 8.6
click at [437, 226] on button "支出" at bounding box center [422, 227] width 32 height 29
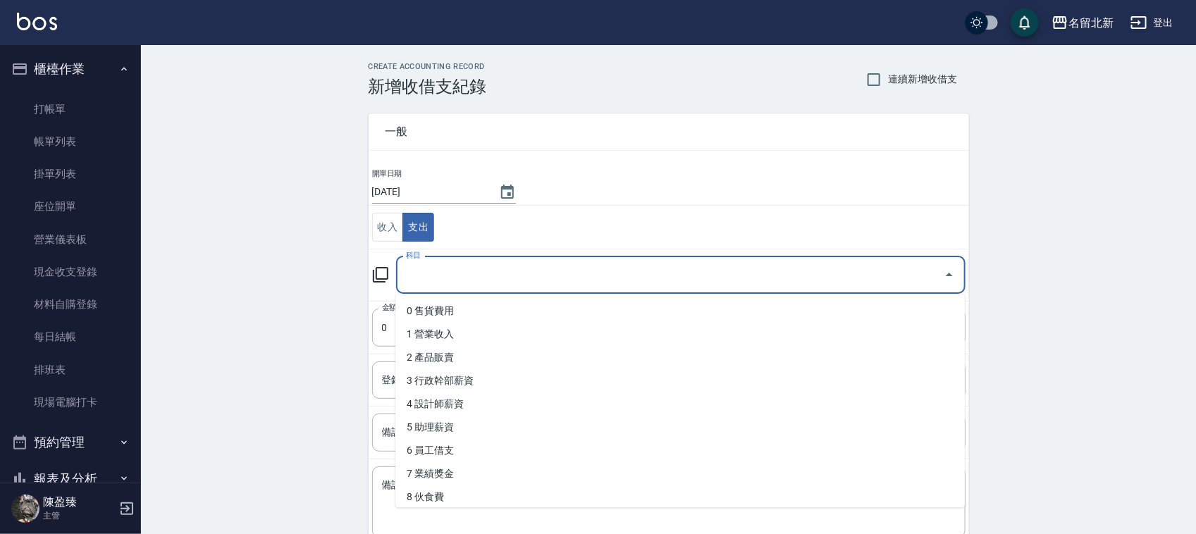
drag, startPoint x: 459, startPoint y: 280, endPoint x: 469, endPoint y: 276, distance: 9.8
click at [463, 278] on input "科目" at bounding box center [670, 275] width 536 height 25
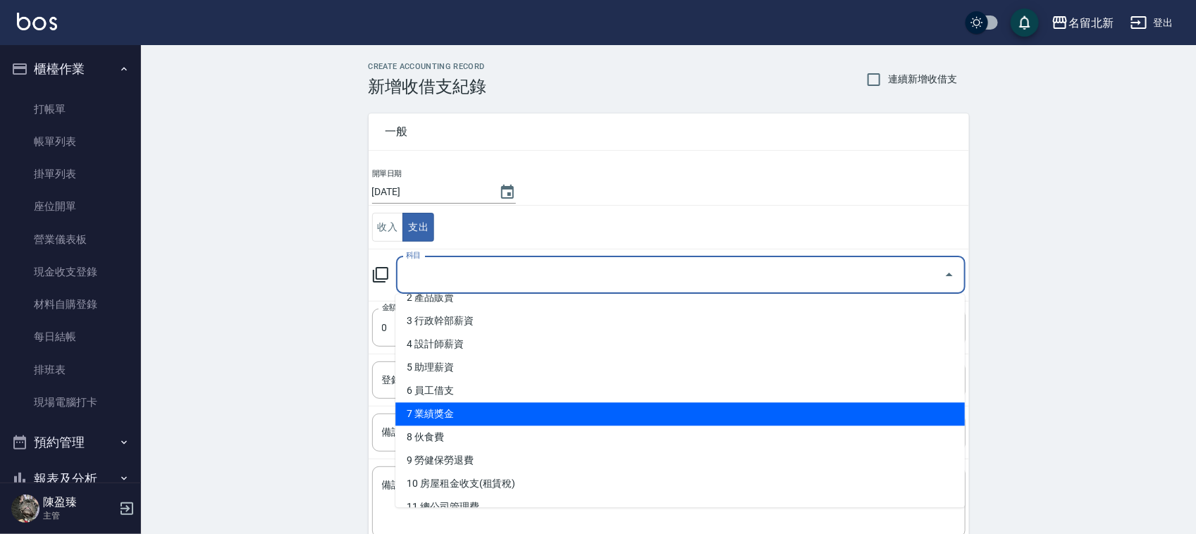
scroll to position [88, 0]
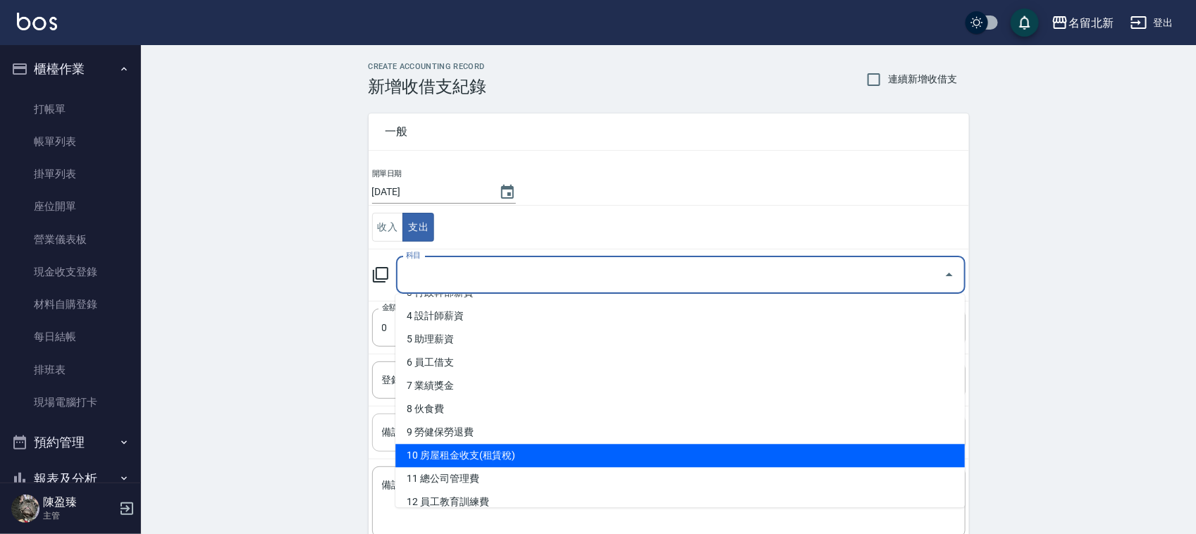
click at [470, 427] on li "10 房屋租金收支(租賃稅)" at bounding box center [679, 456] width 569 height 23
type input "10 房屋租金收支(租賃稅)"
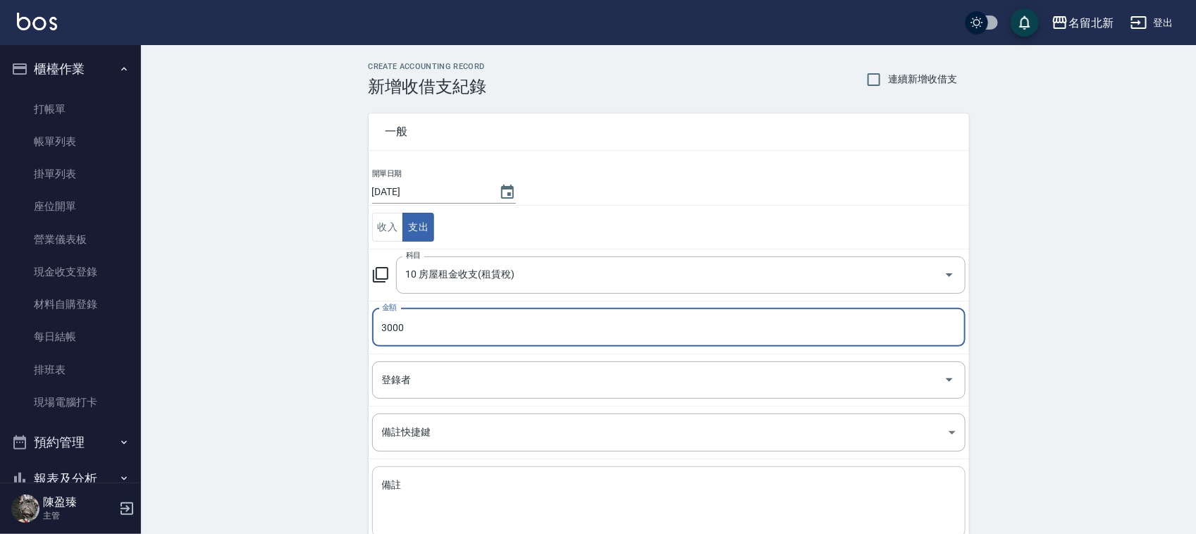
type input "3000"
click at [470, 427] on textarea "備註" at bounding box center [669, 503] width 574 height 48
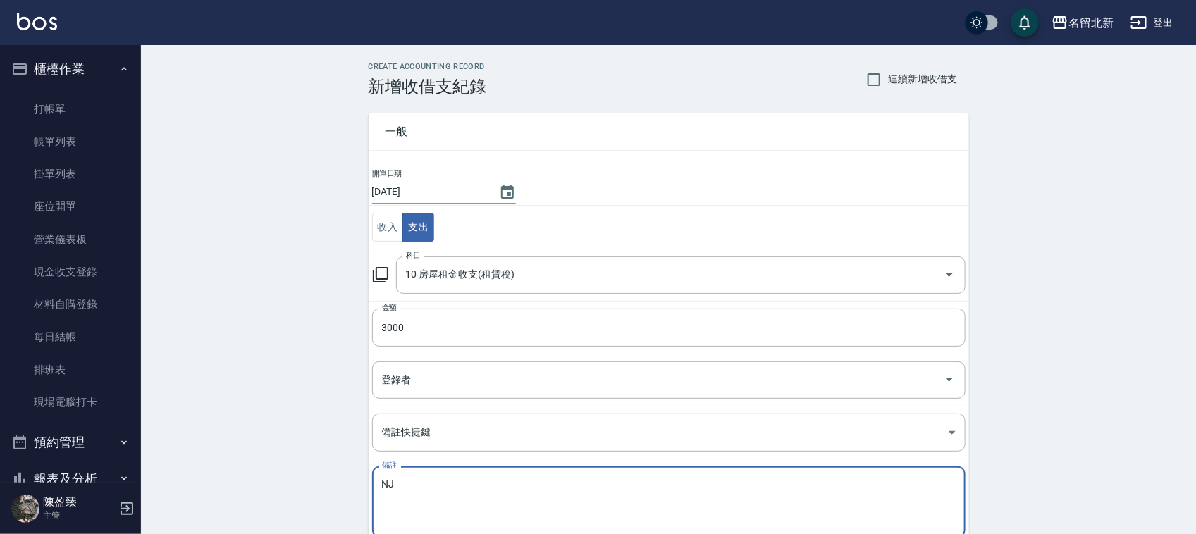
type textarea "N"
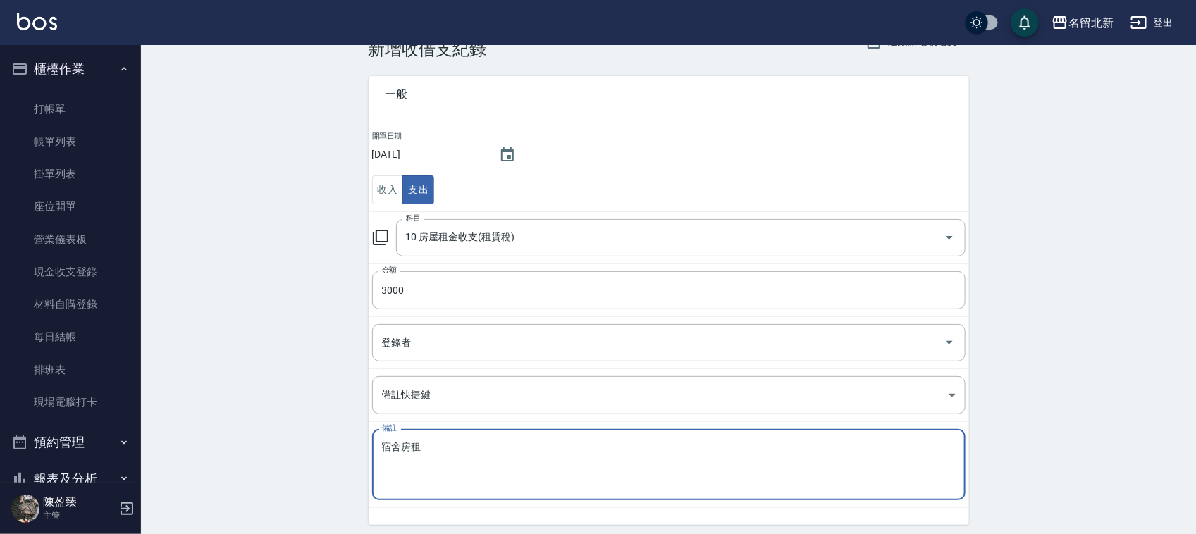
scroll to position [89, 0]
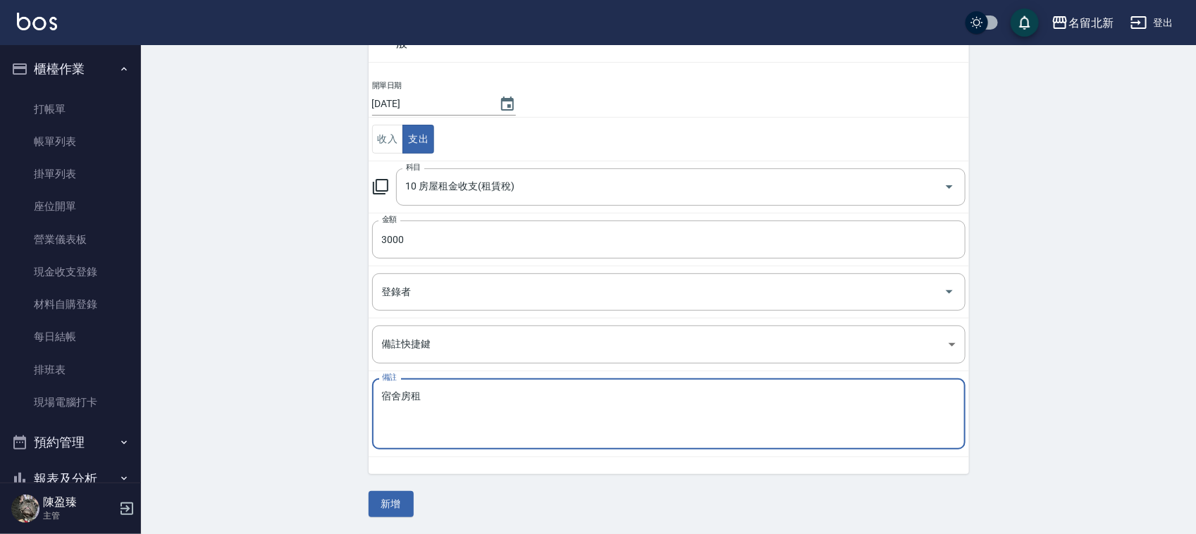
type textarea "宿舍房租"
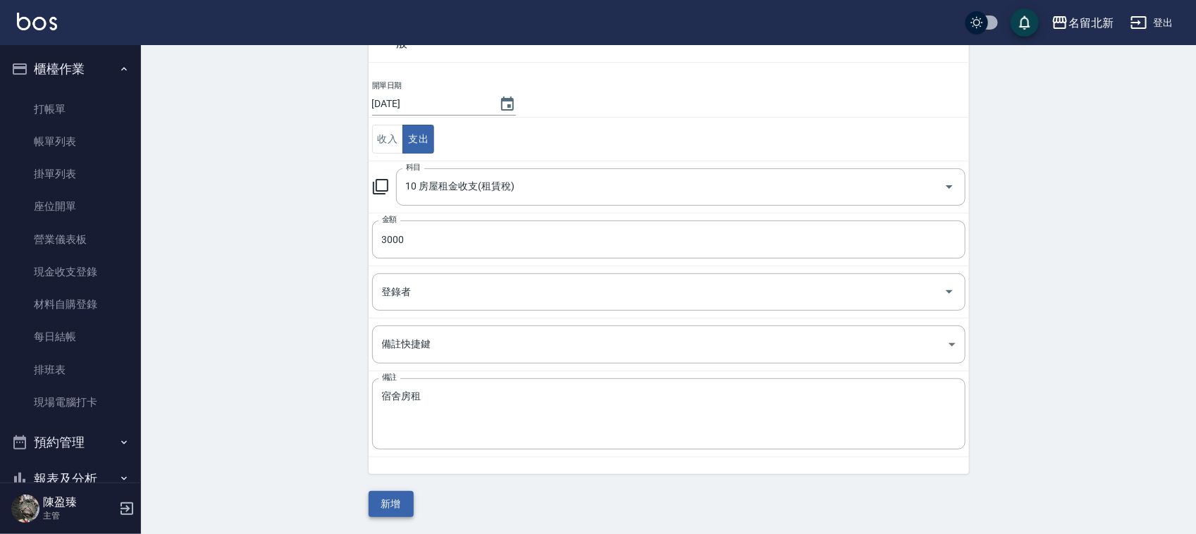
drag, startPoint x: 418, startPoint y: 498, endPoint x: 404, endPoint y: 508, distance: 17.6
click at [418, 427] on div "一般 開單日期 2025/08/15 收入 支出 科目 10 房屋租金收支(租賃稅) 科目 金額 3000 金額 登錄者 登錄者 備註快捷鍵 ​ 備註快捷鍵 …" at bounding box center [669, 262] width 600 height 509
click at [396, 427] on button "新增" at bounding box center [391, 504] width 45 height 26
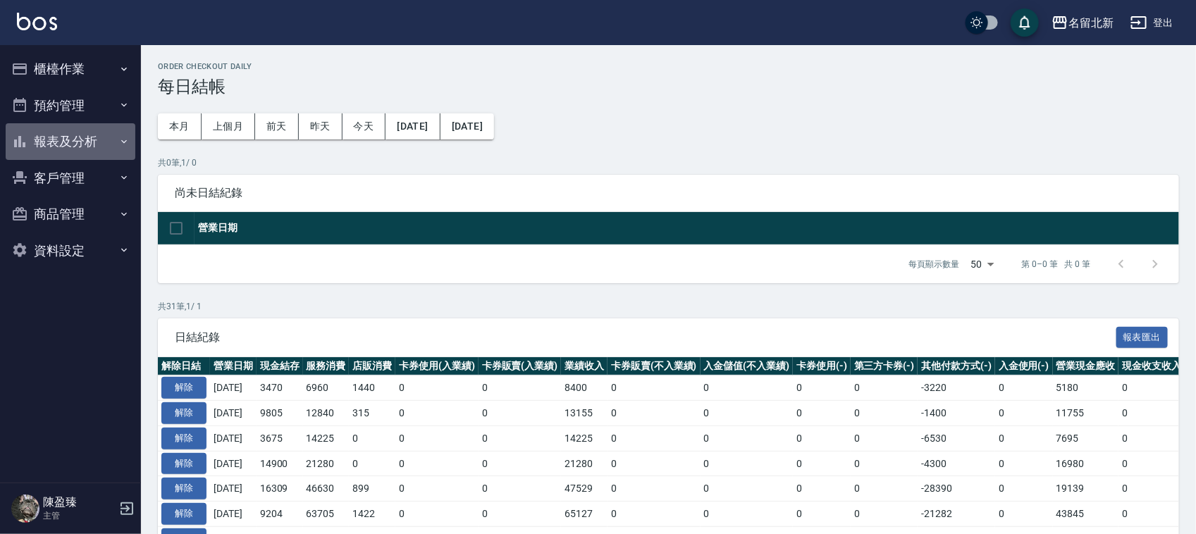
click at [80, 136] on button "報表及分析" at bounding box center [71, 141] width 130 height 37
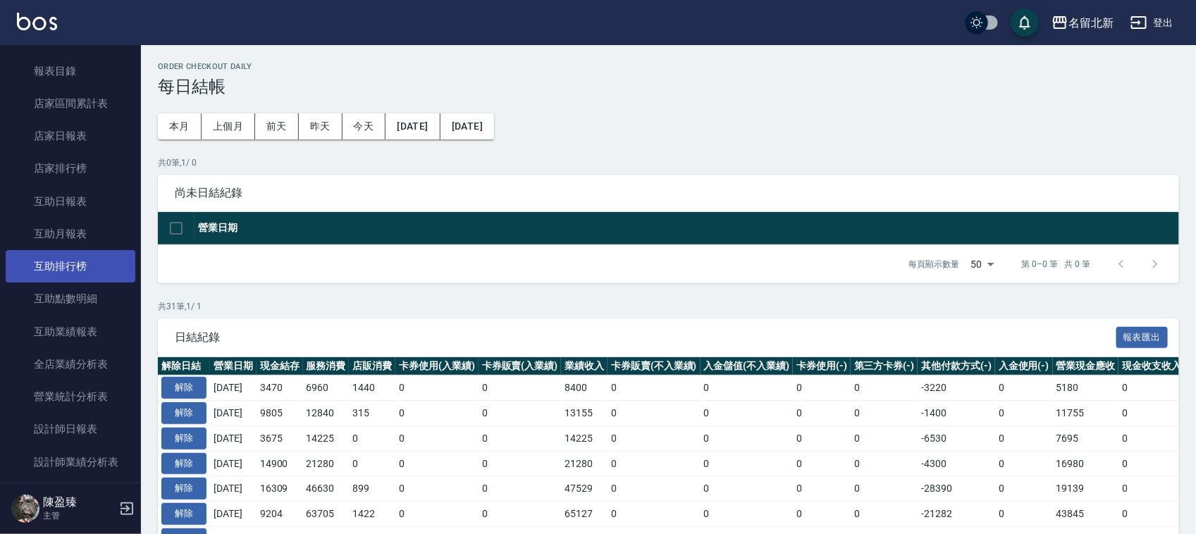
scroll to position [264, 0]
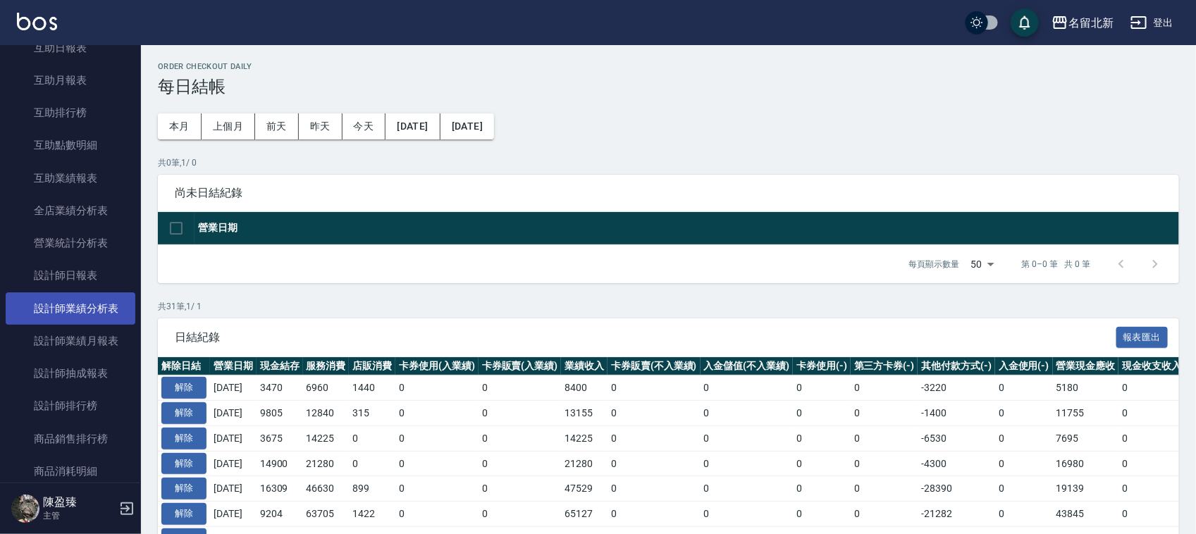
click at [89, 307] on link "設計師業績分析表" at bounding box center [71, 308] width 130 height 32
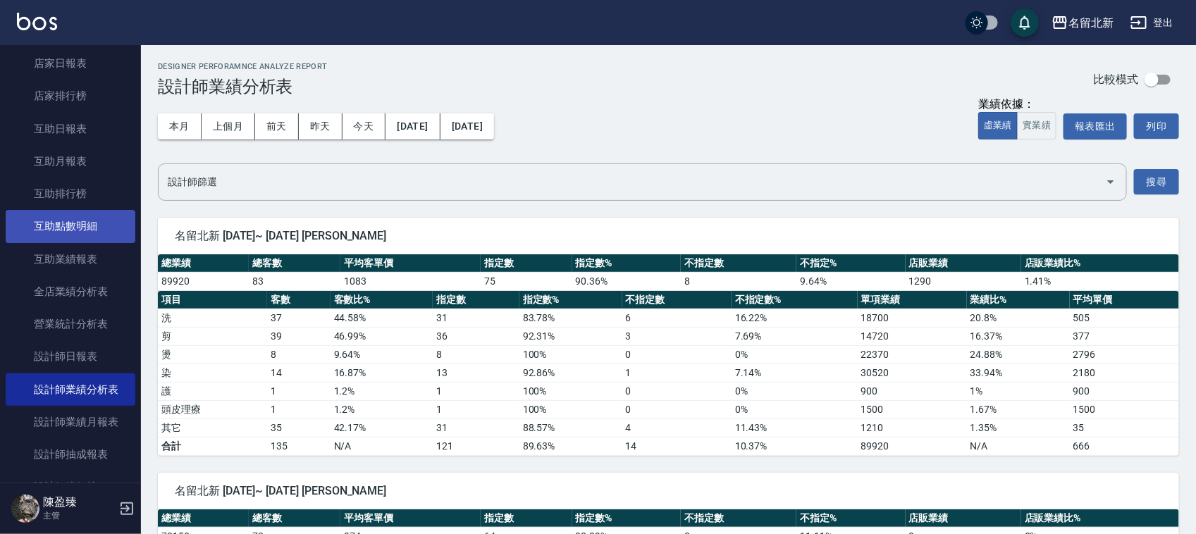
scroll to position [176, 0]
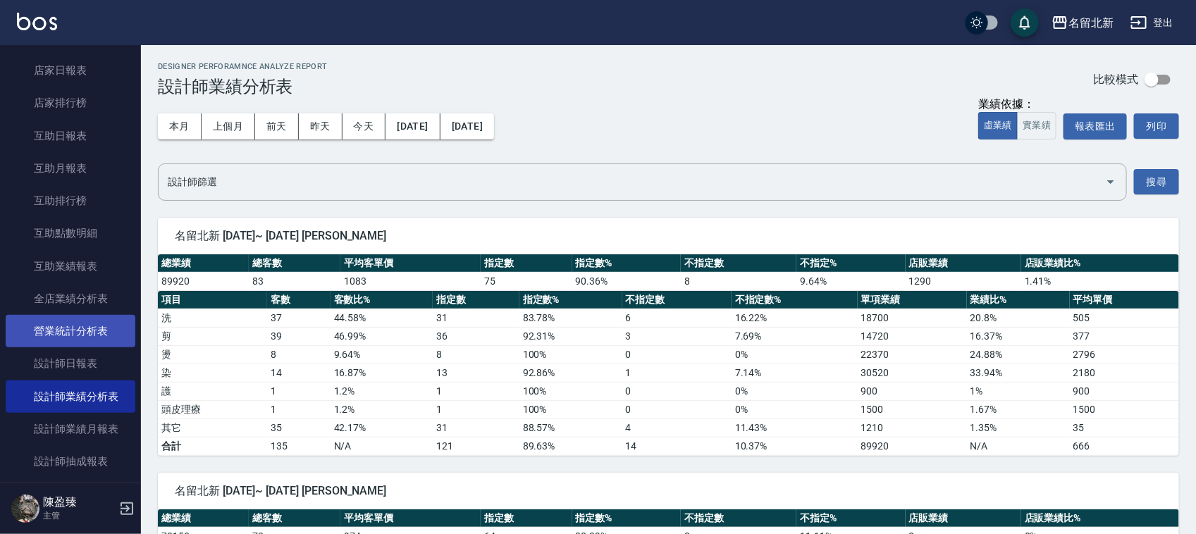
click at [90, 330] on link "營業統計分析表" at bounding box center [71, 331] width 130 height 32
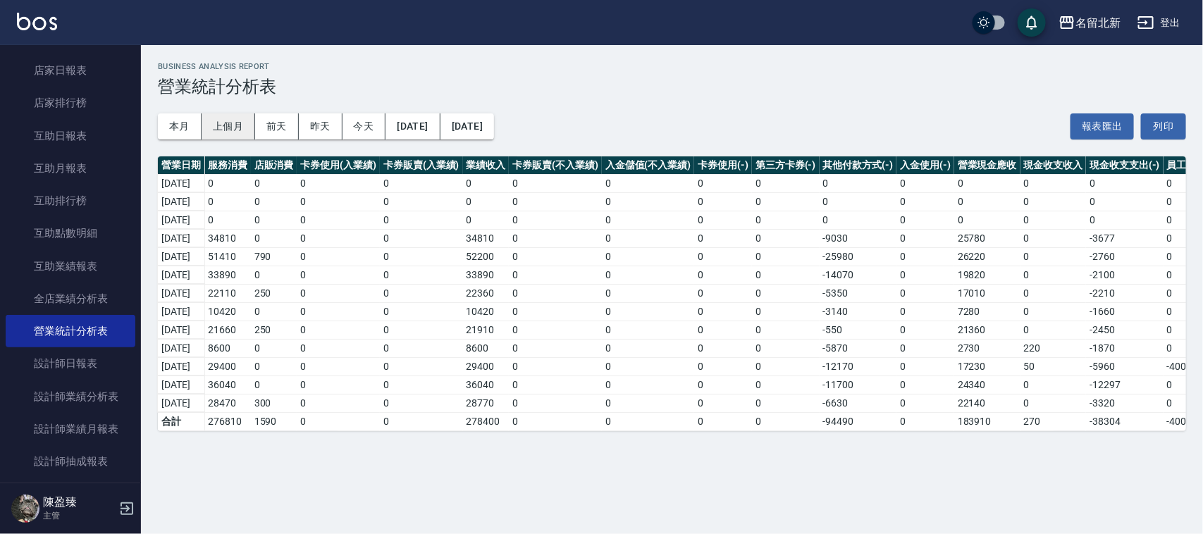
click at [238, 121] on button "上個月" at bounding box center [229, 126] width 54 height 26
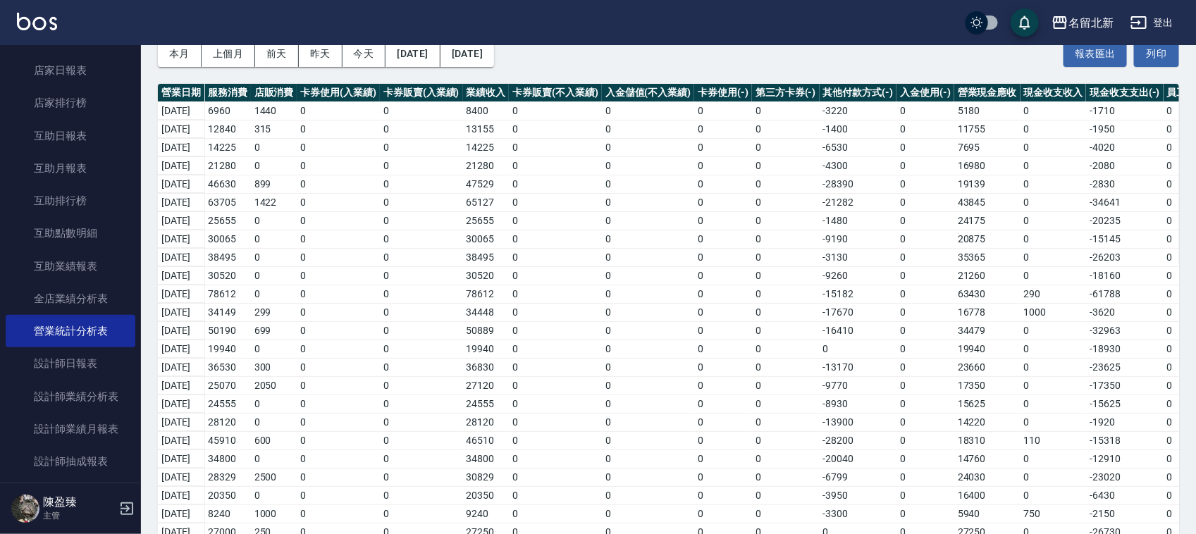
scroll to position [176, 0]
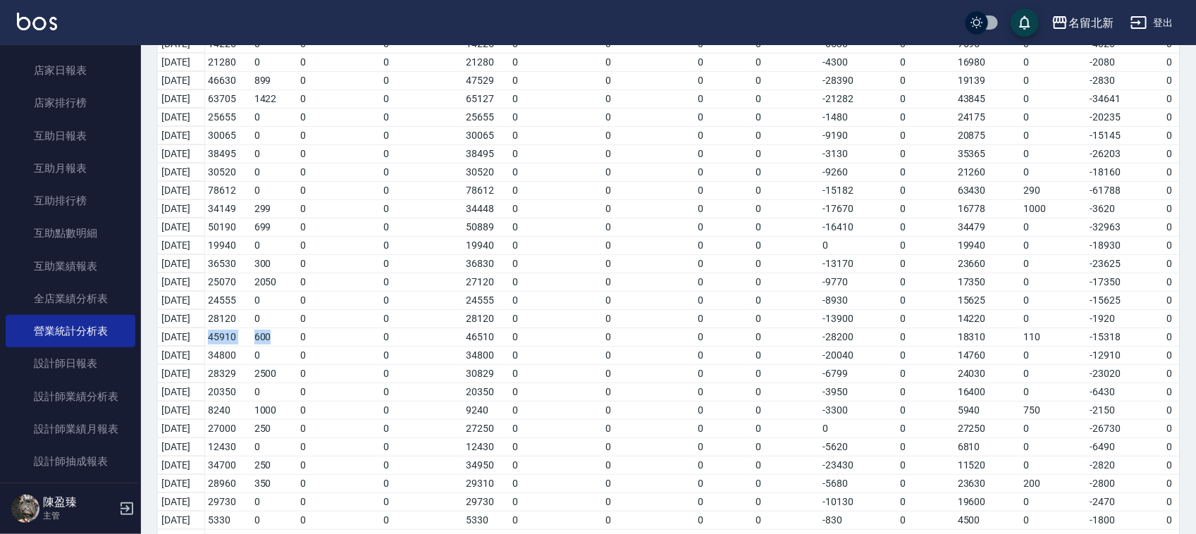
drag, startPoint x: 218, startPoint y: 335, endPoint x: 295, endPoint y: 342, distance: 76.4
click at [295, 342] on tr "2025/07/13 45910 600 0 0 46510 0 0 0 0 -28200 0 18310 110 -15318 0 3102" at bounding box center [707, 337] width 1098 height 18
click at [510, 337] on td "46510" at bounding box center [486, 337] width 47 height 18
drag, startPoint x: 220, startPoint y: 335, endPoint x: 284, endPoint y: 335, distance: 64.1
click at [284, 335] on tr "2025/07/13 45910 600 0 0 46510 0 0 0 0 -28200 0 18310 110 -15318 0 3102" at bounding box center [707, 337] width 1098 height 18
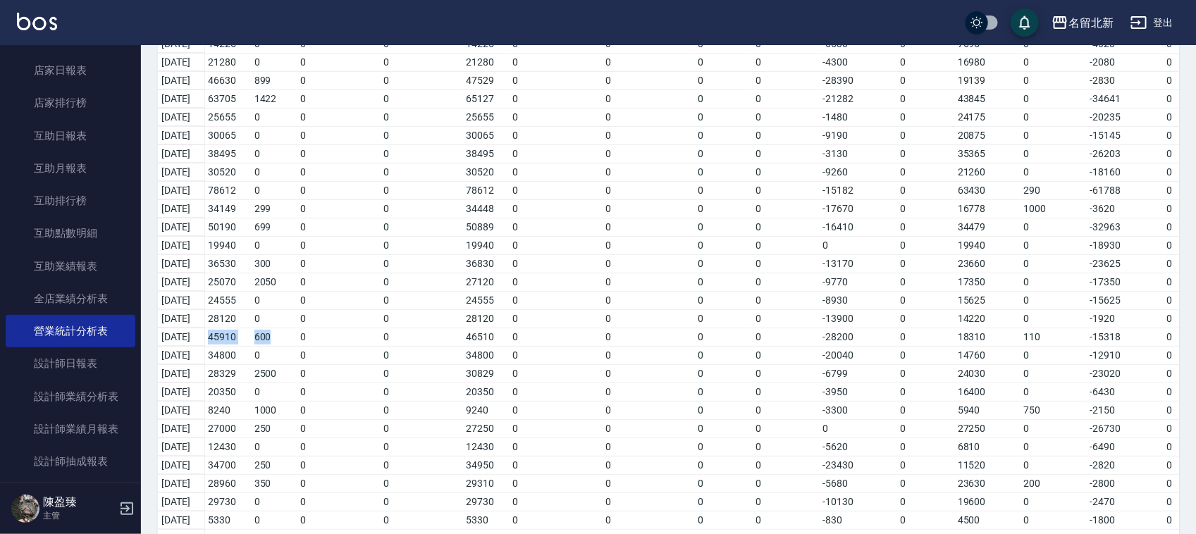
copy tr "45910 600"
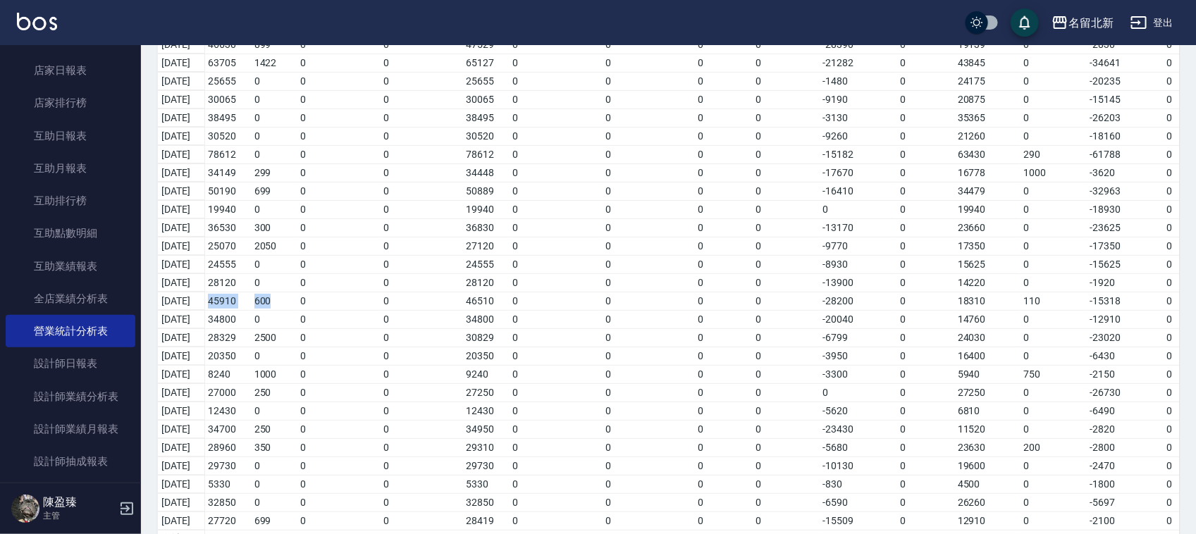
scroll to position [261, 0]
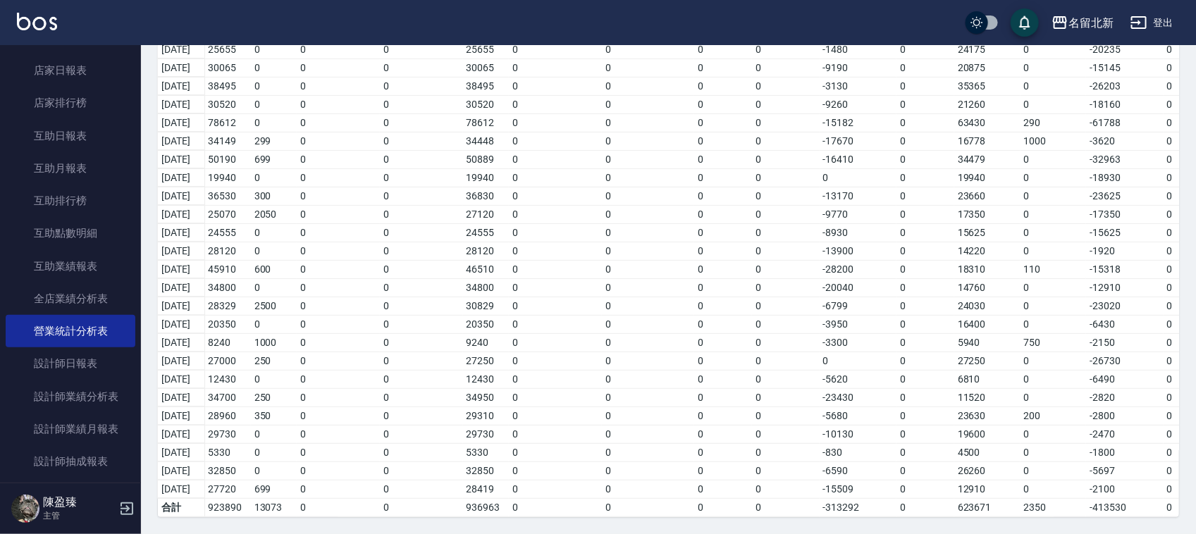
drag, startPoint x: 607, startPoint y: 259, endPoint x: 596, endPoint y: 235, distance: 26.2
click at [602, 260] on td "0" at bounding box center [555, 269] width 93 height 18
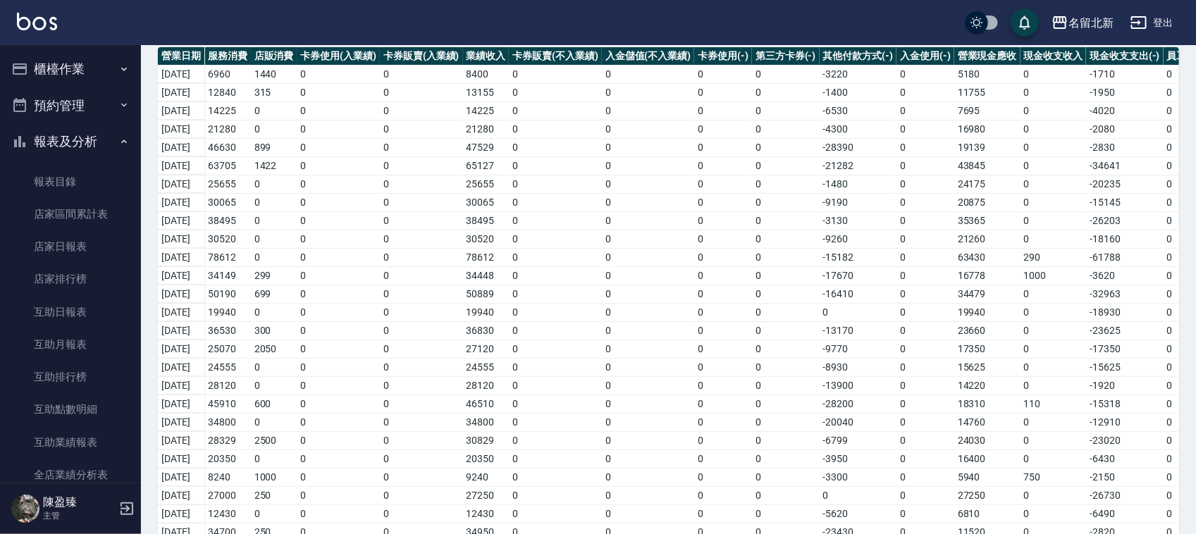
scroll to position [0, 0]
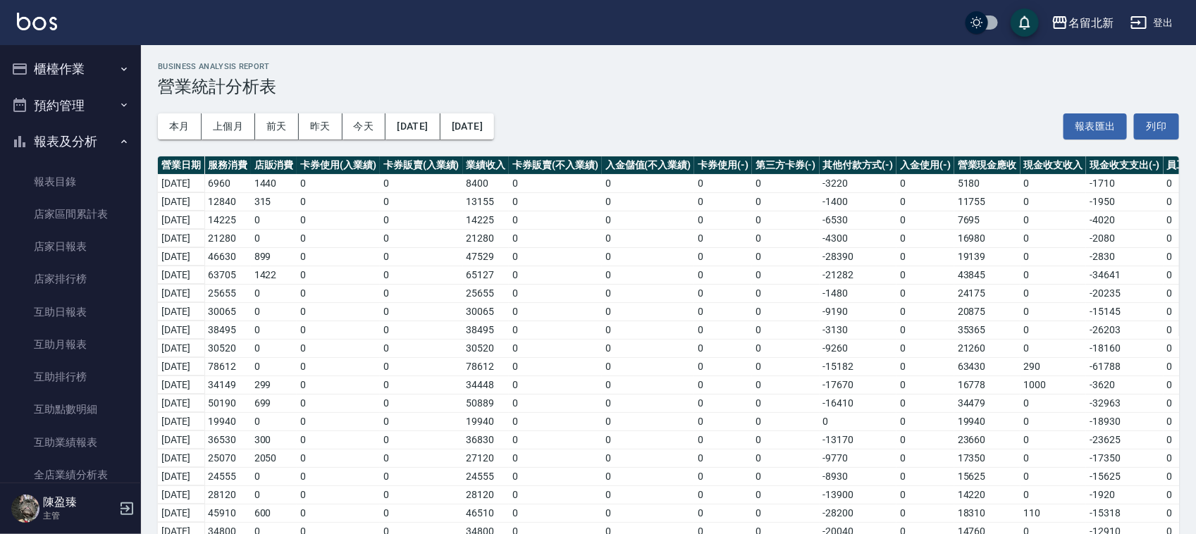
click at [63, 61] on button "櫃檯作業" at bounding box center [71, 69] width 130 height 37
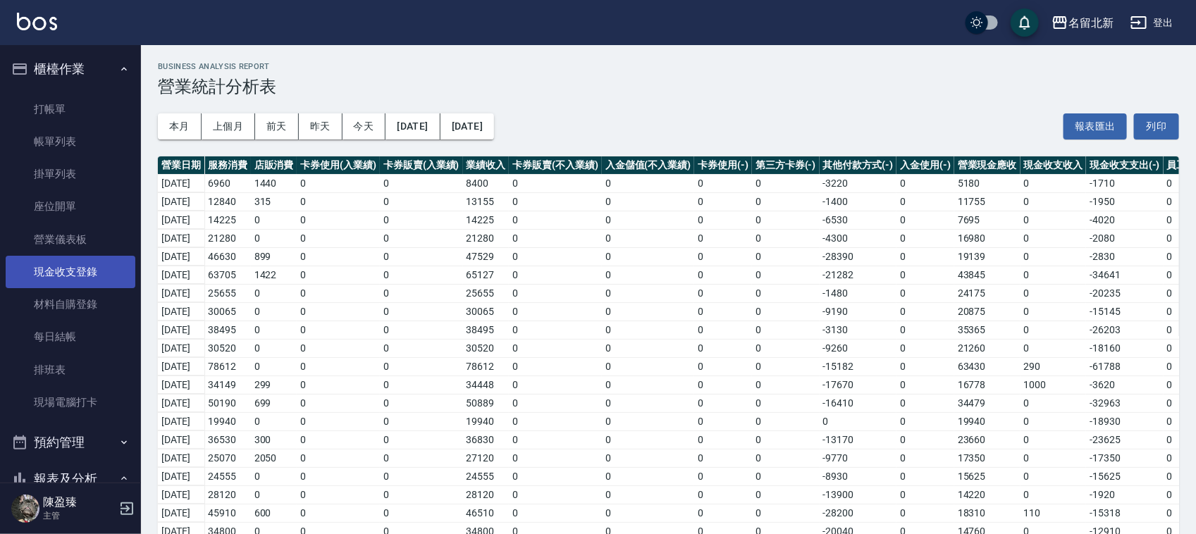
click at [99, 266] on link "現金收支登錄" at bounding box center [71, 272] width 130 height 32
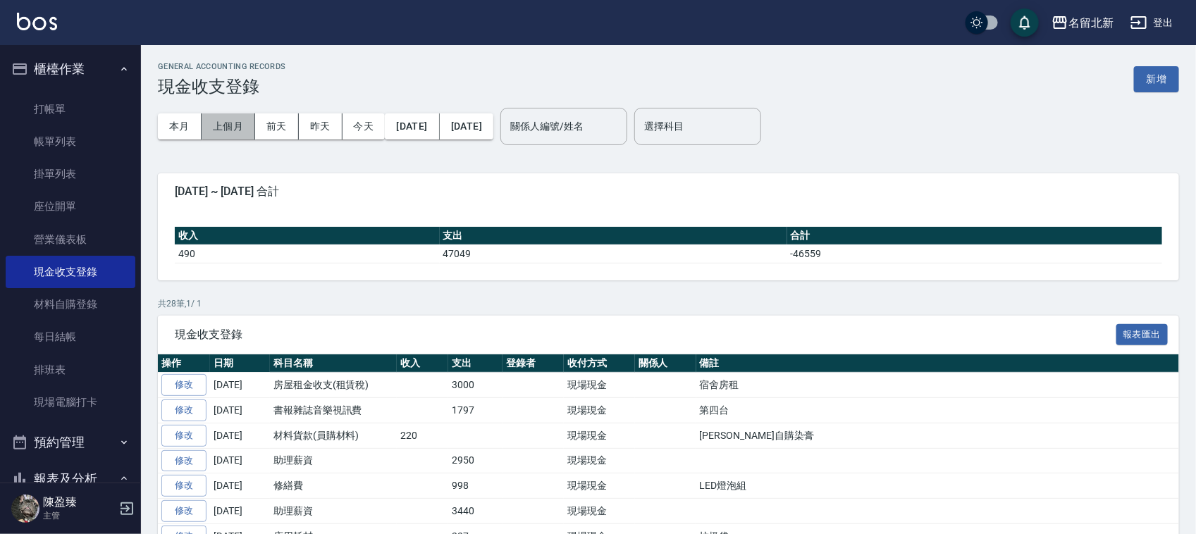
drag, startPoint x: 224, startPoint y: 124, endPoint x: 254, endPoint y: 142, distance: 35.1
click at [226, 124] on button "上個月" at bounding box center [229, 126] width 54 height 26
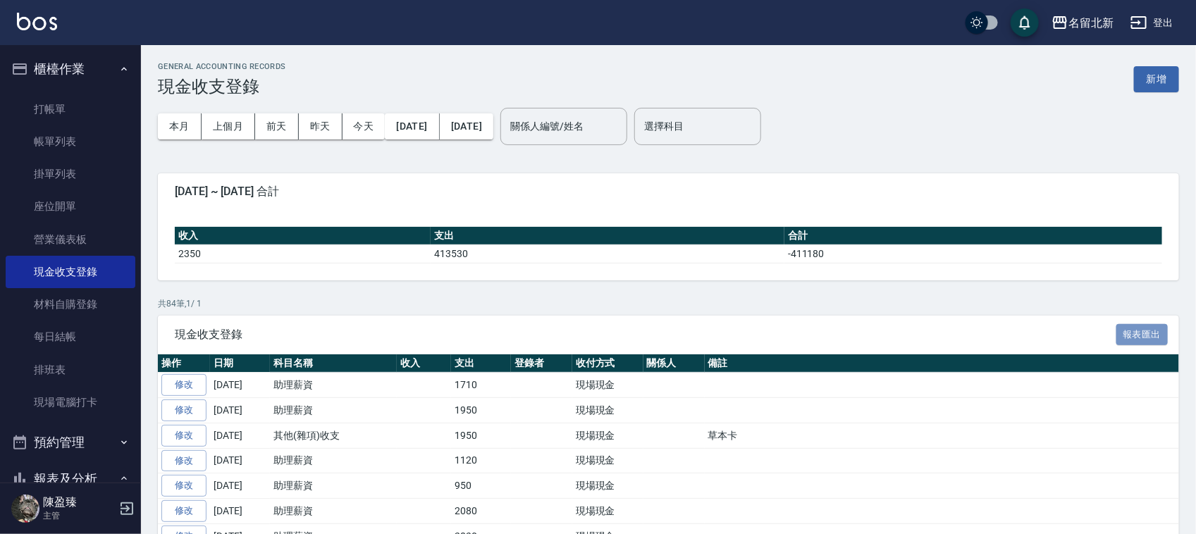
drag, startPoint x: 1154, startPoint y: 333, endPoint x: 1202, endPoint y: 347, distance: 50.6
click at [1153, 333] on button "報表匯出" at bounding box center [1142, 335] width 52 height 22
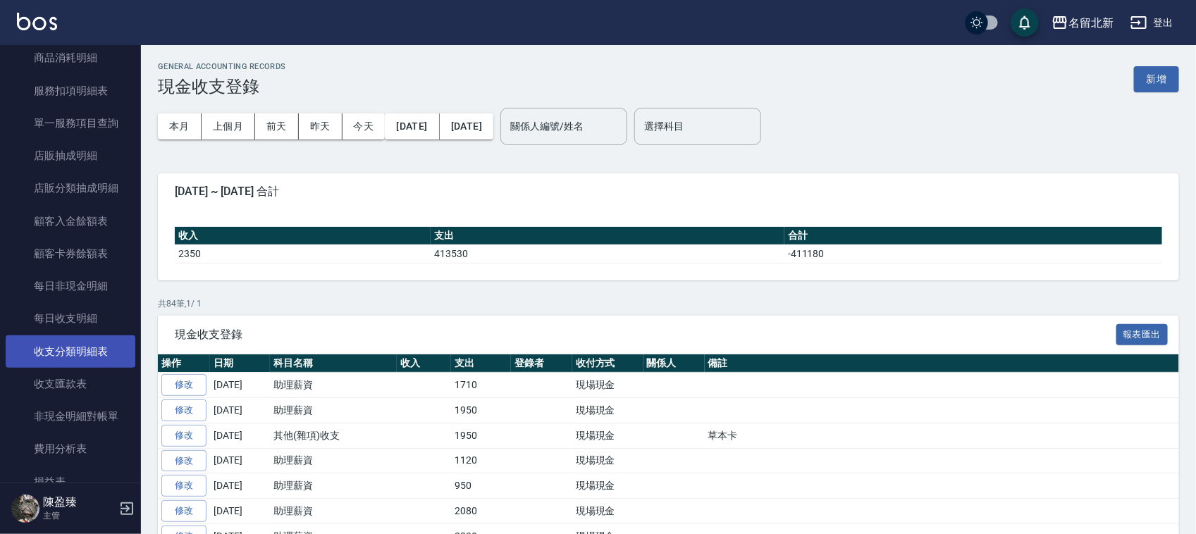
scroll to position [1057, 0]
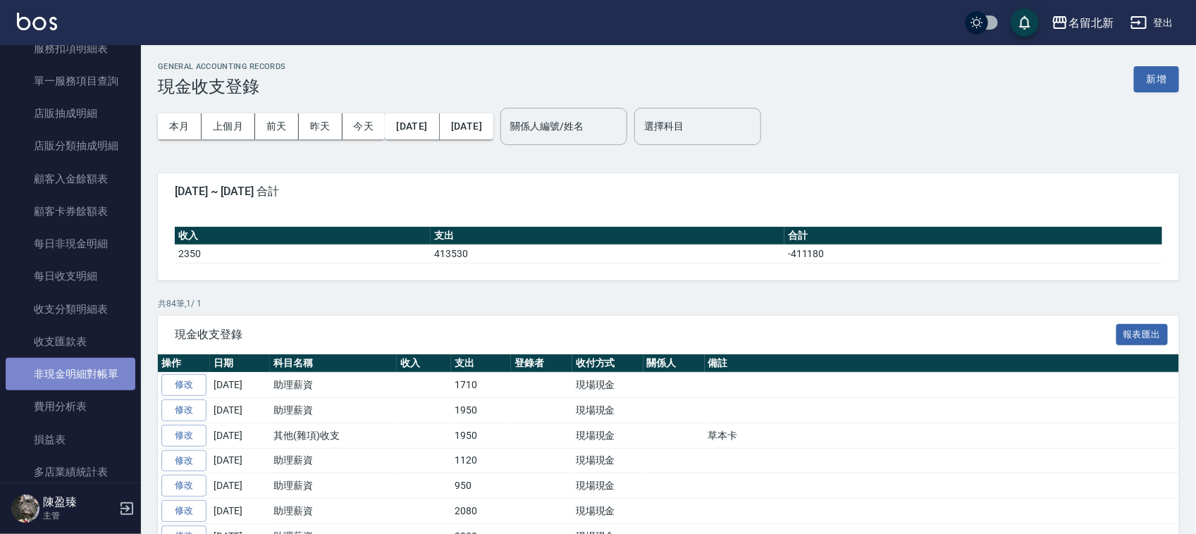
click at [102, 371] on link "非現金明細對帳單" at bounding box center [71, 374] width 130 height 32
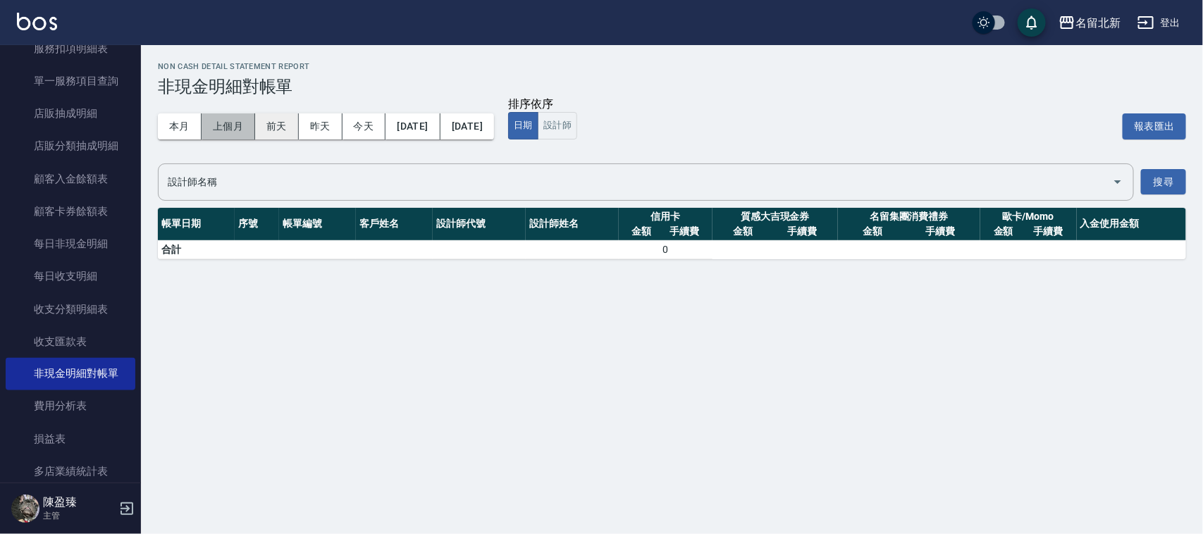
drag, startPoint x: 237, startPoint y: 118, endPoint x: 277, endPoint y: 123, distance: 40.5
click at [241, 121] on button "上個月" at bounding box center [229, 126] width 54 height 26
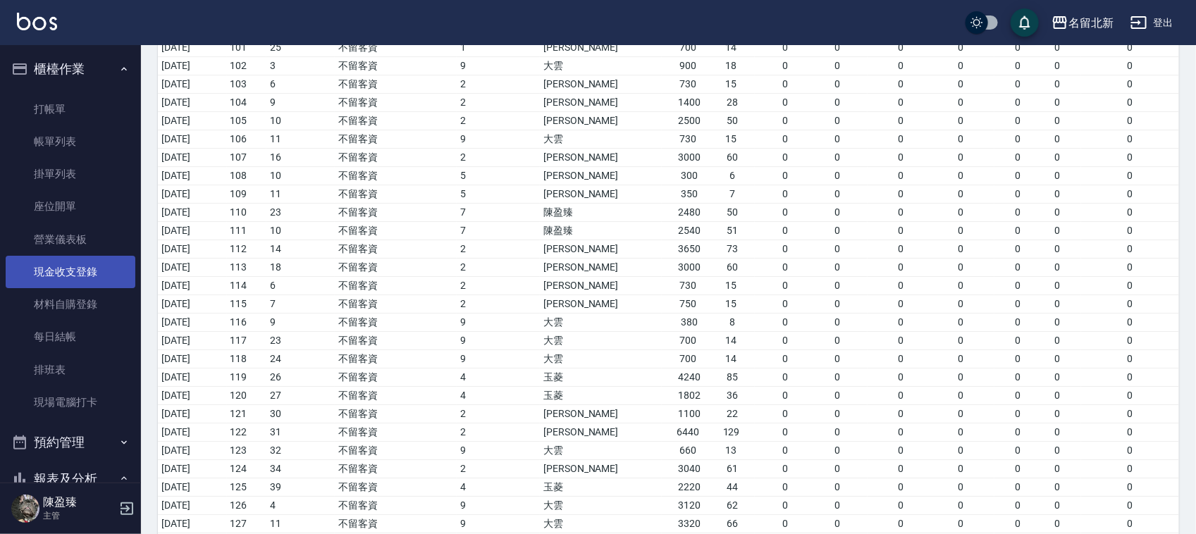
scroll to position [1893, 0]
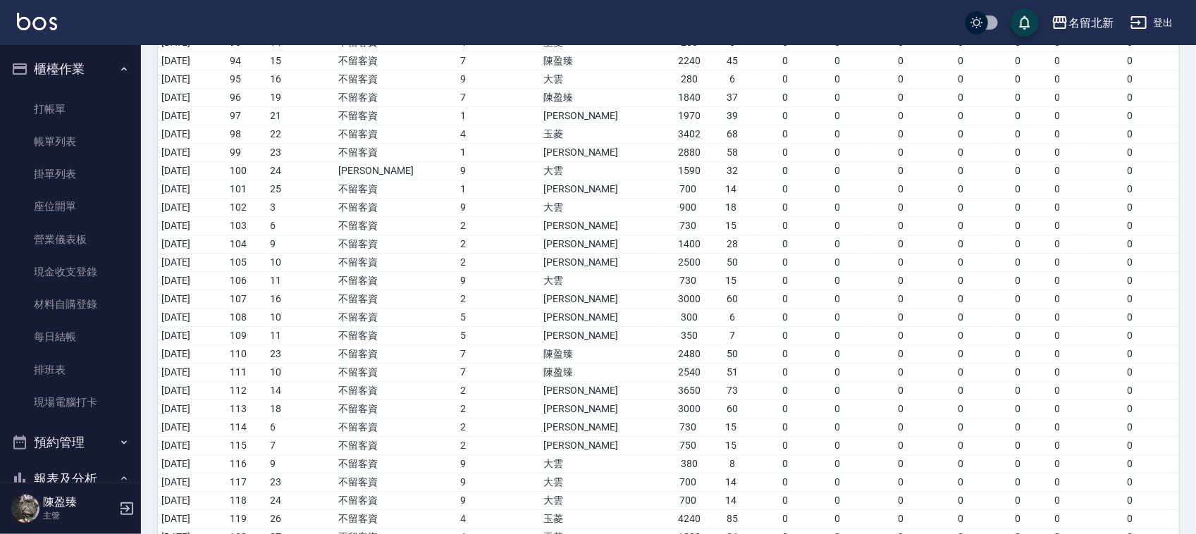
click at [30, 87] on ul "打帳單 帳單列表 掛單列表 座位開單 營業儀表板 現金收支登錄 材料自購登錄 每日結帳 排班表 現場電腦打卡" at bounding box center [71, 256] width 130 height 338
click at [44, 101] on link "打帳單" at bounding box center [71, 109] width 130 height 32
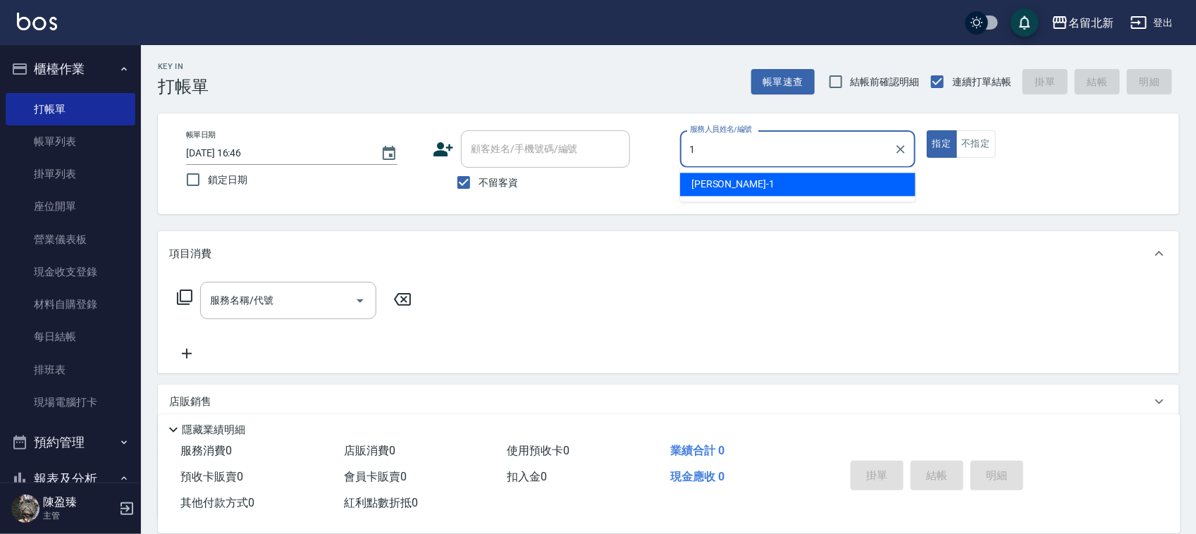
type input "Amy-1"
type button "true"
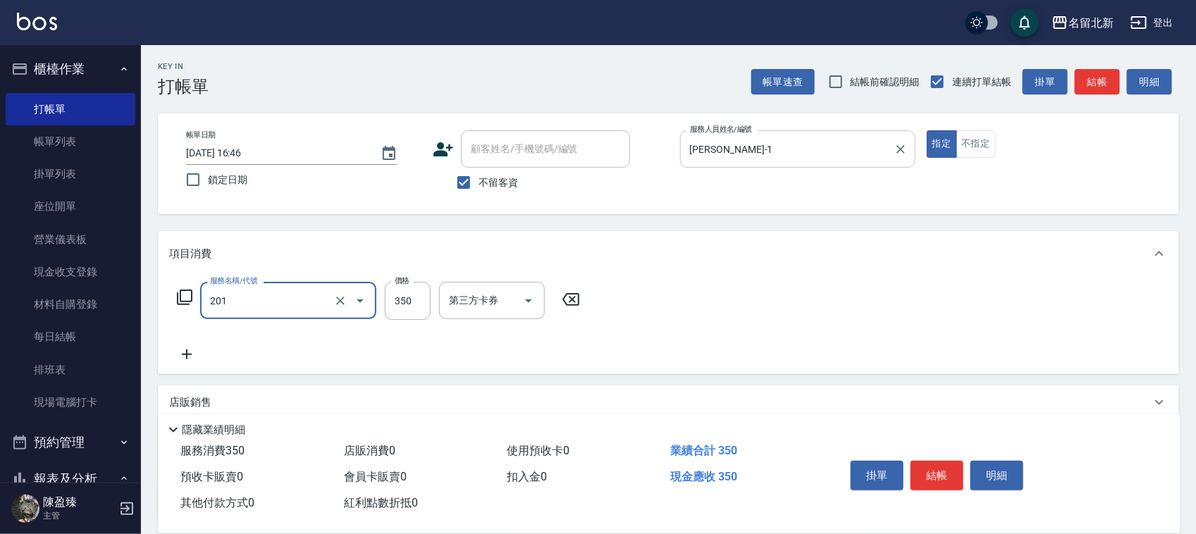
type input "一般洗髮(201)"
type input "300"
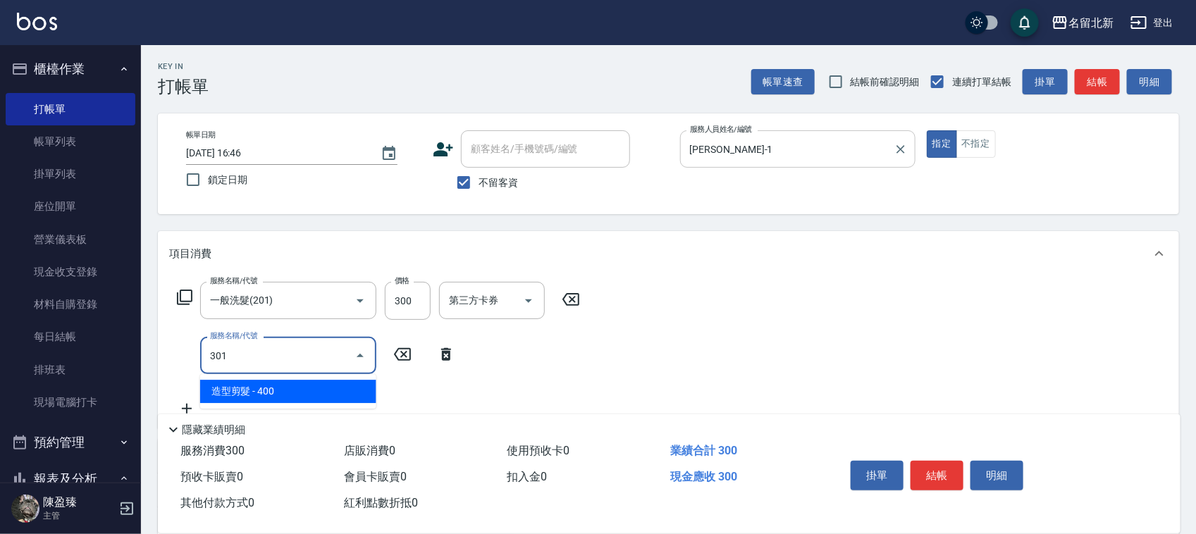
type input "造型剪髮(301)"
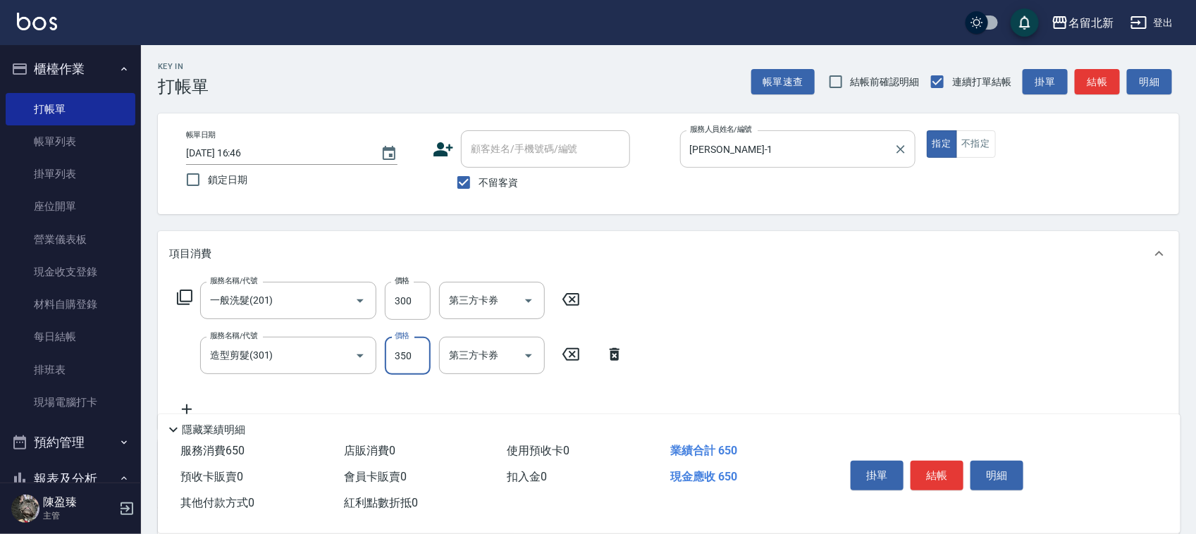
type input "350"
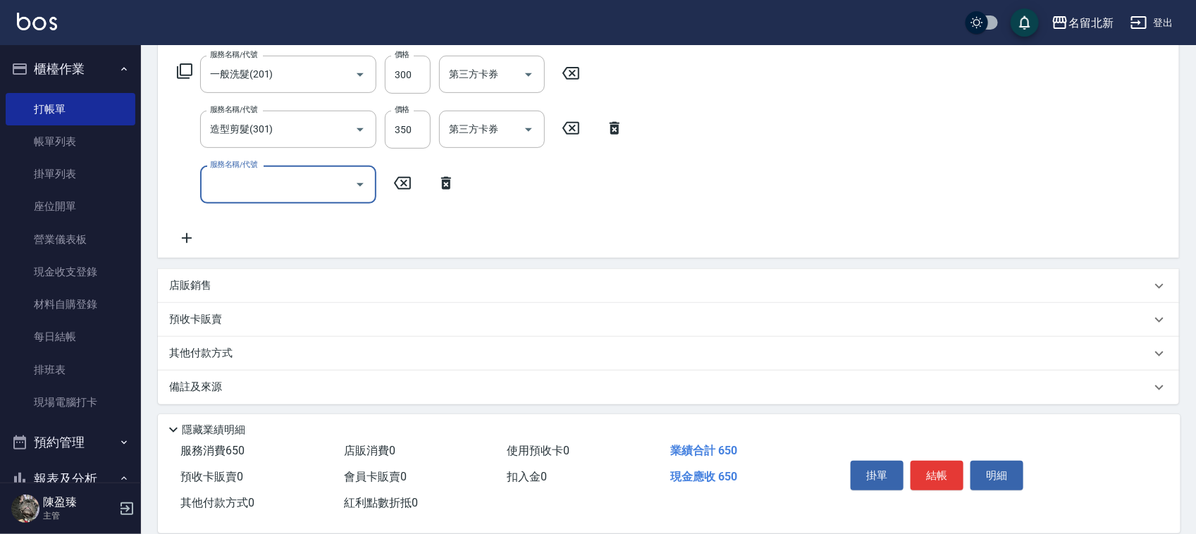
scroll to position [230, 0]
click at [215, 343] on p "其他付款方式" at bounding box center [204, 350] width 70 height 16
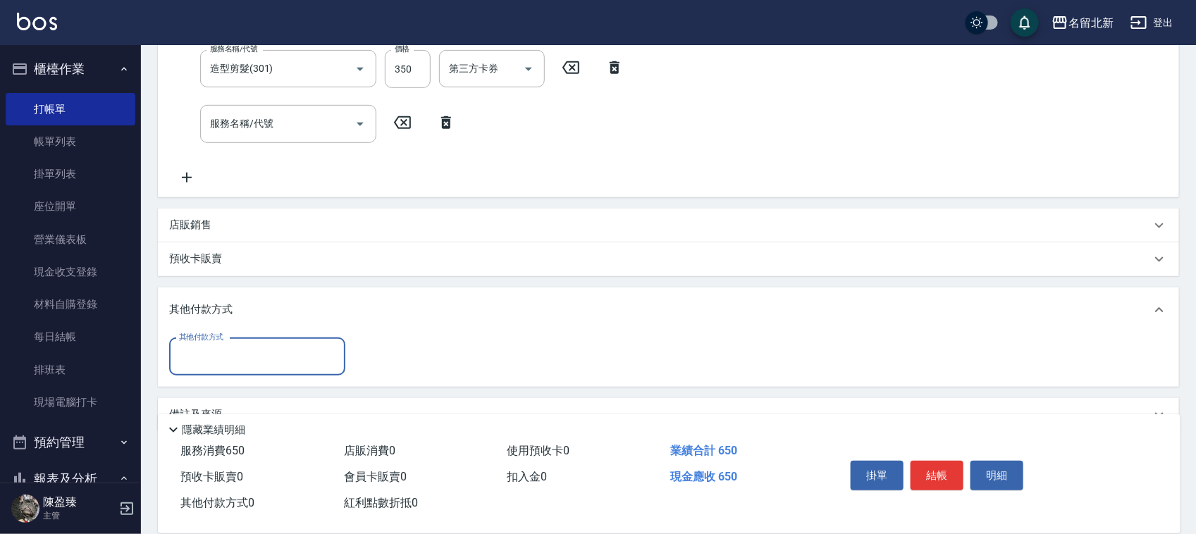
scroll to position [318, 0]
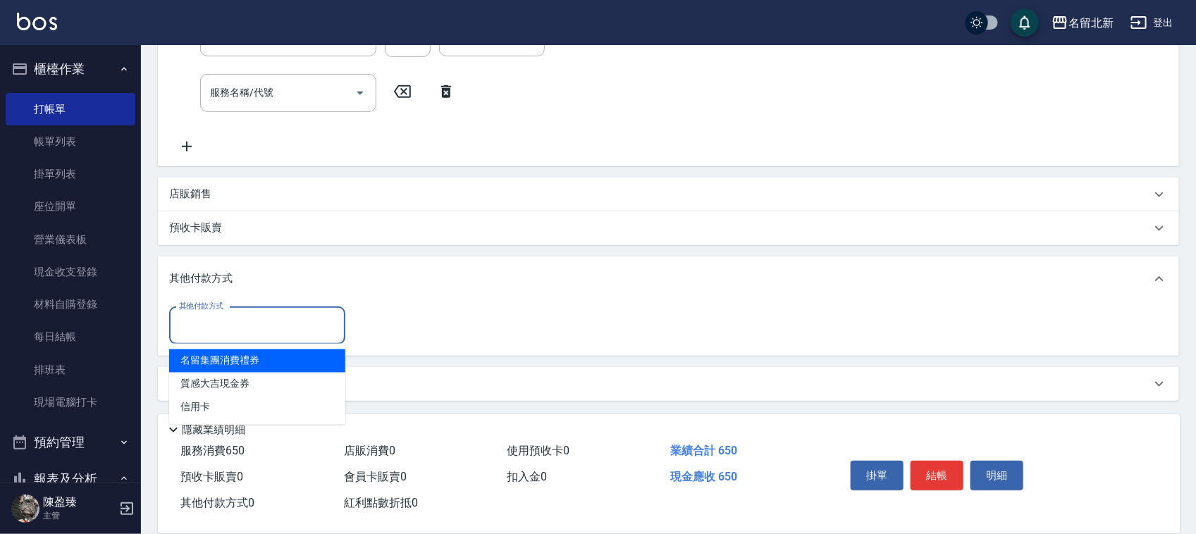
drag, startPoint x: 244, startPoint y: 318, endPoint x: 215, endPoint y: 371, distance: 60.9
click at [243, 318] on input "其他付款方式" at bounding box center [256, 326] width 163 height 25
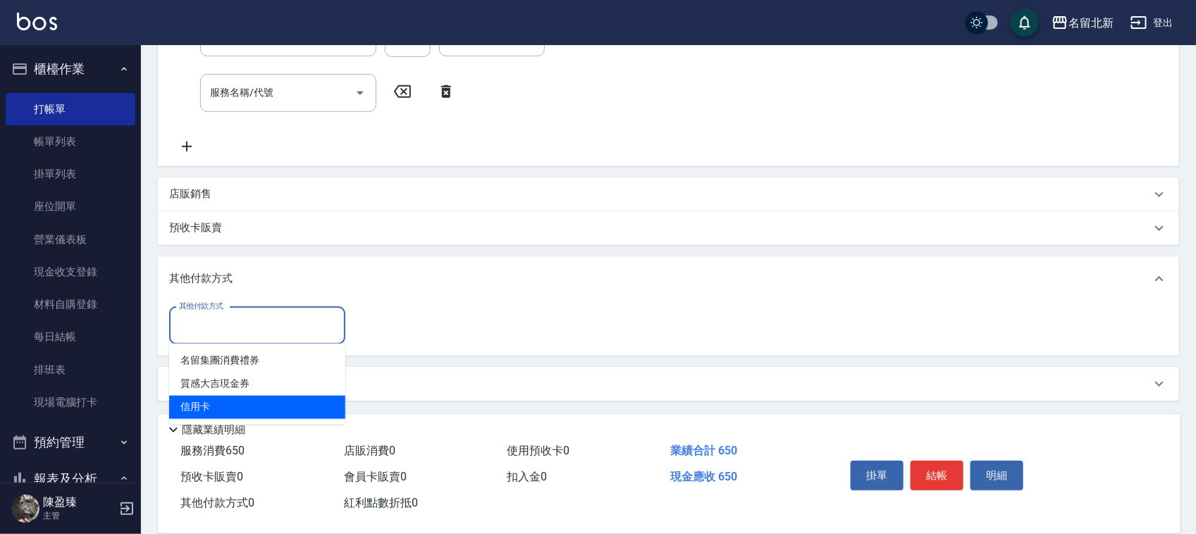
drag, startPoint x: 183, startPoint y: 395, endPoint x: 209, endPoint y: 391, distance: 25.7
click at [184, 396] on span "信用卡" at bounding box center [257, 407] width 176 height 23
type input "信用卡"
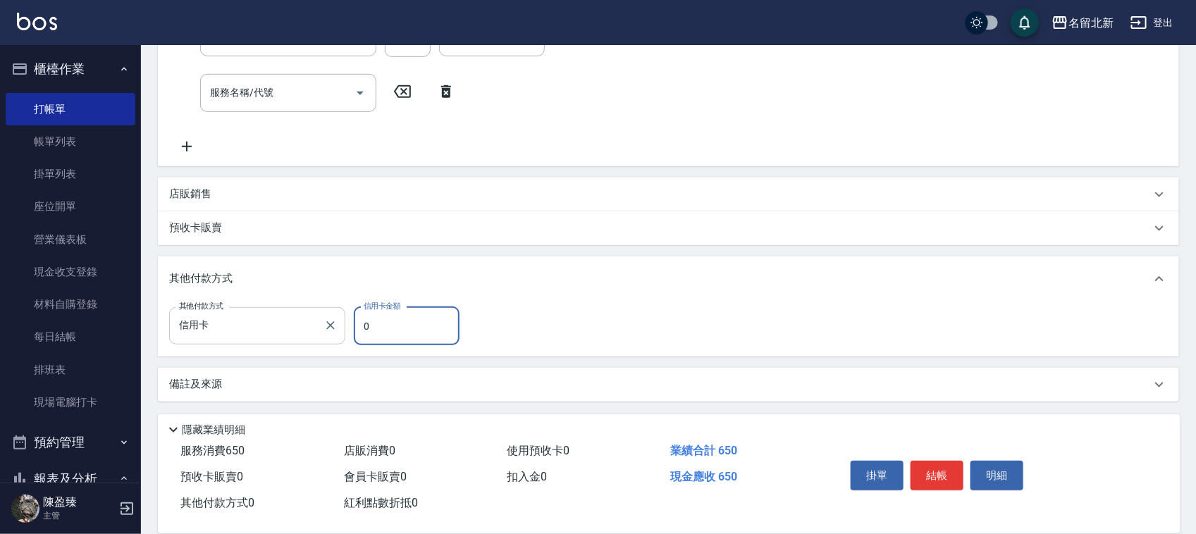
drag, startPoint x: 372, startPoint y: 332, endPoint x: 318, endPoint y: 311, distance: 58.2
click at [336, 315] on div "其他付款方式 信用卡 其他付款方式 信用卡金額 0 信用卡金額" at bounding box center [318, 326] width 299 height 38
type input "650"
drag, startPoint x: 932, startPoint y: 469, endPoint x: 941, endPoint y: 466, distance: 9.2
click at [932, 471] on button "結帳" at bounding box center [936, 476] width 53 height 30
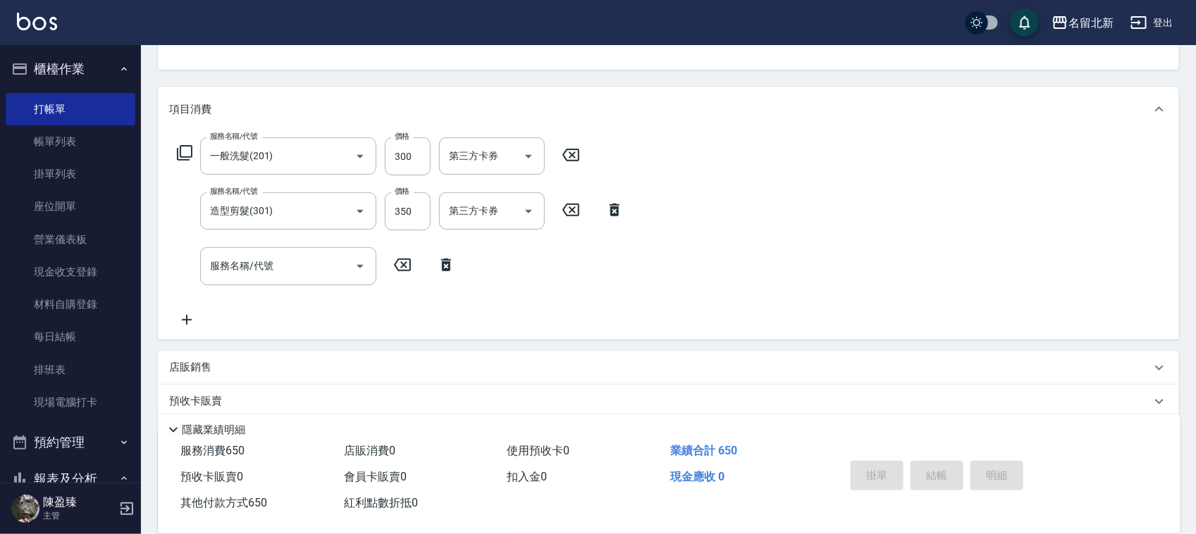
scroll to position [0, 0]
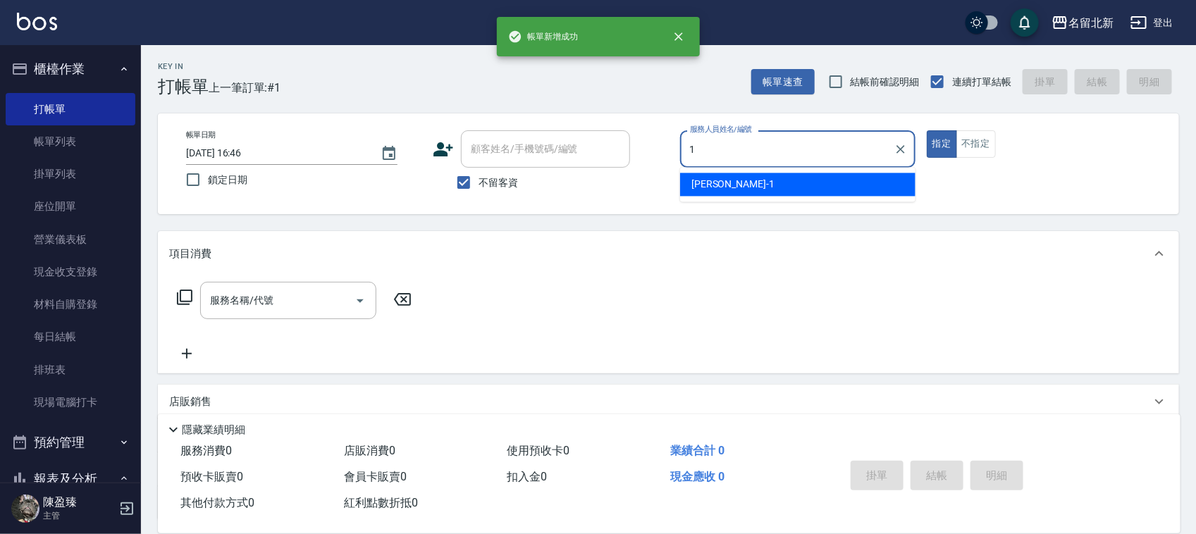
type input "Amy-1"
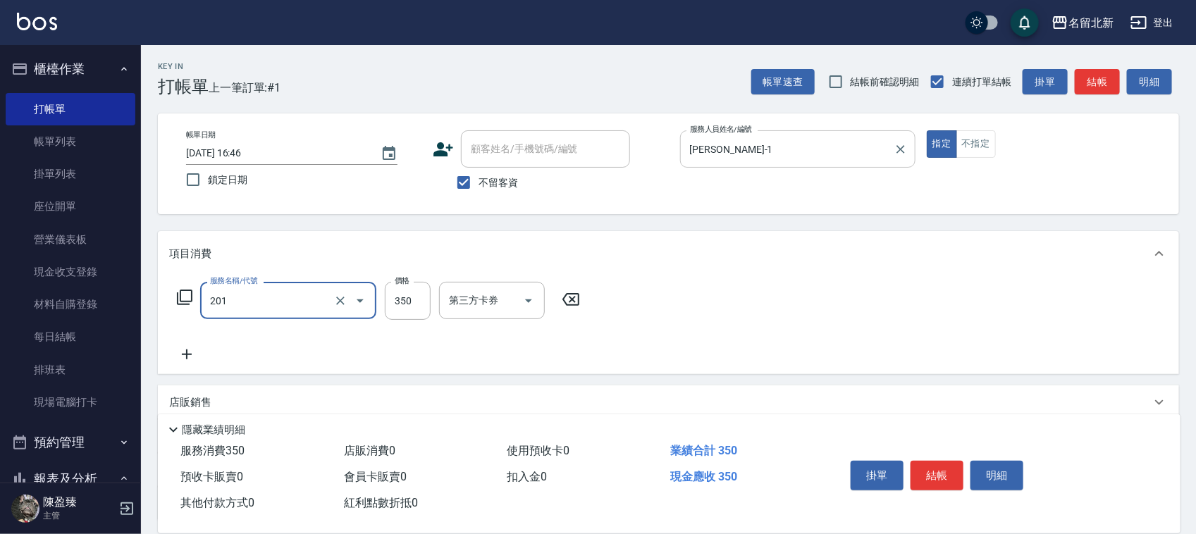
type input "一般洗髮(201)"
type input "350"
click at [971, 128] on div "帳單日期 2025/08/15 16:46 鎖定日期 顧客姓名/手機號碼/編號 顧客姓名/手機號碼/編號 不留客資 服務人員姓名/編號 Amy-1 服務人員姓…" at bounding box center [668, 163] width 1021 height 101
click at [982, 148] on button "不指定" at bounding box center [975, 143] width 39 height 27
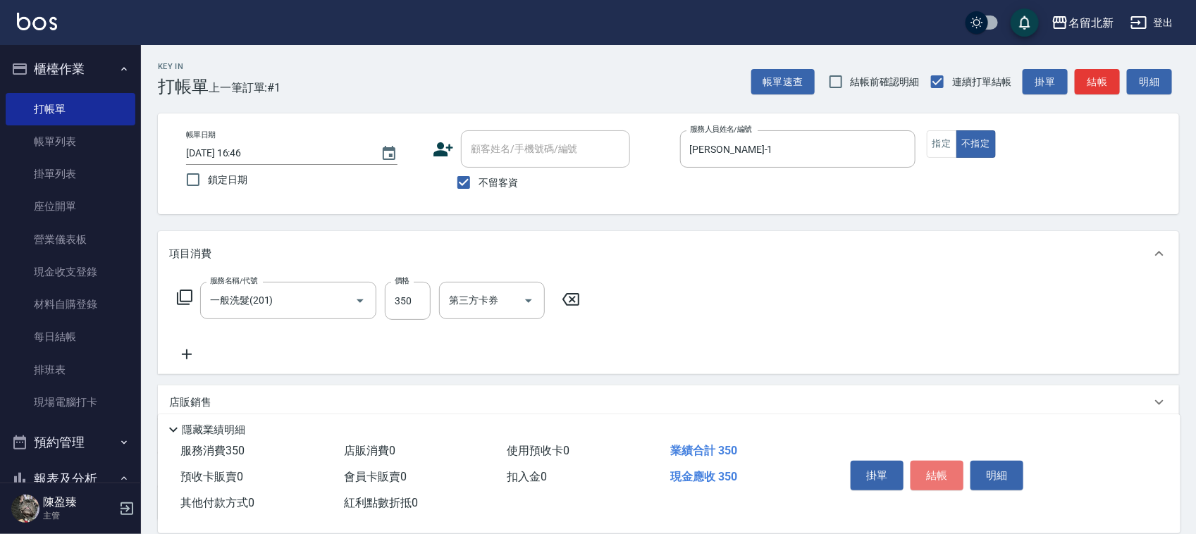
click at [937, 476] on button "結帳" at bounding box center [936, 476] width 53 height 30
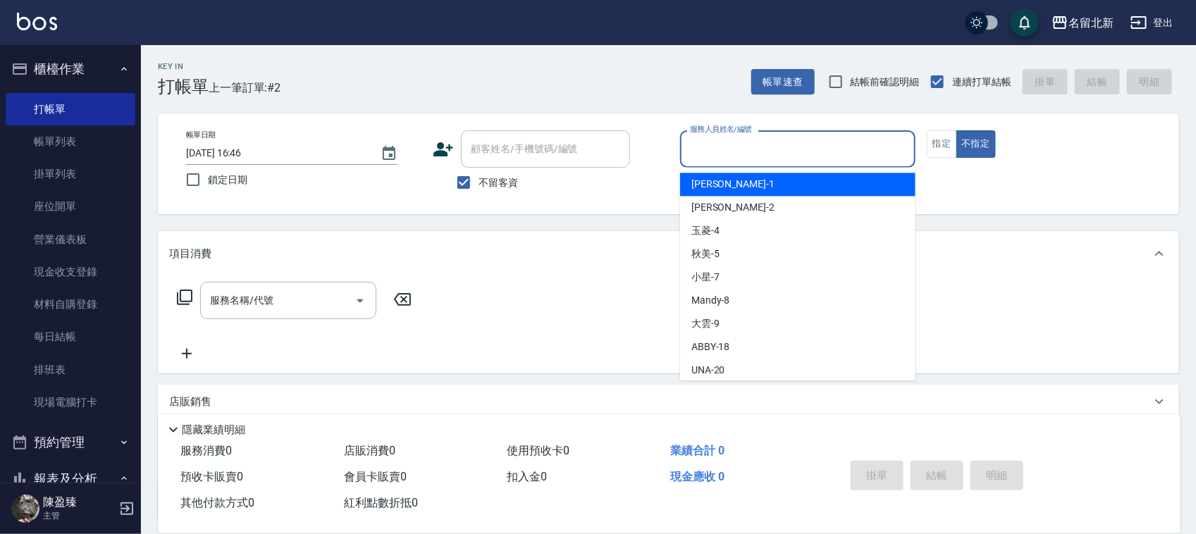
click at [736, 149] on input "服務人員姓名/編號" at bounding box center [797, 149] width 223 height 25
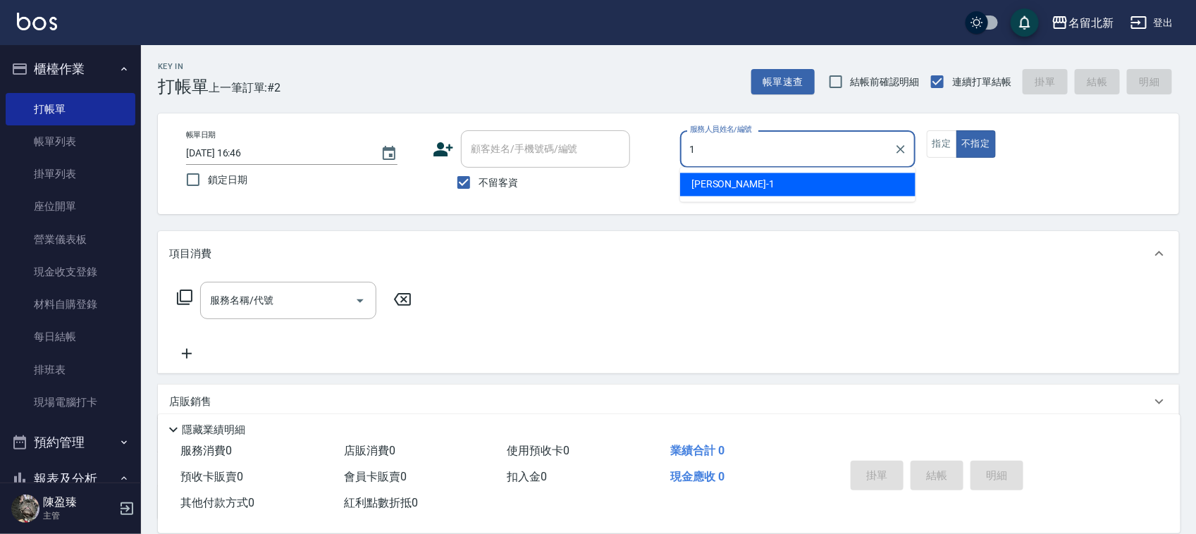
type input "Amy-1"
type button "false"
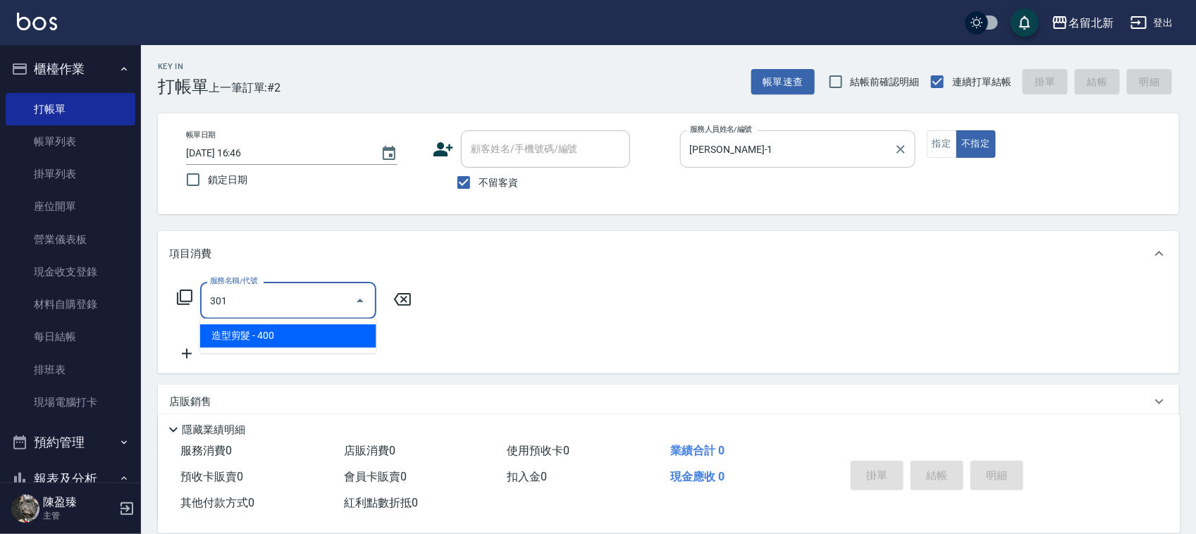
type input "造型剪髮(301)"
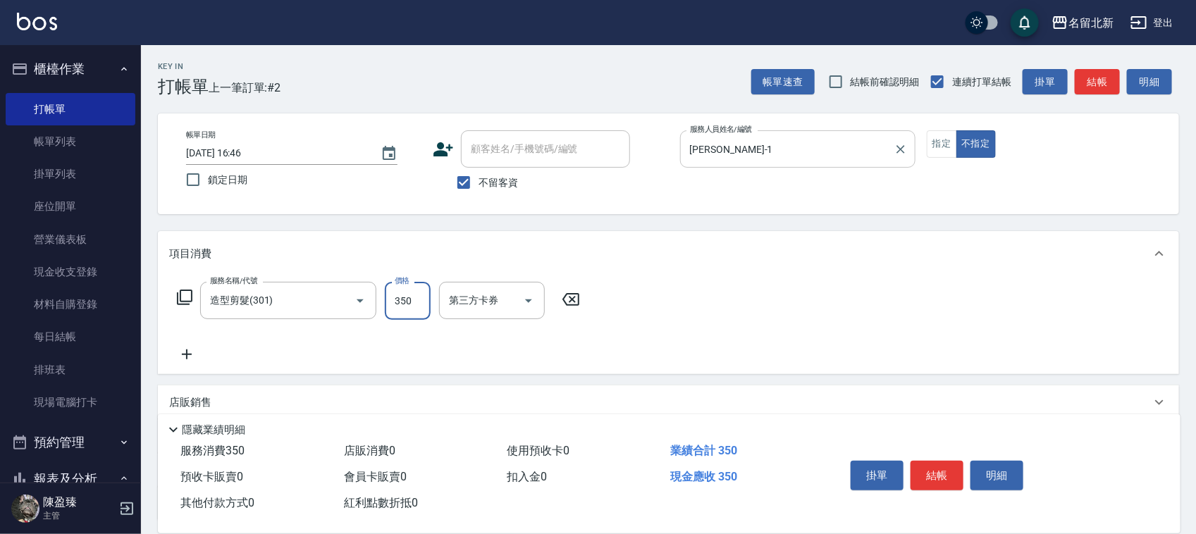
type input "350"
click at [943, 142] on button "指定" at bounding box center [942, 143] width 30 height 27
click at [923, 474] on button "結帳" at bounding box center [936, 476] width 53 height 30
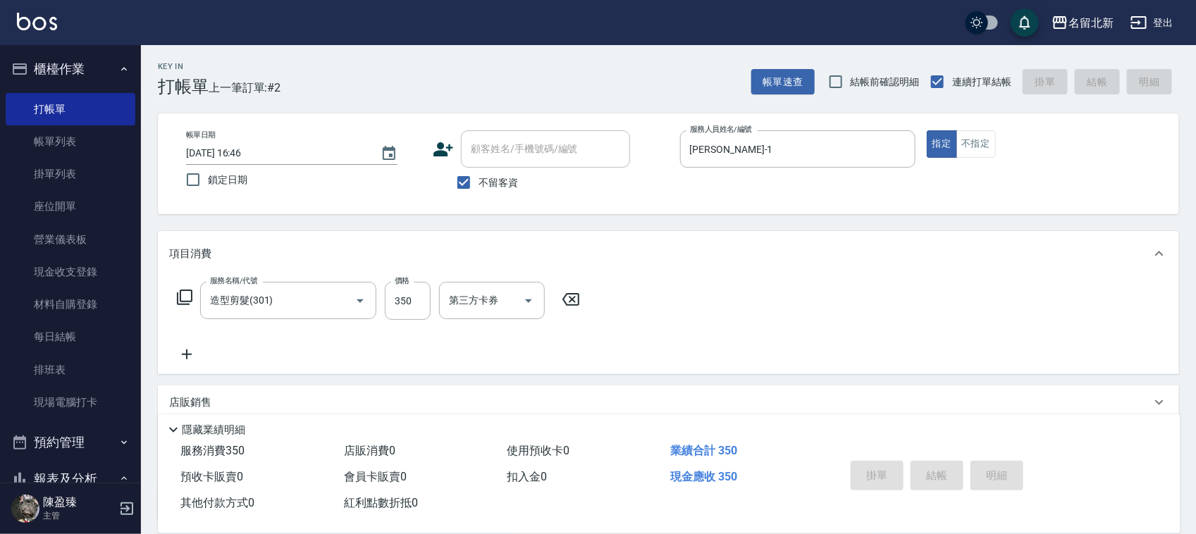
type input "2025/08/15 16:47"
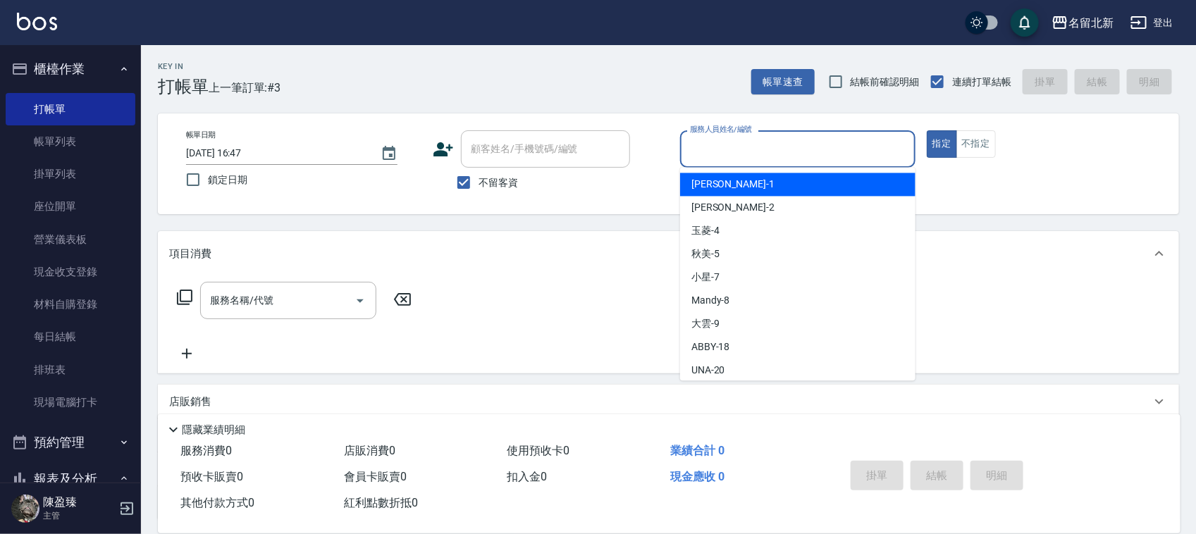
click at [779, 152] on input "服務人員姓名/編號" at bounding box center [797, 149] width 223 height 25
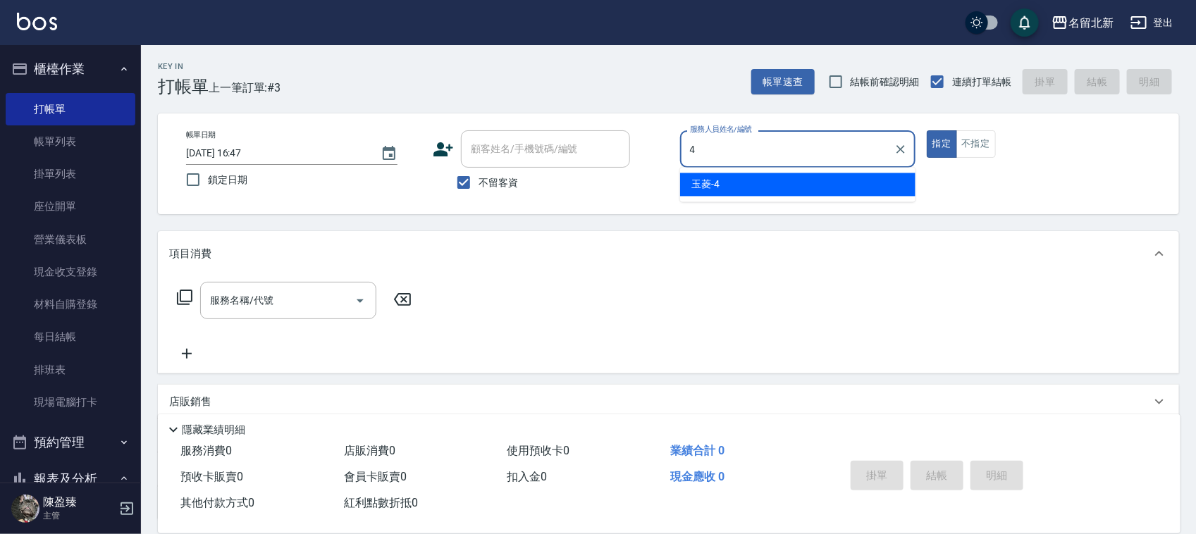
type input "玉菱-4"
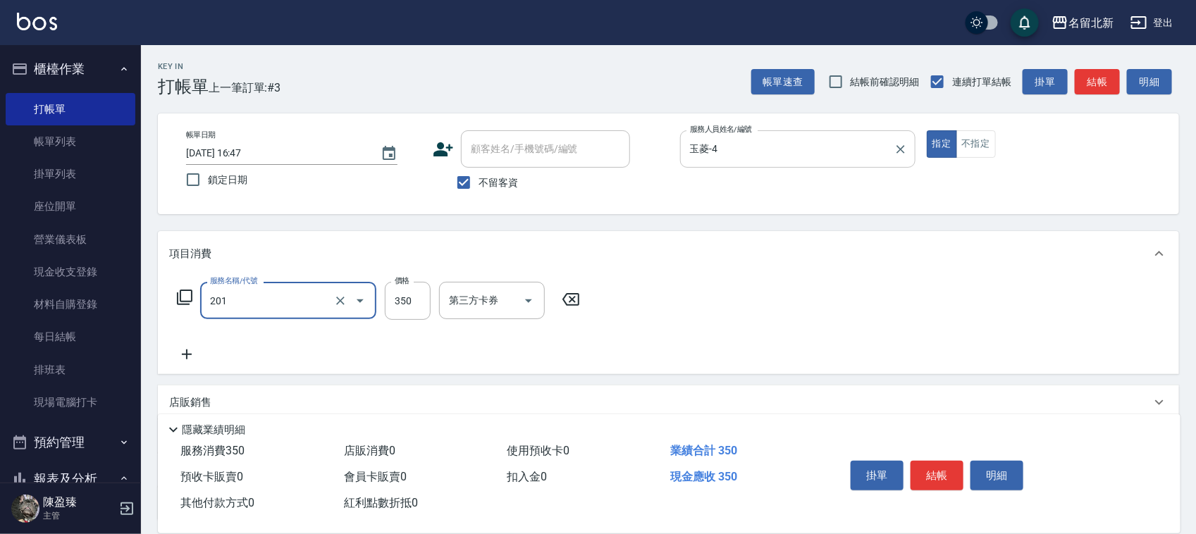
type input "一般洗髮(201)"
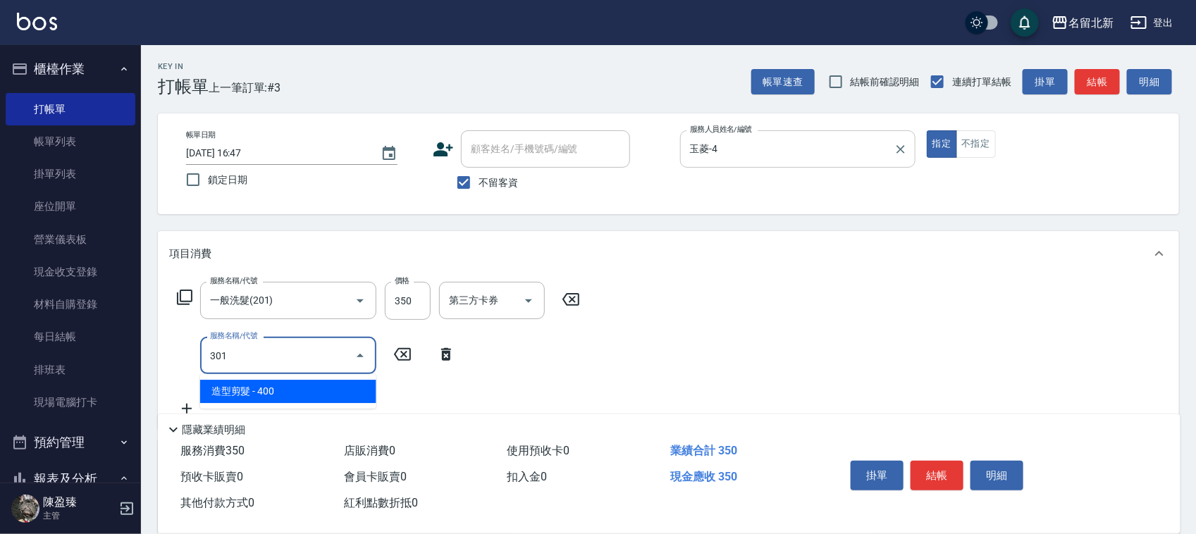
type input "造型剪髮(301)"
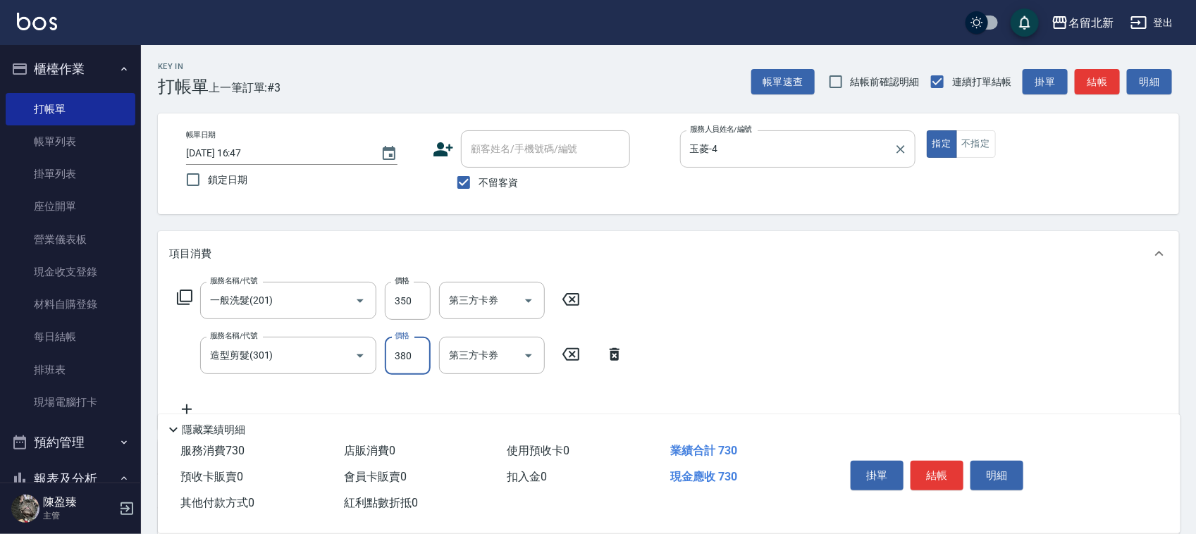
type input "380"
click at [945, 474] on button "結帳" at bounding box center [936, 476] width 53 height 30
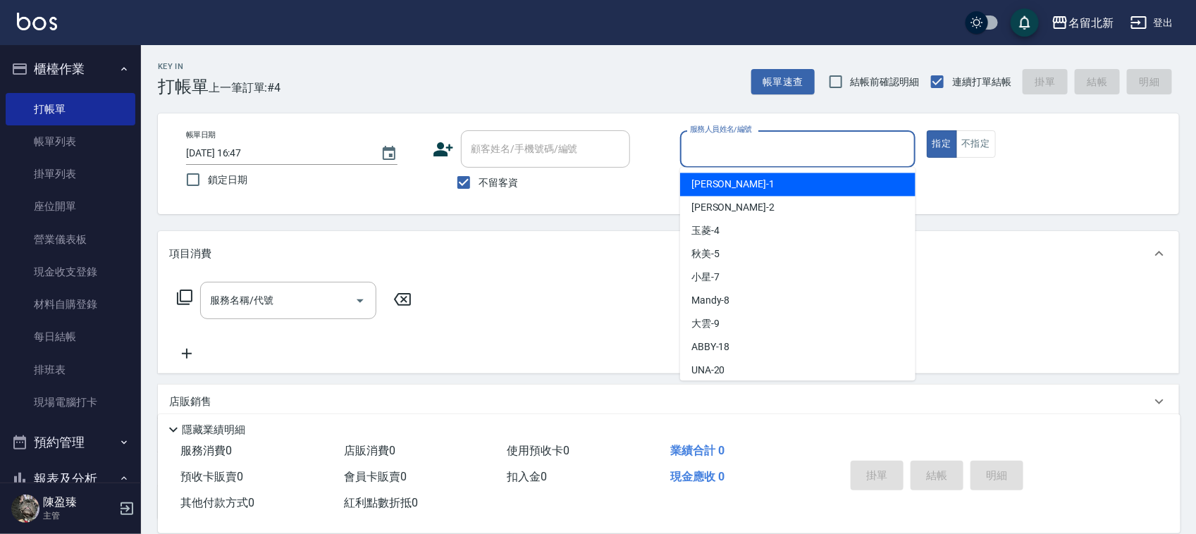
click at [734, 148] on input "服務人員姓名/編號" at bounding box center [797, 149] width 223 height 25
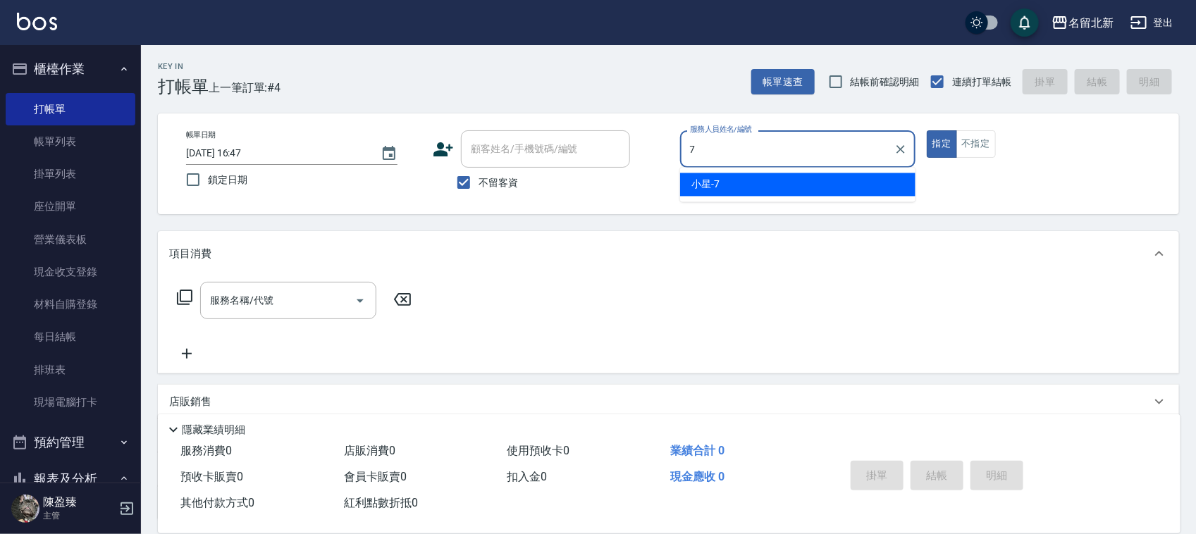
type input "小星-7"
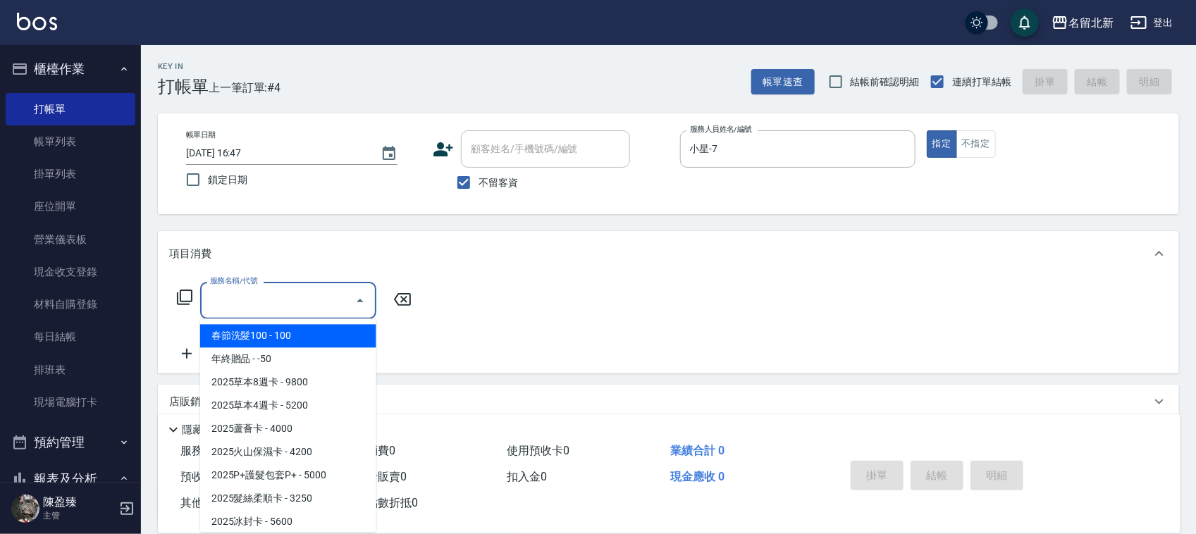
click at [224, 304] on input "服務名稱/代號" at bounding box center [277, 300] width 142 height 25
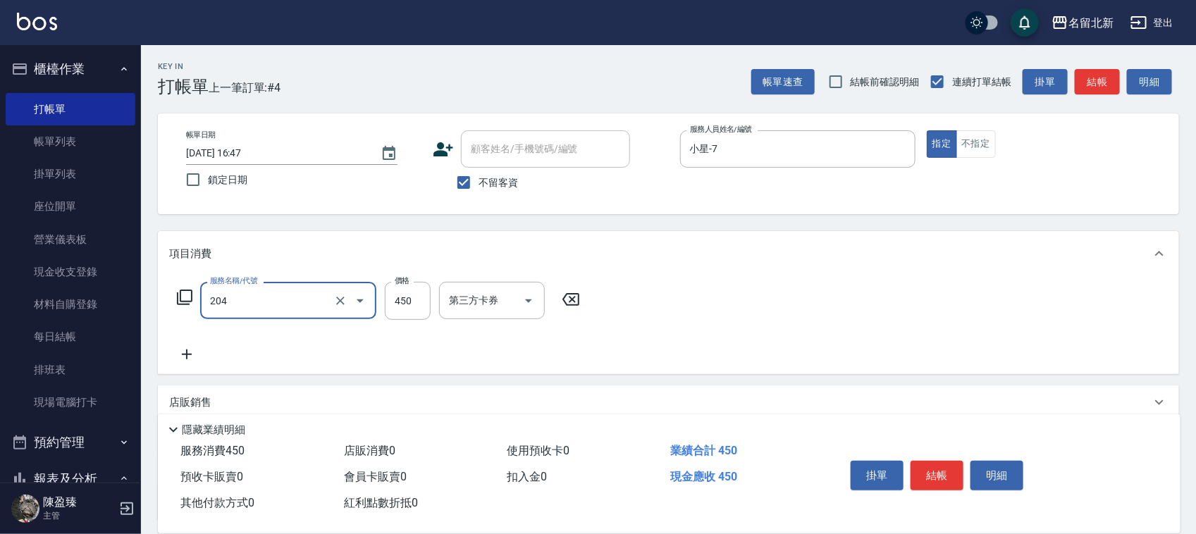
type input "髮質調理洗髮(204)"
click at [949, 466] on button "結帳" at bounding box center [936, 476] width 53 height 30
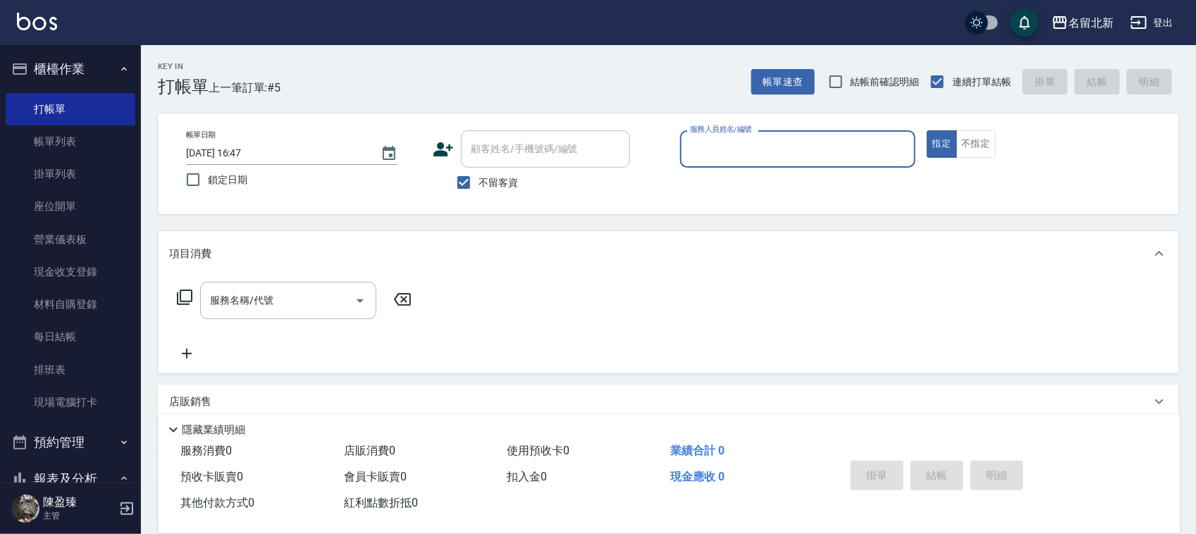
click at [775, 152] on input "服務人員姓名/編號" at bounding box center [797, 149] width 223 height 25
type input "小星-7"
drag, startPoint x: 987, startPoint y: 145, endPoint x: 960, endPoint y: 237, distance: 95.6
click at [987, 146] on button "不指定" at bounding box center [975, 143] width 39 height 27
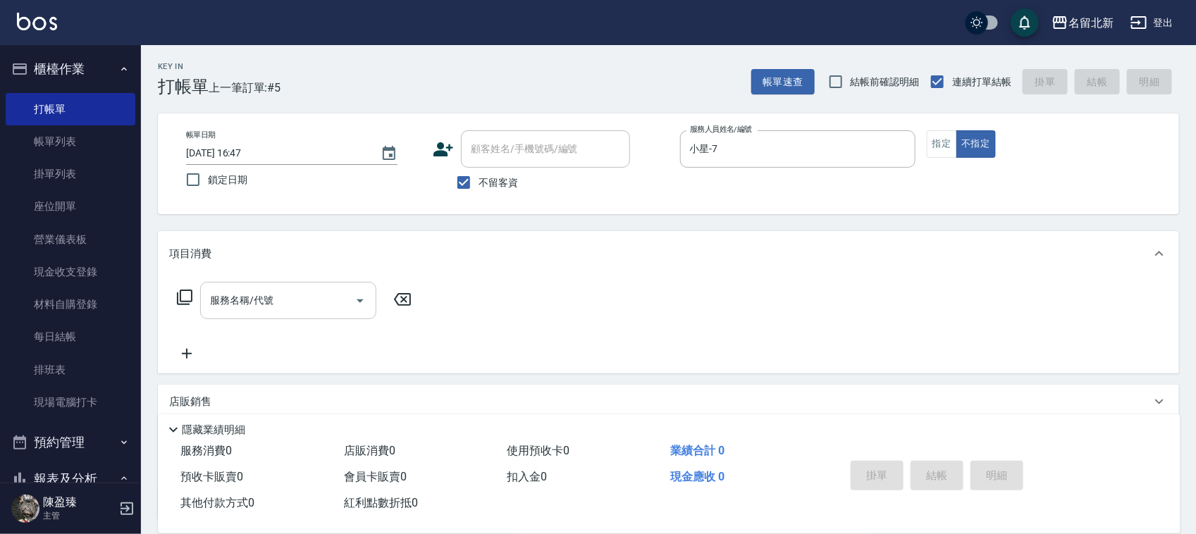
click at [259, 309] on input "服務名稱/代號" at bounding box center [277, 300] width 142 height 25
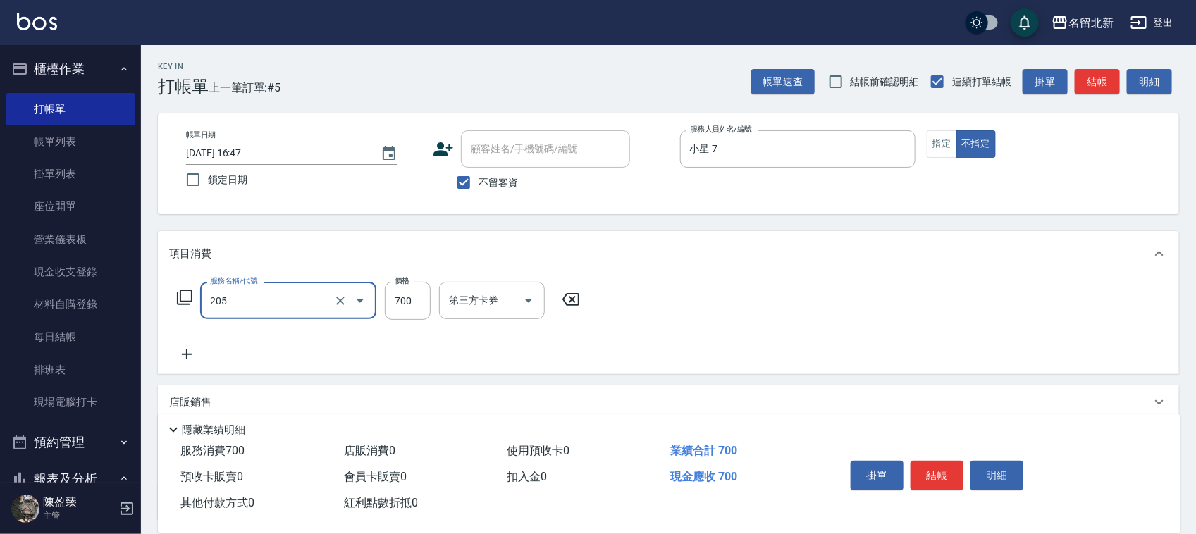
type input "精油+去角質洗(205)"
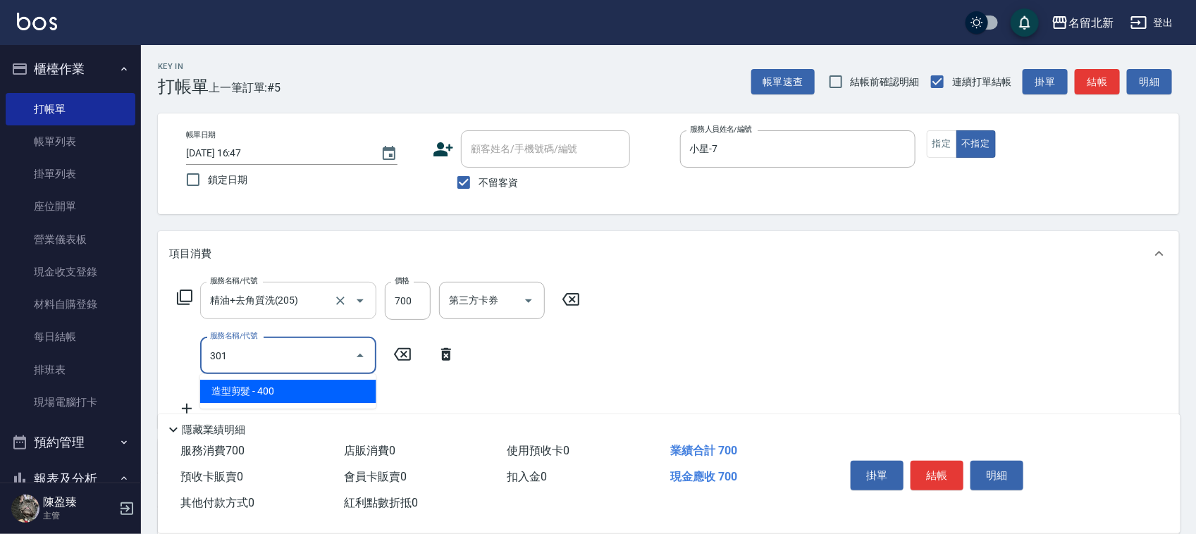
type input "造型剪髮(301)"
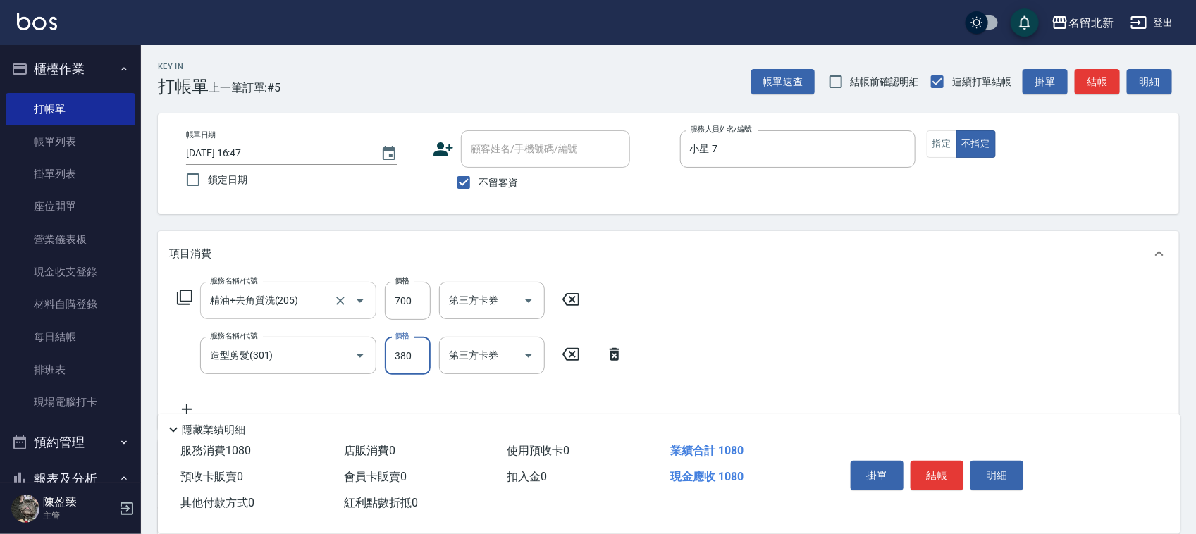
type input "380"
type input "互助50(705)"
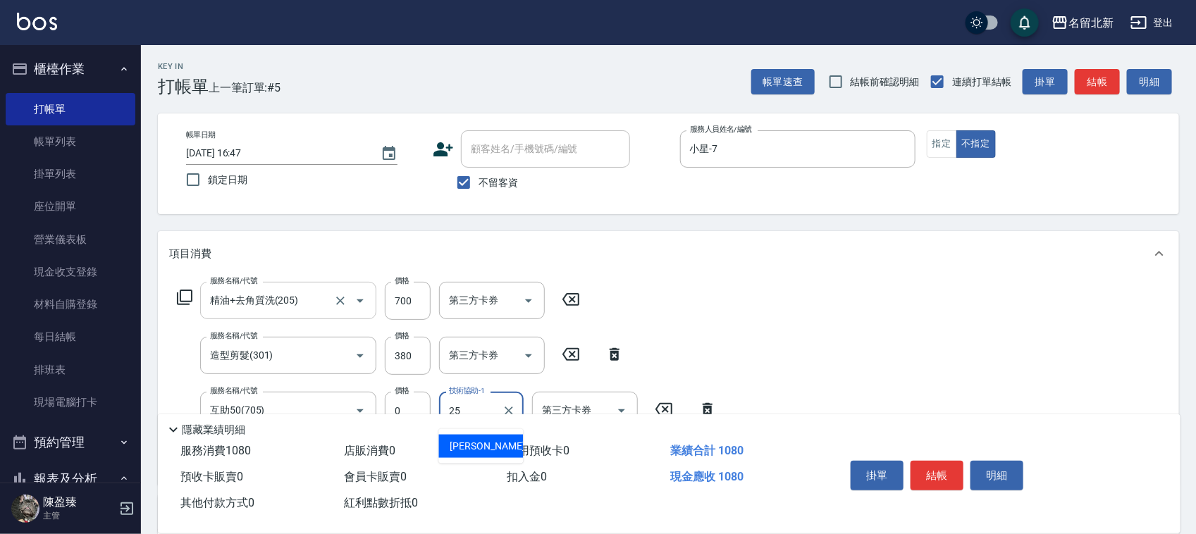
type input "禎禎-25"
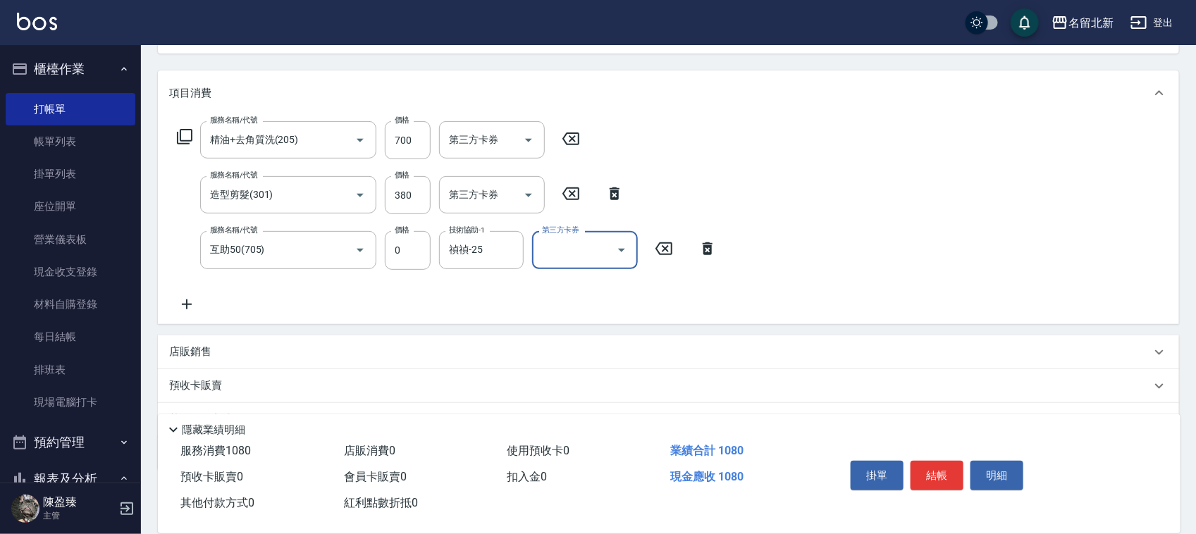
scroll to position [176, 0]
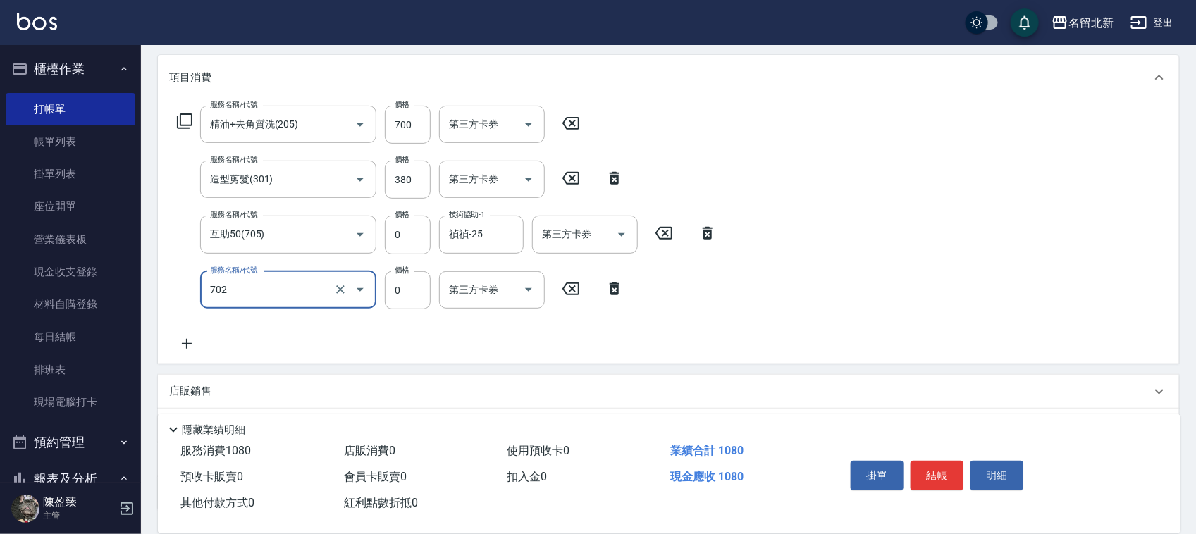
type input "互助20(702)"
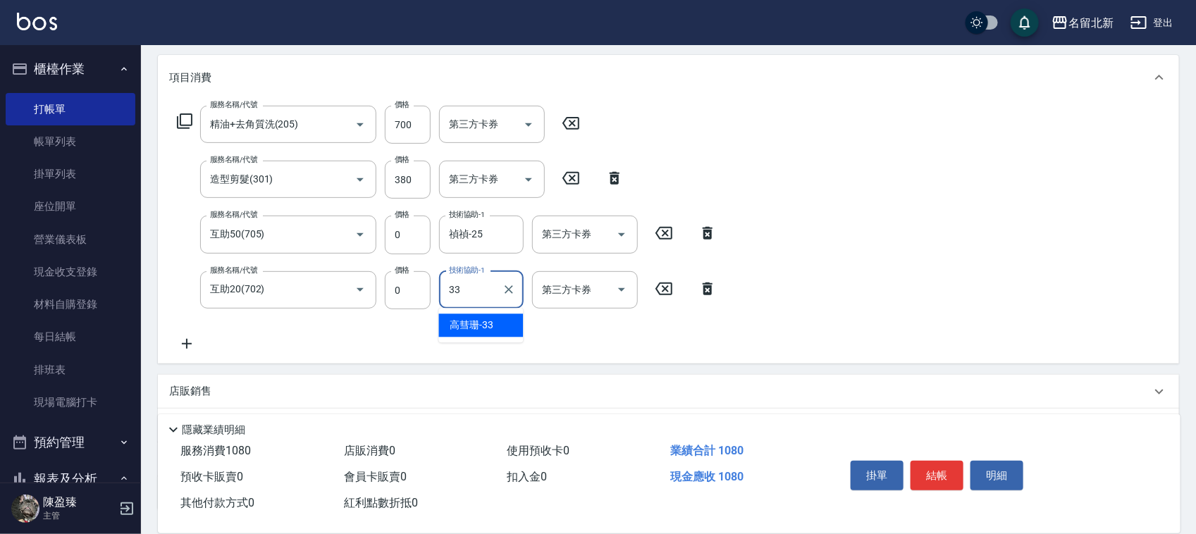
type input "高彗珊-33"
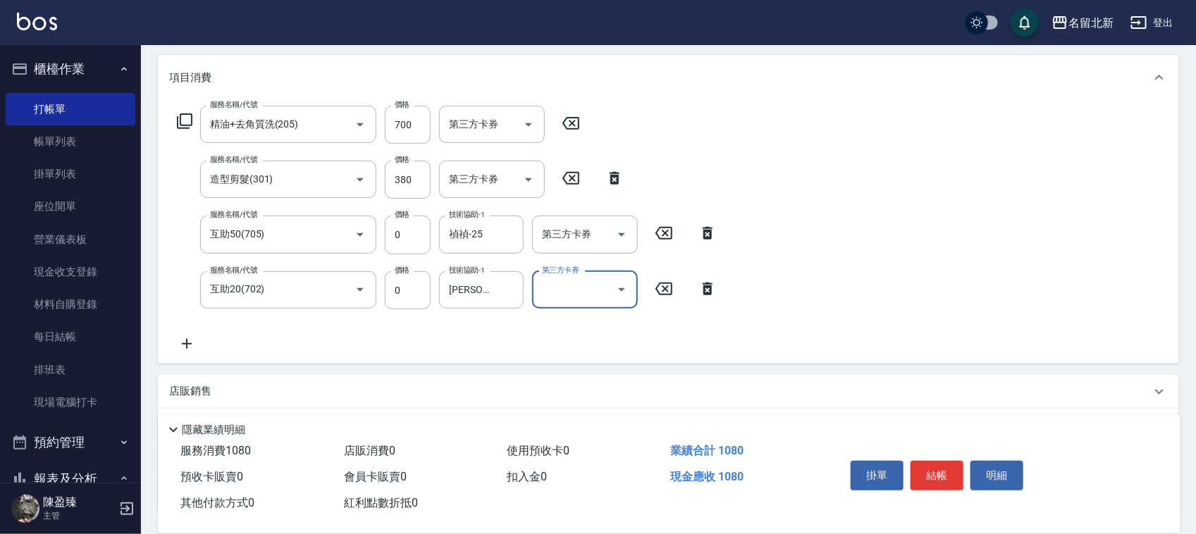
click at [786, 280] on div "服務名稱/代號 精油+去角質洗(205) 服務名稱/代號 價格 700 價格 第三方卡券 第三方卡券 服務名稱/代號 造型剪髮(301) 服務名稱/代號 價格…" at bounding box center [668, 232] width 1021 height 264
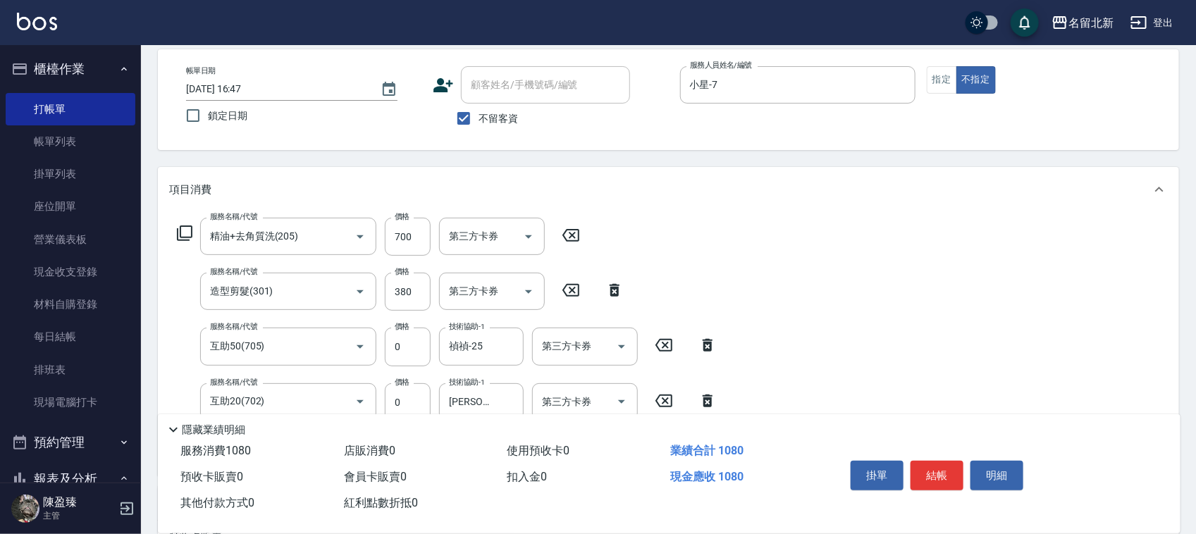
scroll to position [0, 0]
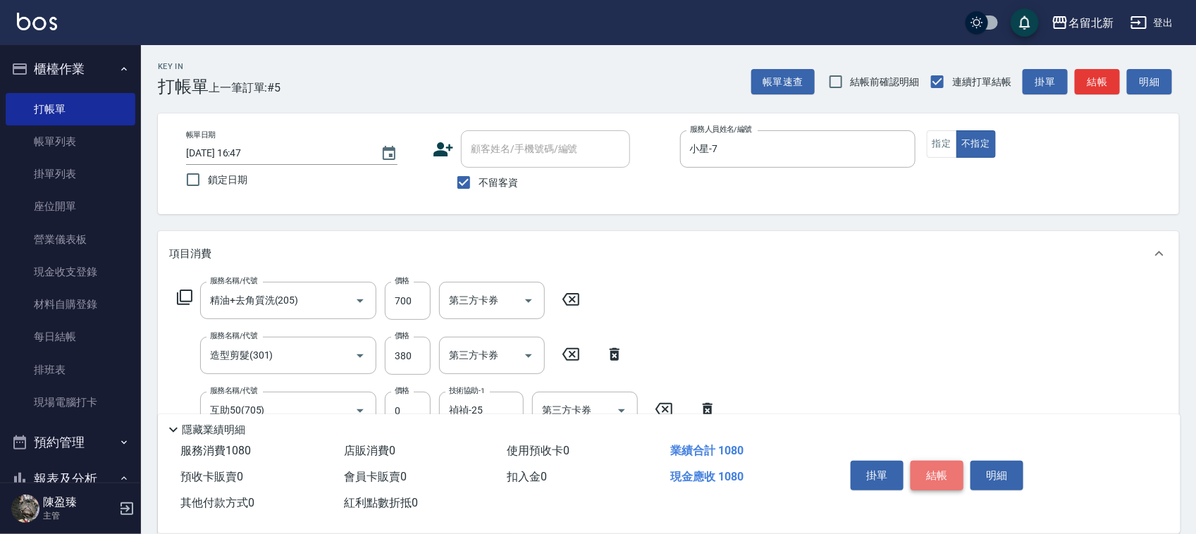
click at [939, 463] on button "結帳" at bounding box center [936, 476] width 53 height 30
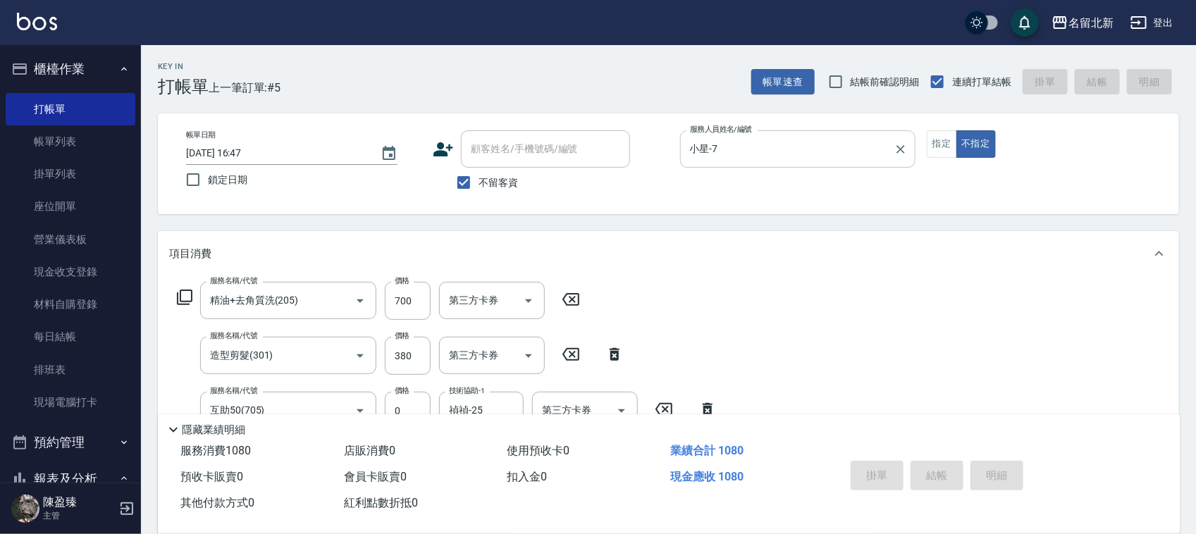
type input "2025/08/15 16:48"
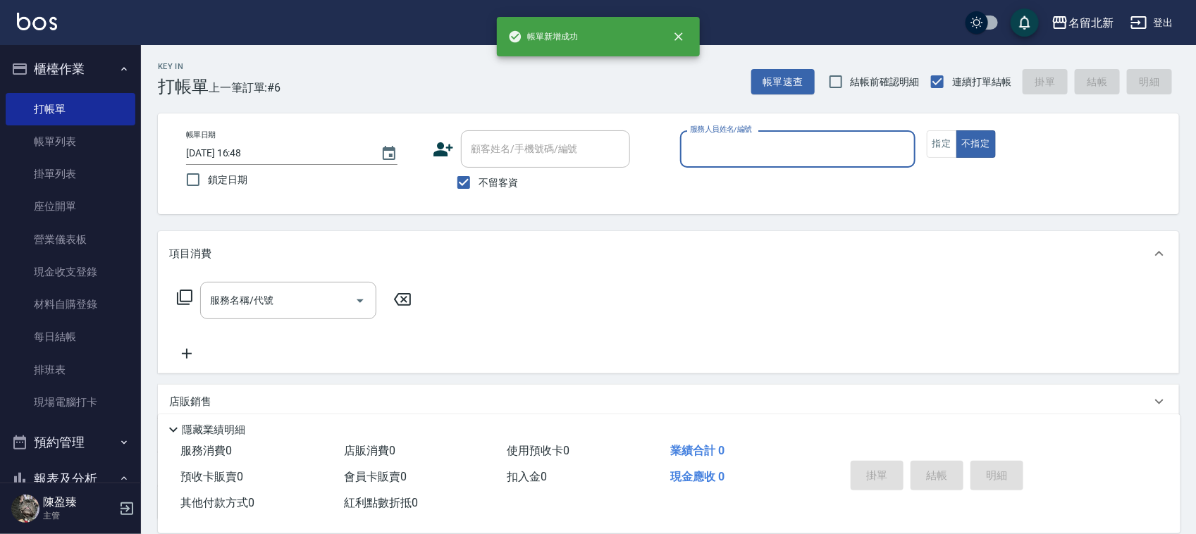
click at [782, 154] on input "服務人員姓名/編號" at bounding box center [797, 149] width 223 height 25
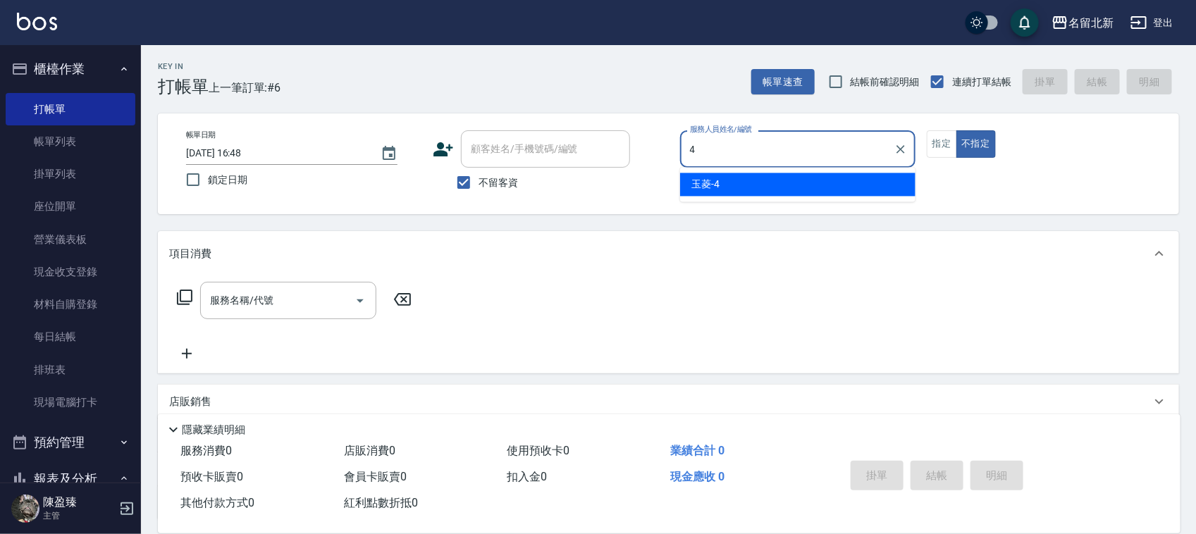
type input "玉菱-4"
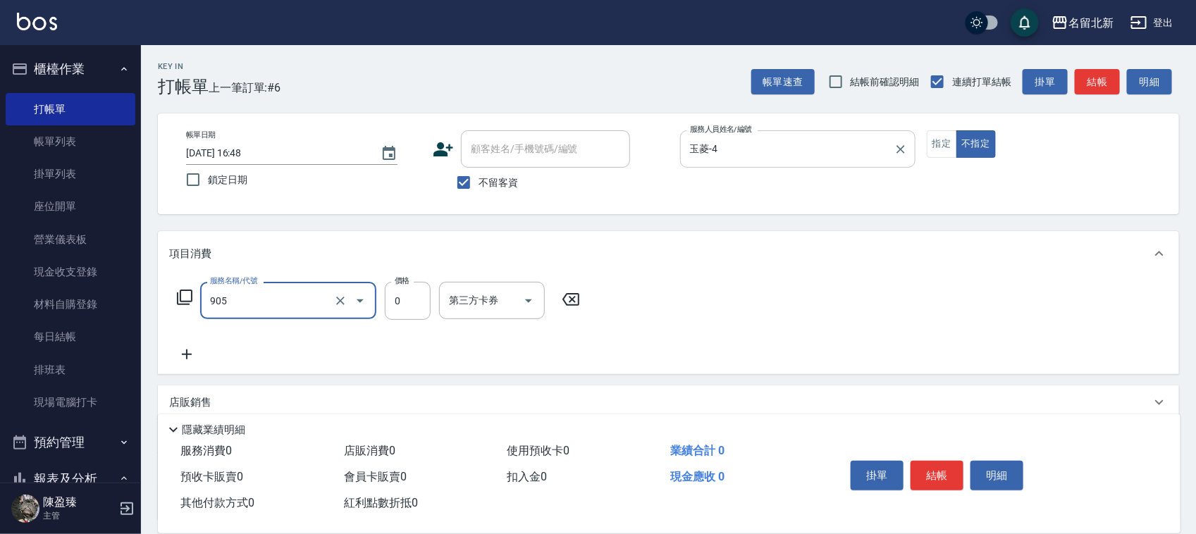
type input "頭皮卡使用(905)"
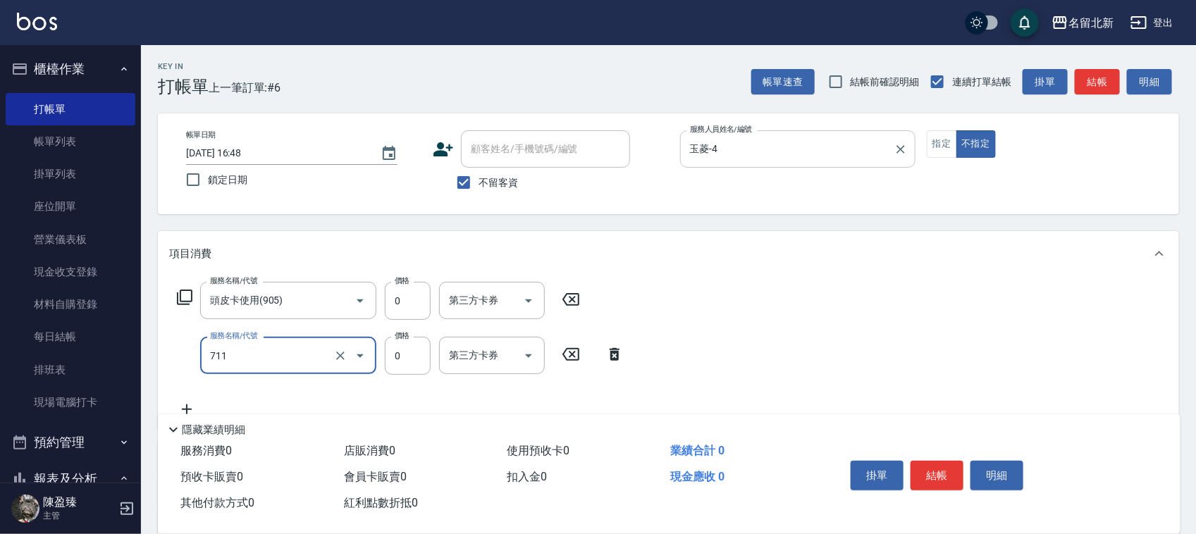
type input "互助110(711)"
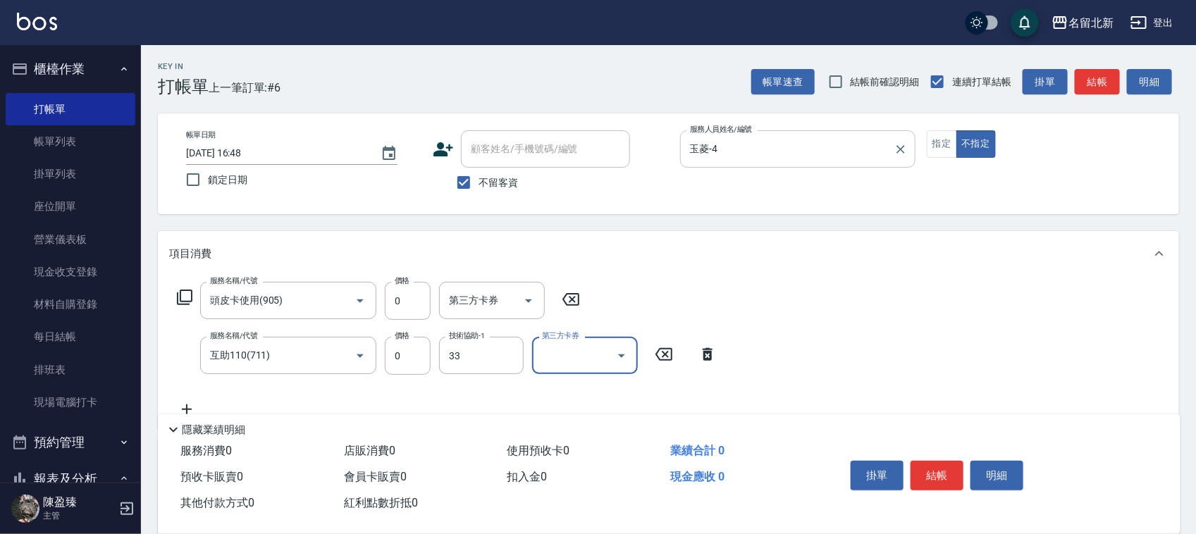
type input "高彗珊-33"
click at [945, 155] on button "指定" at bounding box center [942, 143] width 30 height 27
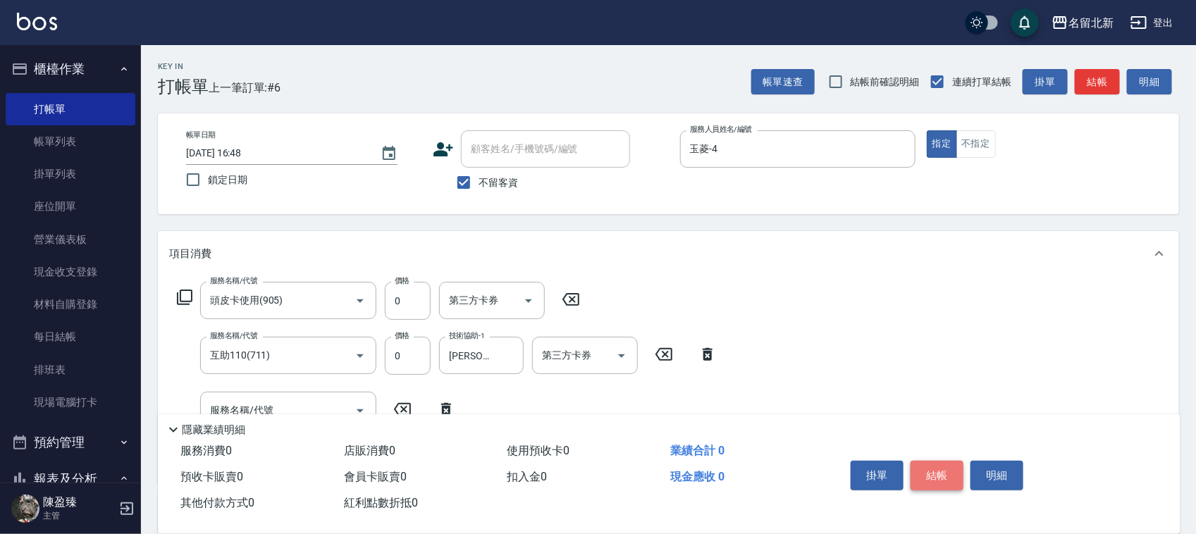
click at [939, 469] on button "結帳" at bounding box center [936, 476] width 53 height 30
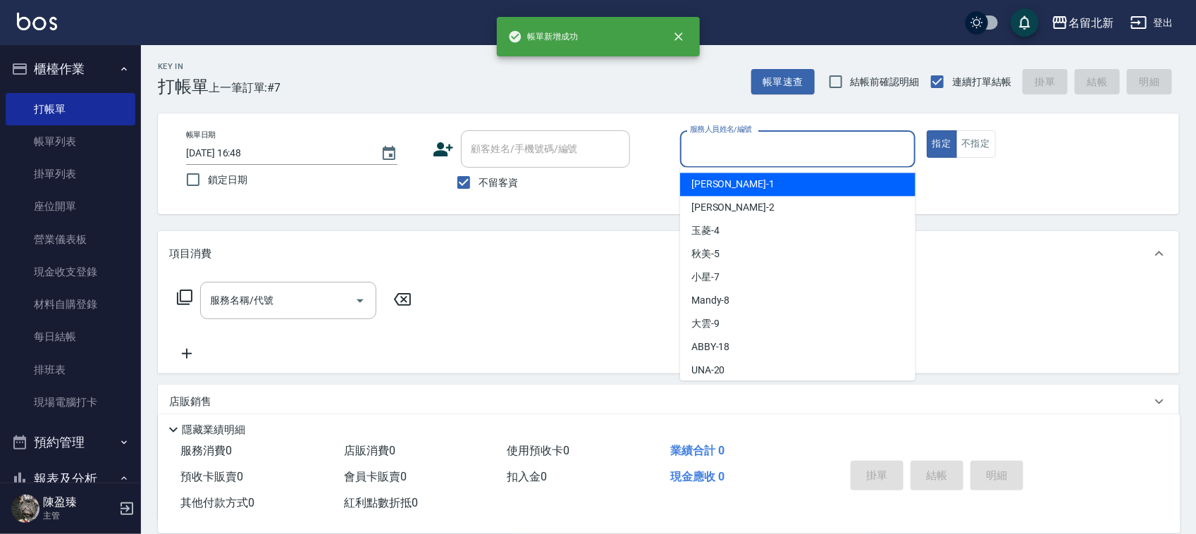
click at [749, 155] on input "服務人員姓名/編號" at bounding box center [797, 149] width 223 height 25
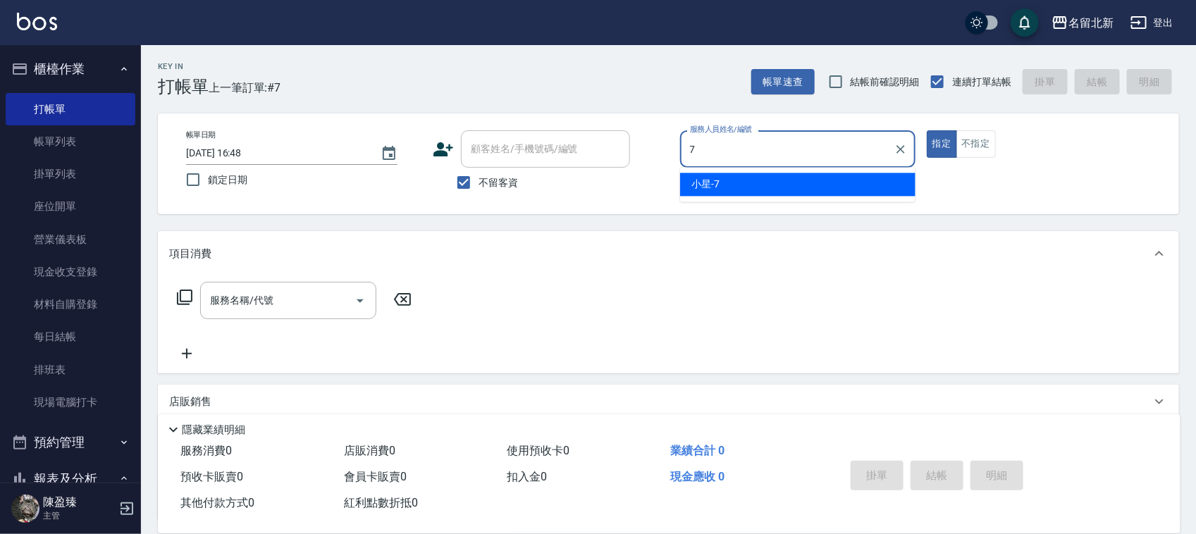
type input "小星-7"
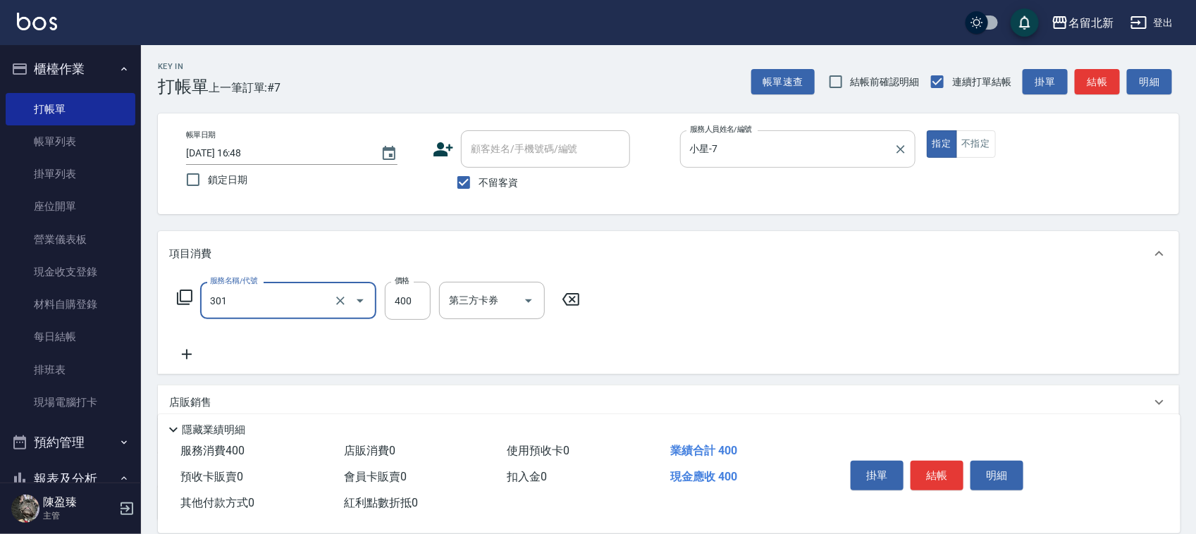
type input "造型剪髮(301)"
type input "380"
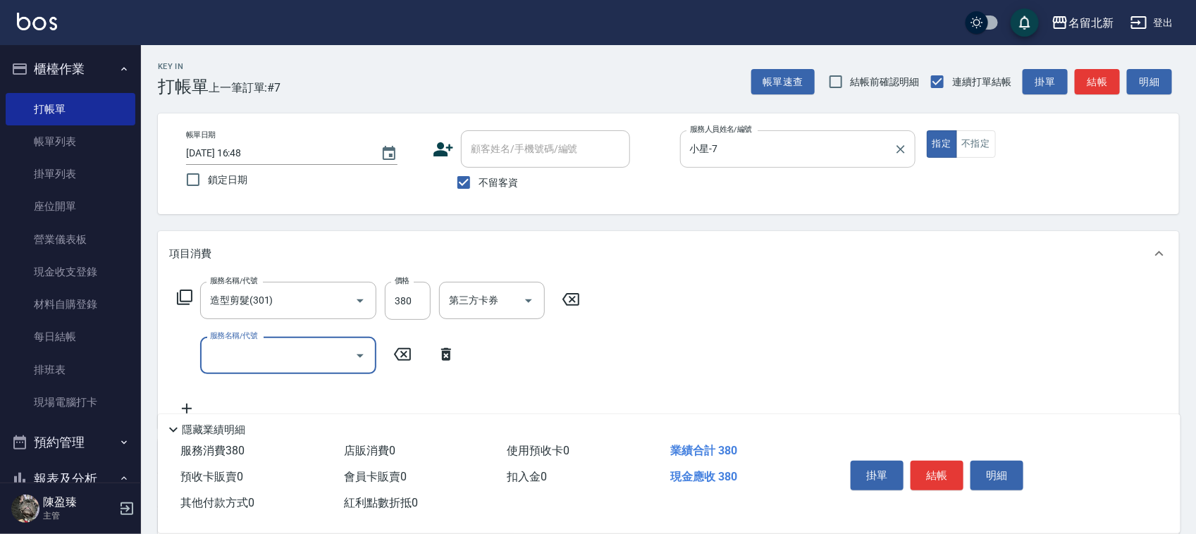
type input "5"
type input "燙髮(401)"
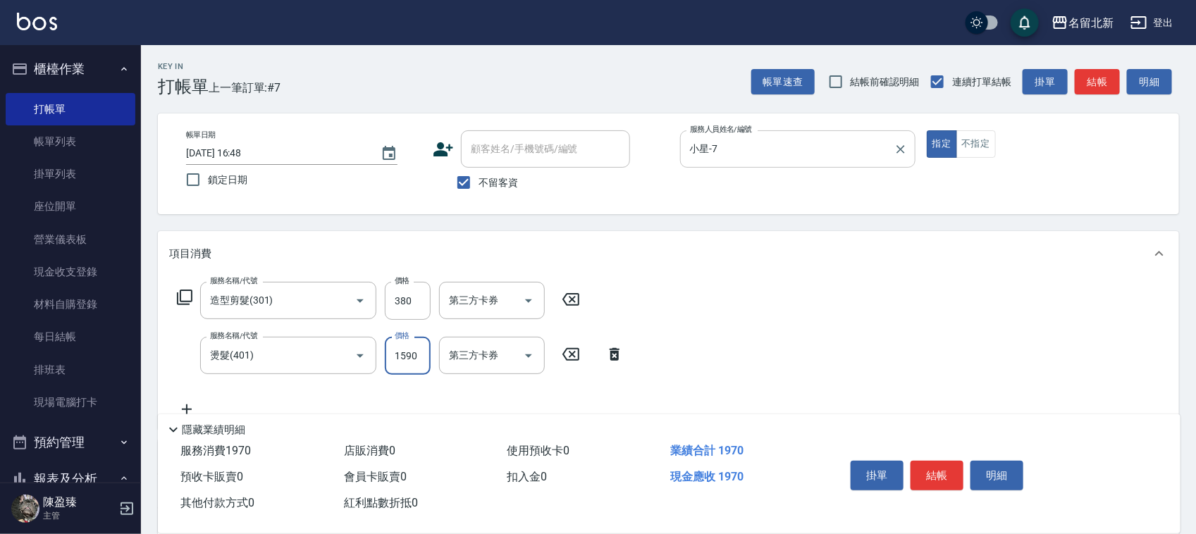
type input "1590"
click at [939, 467] on button "結帳" at bounding box center [936, 476] width 53 height 30
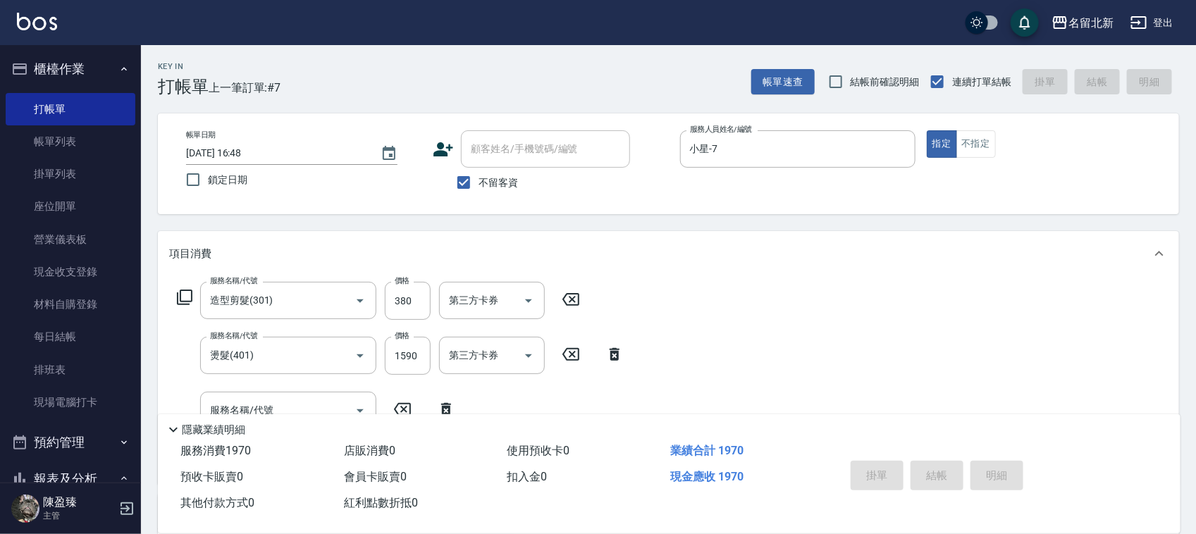
type input "2025/08/15 16:49"
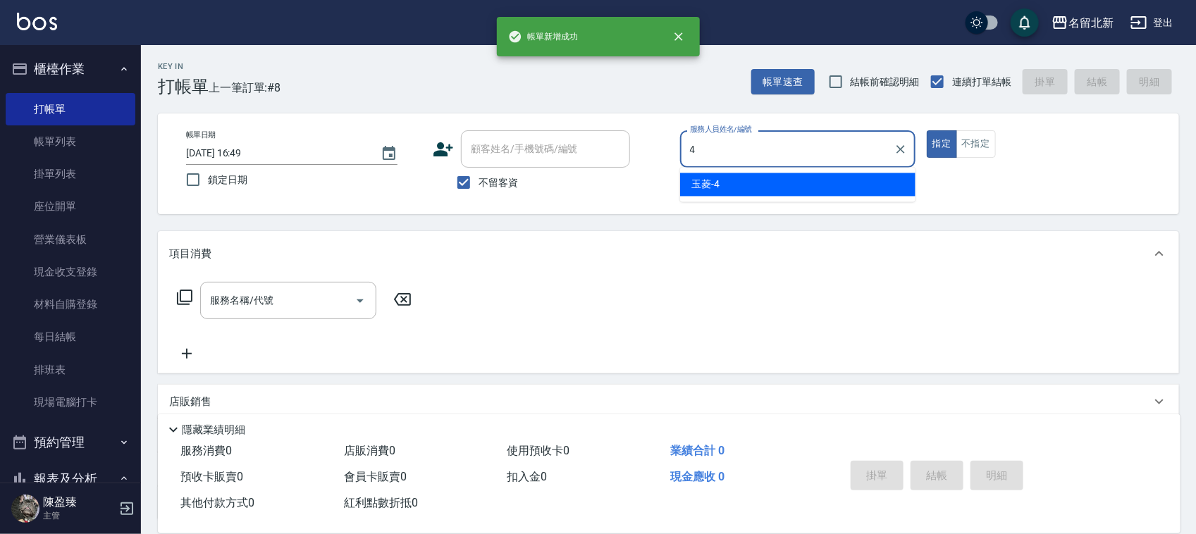
type input "玉菱-4"
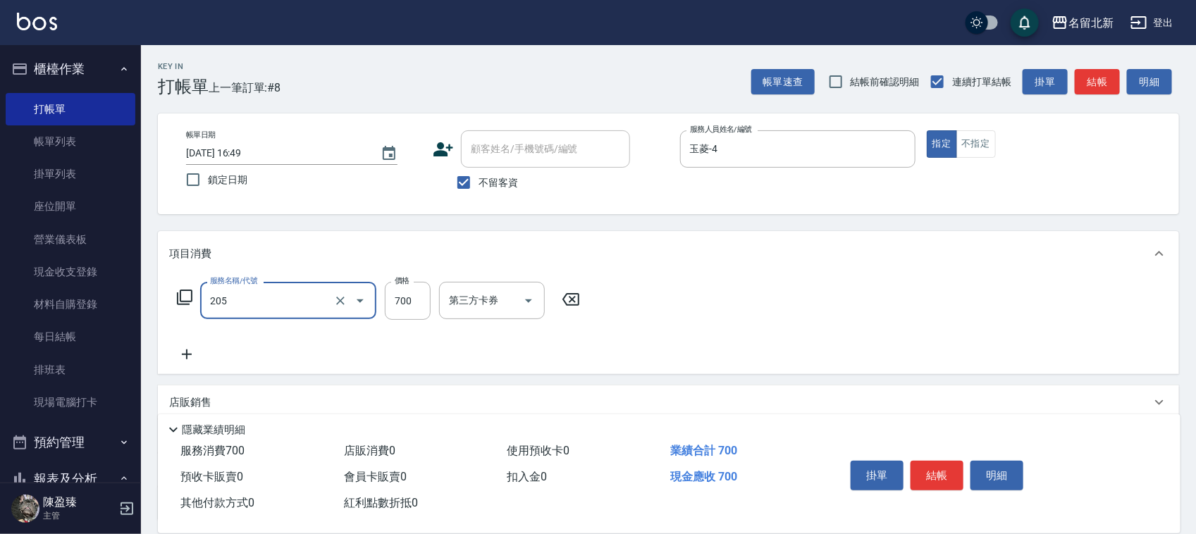
type input "精油+去角質洗(205)"
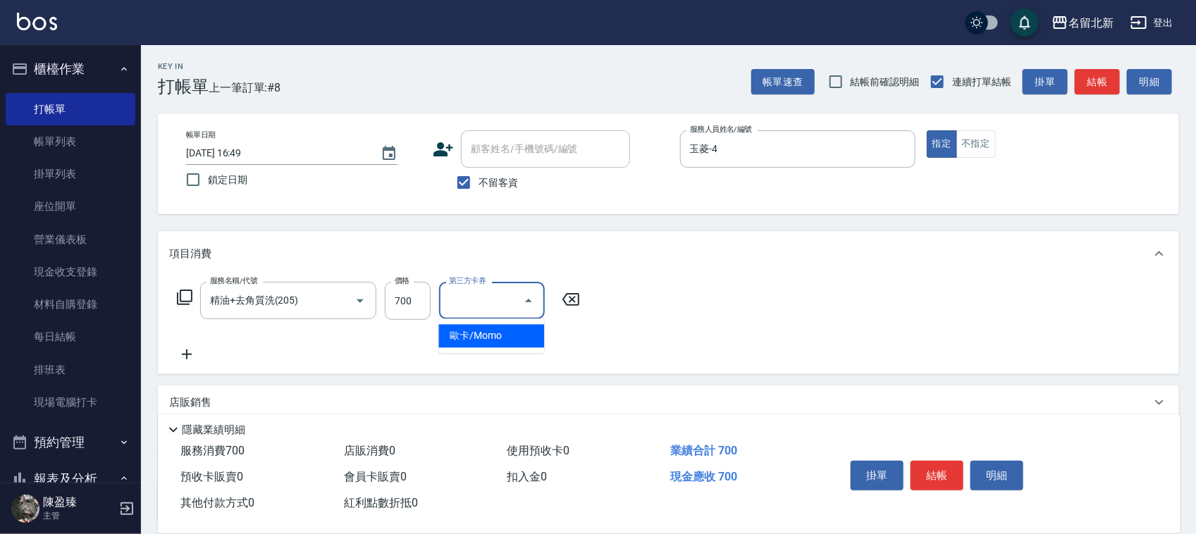
type input "歐卡/Momo"
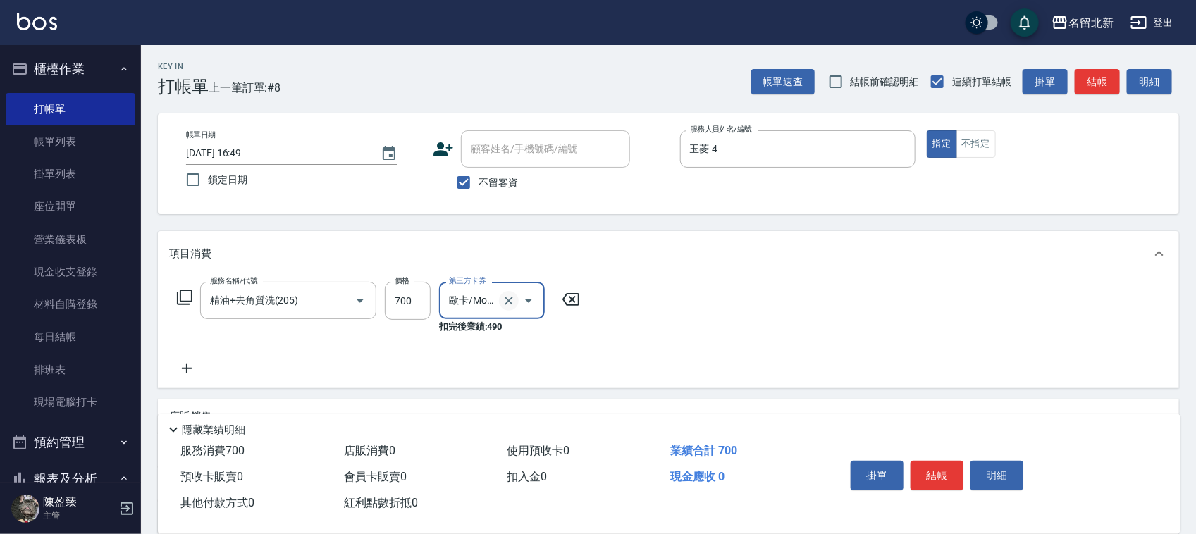
click at [507, 297] on icon "Clear" at bounding box center [509, 301] width 14 height 14
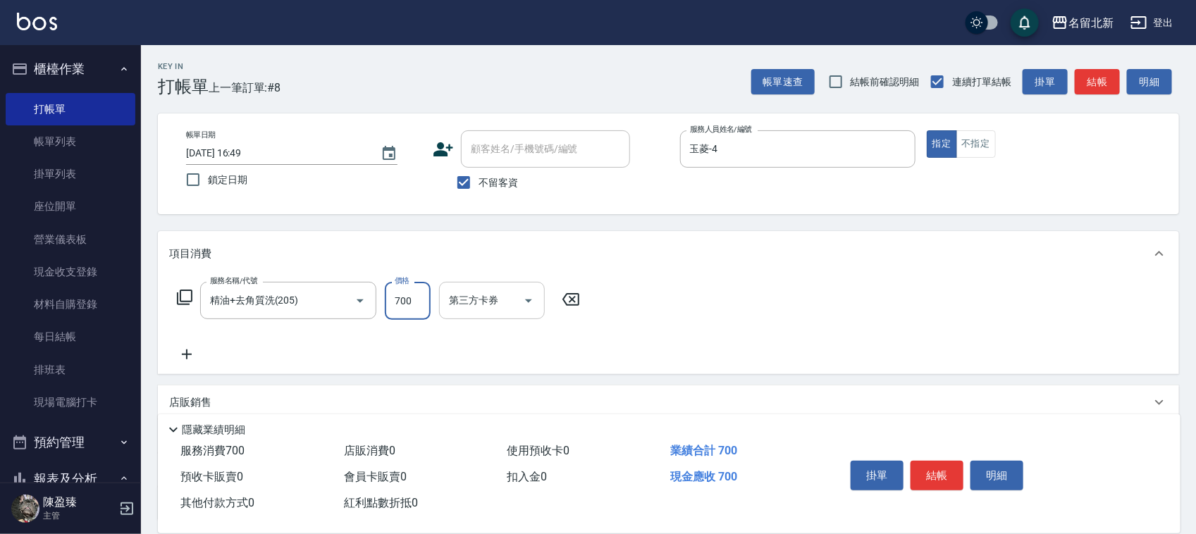
click at [404, 293] on input "700" at bounding box center [408, 301] width 46 height 38
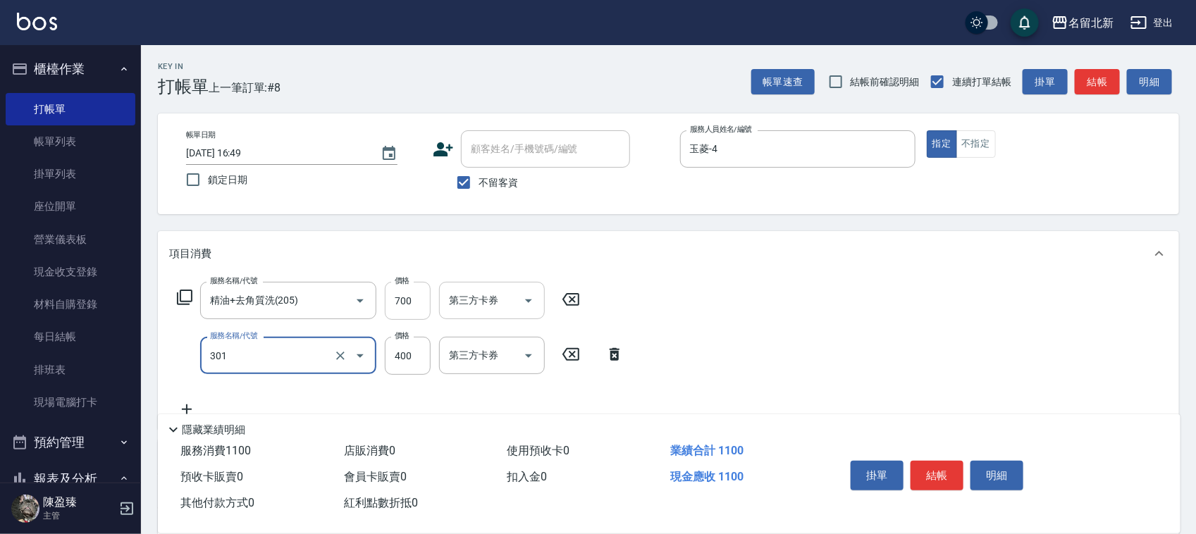
type input "造型剪髮(301)"
type input "380"
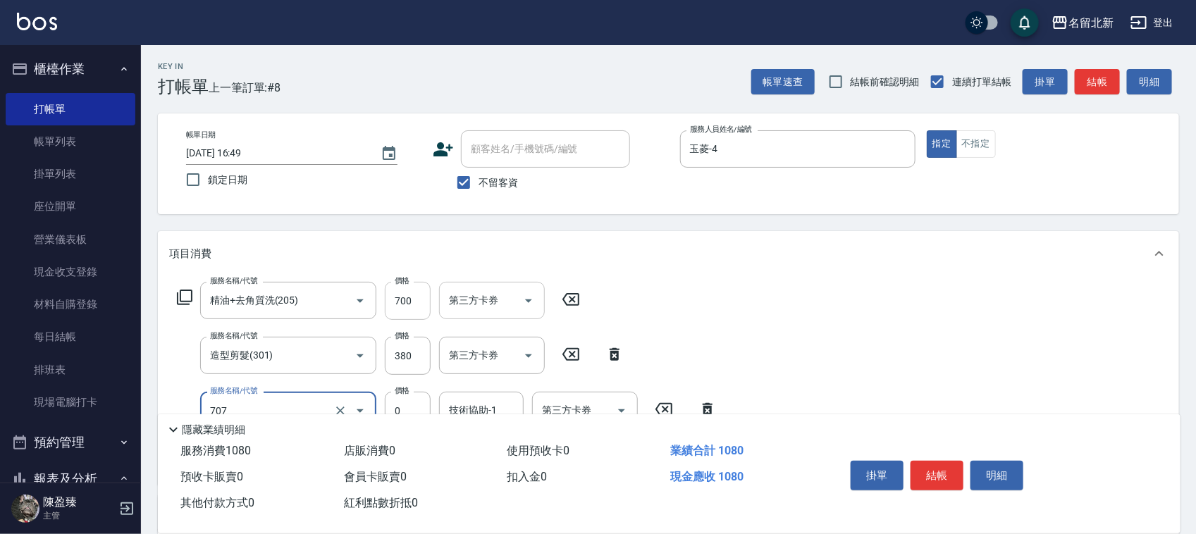
type input "互助70(707)"
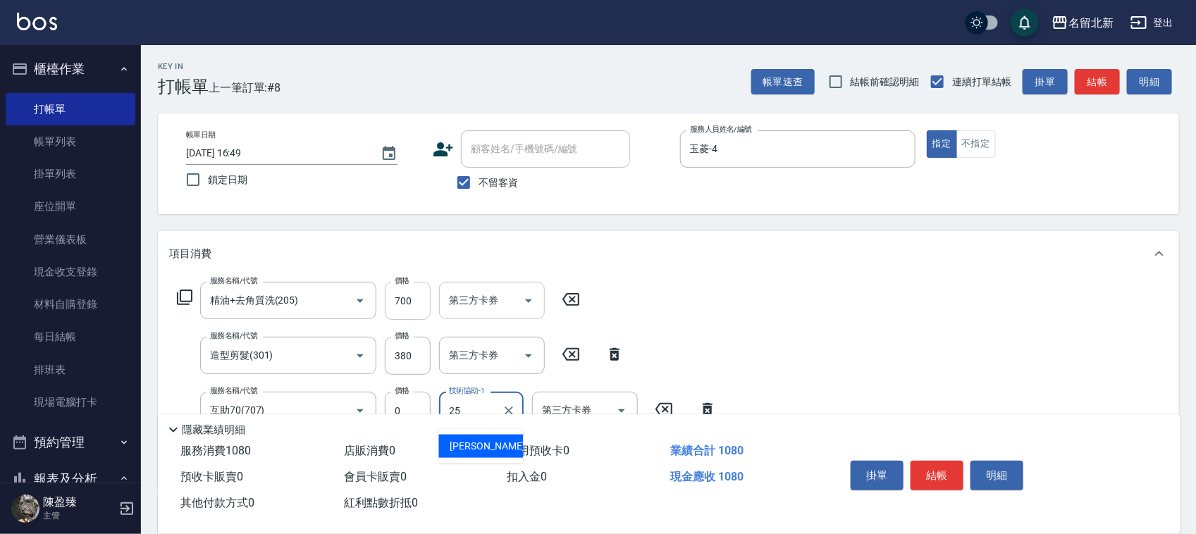
type input "禎禎-25"
click at [984, 145] on button "不指定" at bounding box center [975, 143] width 39 height 27
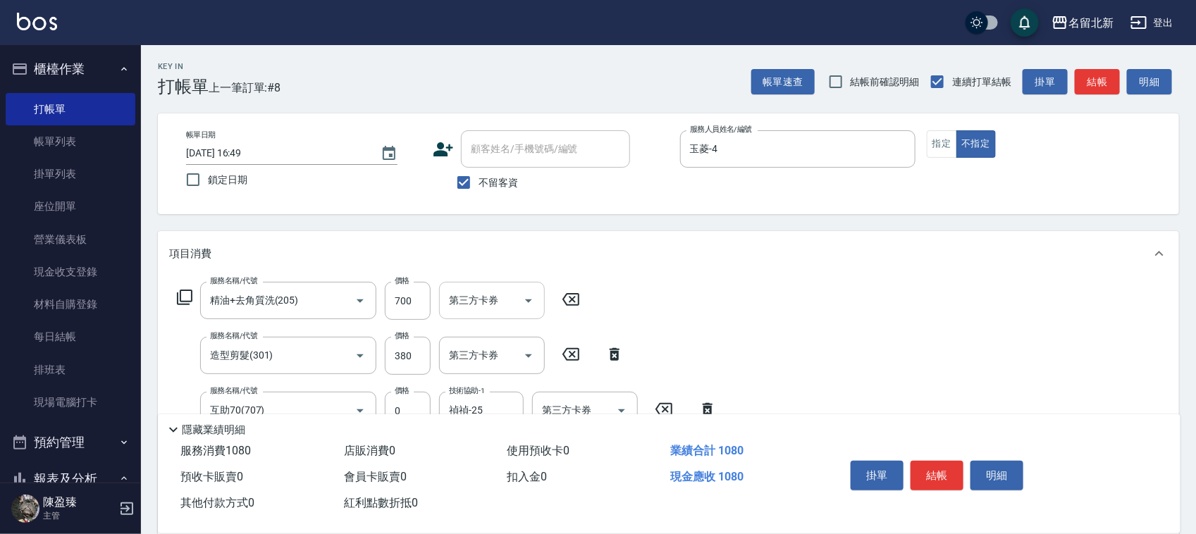
drag, startPoint x: 946, startPoint y: 464, endPoint x: 929, endPoint y: 441, distance: 28.2
click at [942, 461] on button "結帳" at bounding box center [936, 476] width 53 height 30
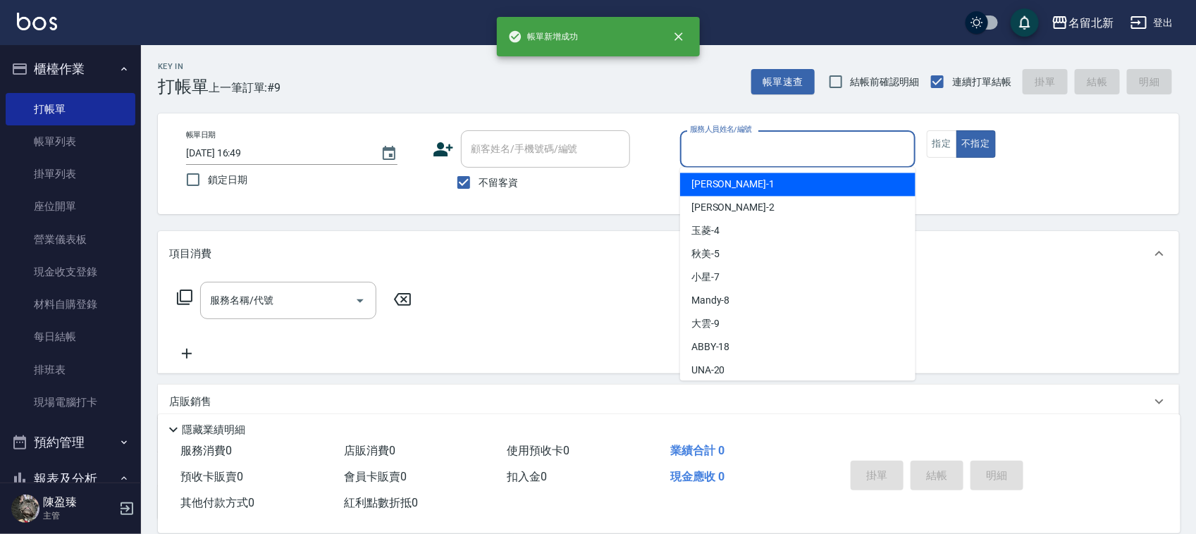
drag, startPoint x: 748, startPoint y: 141, endPoint x: 734, endPoint y: 152, distance: 17.6
click at [743, 142] on input "服務人員姓名/編號" at bounding box center [797, 149] width 223 height 25
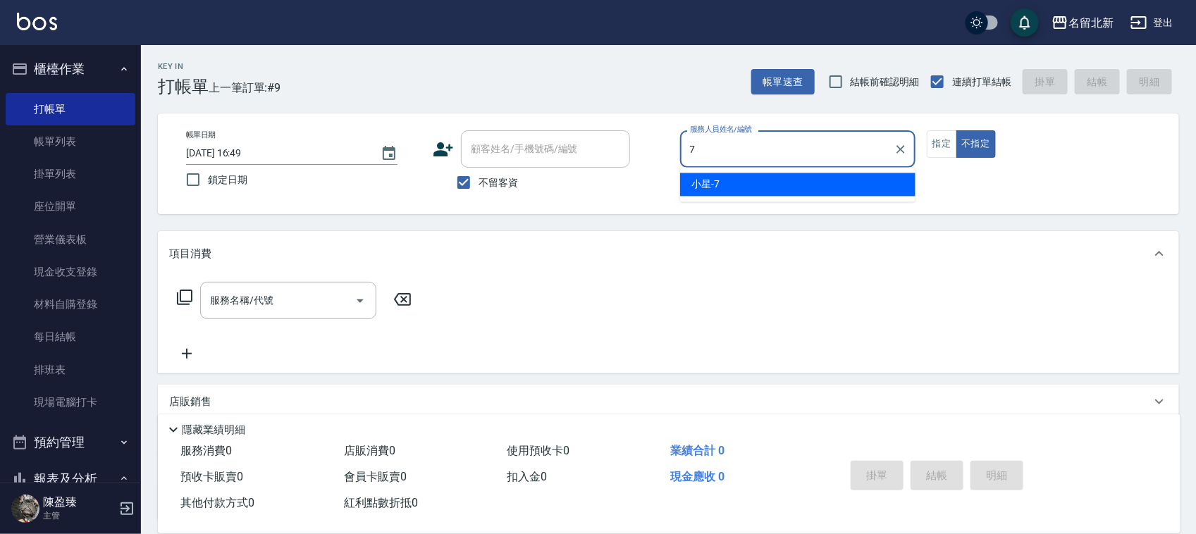
type input "小星-7"
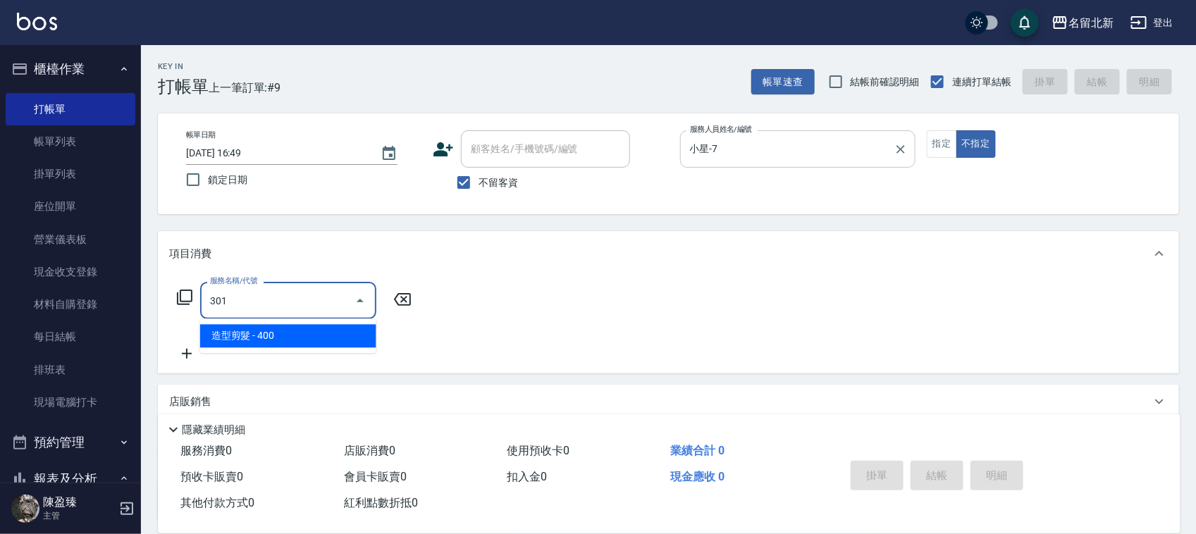
type input "造型剪髮(301)"
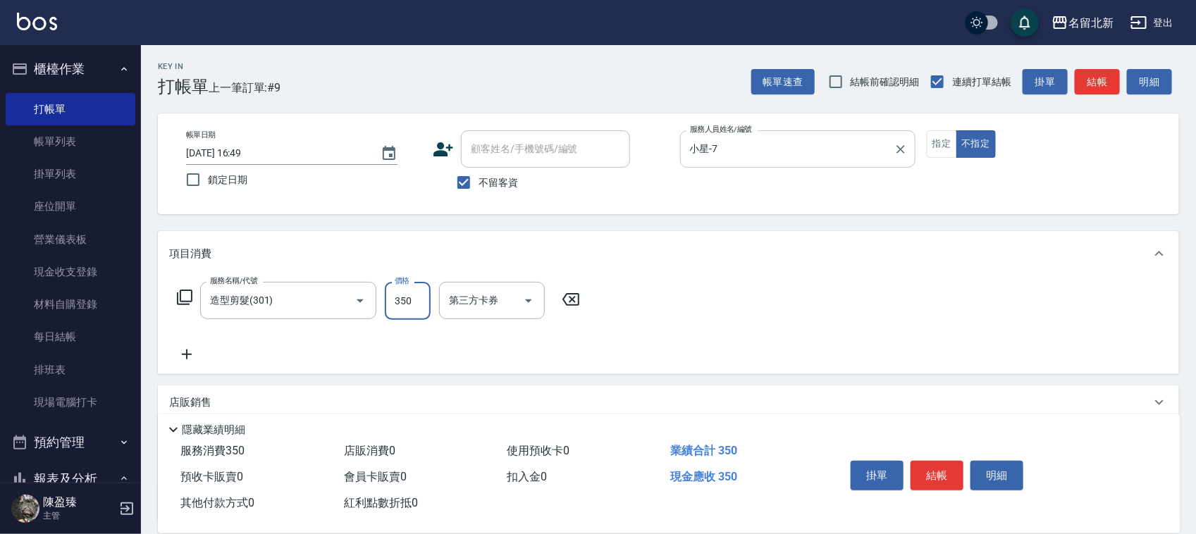
type input "350"
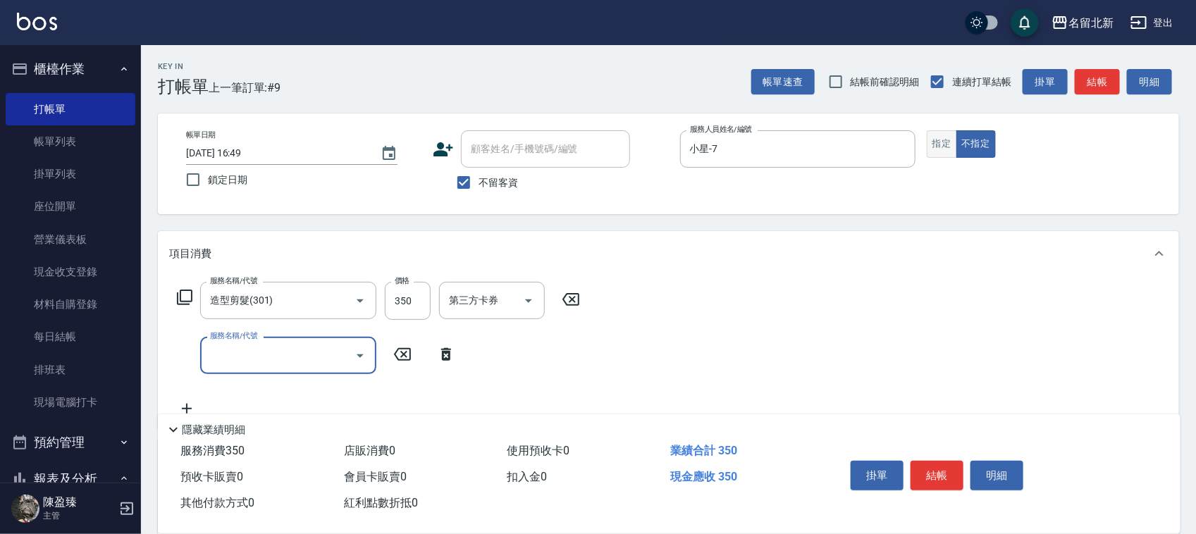
click at [934, 135] on button "指定" at bounding box center [942, 143] width 30 height 27
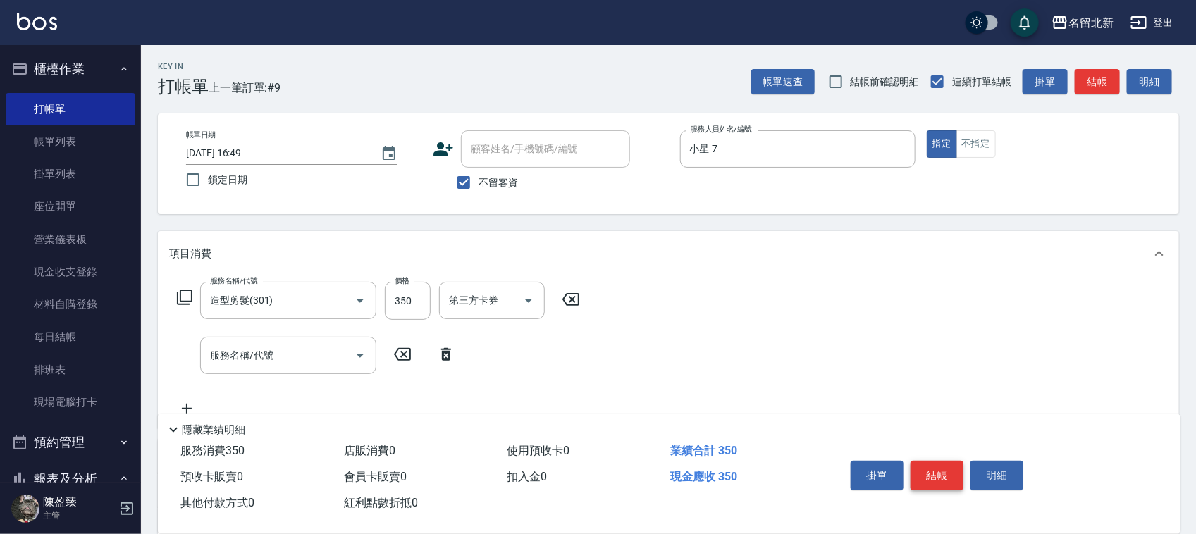
click at [946, 470] on button "結帳" at bounding box center [936, 476] width 53 height 30
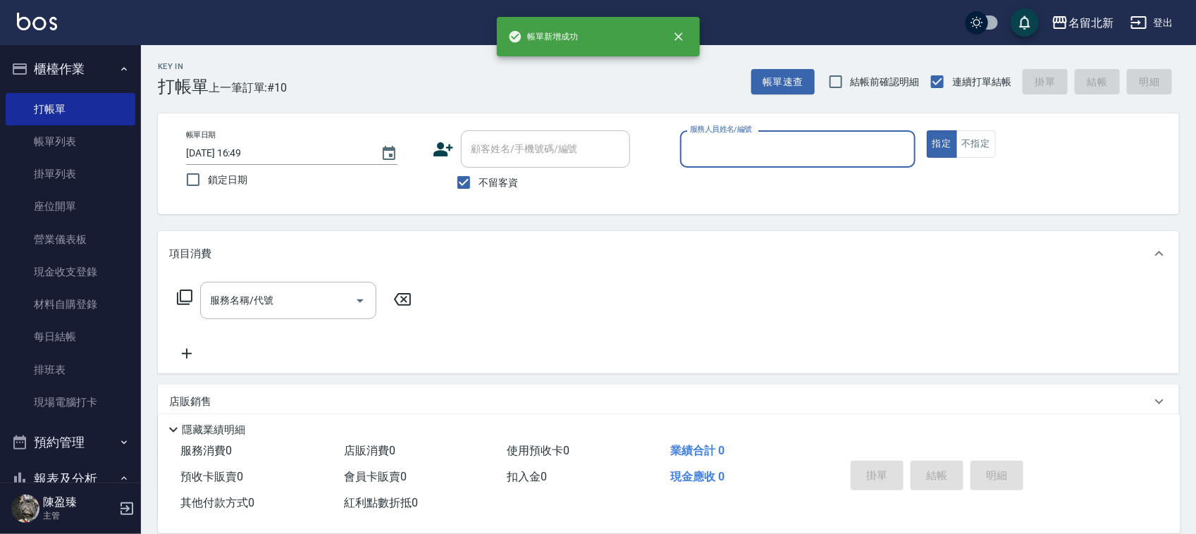
click at [826, 153] on input "服務人員姓名/編號" at bounding box center [797, 149] width 223 height 25
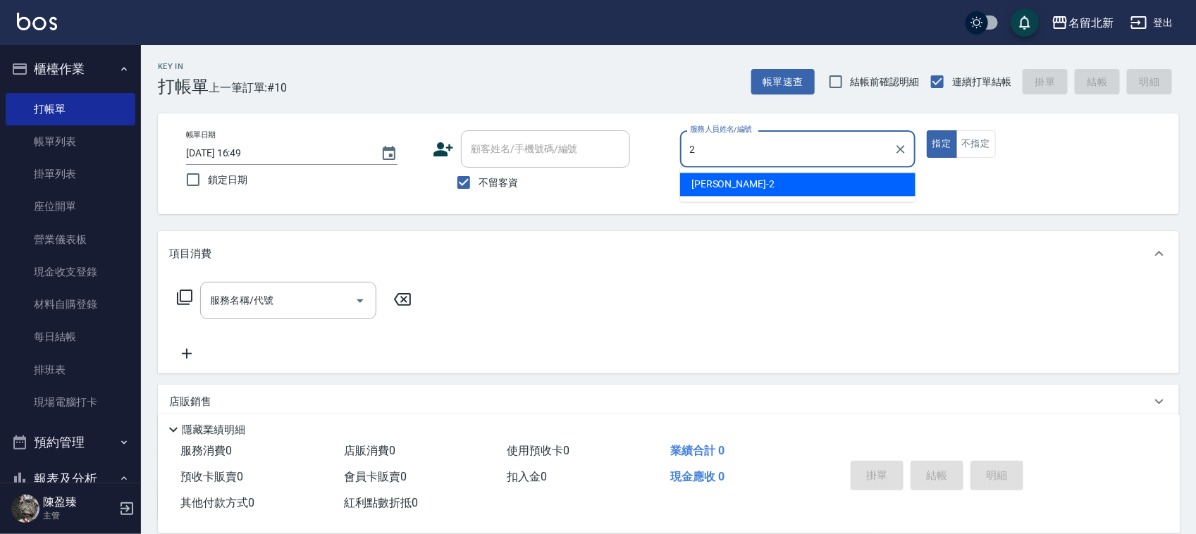
type input "詩芳-2"
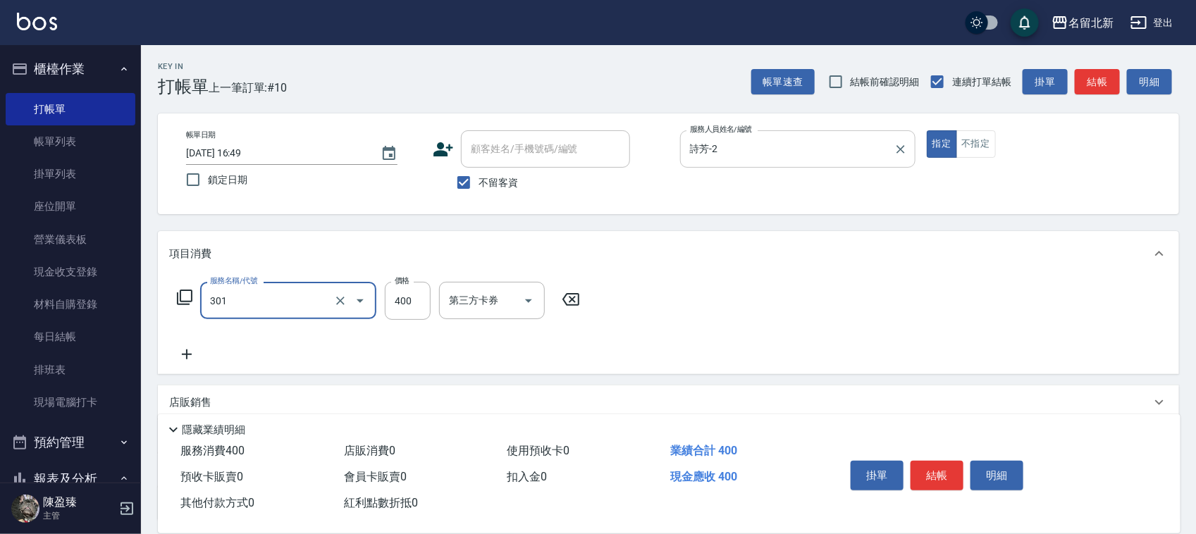
type input "造型剪髮(301)"
type input "380"
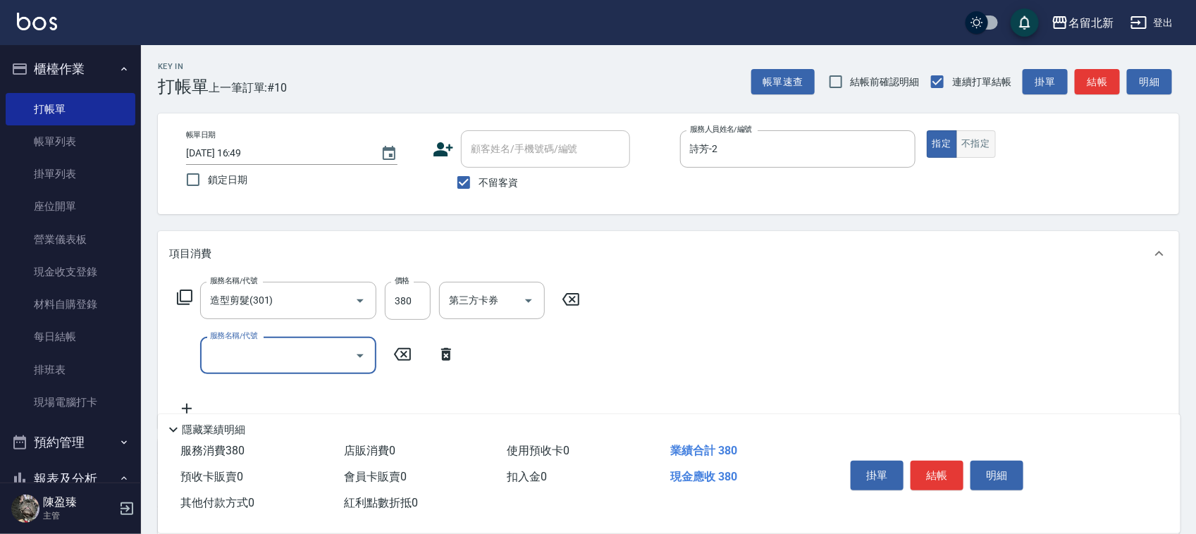
click at [991, 147] on button "不指定" at bounding box center [975, 143] width 39 height 27
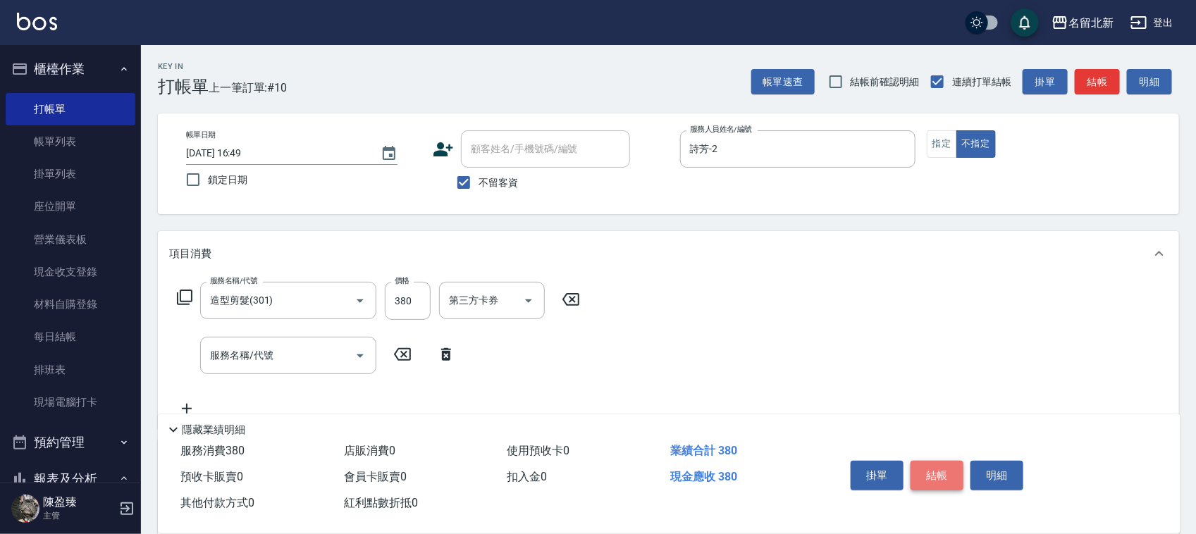
click at [927, 467] on button "結帳" at bounding box center [936, 476] width 53 height 30
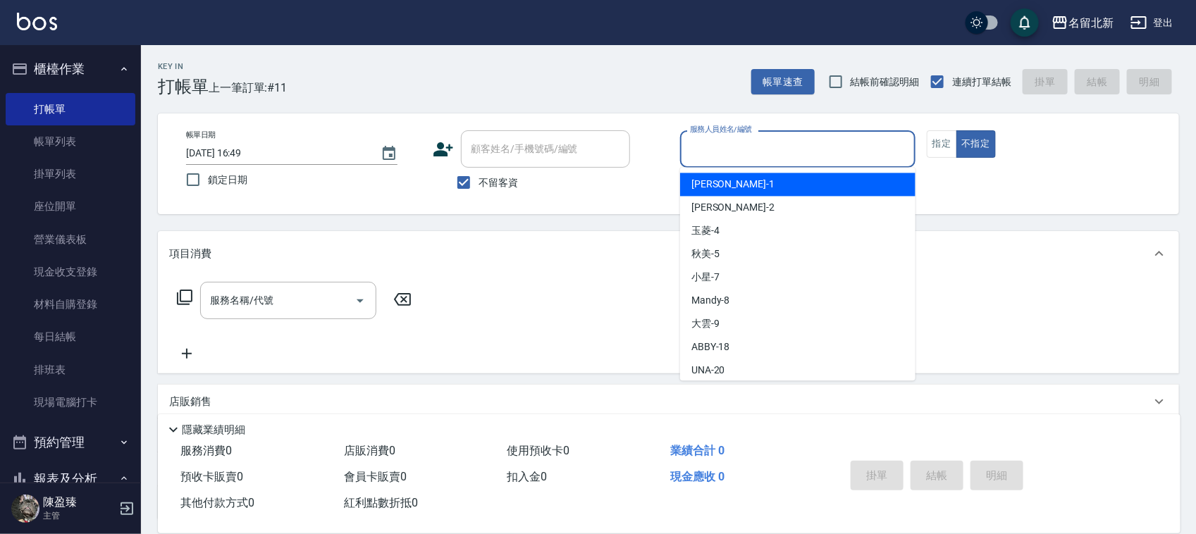
click at [706, 149] on input "服務人員姓名/編號" at bounding box center [797, 149] width 223 height 25
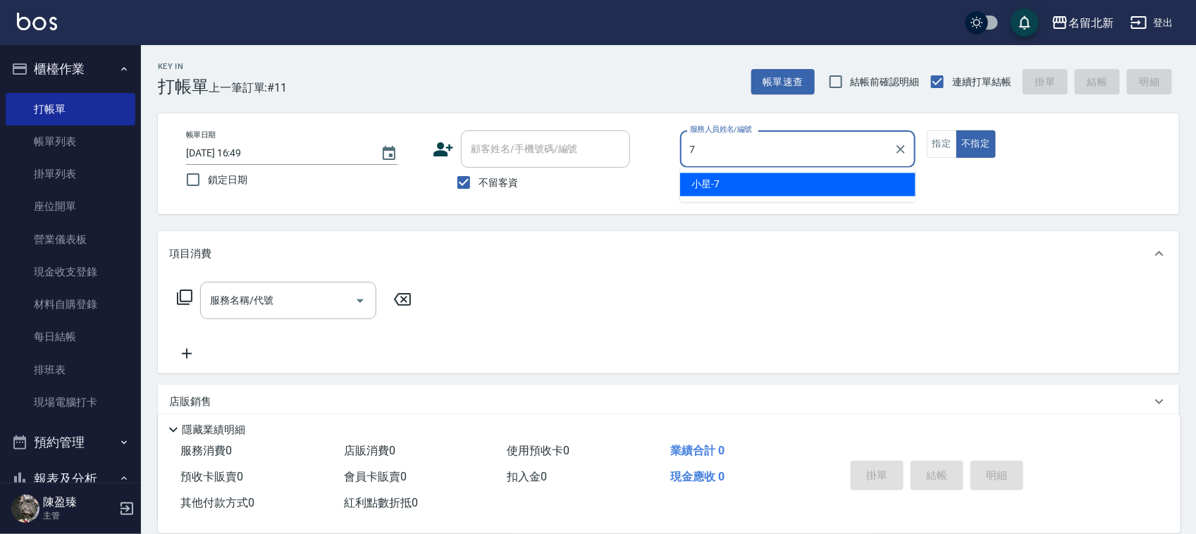
type input "小星-7"
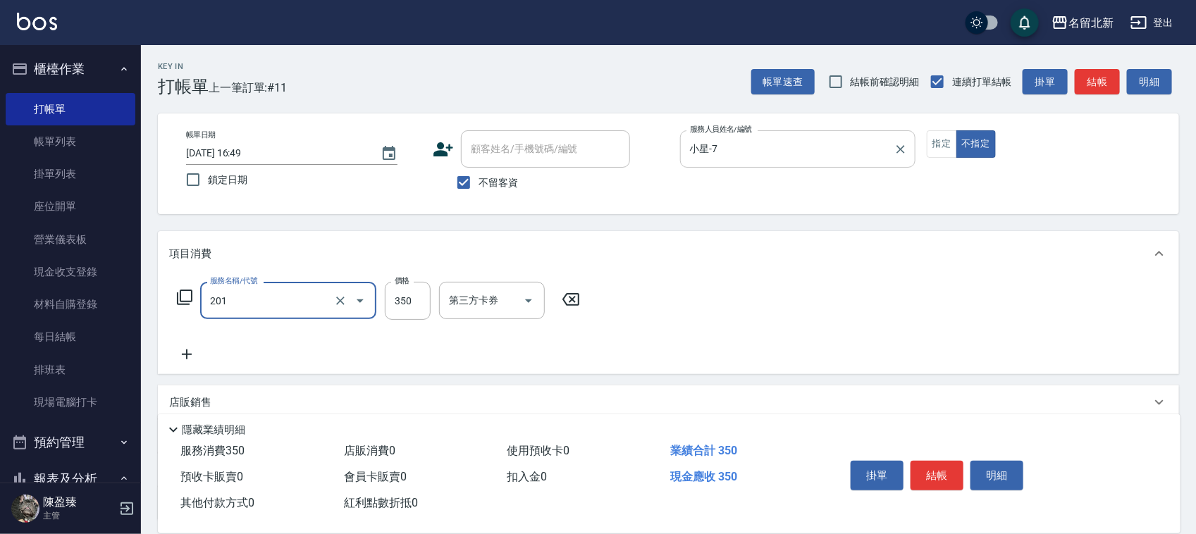
type input "一般洗髮(201)"
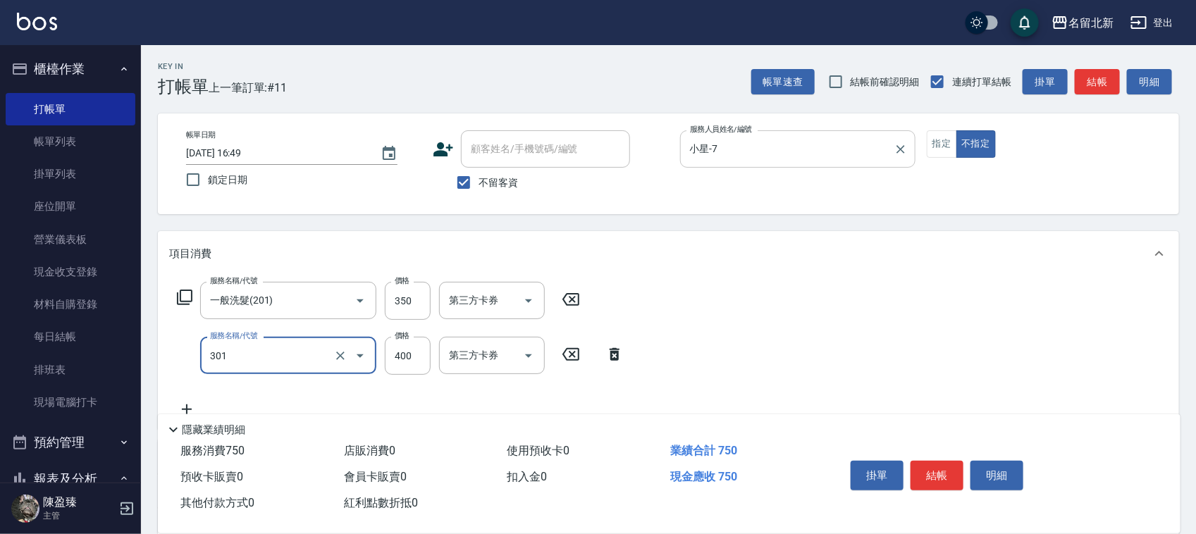
type input "造型剪髮(301)"
type input "100"
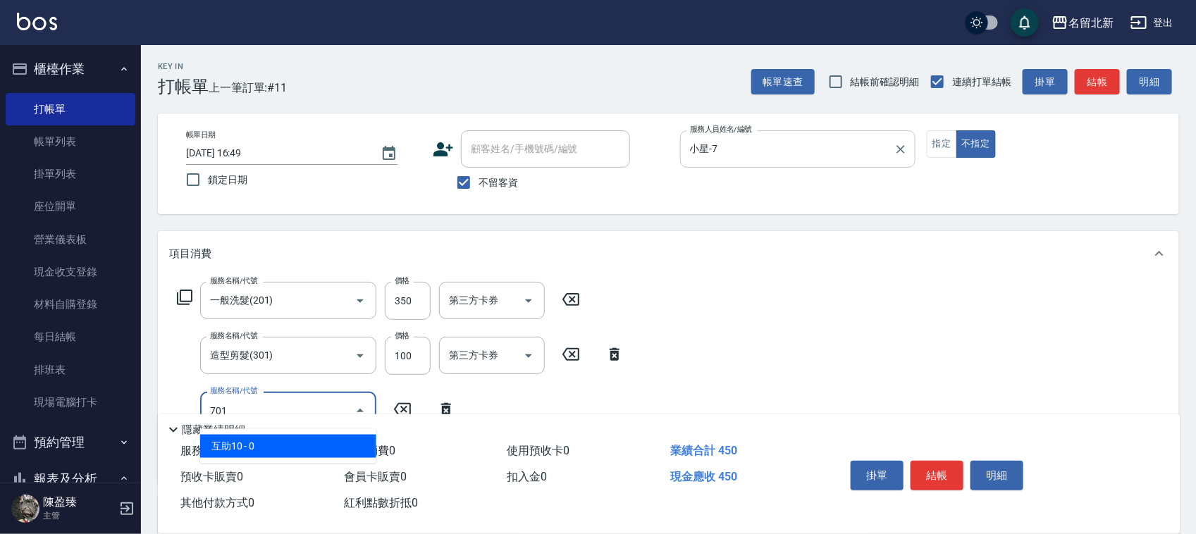
type input "互助10(701)"
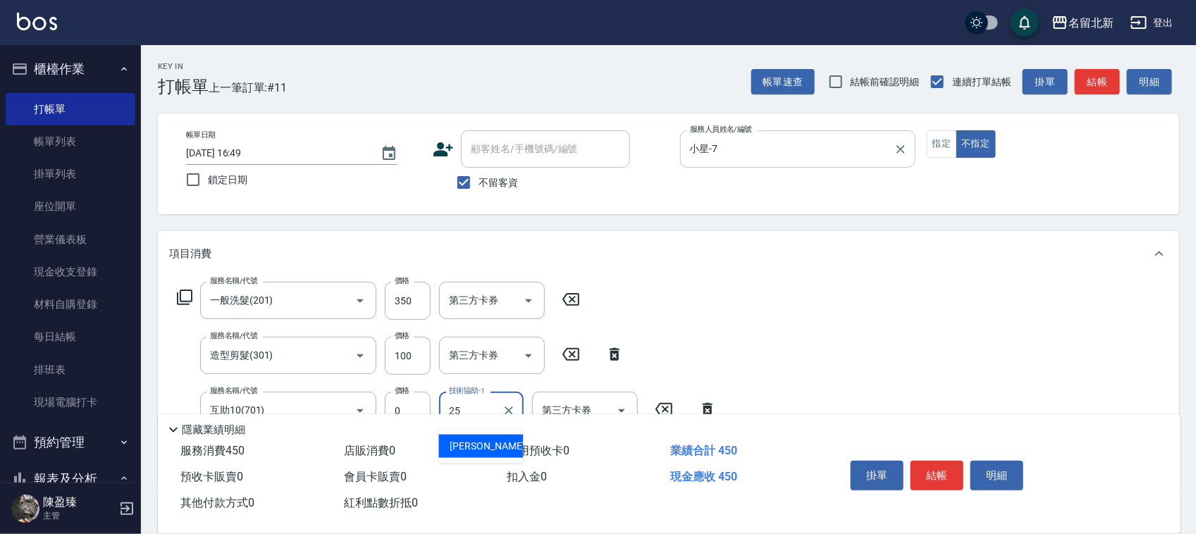
type input "禎禎-25"
drag, startPoint x: 949, startPoint y: 150, endPoint x: 920, endPoint y: 144, distance: 28.7
click at [949, 149] on button "指定" at bounding box center [942, 143] width 30 height 27
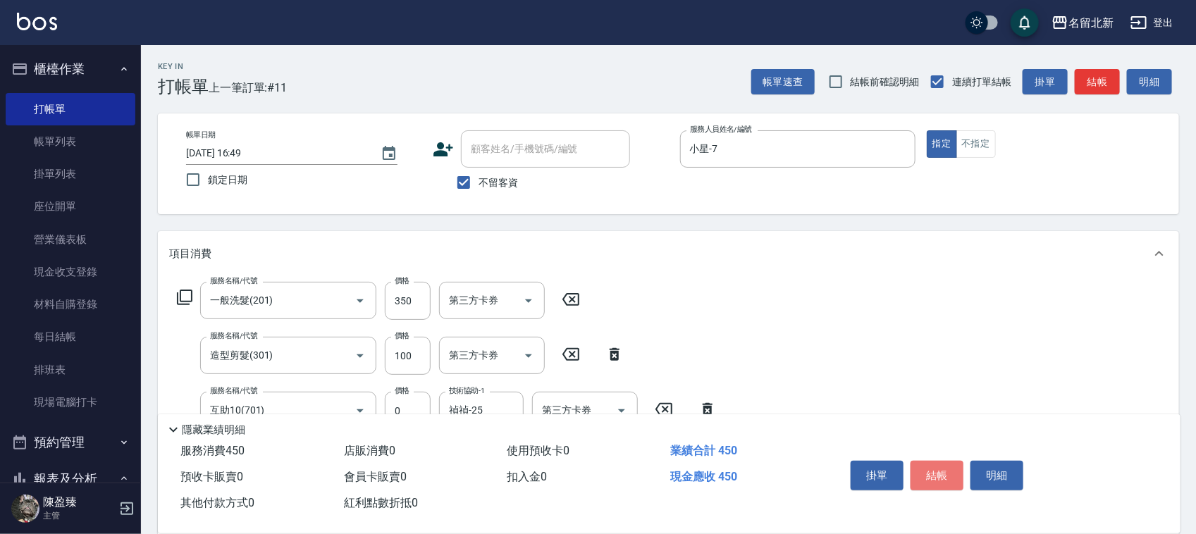
click at [939, 481] on button "結帳" at bounding box center [936, 476] width 53 height 30
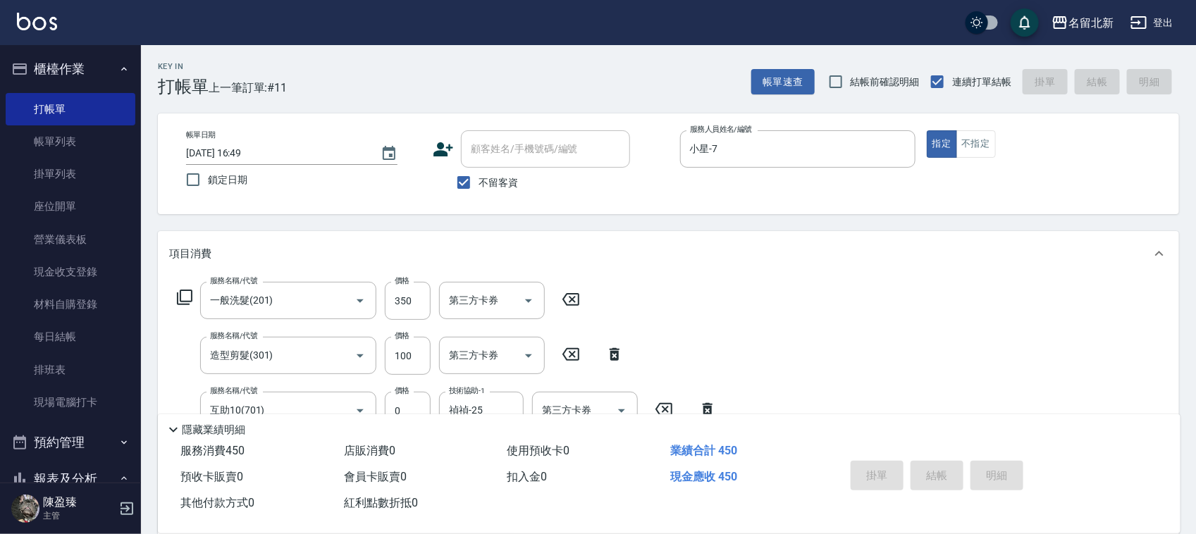
type input "2025/08/15 16:50"
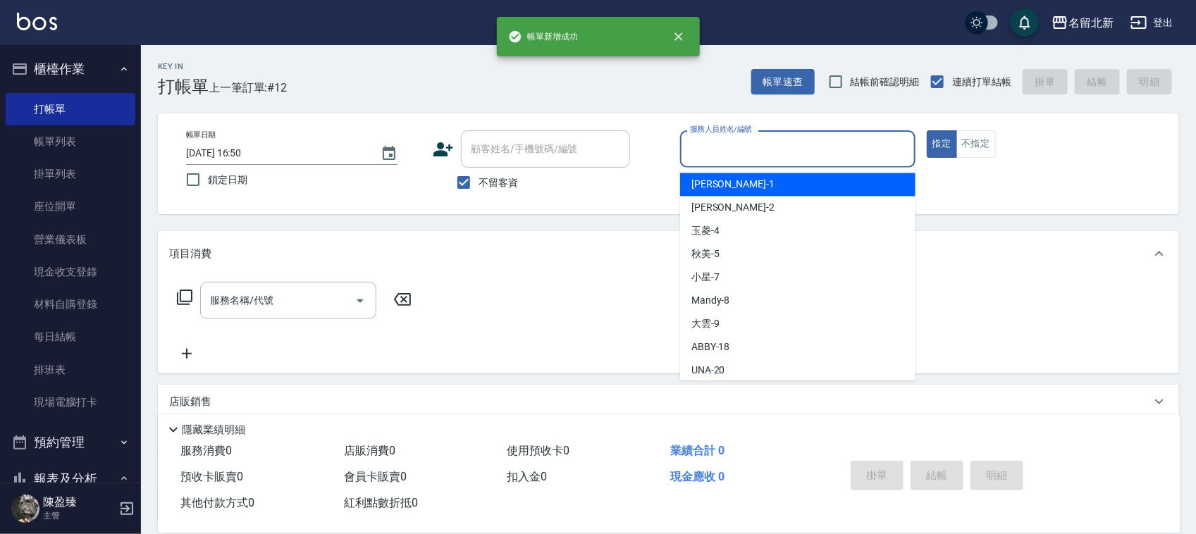
drag, startPoint x: 739, startPoint y: 146, endPoint x: 773, endPoint y: 142, distance: 34.8
click at [748, 149] on input "服務人員姓名/編號" at bounding box center [797, 149] width 223 height 25
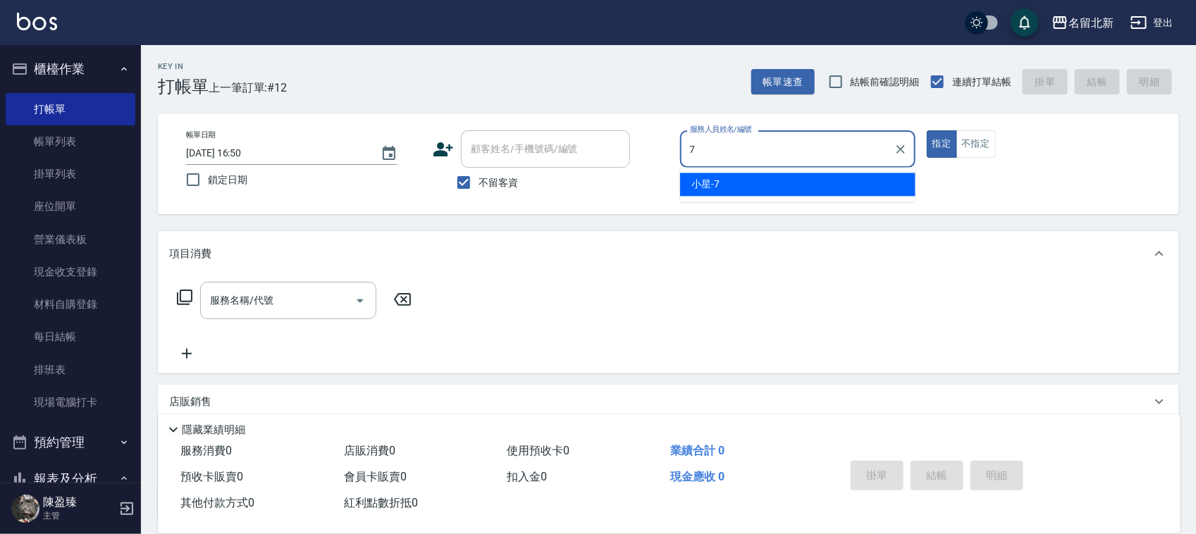
type input "小星-7"
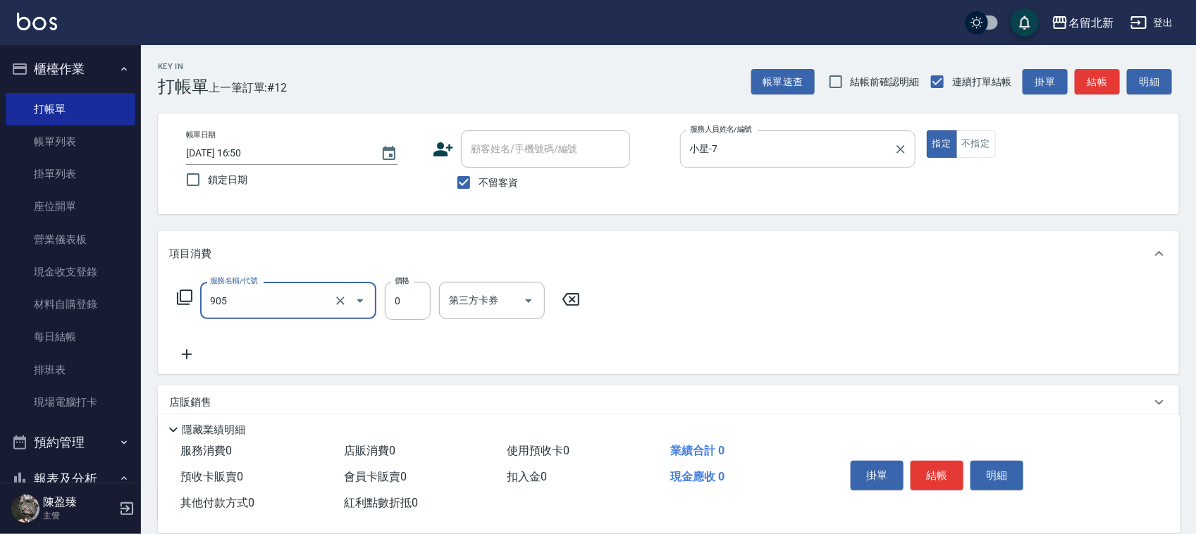
type input "頭皮卡使用(905)"
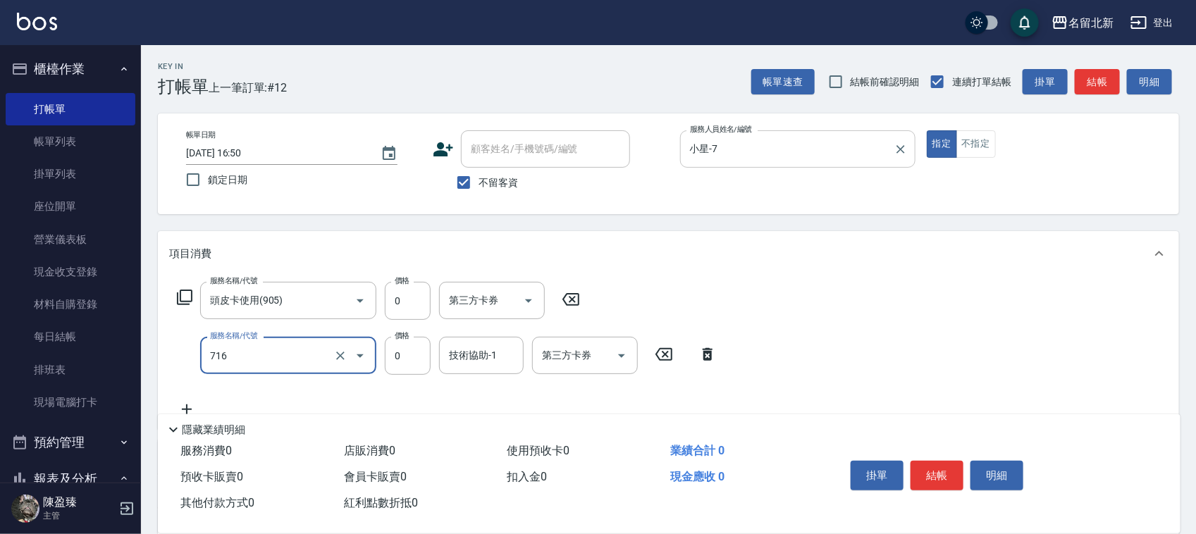
type input "互助160(716)"
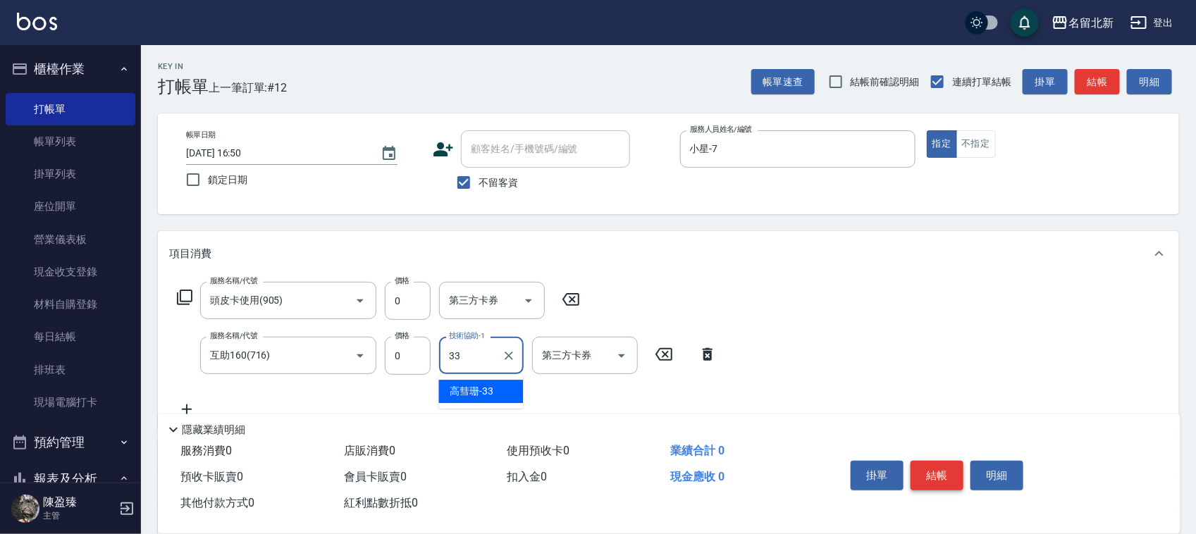
type input "33"
click at [934, 476] on button "結帳" at bounding box center [936, 476] width 53 height 30
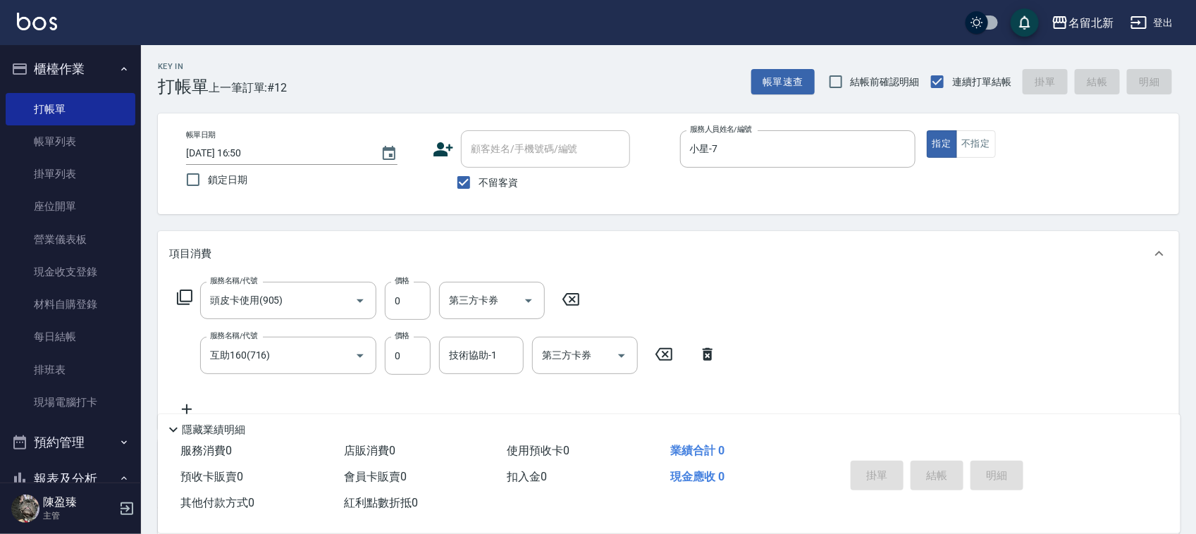
type input "2025/08/15 16:51"
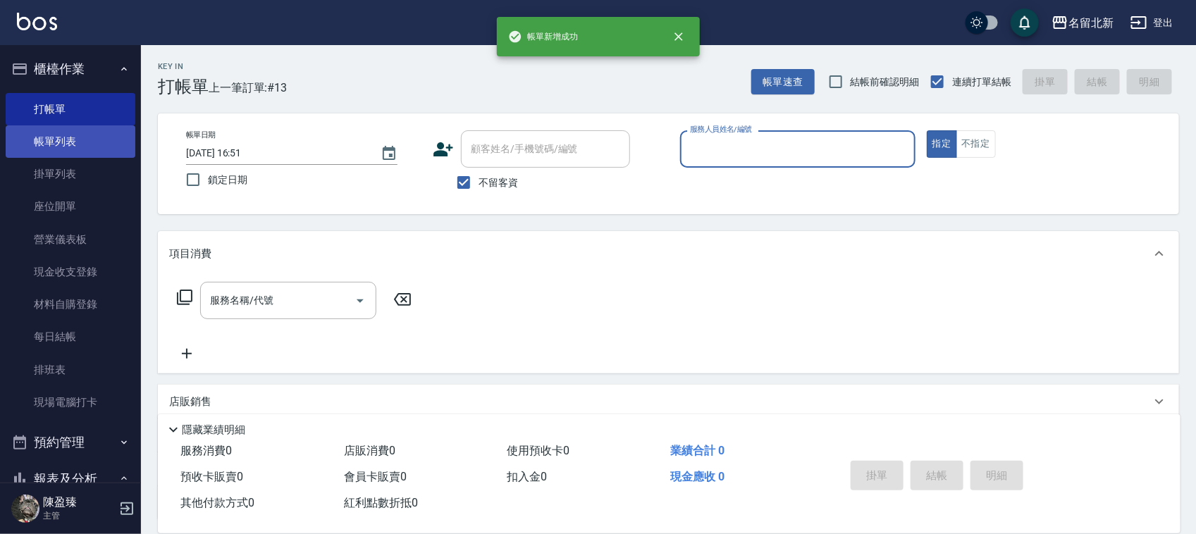
drag, startPoint x: 61, startPoint y: 132, endPoint x: 55, endPoint y: 118, distance: 14.5
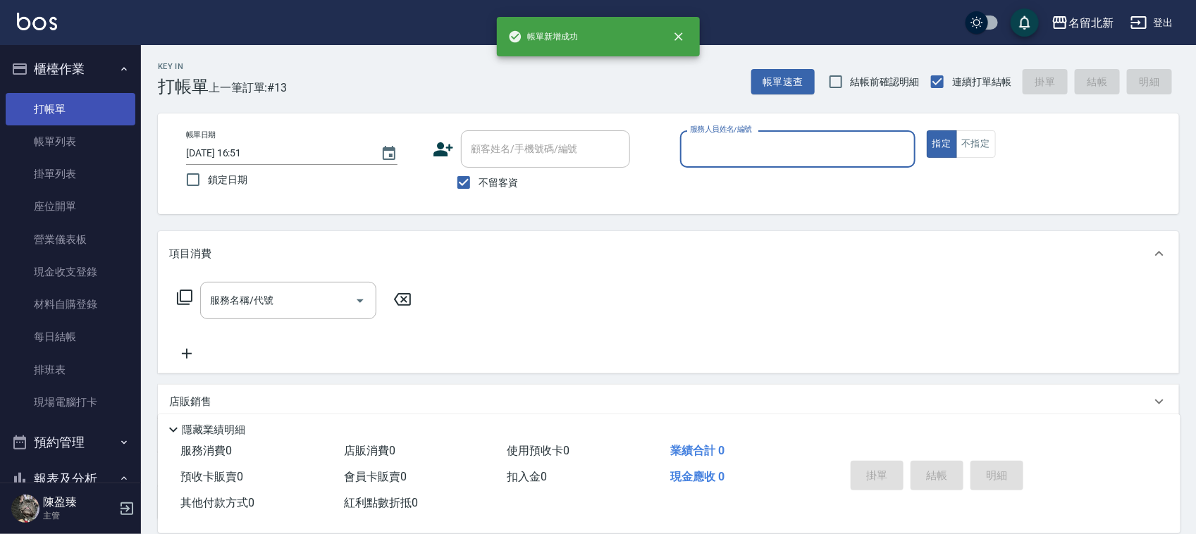
click at [61, 131] on link "帳單列表" at bounding box center [71, 141] width 130 height 32
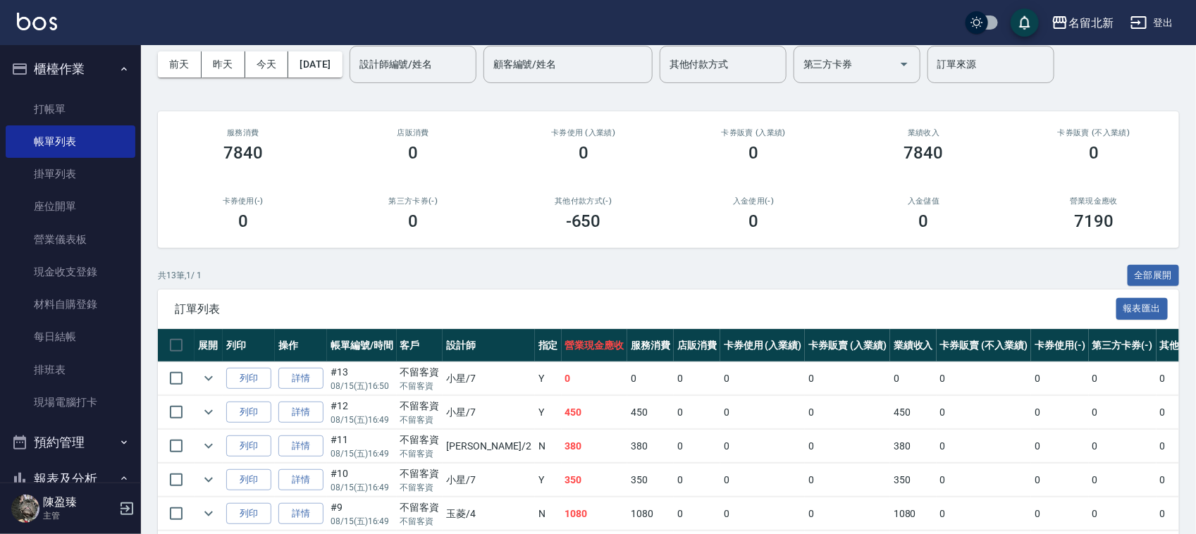
scroll to position [176, 0]
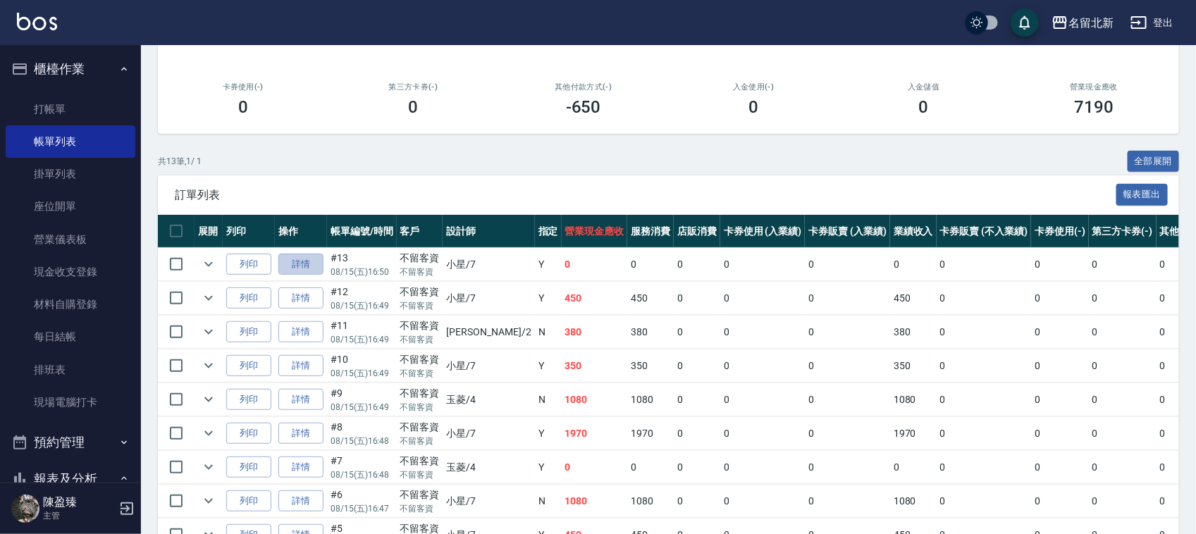
click at [289, 256] on link "詳情" at bounding box center [300, 265] width 45 height 22
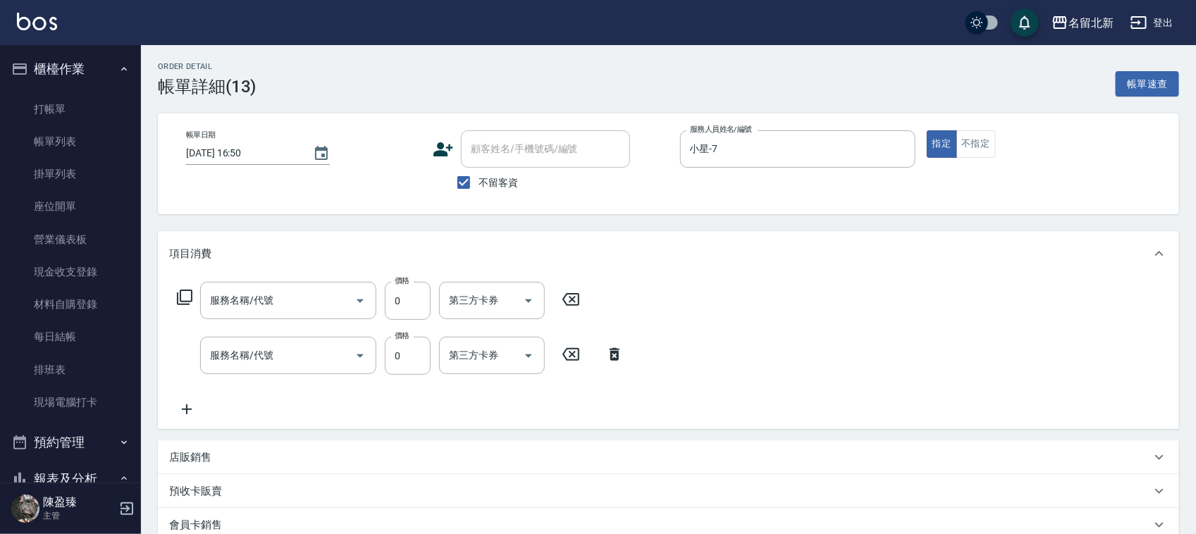
type input "2025/08/15 16:50"
checkbox input "true"
type input "小星-7"
type input "互助160(716)"
type input "頭皮卡使用(905)"
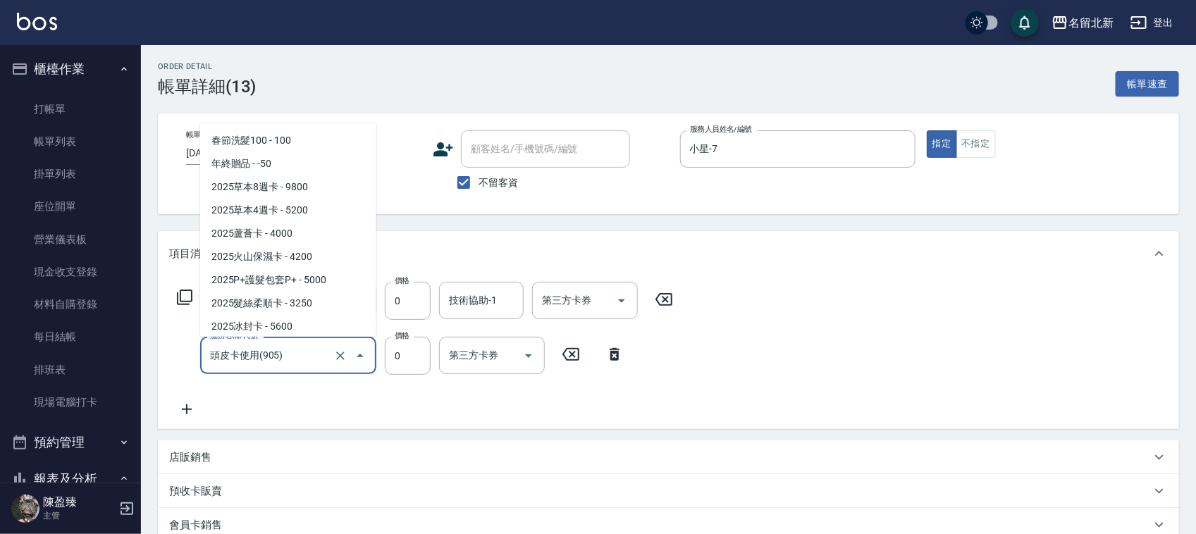
click at [291, 346] on input "頭皮卡使用(905)" at bounding box center [268, 355] width 124 height 25
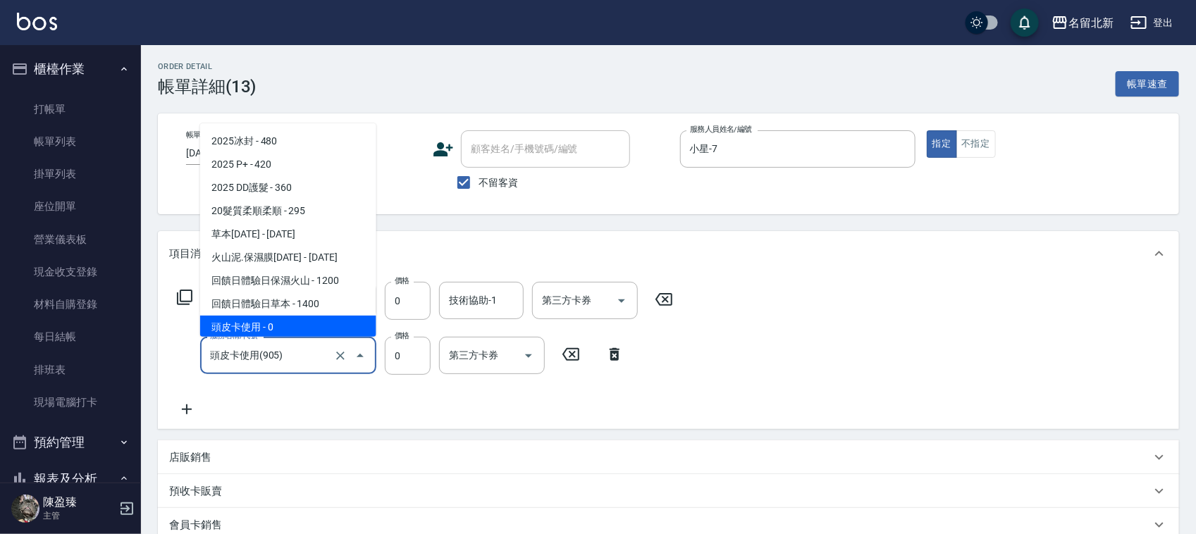
click at [221, 357] on input "頭皮卡使用(905)" at bounding box center [268, 355] width 124 height 25
click at [329, 427] on div "服務名稱/代號 互助160(716) 服務名稱/代號 價格 0 價格 技術協助-1 技術協助-1 第三方卡券 第三方卡券 服務名稱/代號 頭皮卡使用(905)…" at bounding box center [668, 352] width 1021 height 153
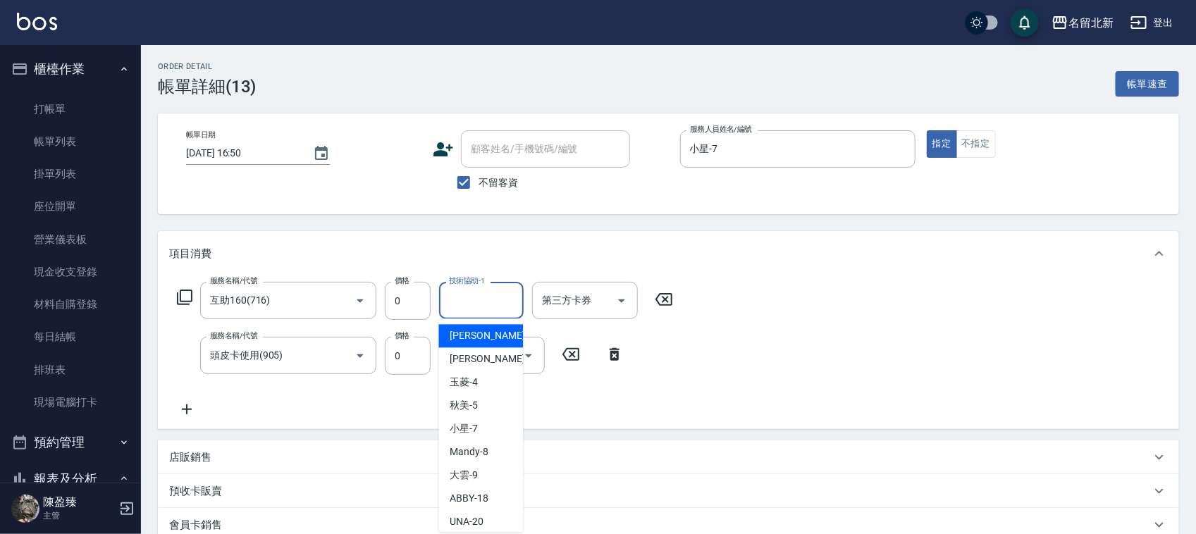
click at [459, 295] on input "技術協助-1" at bounding box center [481, 300] width 72 height 25
type input "高彗珊-33"
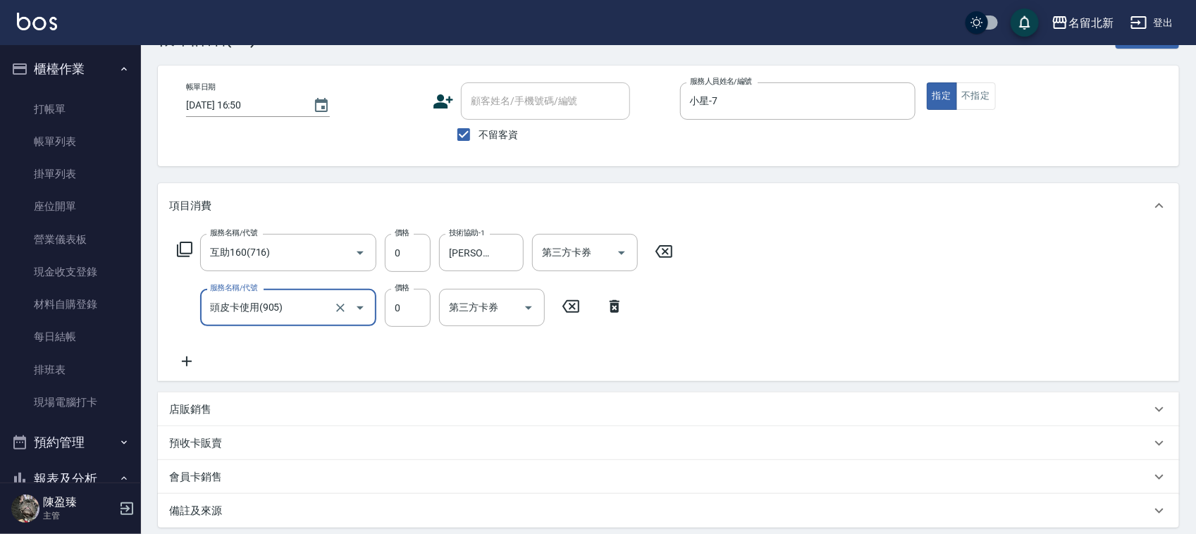
scroll to position [192, 0]
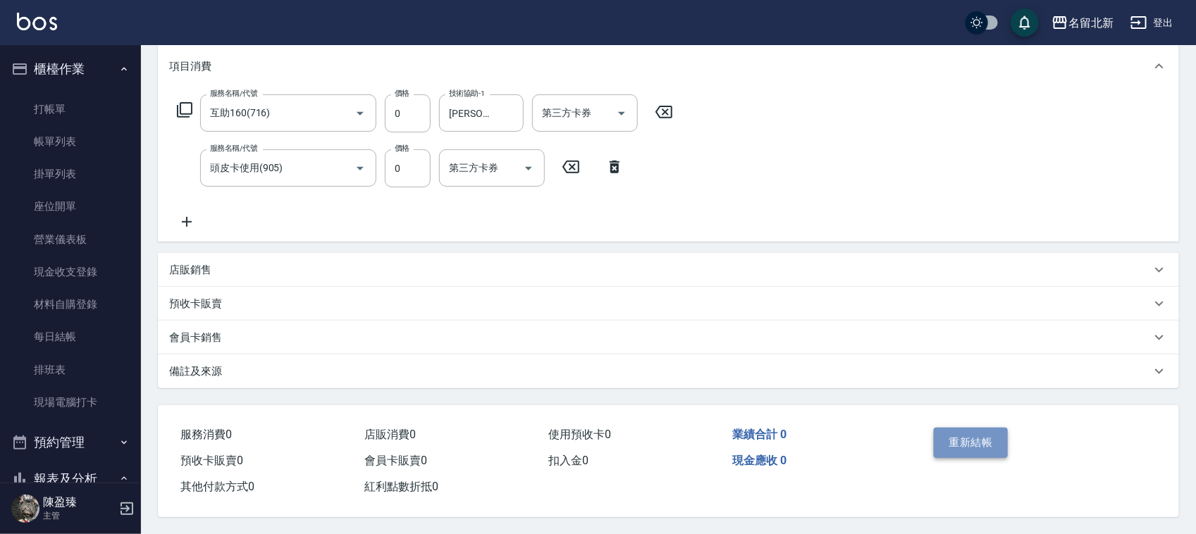
click at [978, 437] on button "重新結帳" at bounding box center [971, 443] width 75 height 30
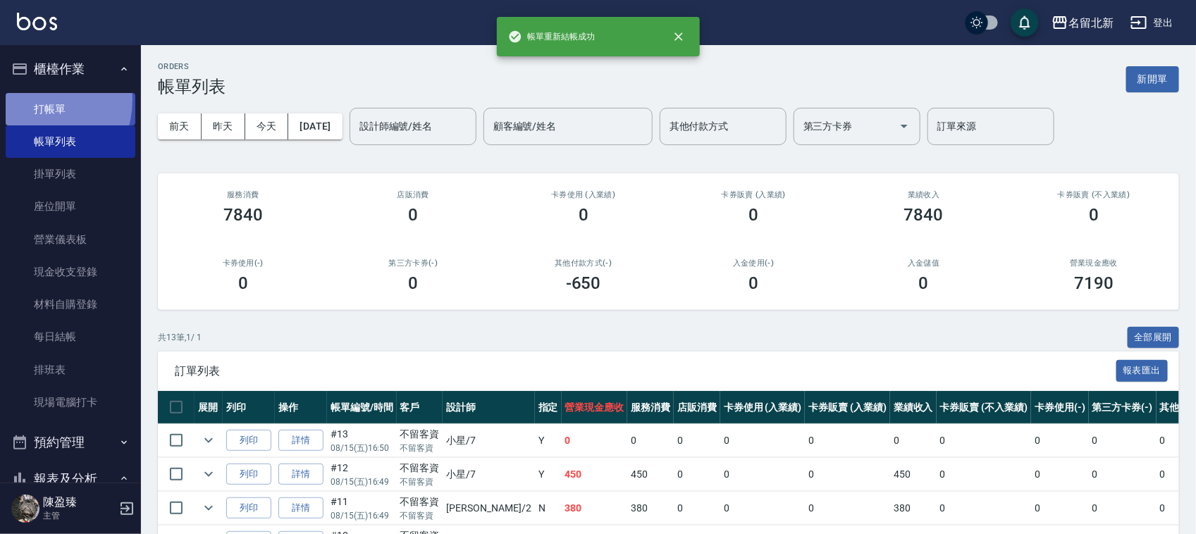
click at [30, 99] on link "打帳單" at bounding box center [71, 109] width 130 height 32
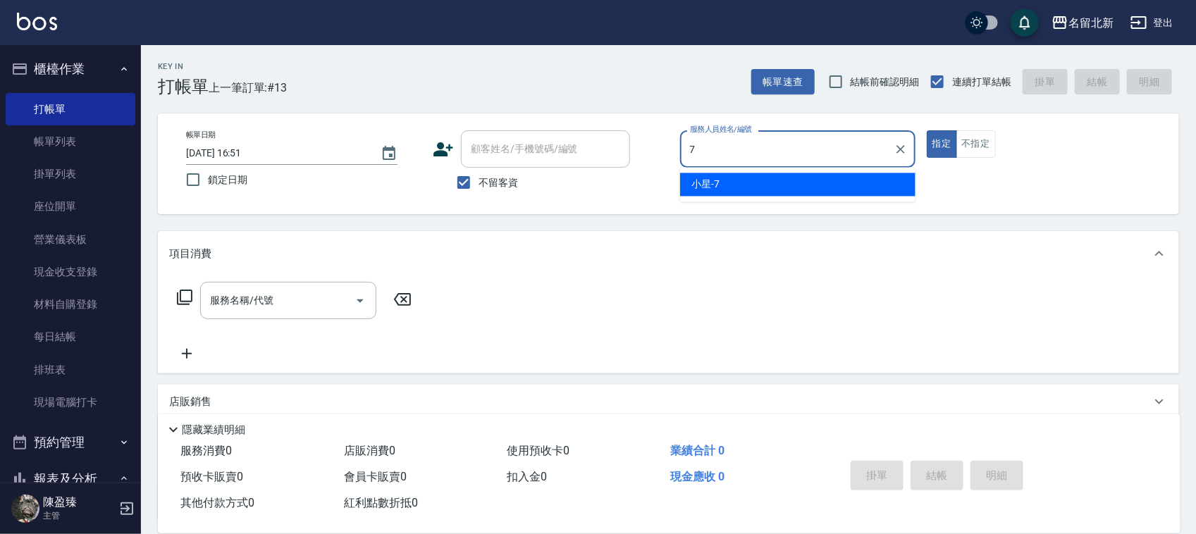
type input "小星-7"
type button "true"
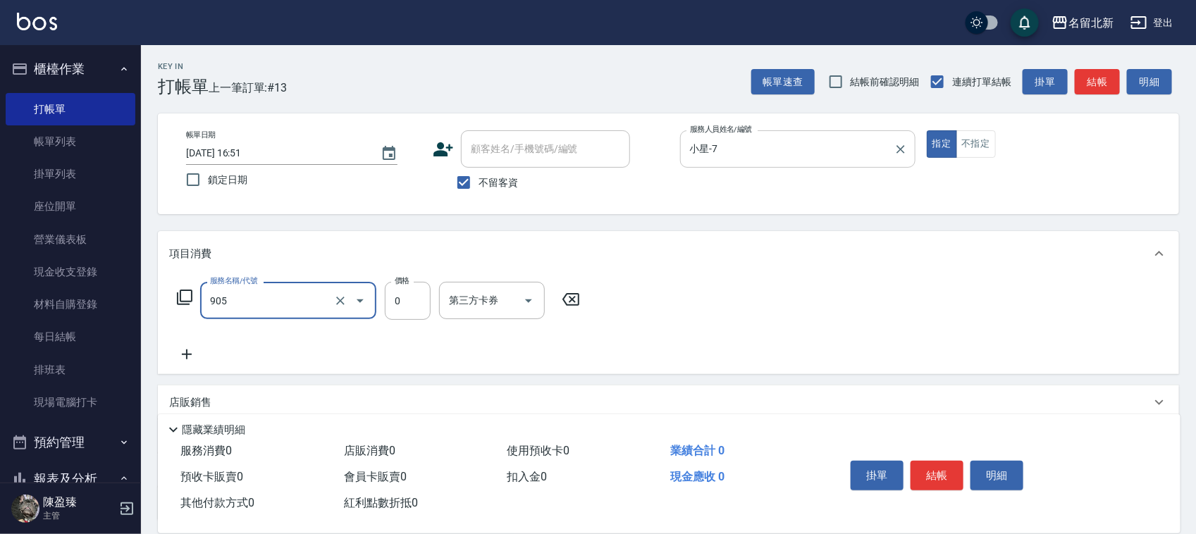
type input "頭皮卡使用(905)"
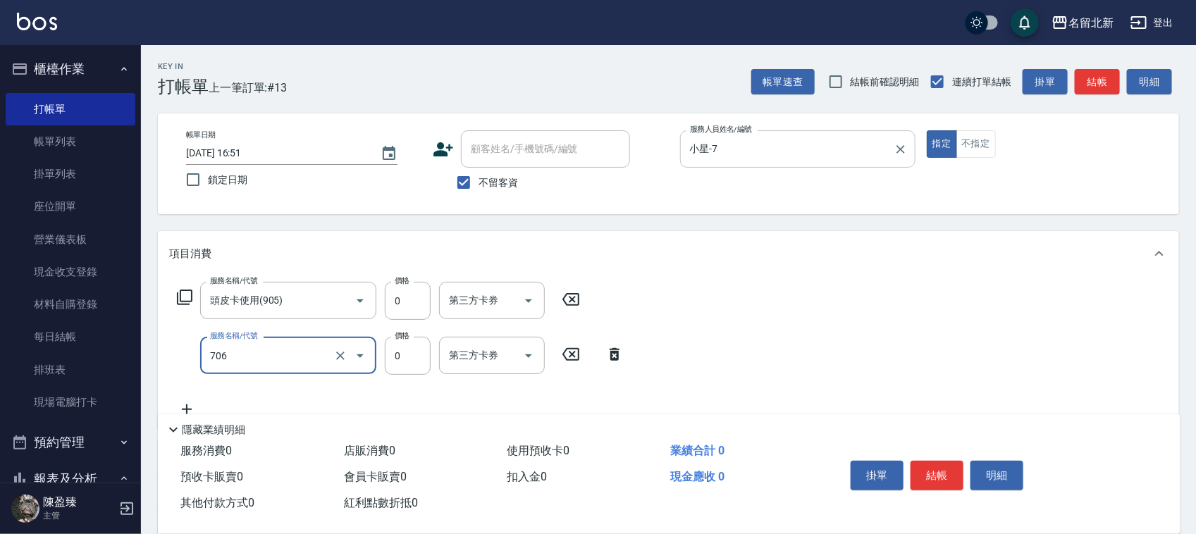
type input "互助60(706)"
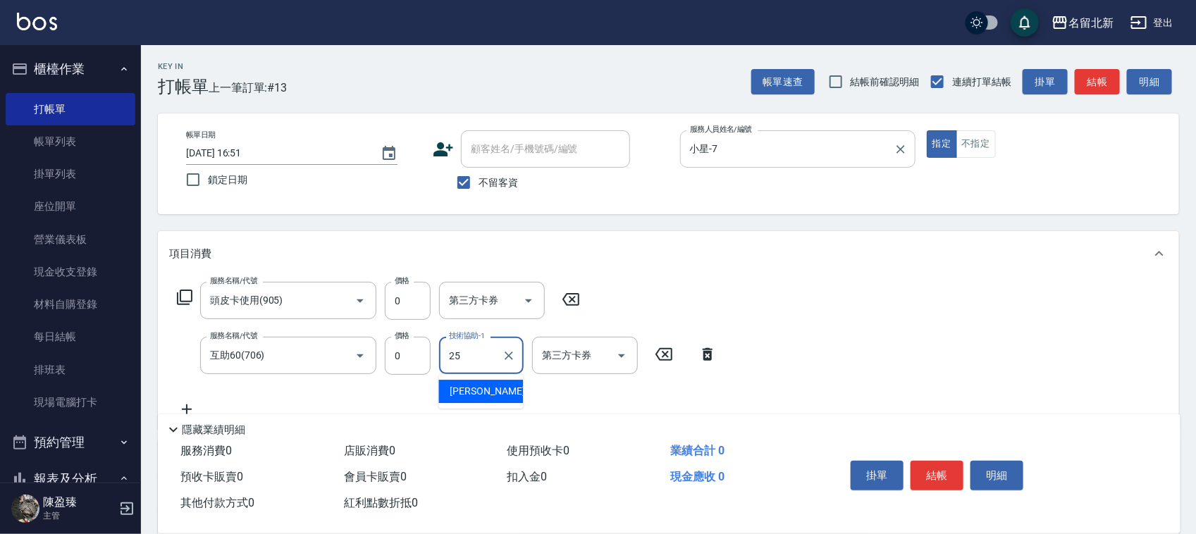
type input "禎禎-25"
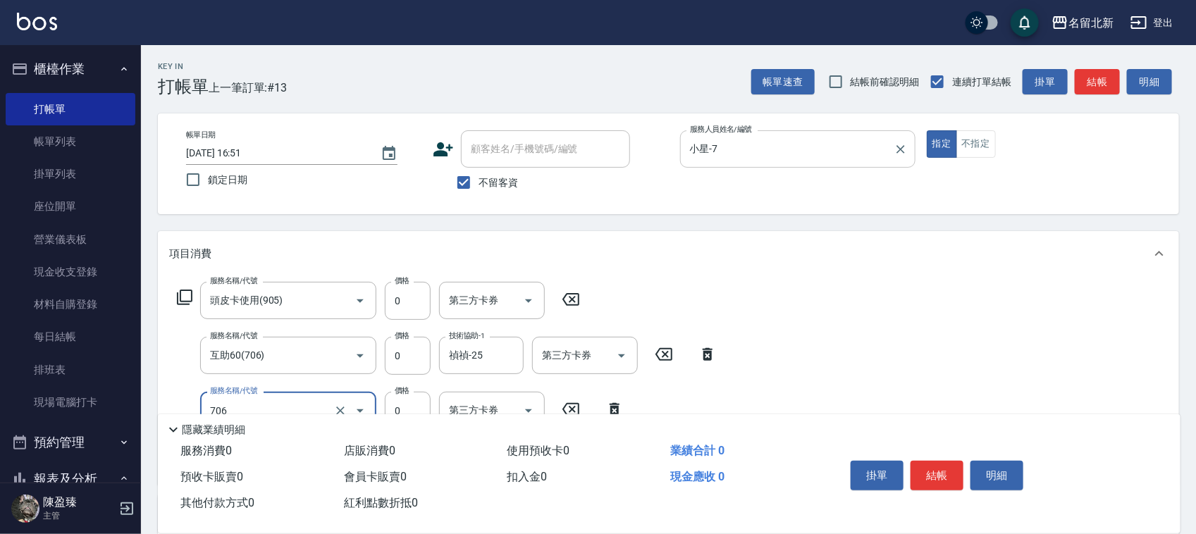
type input "互助60(706)"
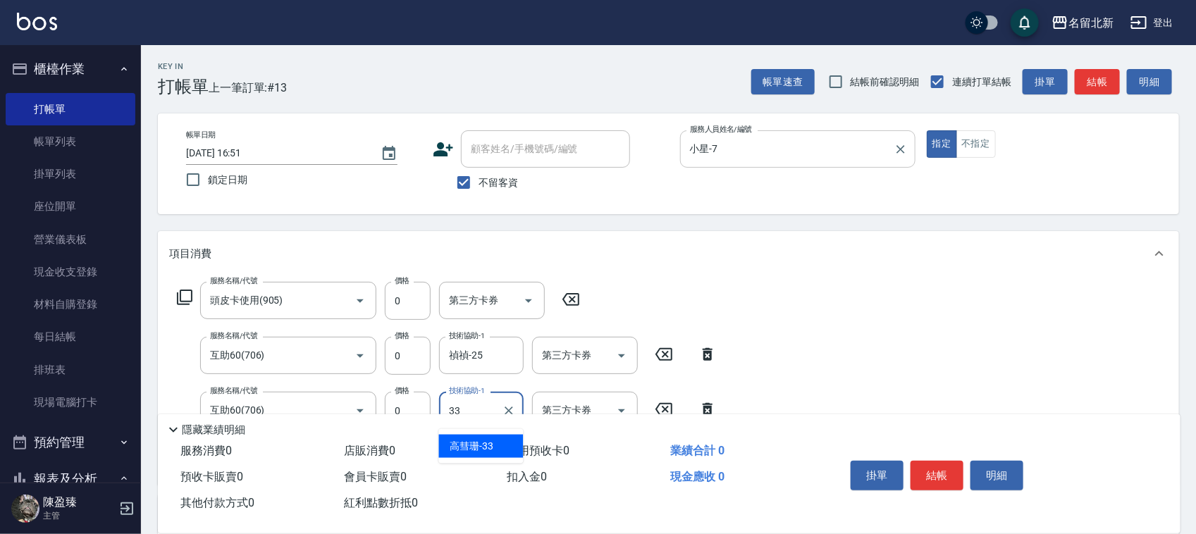
type input "高彗珊-33"
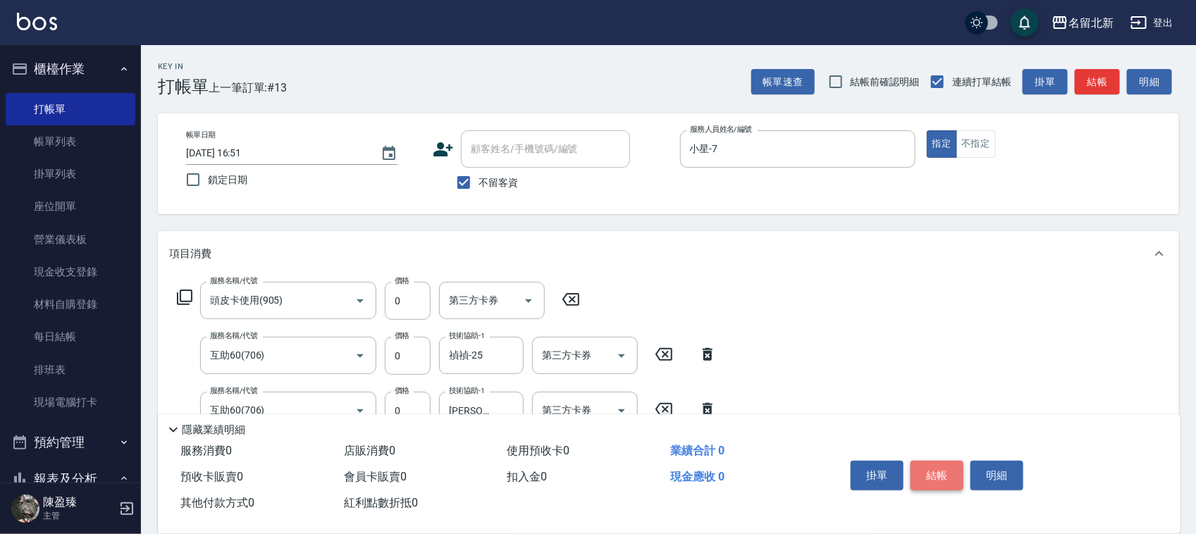
click at [949, 476] on button "結帳" at bounding box center [936, 476] width 53 height 30
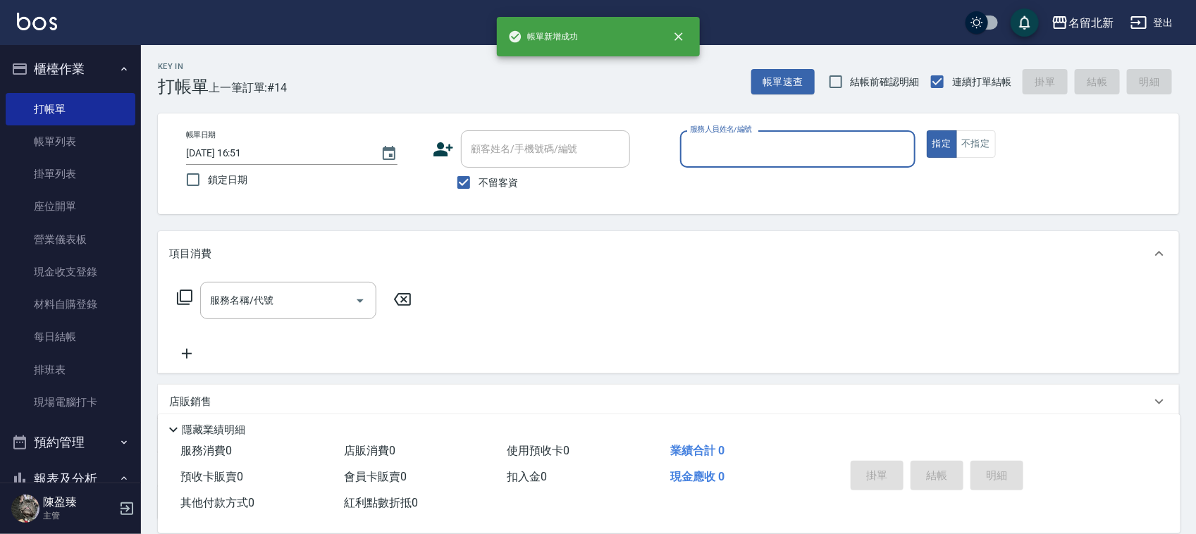
drag, startPoint x: 722, startPoint y: 146, endPoint x: 748, endPoint y: 144, distance: 25.4
click at [744, 149] on input "服務人員姓名/編號" at bounding box center [797, 149] width 223 height 25
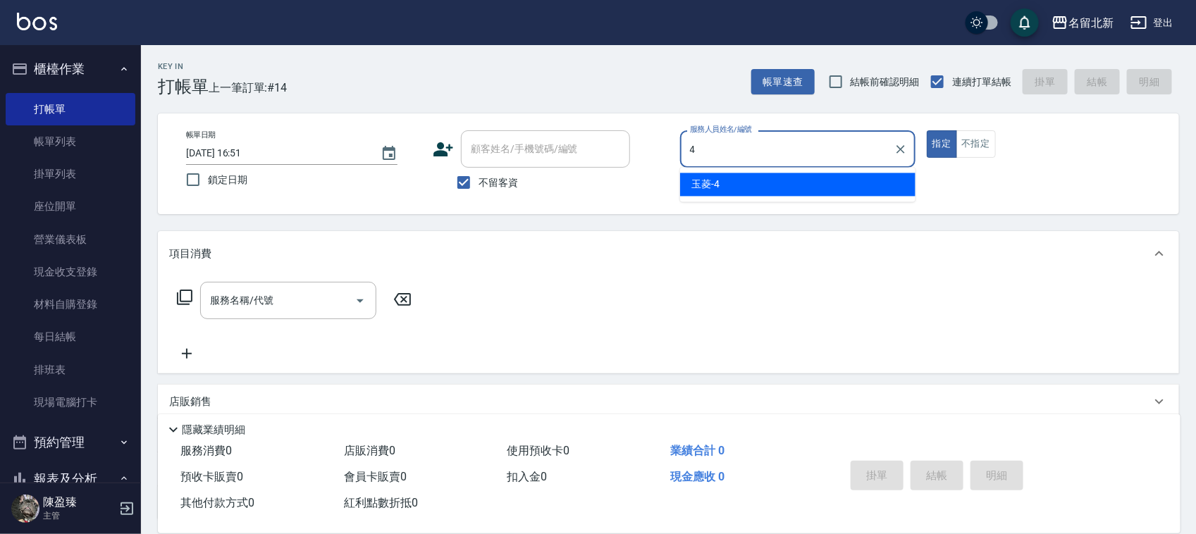
type input "玉菱-4"
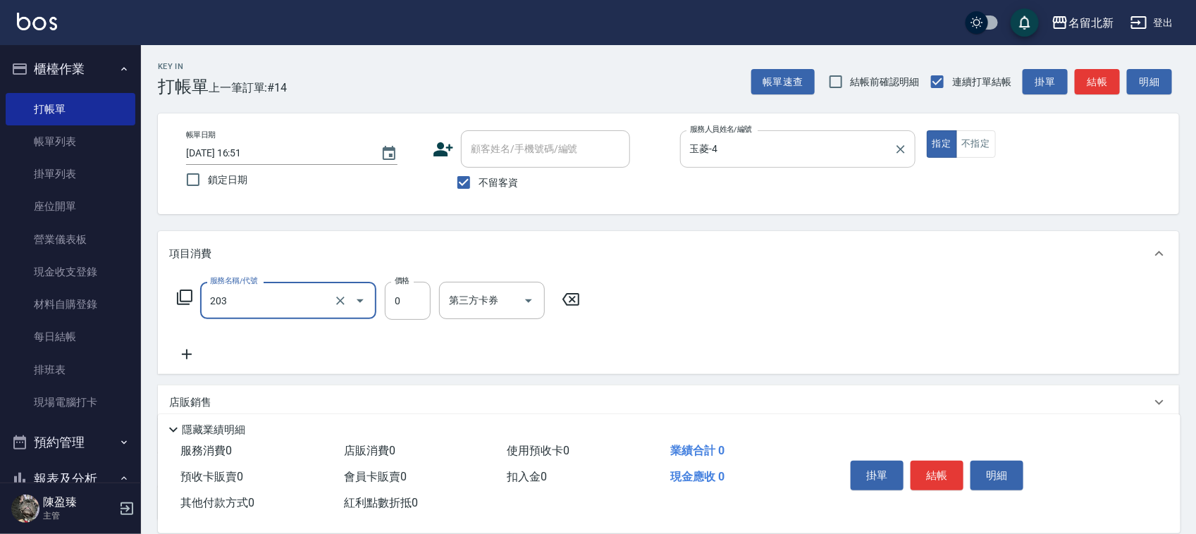
type input "使用洗髮卡(203)"
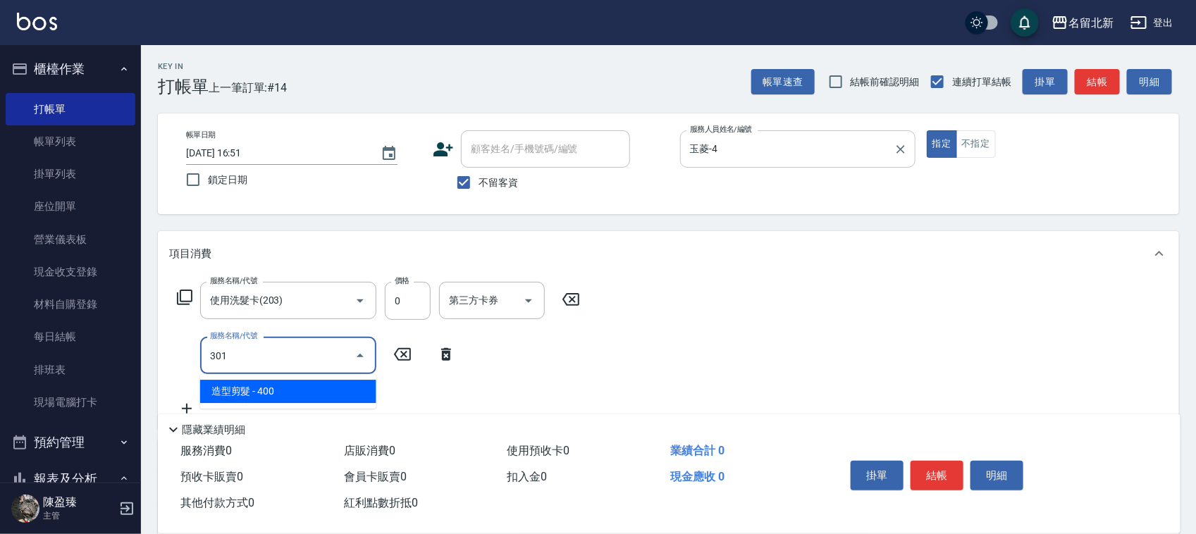
type input "造型剪髮(301)"
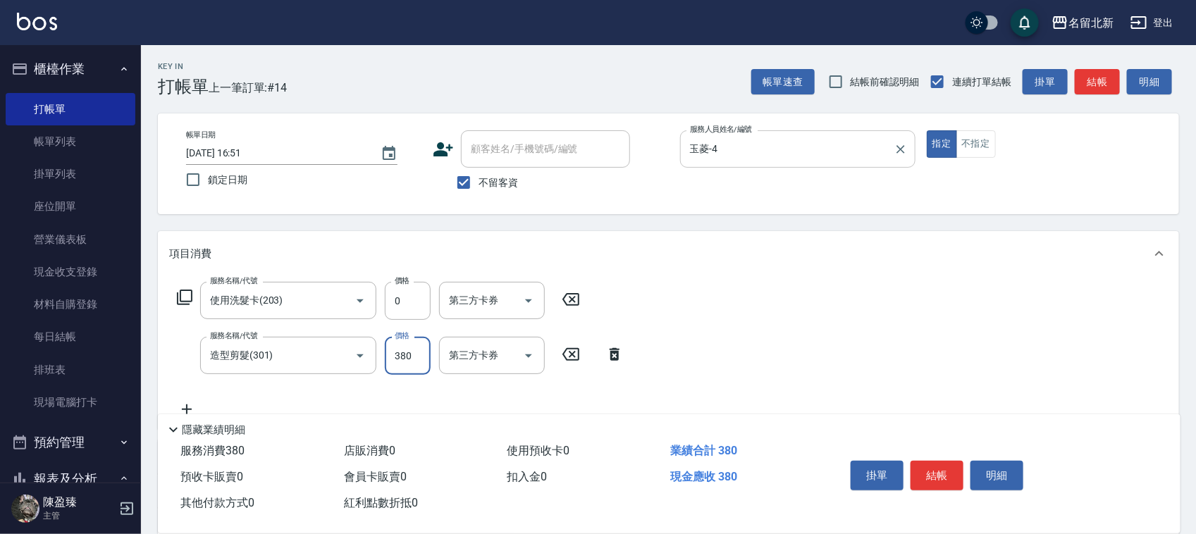
type input "380"
click at [936, 466] on button "結帳" at bounding box center [936, 476] width 53 height 30
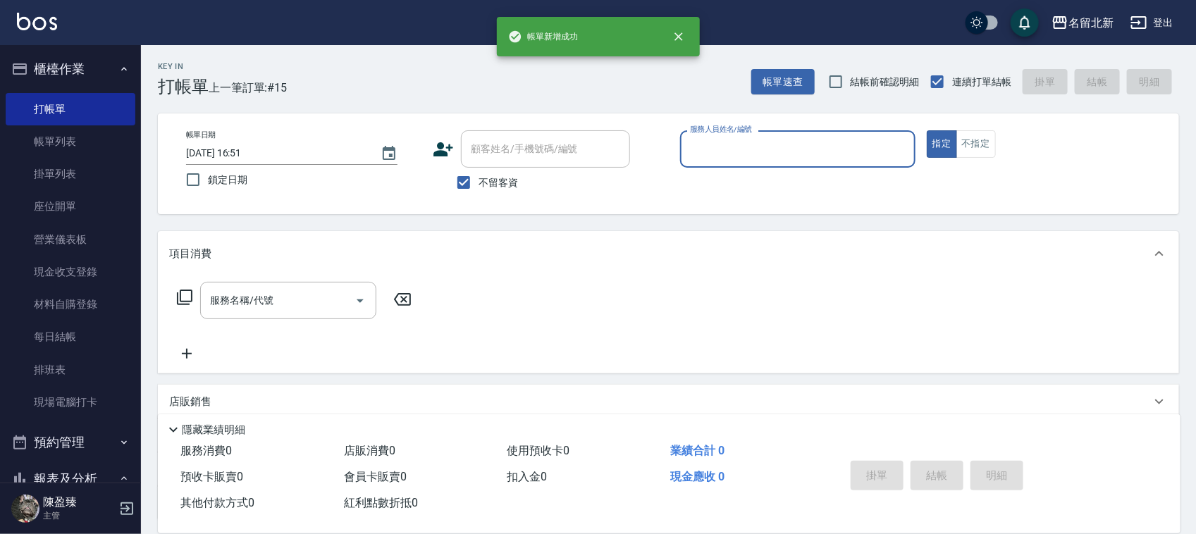
click at [734, 135] on div "服務人員姓名/編號" at bounding box center [797, 148] width 235 height 37
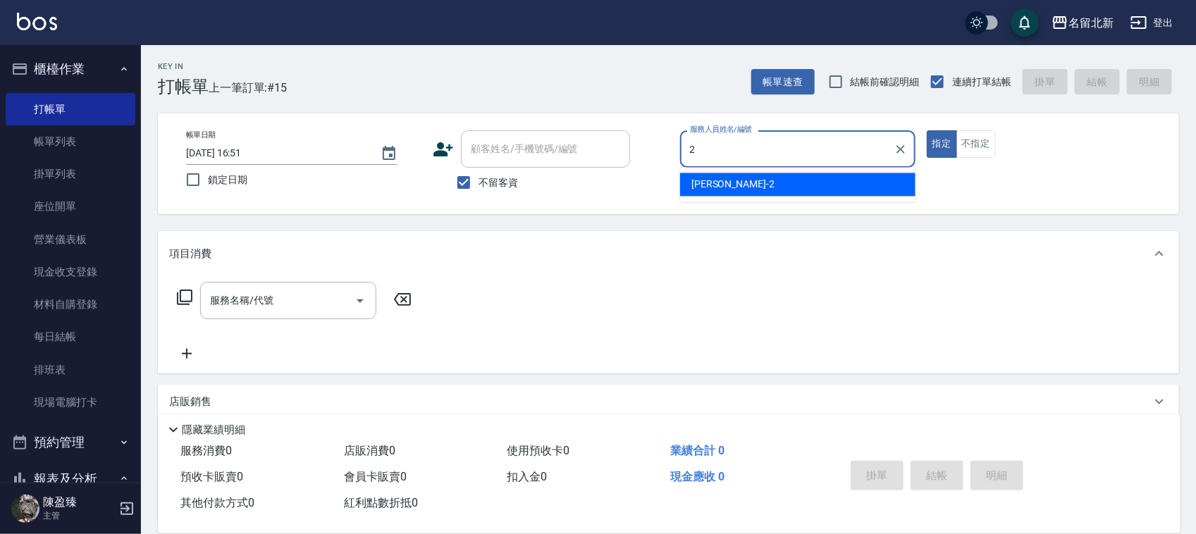
type input "詩芳-2"
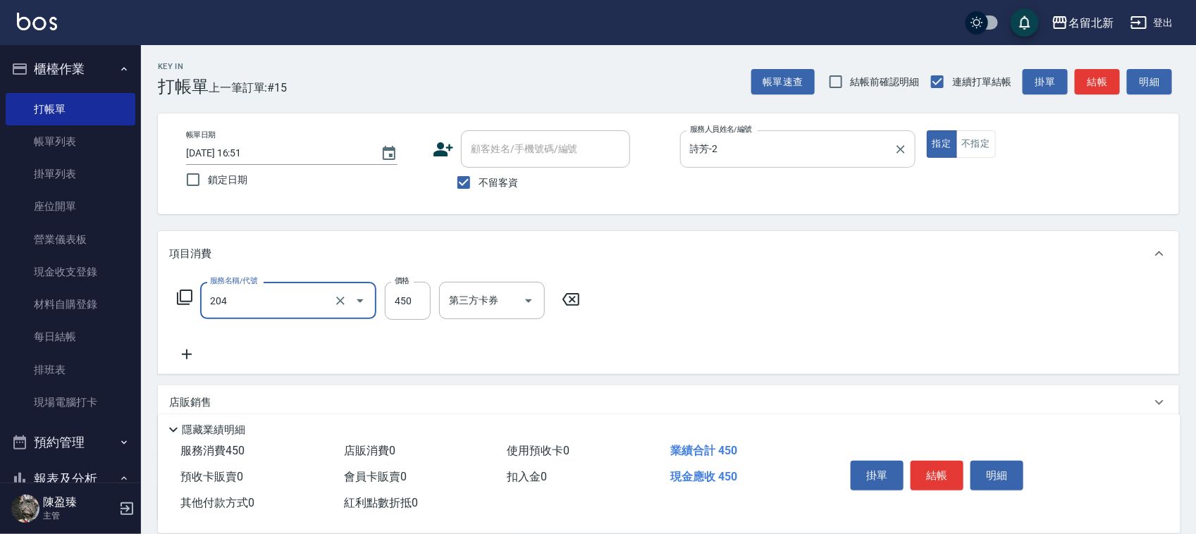
type input "髮質調理洗髮(204)"
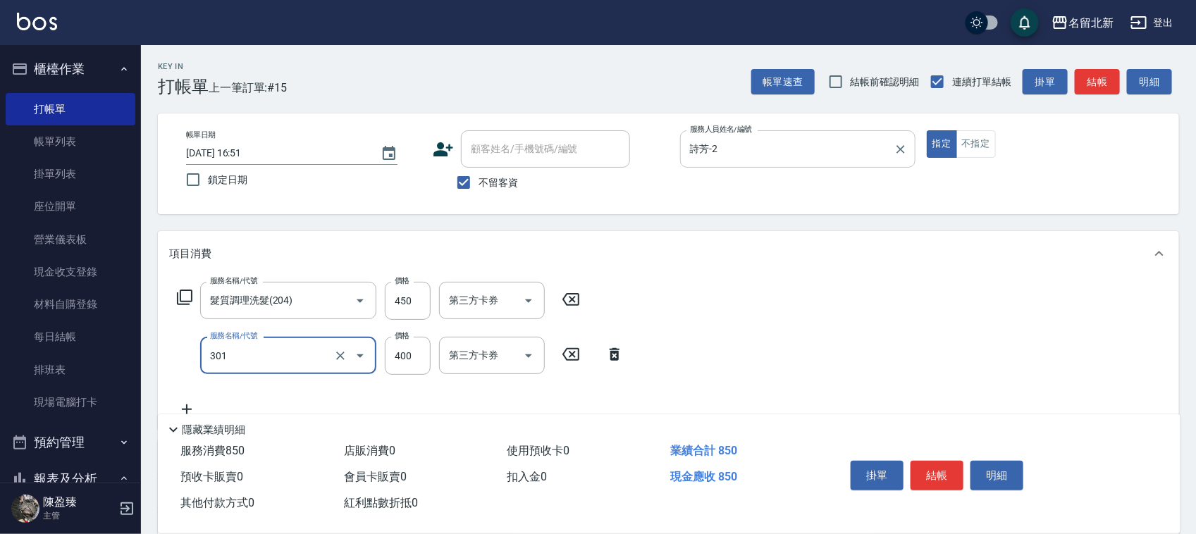
type input "造型剪髮(301)"
type input "380"
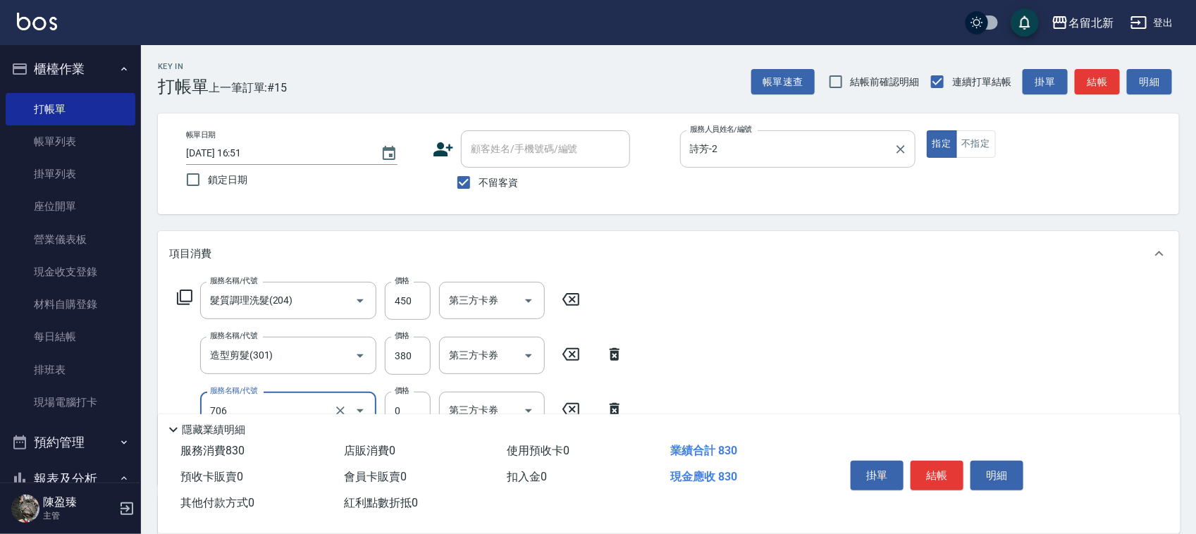
type input "互助60(706)"
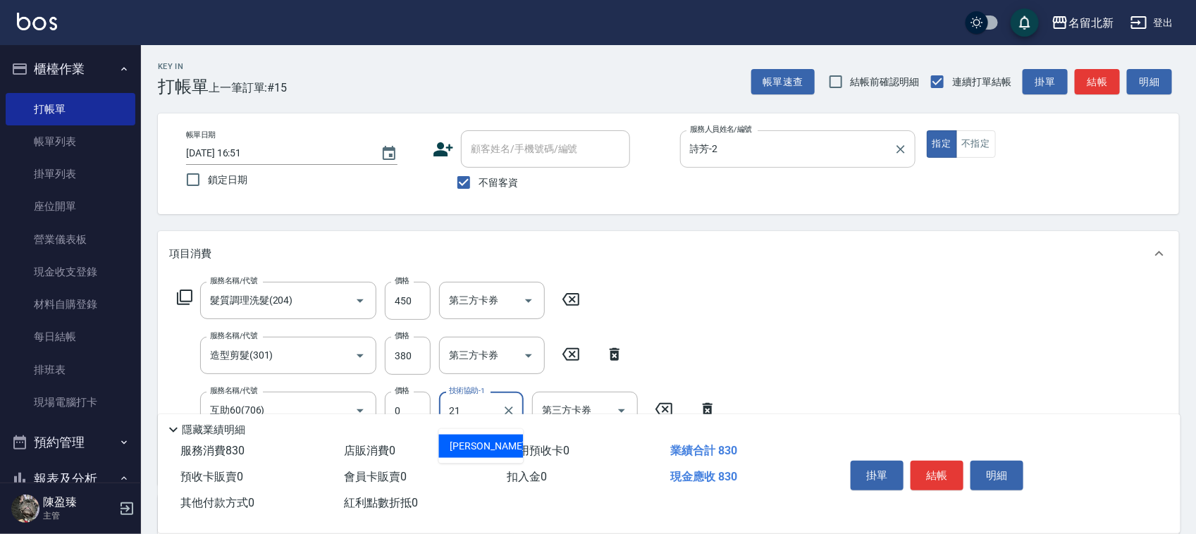
type input "艾莉莎-21"
click at [930, 464] on button "結帳" at bounding box center [936, 476] width 53 height 30
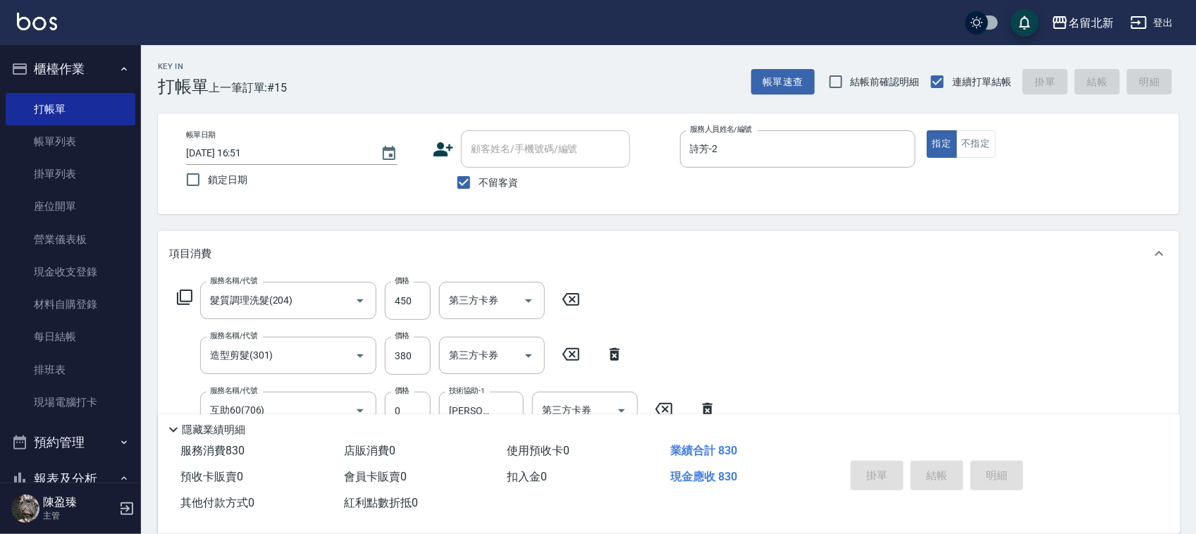
type input "2025/08/15 16:52"
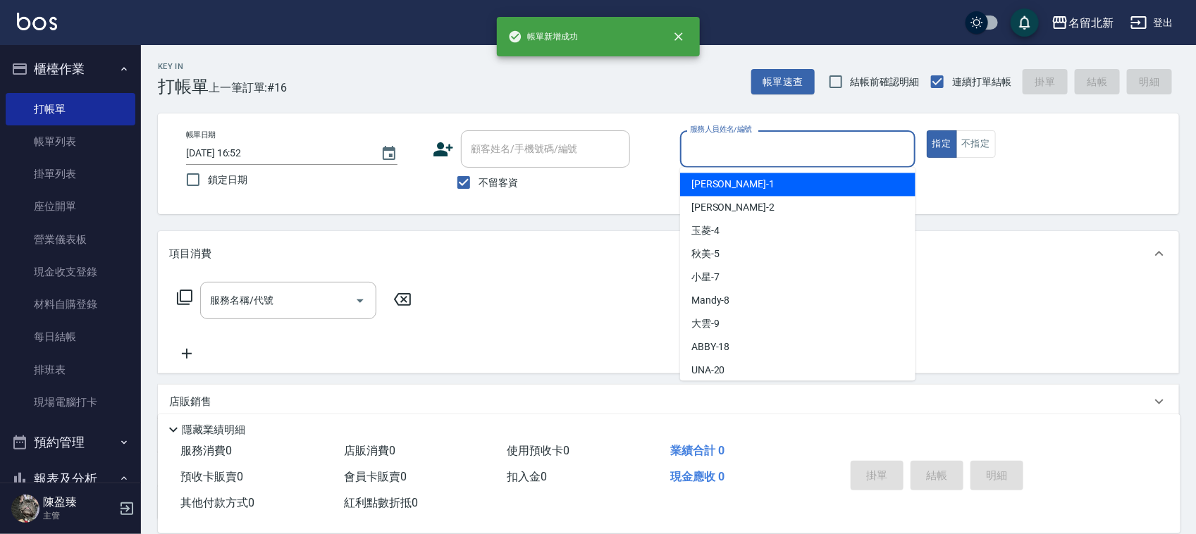
click at [728, 148] on input "服務人員姓名/編號" at bounding box center [797, 149] width 223 height 25
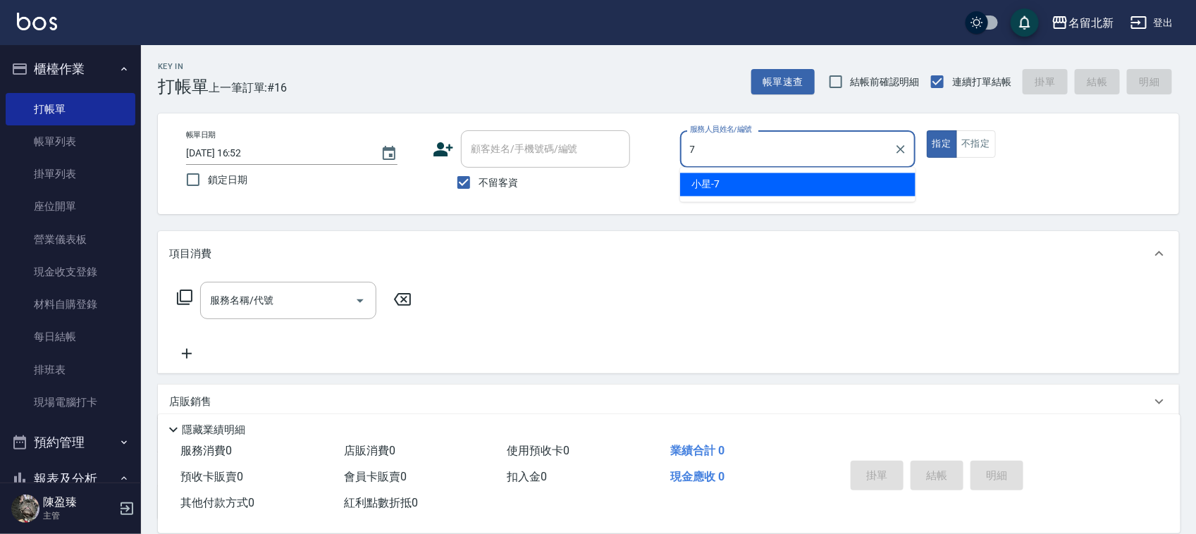
type input "小星-7"
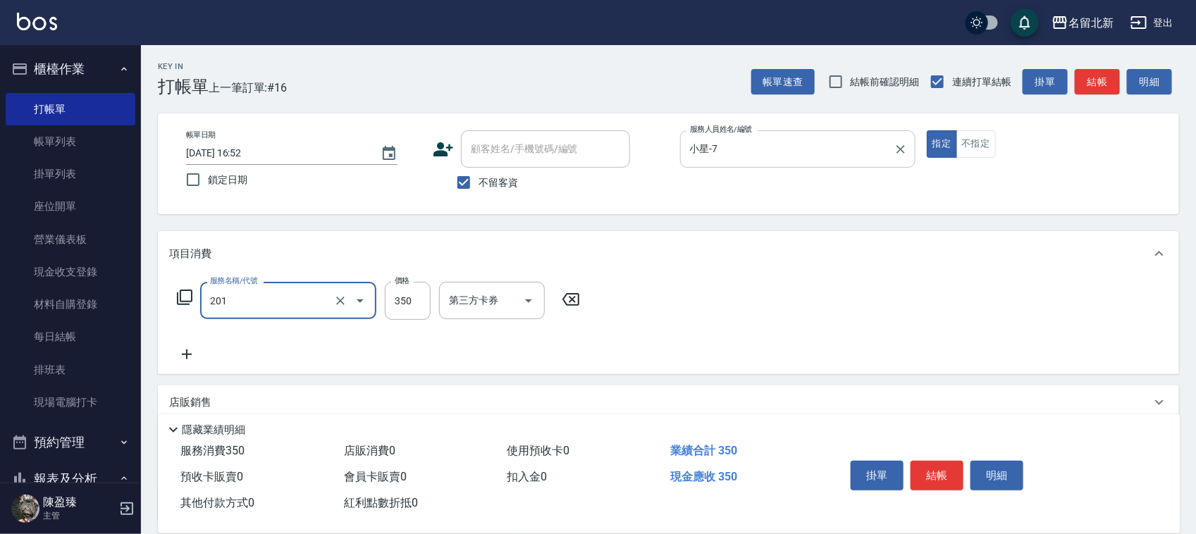
type input "一般洗髮(201)"
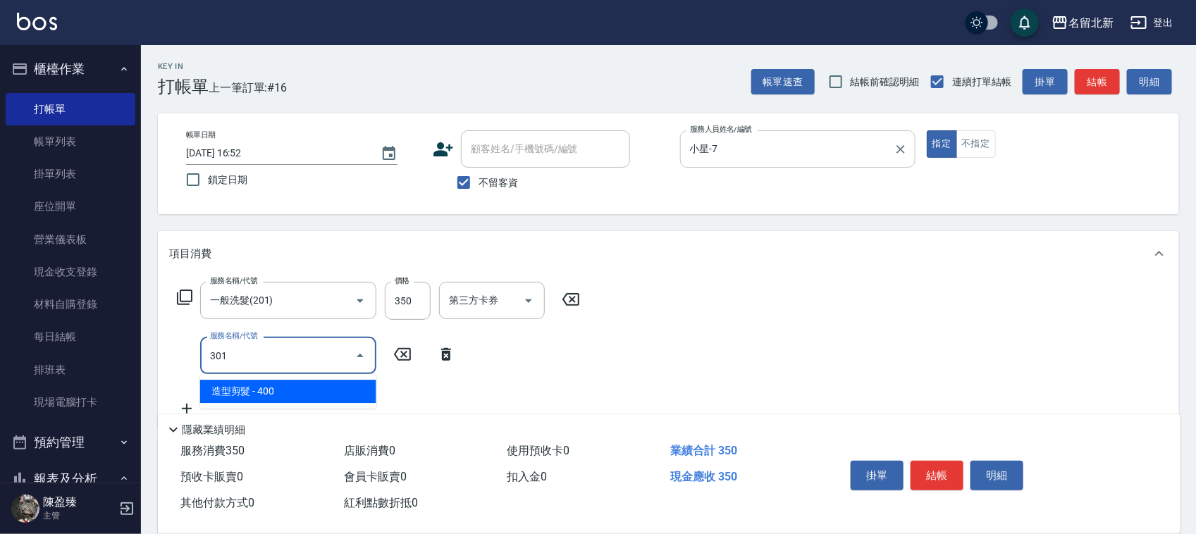
type input "造型剪髮(301)"
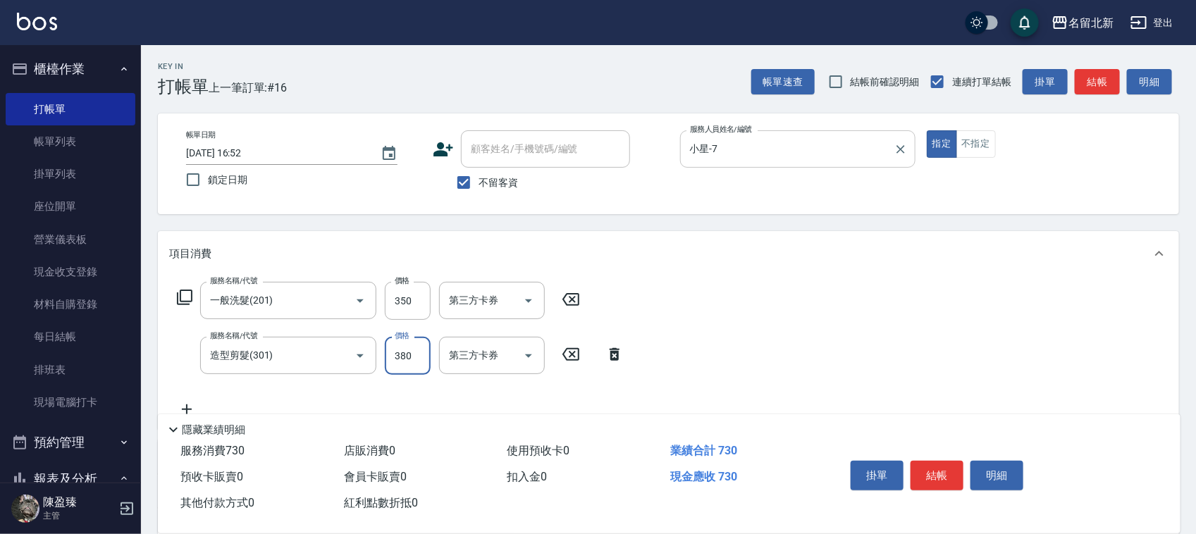
type input "380"
type input "互助50(705)"
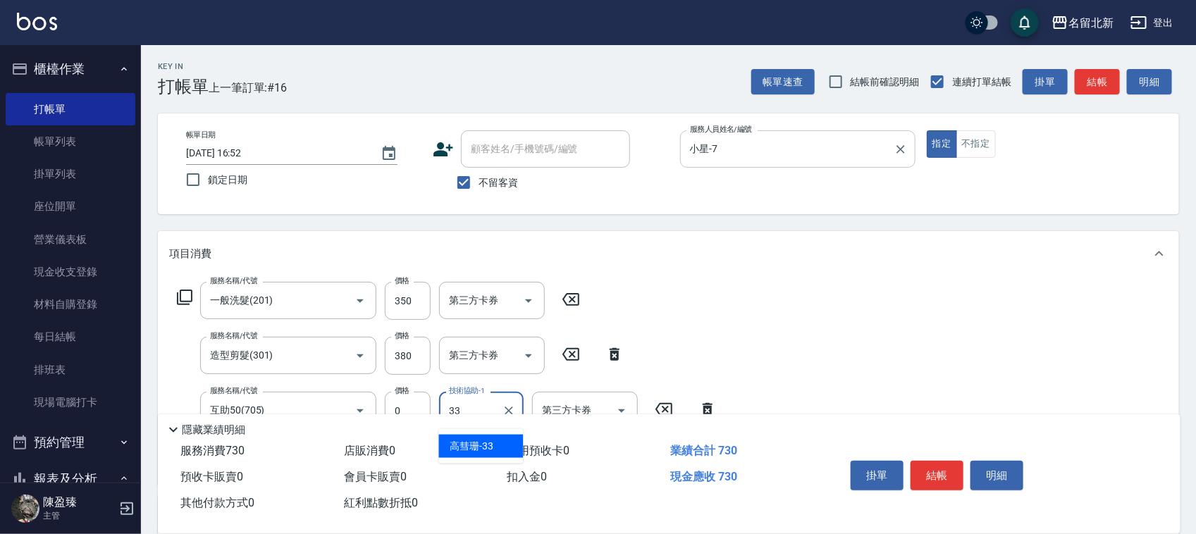
type input "高彗珊-33"
click at [945, 477] on button "結帳" at bounding box center [936, 476] width 53 height 30
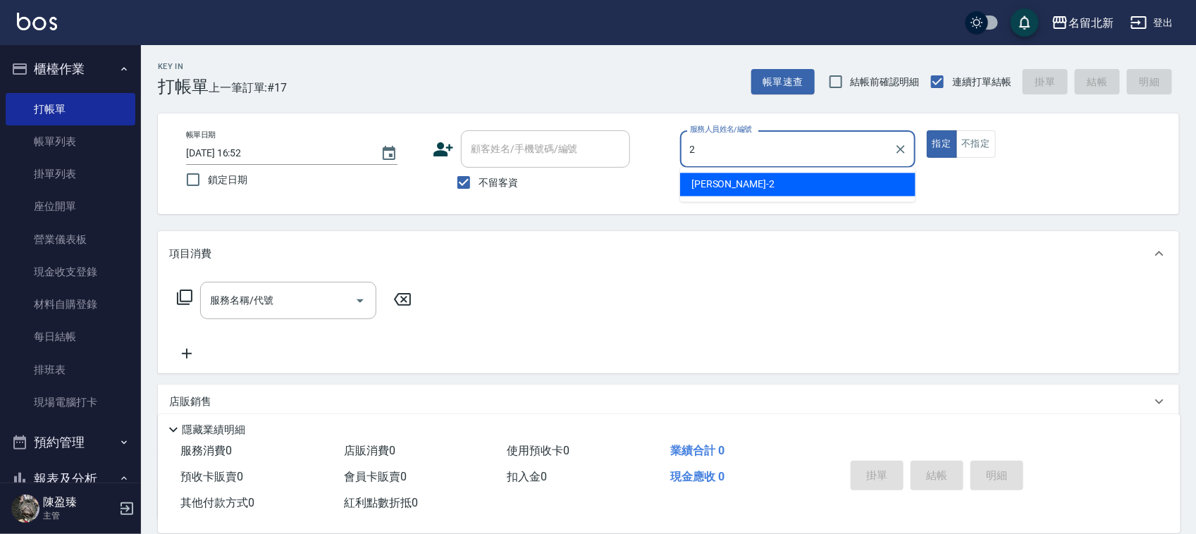
type input "詩芳-2"
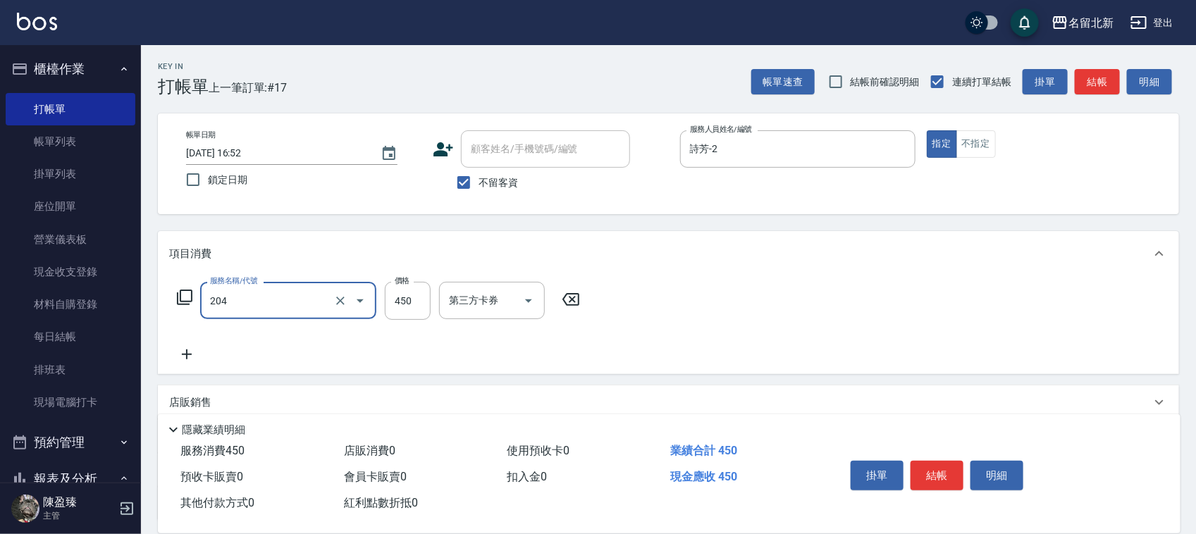
type input "髮質調理洗髮(204)"
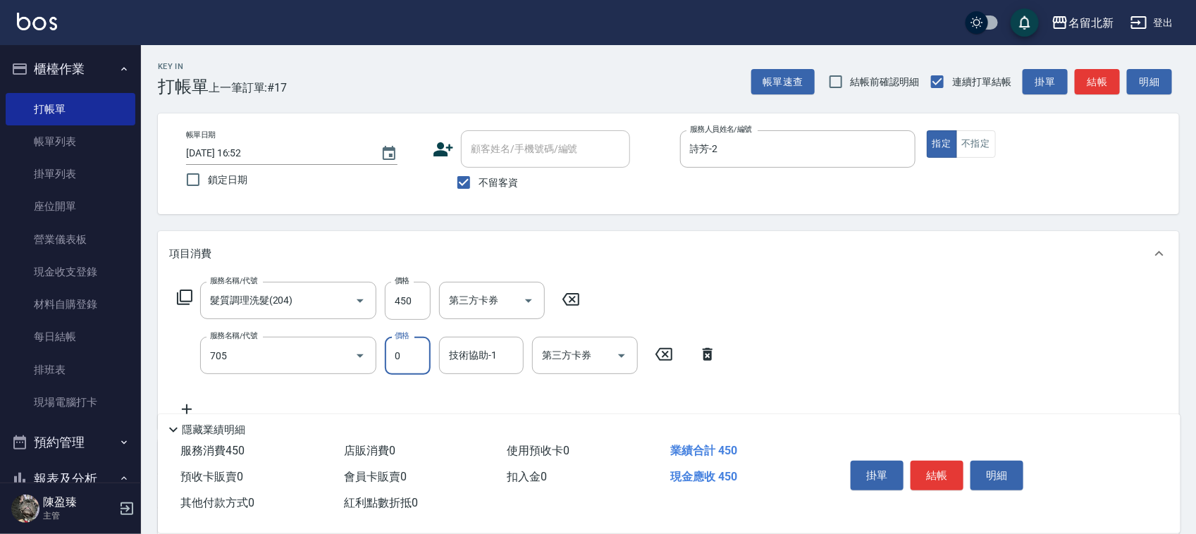
type input "互助50(705)"
type input "品萱-32"
click at [957, 470] on button "結帳" at bounding box center [936, 476] width 53 height 30
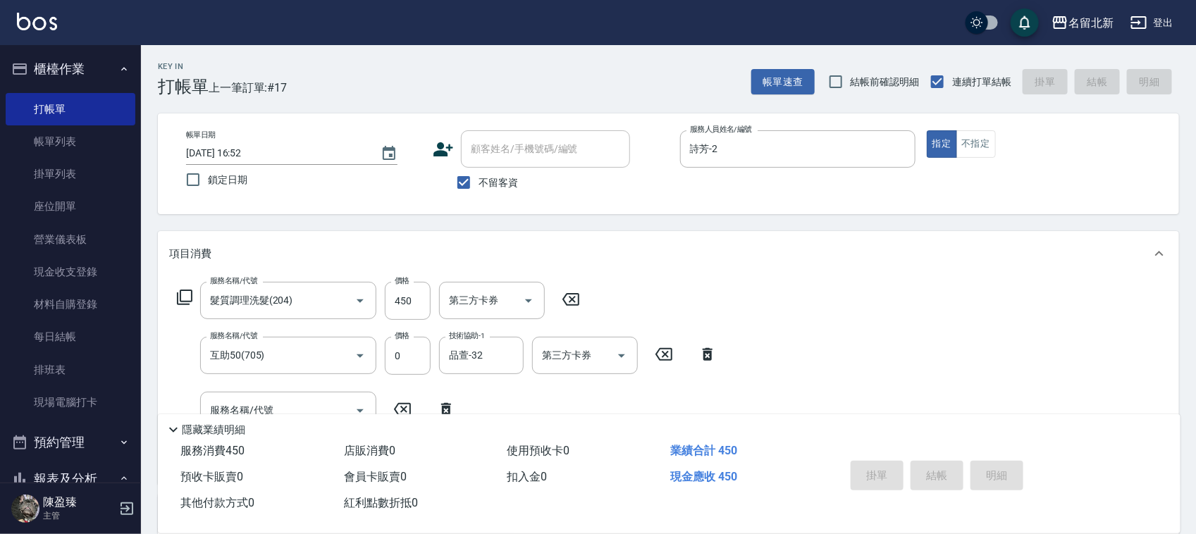
type input "2025/08/15 16:55"
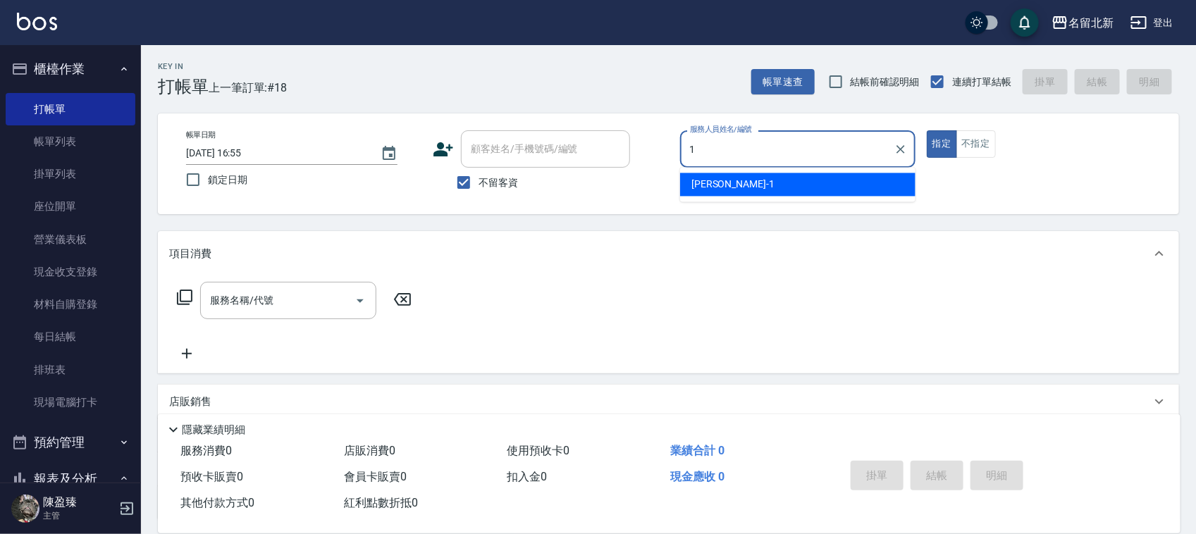
type input "Amy-1"
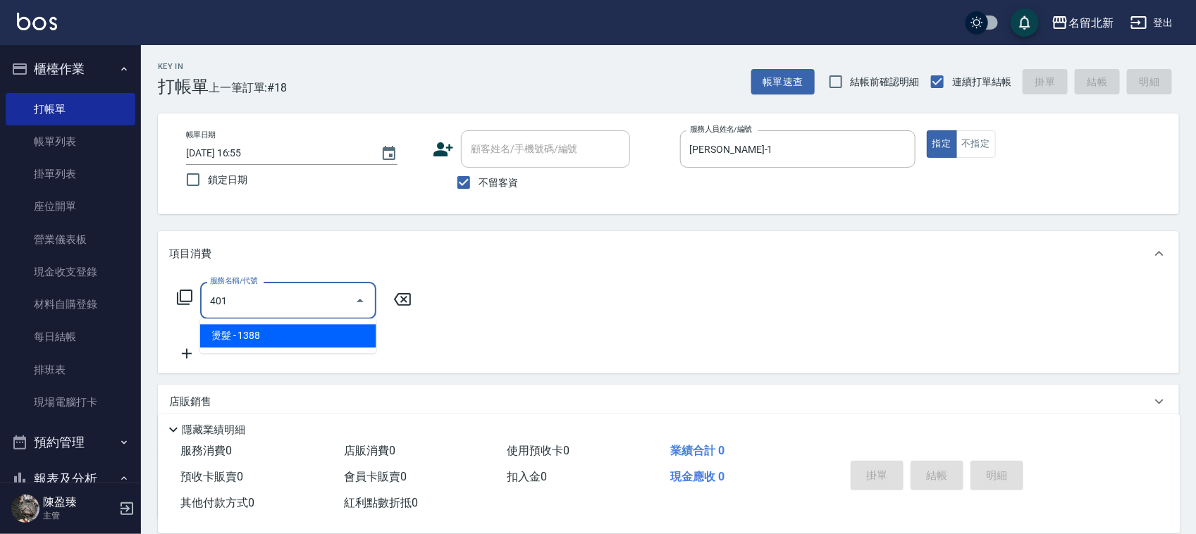
type input "燙髮(401)"
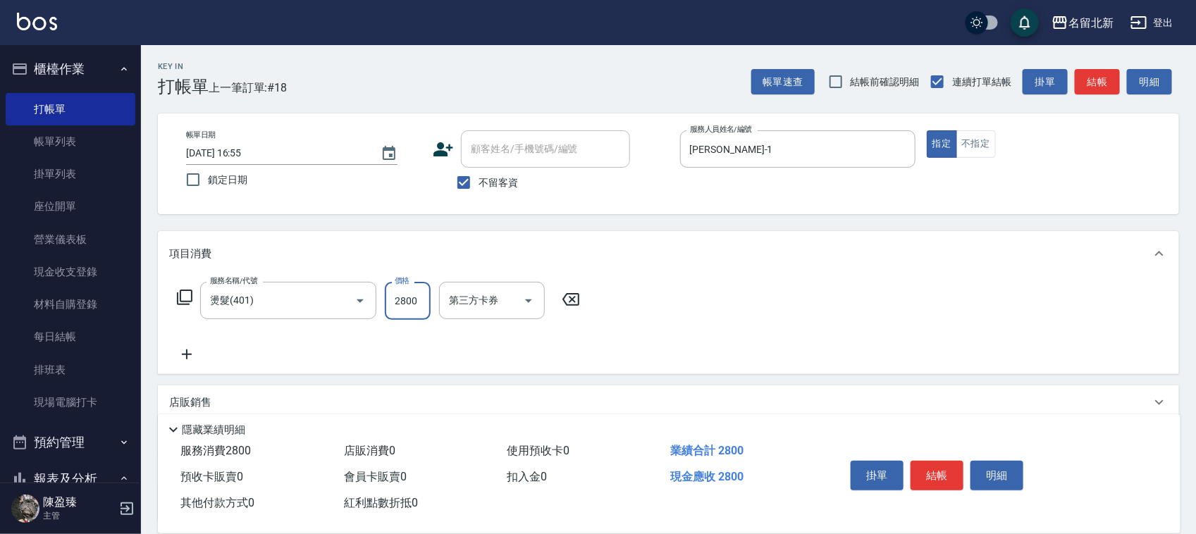
type input "2800"
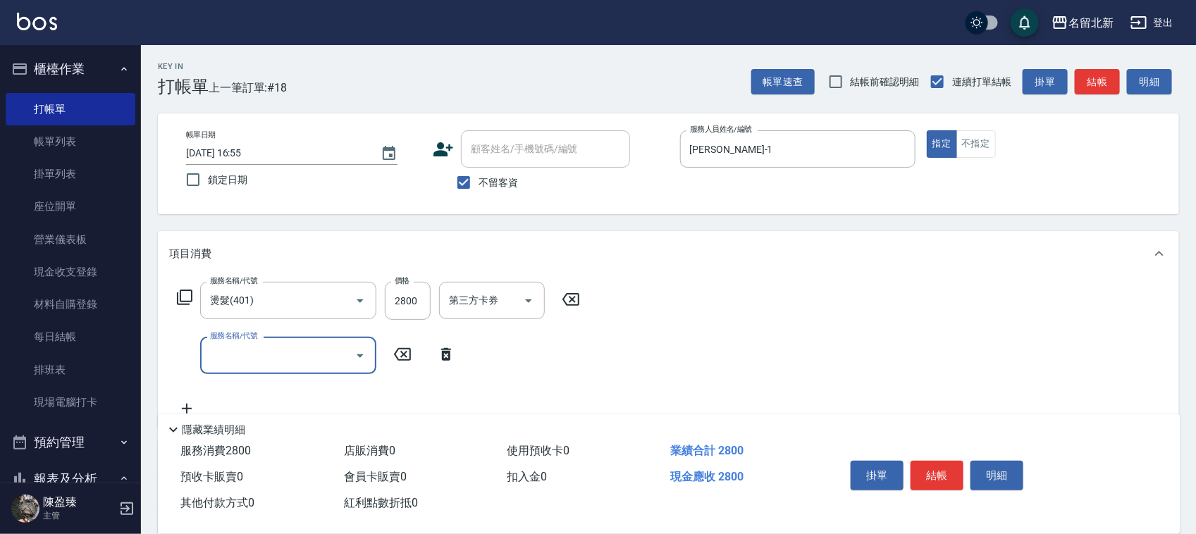
type input "ㄣ"
type input "入公司(p01)"
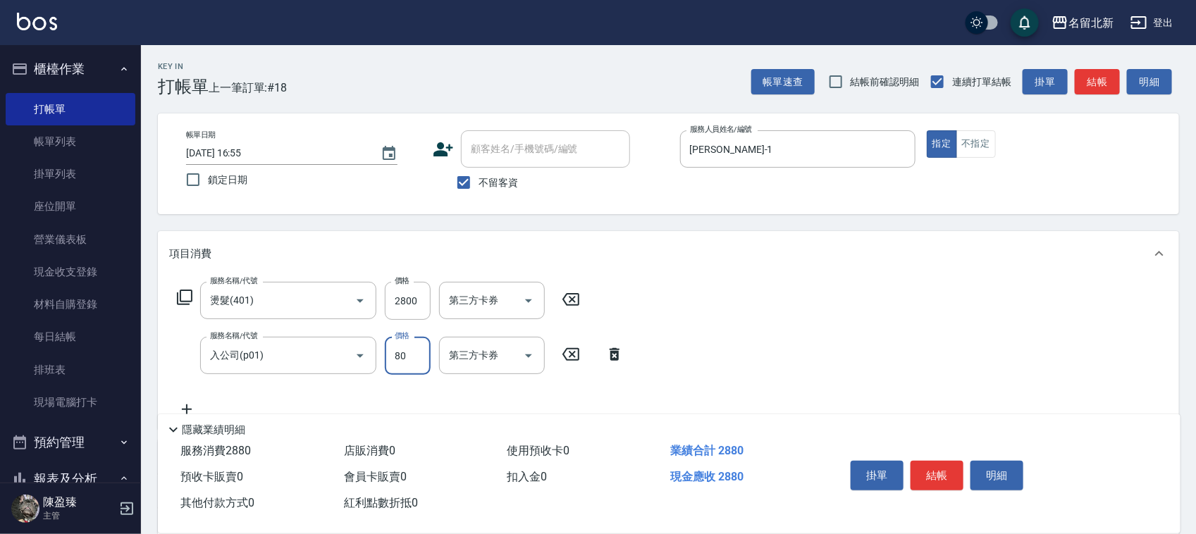
type input "80"
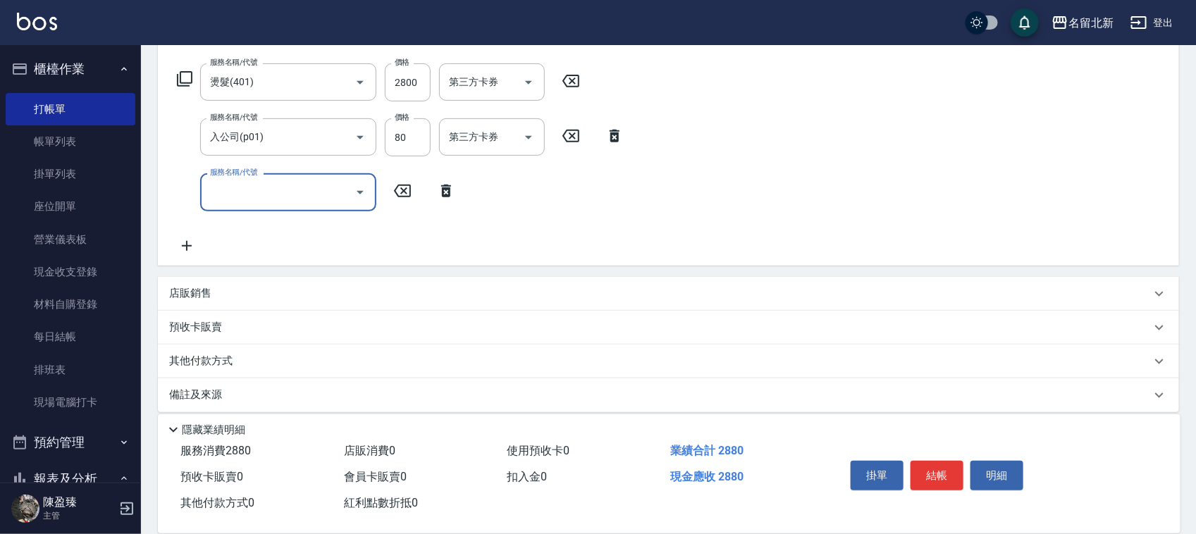
scroll to position [230, 0]
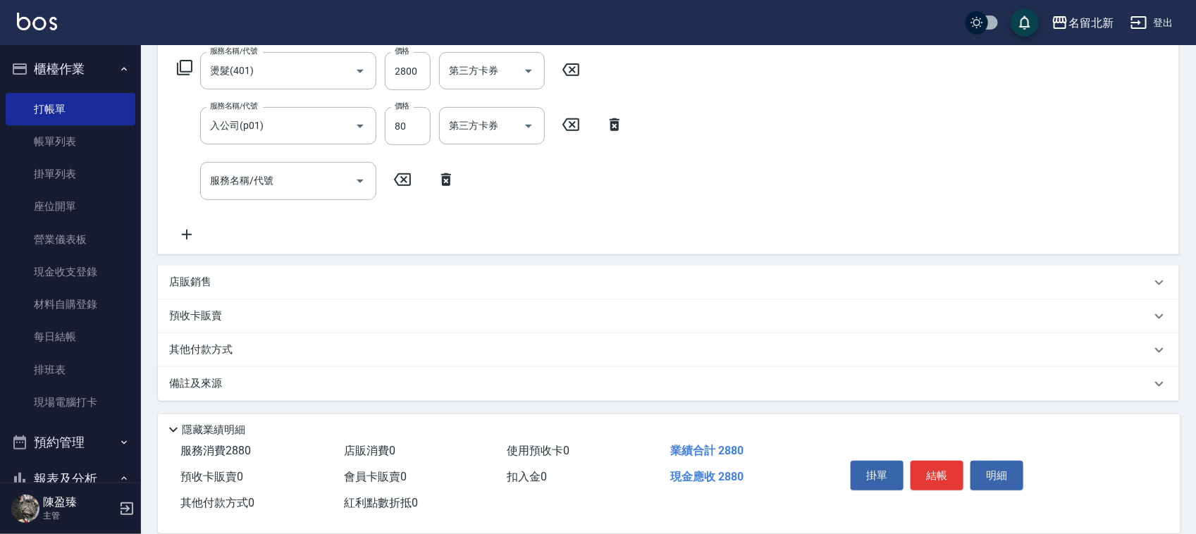
click at [210, 338] on div "其他付款方式" at bounding box center [668, 350] width 1021 height 34
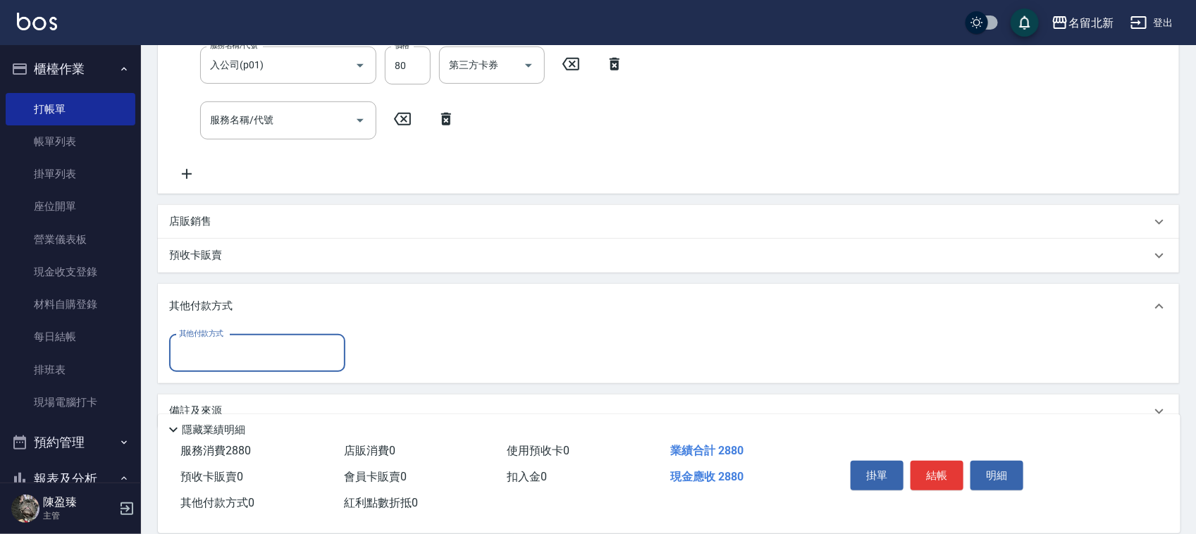
scroll to position [318, 0]
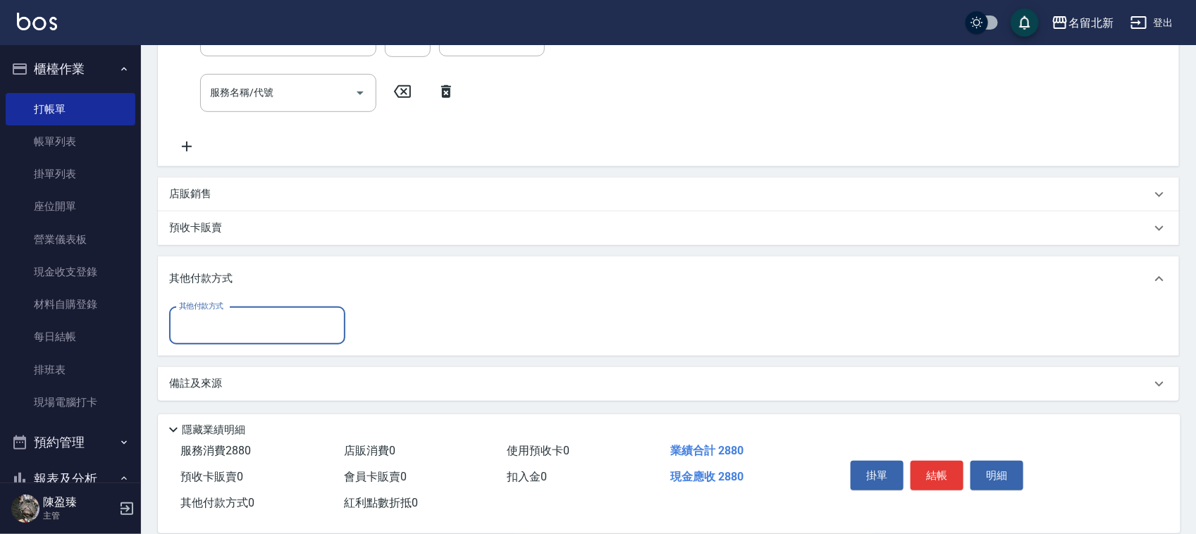
click at [228, 325] on input "其他付款方式" at bounding box center [256, 326] width 163 height 25
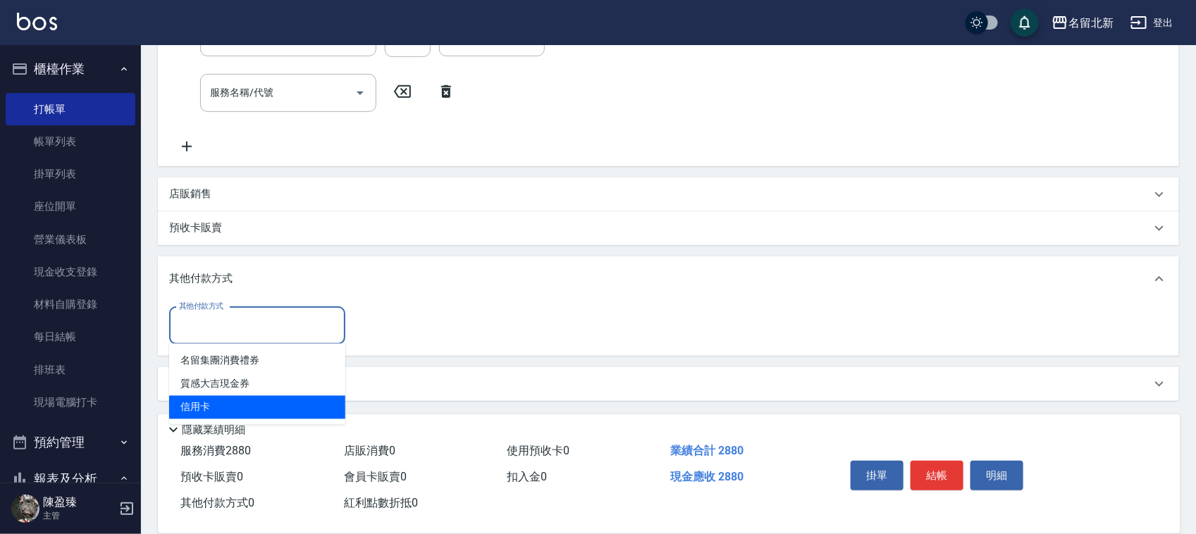
drag, startPoint x: 195, startPoint y: 404, endPoint x: 240, endPoint y: 403, distance: 45.1
click at [197, 405] on span "信用卡" at bounding box center [257, 407] width 176 height 23
type input "信用卡"
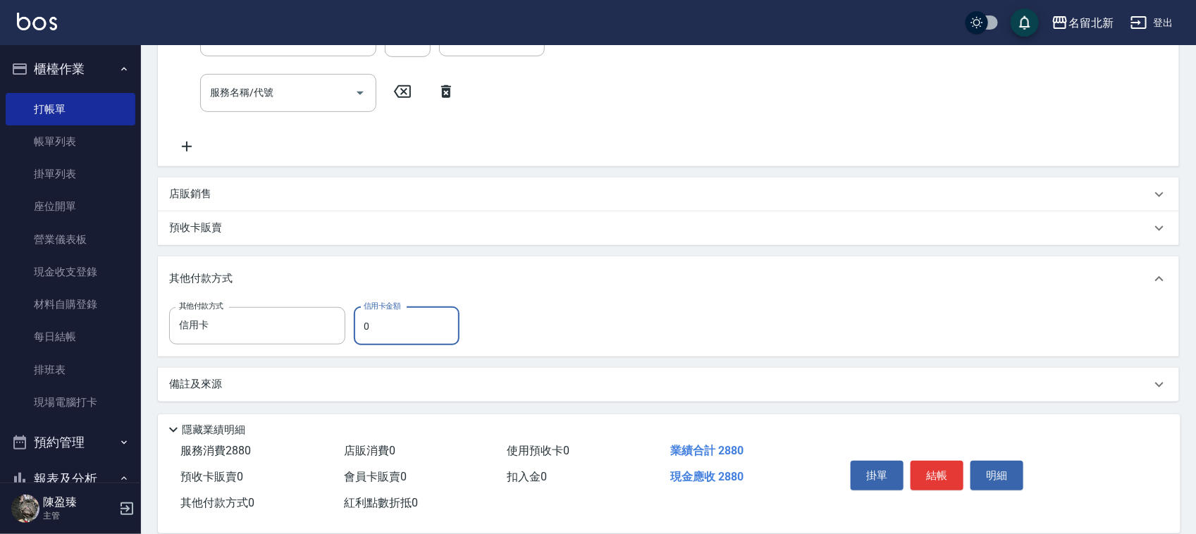
drag, startPoint x: 375, startPoint y: 321, endPoint x: 350, endPoint y: 333, distance: 28.4
click at [350, 333] on div "其他付款方式 信用卡 其他付款方式 信用卡金額 0 信用卡金額" at bounding box center [318, 326] width 299 height 38
type input "2880"
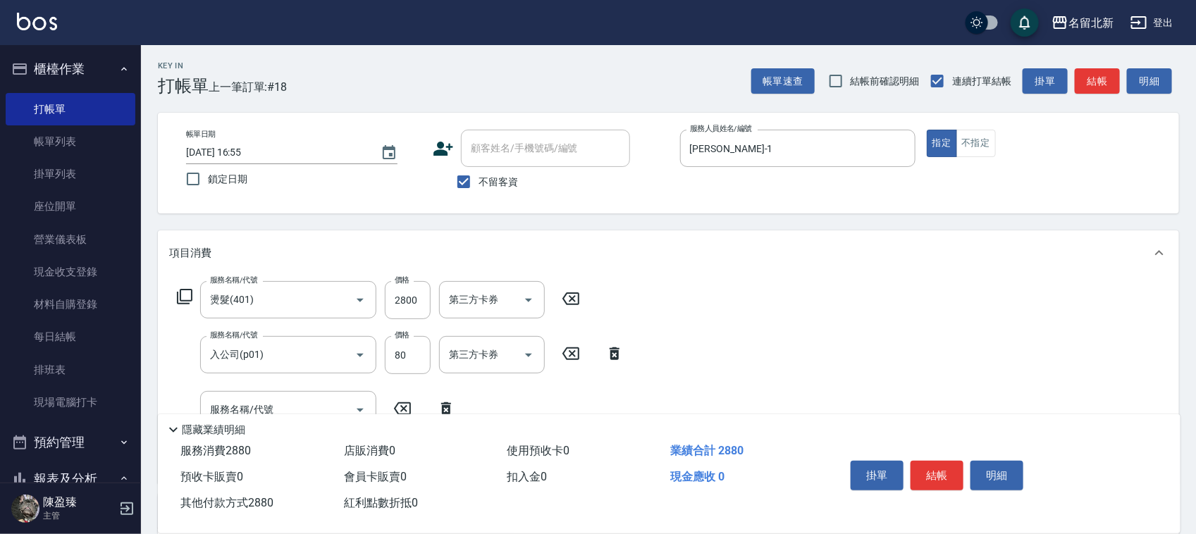
scroll to position [0, 0]
click at [950, 474] on button "結帳" at bounding box center [936, 476] width 53 height 30
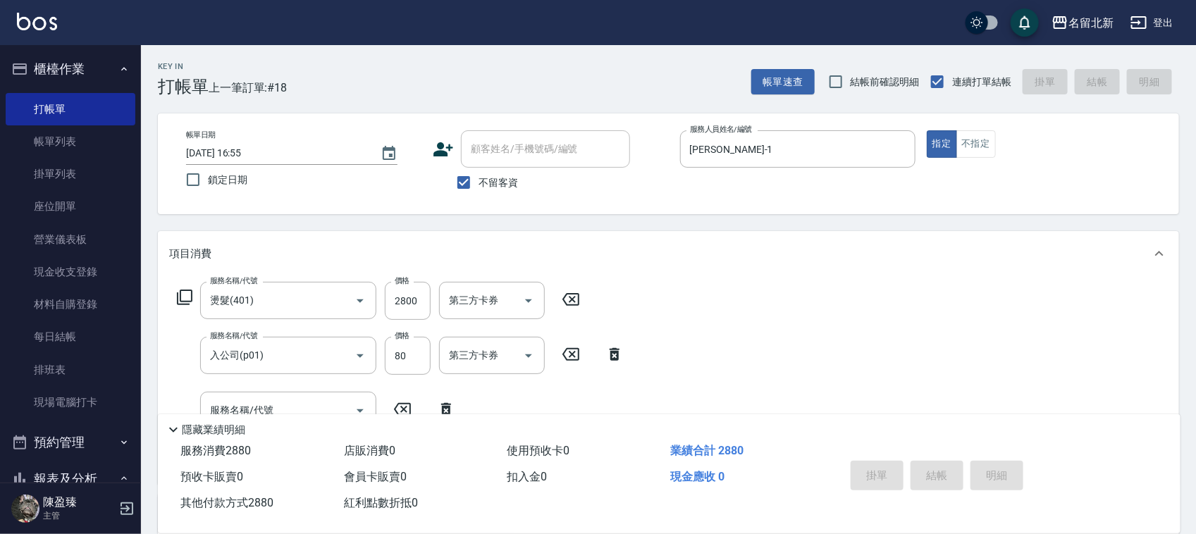
type input "2025/08/15 16:56"
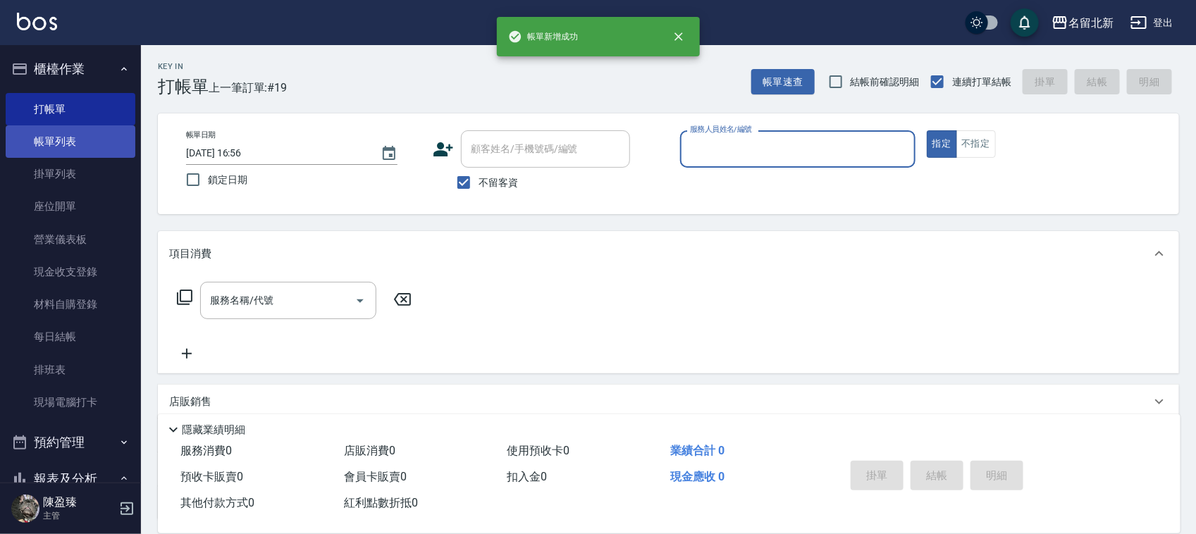
click at [55, 135] on link "帳單列表" at bounding box center [71, 141] width 130 height 32
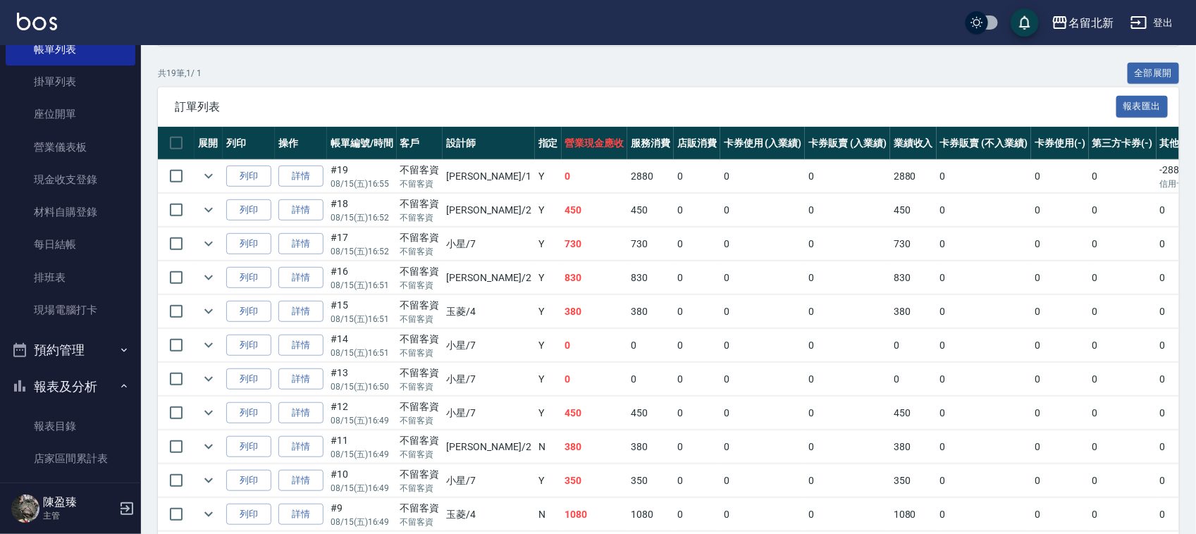
scroll to position [264, 0]
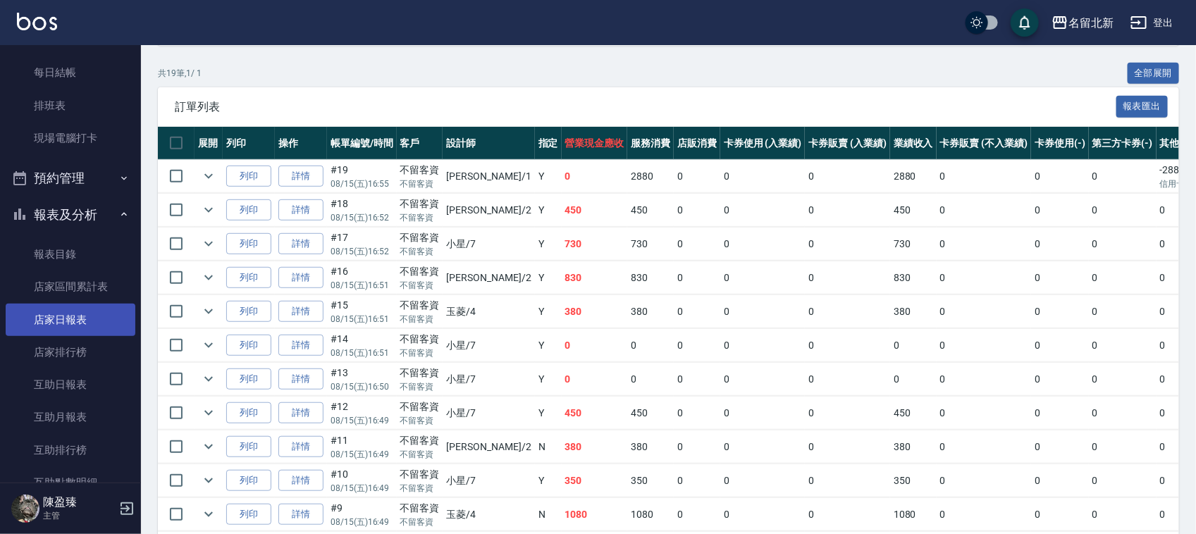
click at [68, 312] on link "店家日報表" at bounding box center [71, 320] width 130 height 32
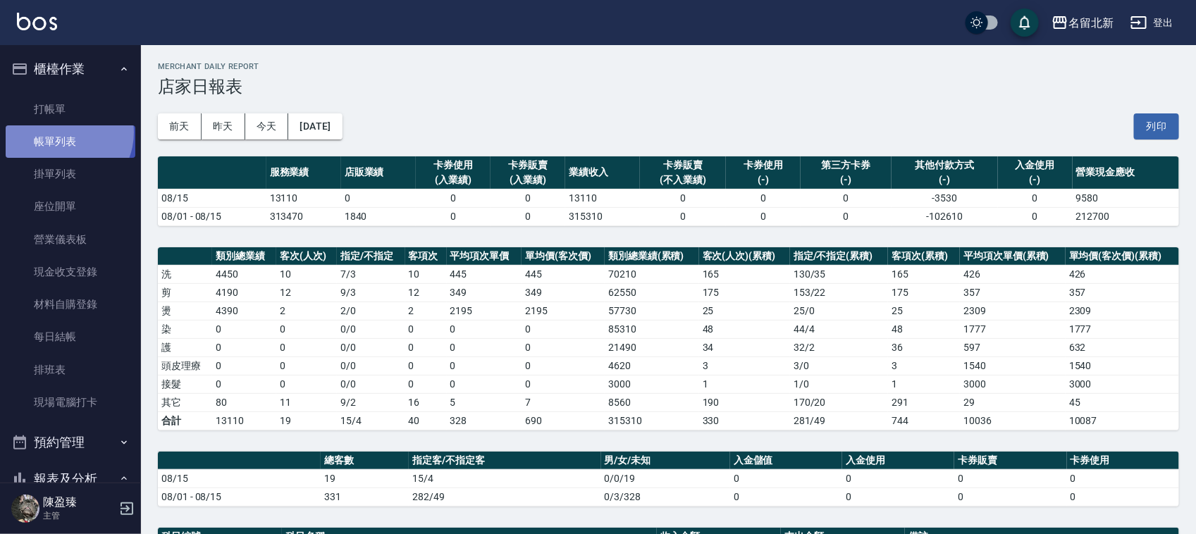
click at [61, 132] on link "帳單列表" at bounding box center [71, 141] width 130 height 32
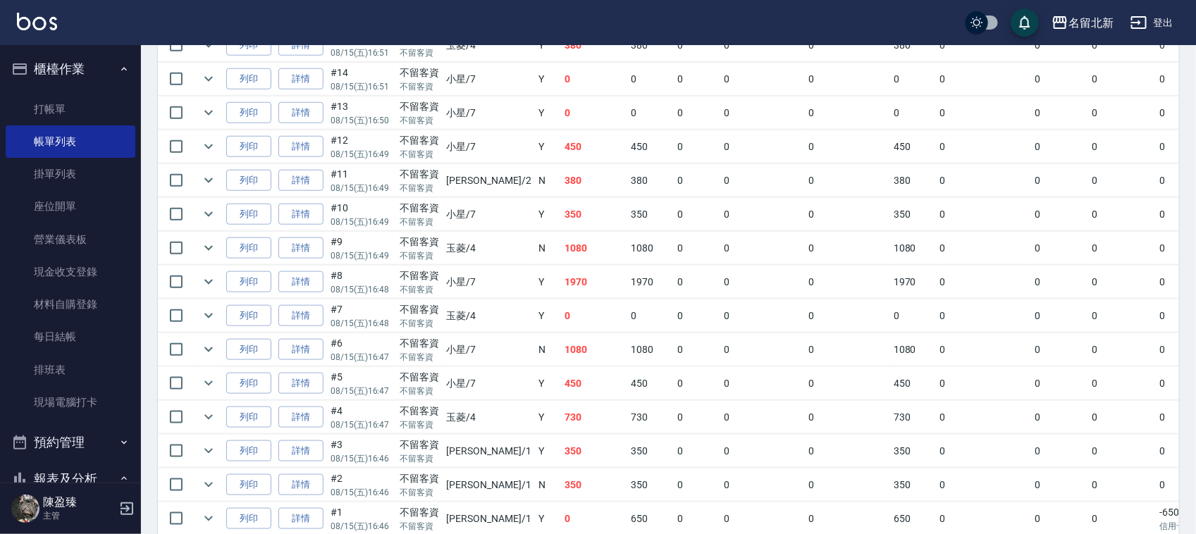
scroll to position [607, 0]
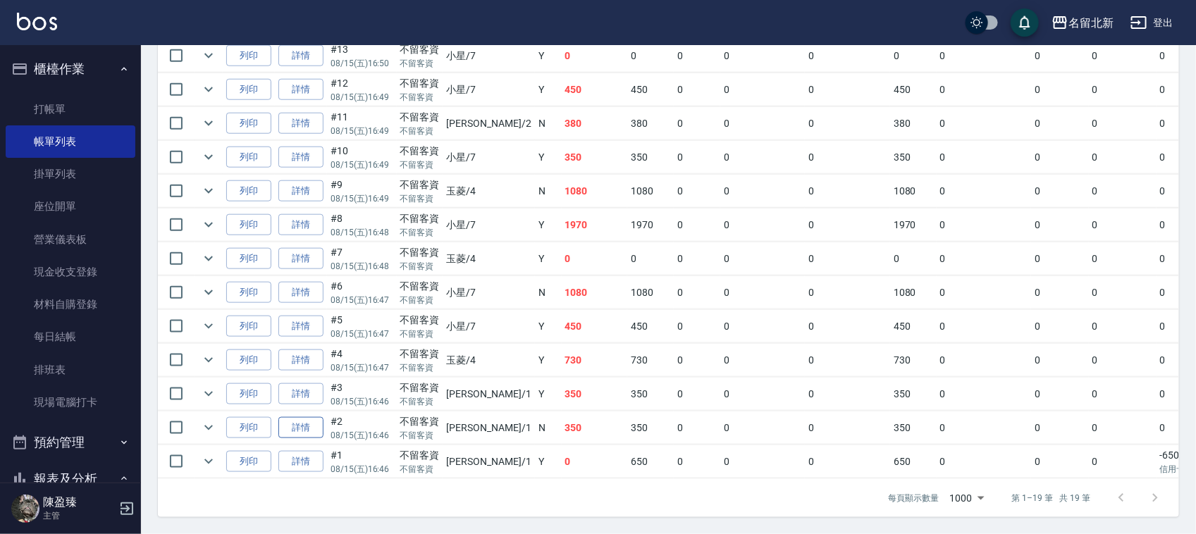
click at [312, 417] on link "詳情" at bounding box center [300, 428] width 45 height 22
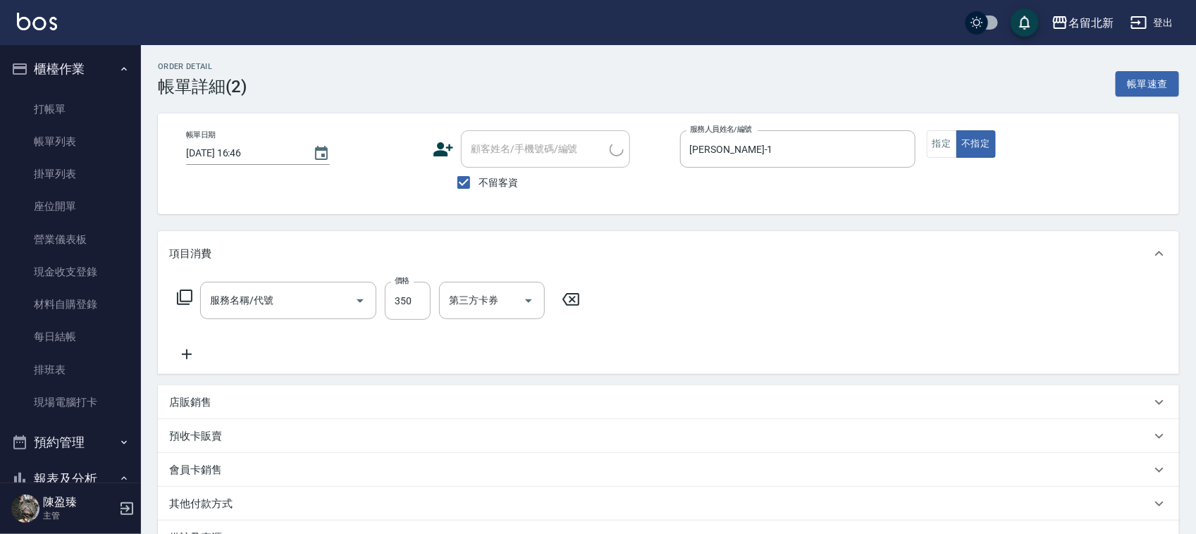
type input "2025/08/15 16:46"
checkbox input "true"
type input "Amy-1"
type input "一般洗髮(201)"
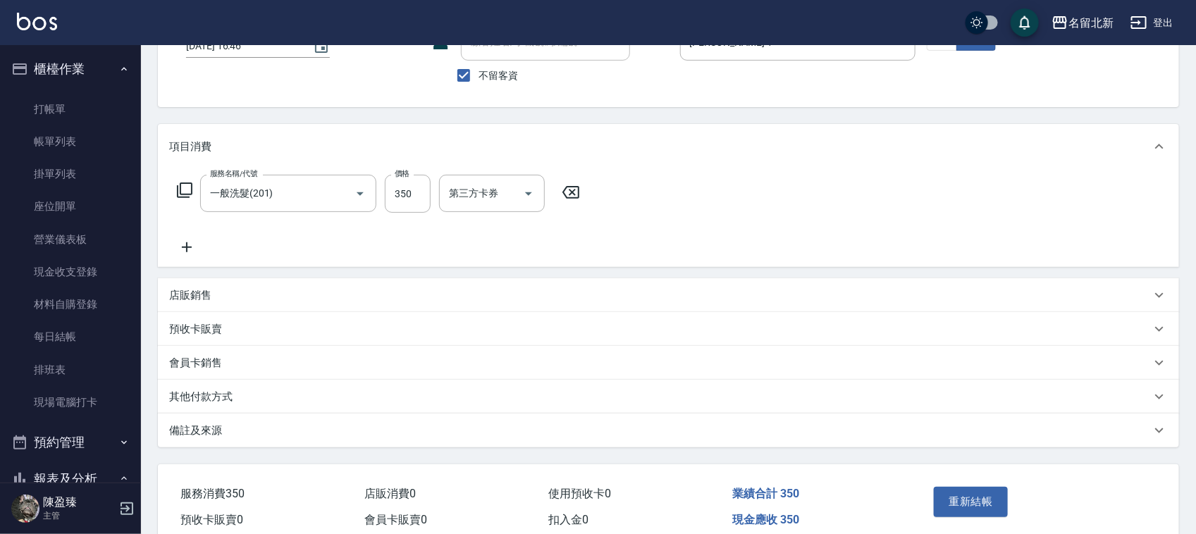
scroll to position [171, 0]
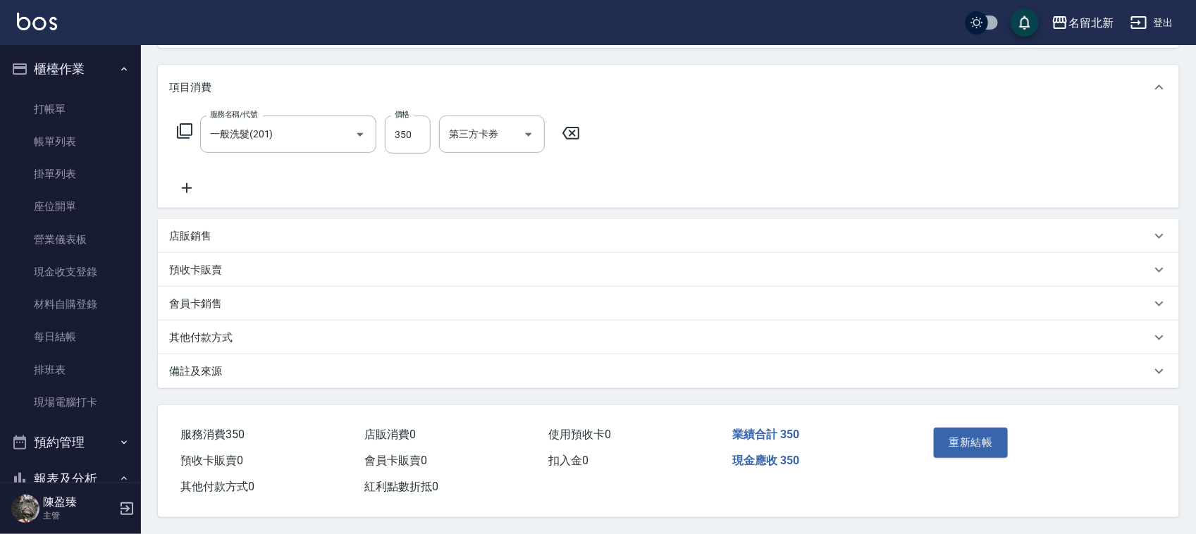
click at [213, 333] on p "其他付款方式" at bounding box center [200, 338] width 63 height 15
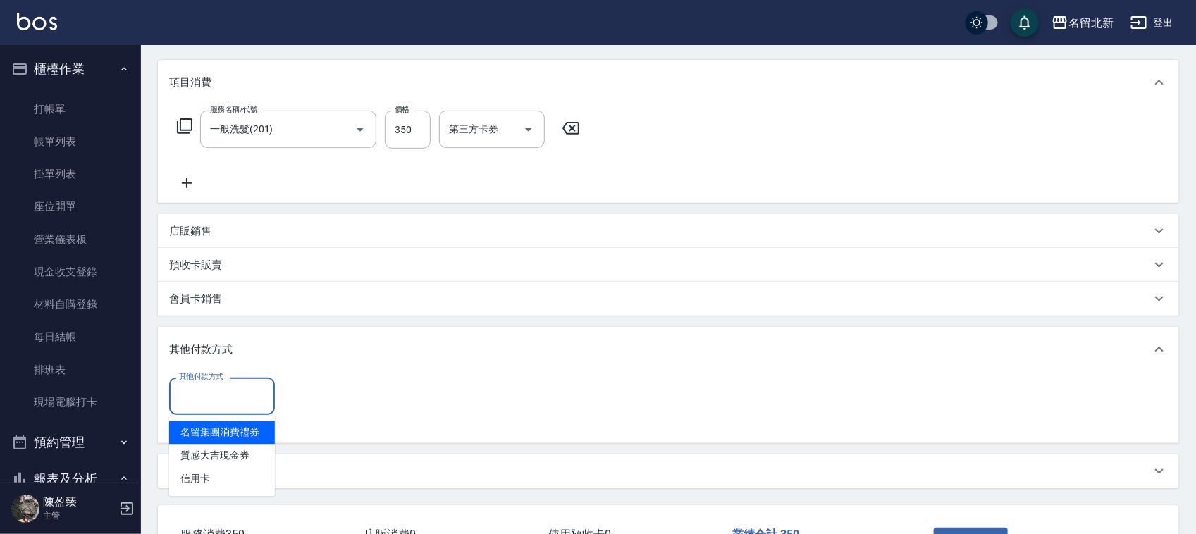
drag, startPoint x: 197, startPoint y: 386, endPoint x: 228, endPoint y: 390, distance: 30.5
click at [199, 384] on input "其他付款方式" at bounding box center [221, 396] width 93 height 25
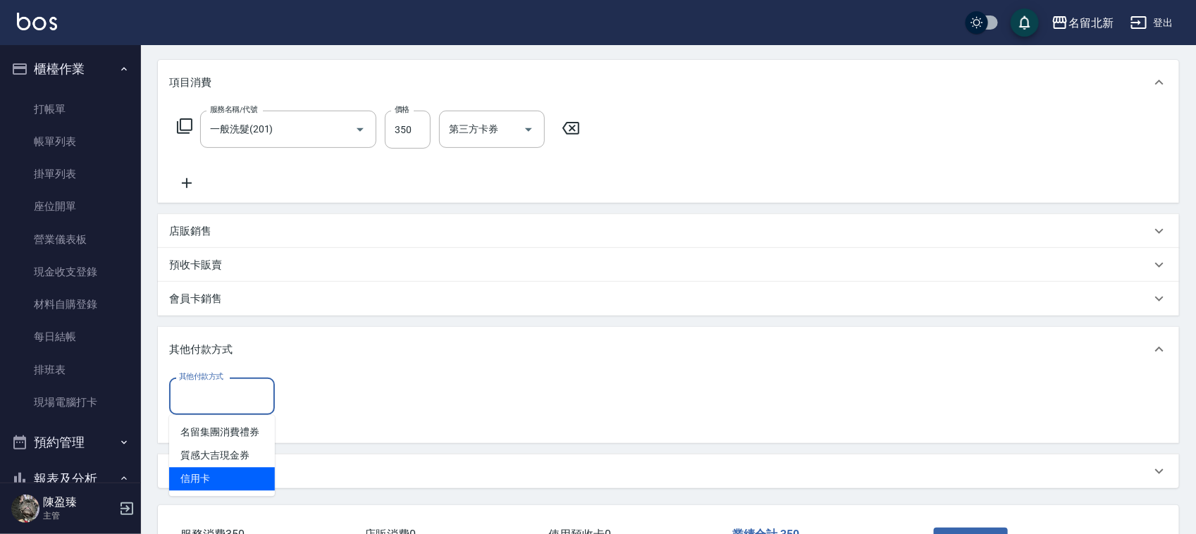
click at [202, 480] on span "信用卡" at bounding box center [222, 479] width 106 height 23
type input "信用卡"
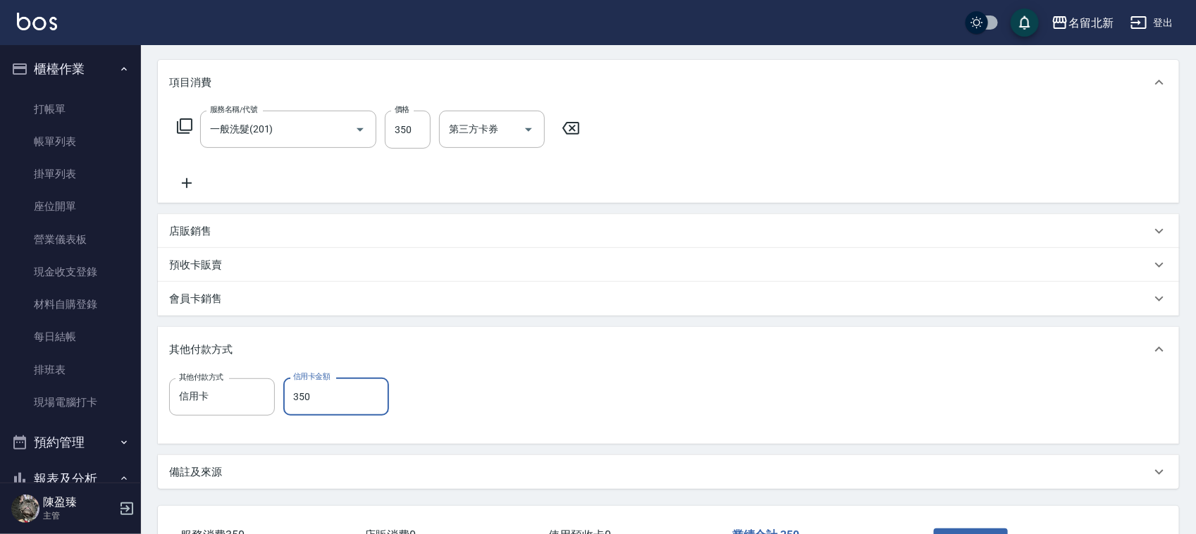
type input "350"
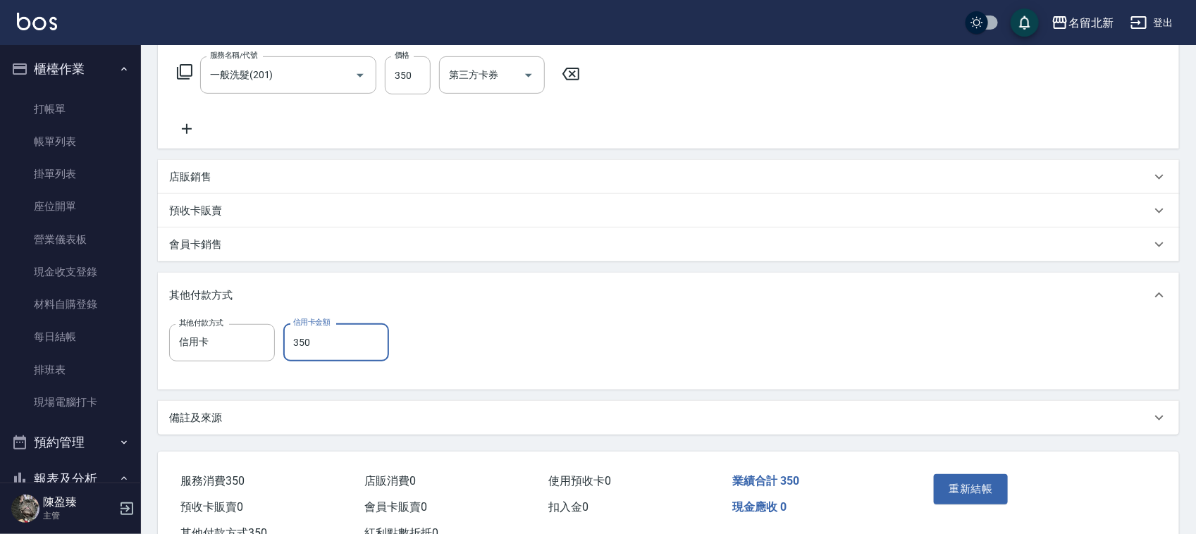
scroll to position [277, 0]
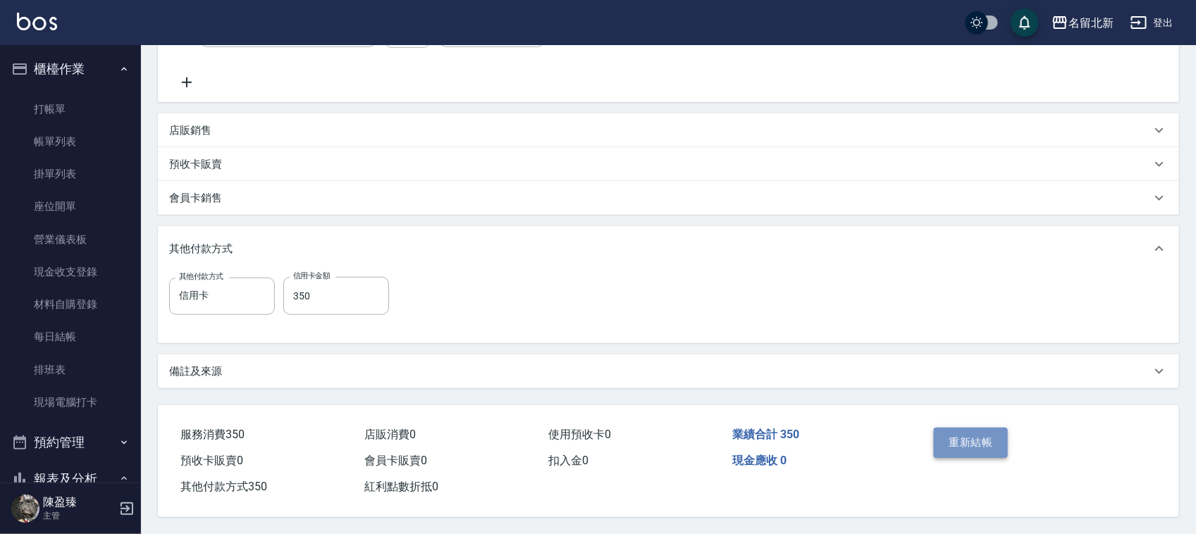
drag, startPoint x: 966, startPoint y: 443, endPoint x: 1025, endPoint y: 432, distance: 60.1
click at [966, 442] on button "重新結帳" at bounding box center [971, 443] width 75 height 30
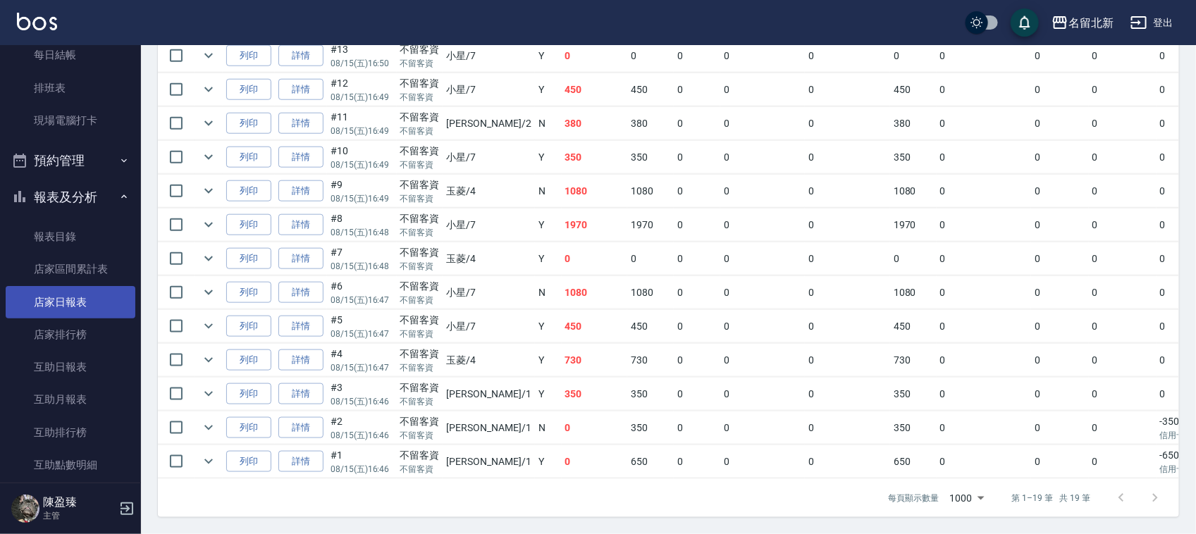
scroll to position [440, 0]
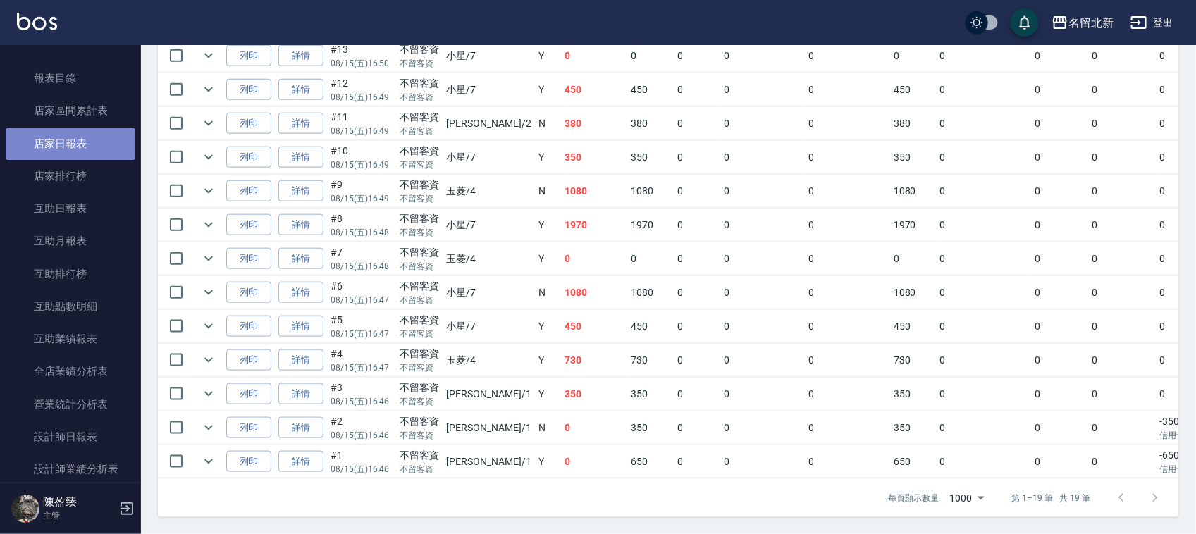
click at [89, 147] on link "店家日報表" at bounding box center [71, 144] width 130 height 32
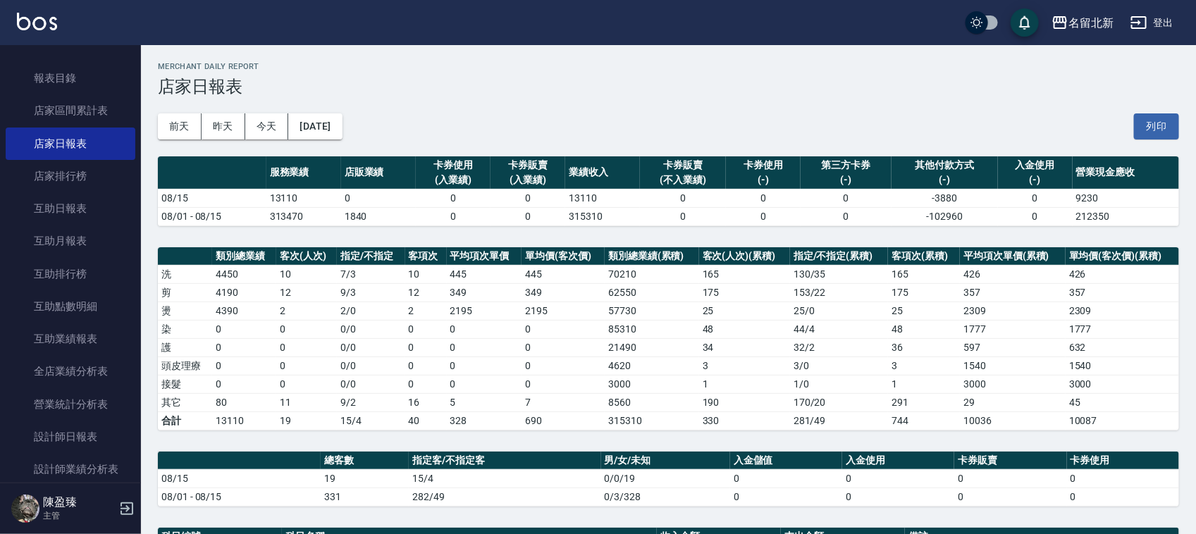
scroll to position [346, 0]
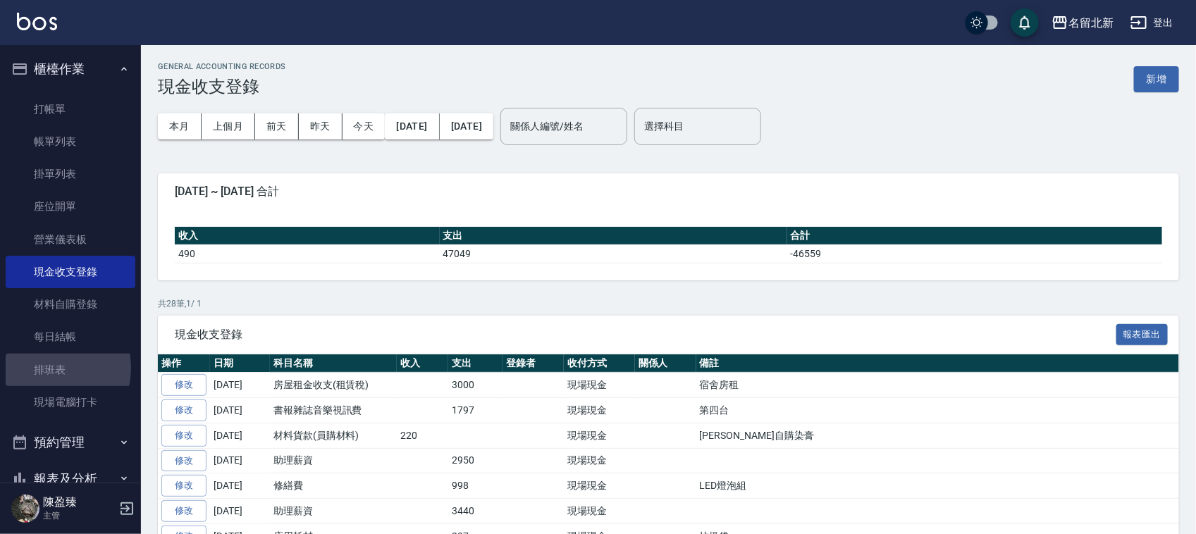
drag, startPoint x: 44, startPoint y: 367, endPoint x: 469, endPoint y: 400, distance: 426.9
click at [47, 371] on link "排班表" at bounding box center [71, 370] width 130 height 32
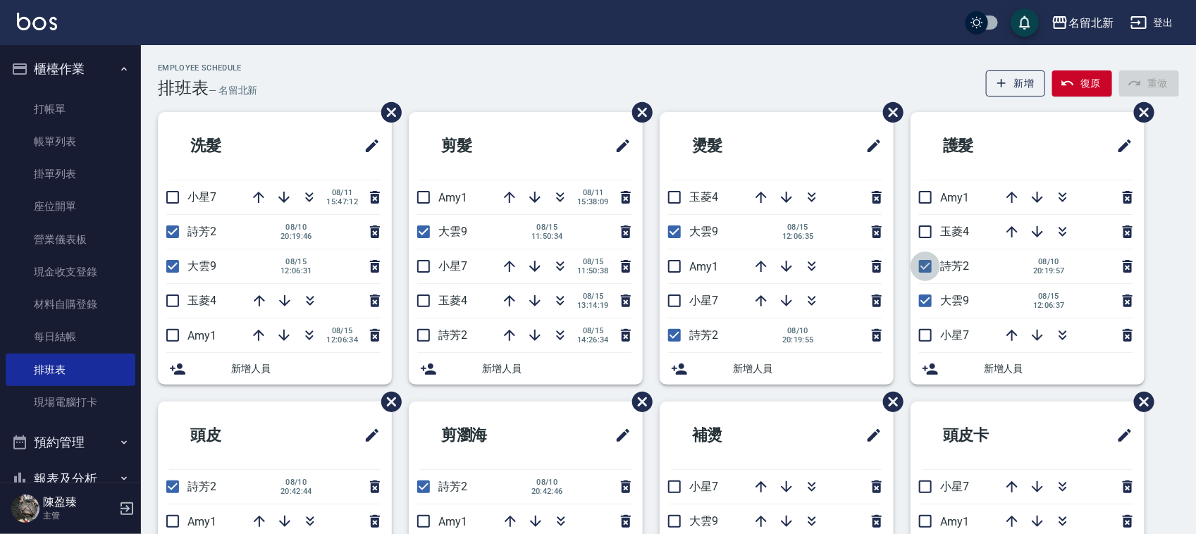
drag, startPoint x: 921, startPoint y: 263, endPoint x: 903, endPoint y: 254, distance: 19.9
click at [904, 258] on div "護髮 Amy1 玉菱4 詩芳2 [DATE] 20:19:57 大雲9 [DATE] 12:06:37 小星7 新增人員" at bounding box center [1019, 257] width 251 height 290
click at [925, 264] on input "checkbox" at bounding box center [925, 267] width 30 height 30
checkbox input "false"
click at [675, 332] on input "checkbox" at bounding box center [675, 336] width 30 height 30
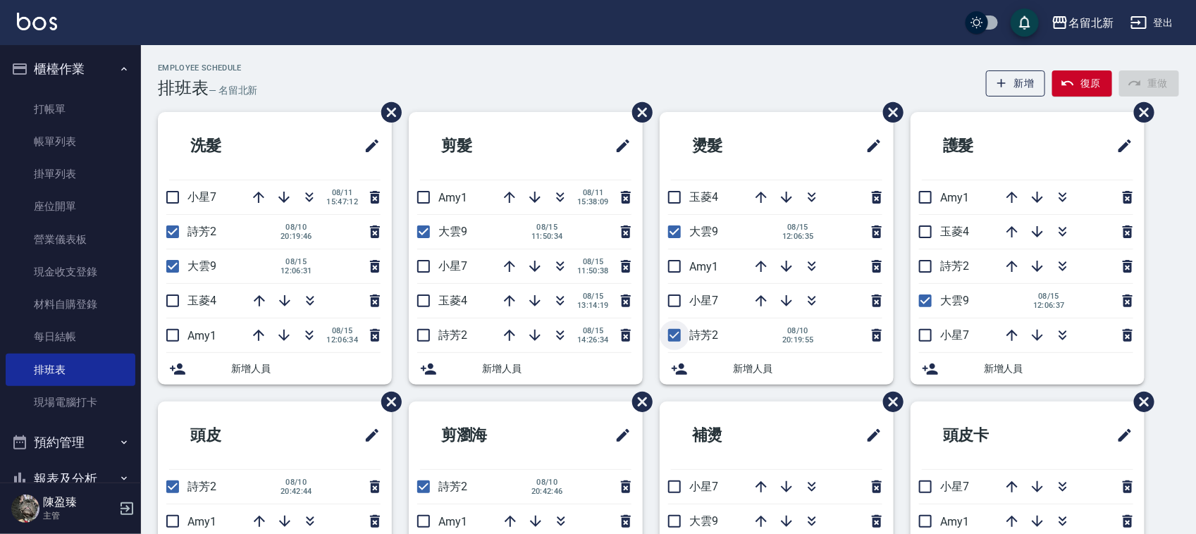
checkbox input "false"
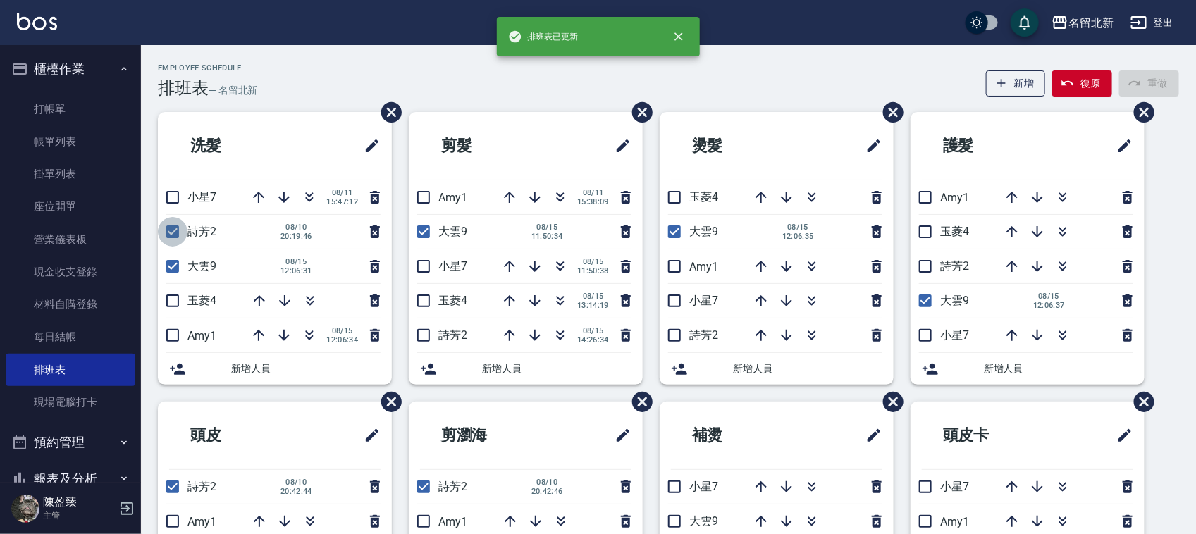
click at [173, 230] on input "checkbox" at bounding box center [173, 232] width 30 height 30
checkbox input "false"
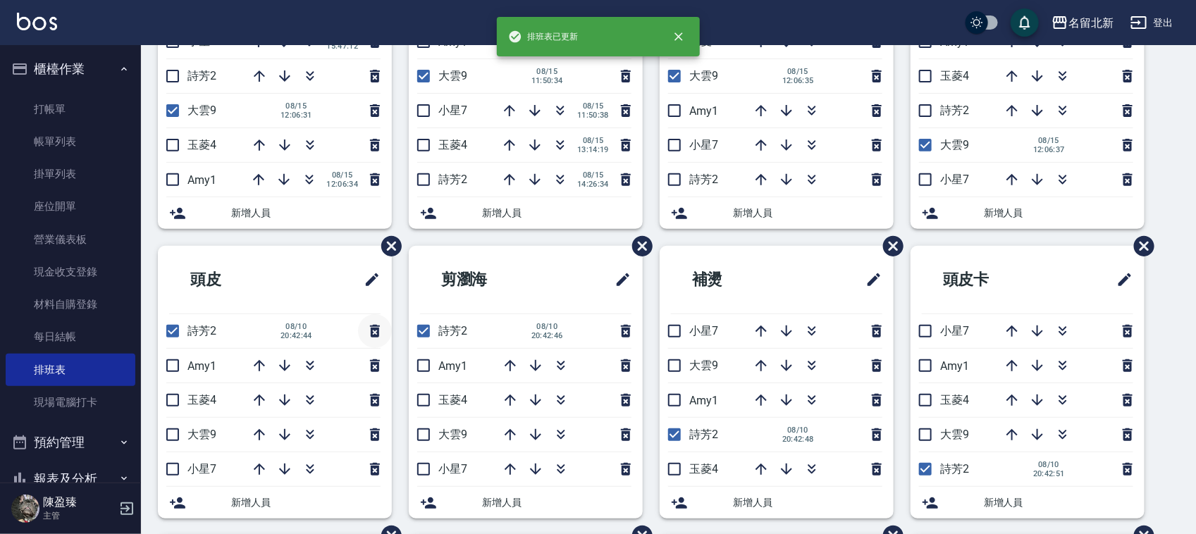
scroll to position [352, 0]
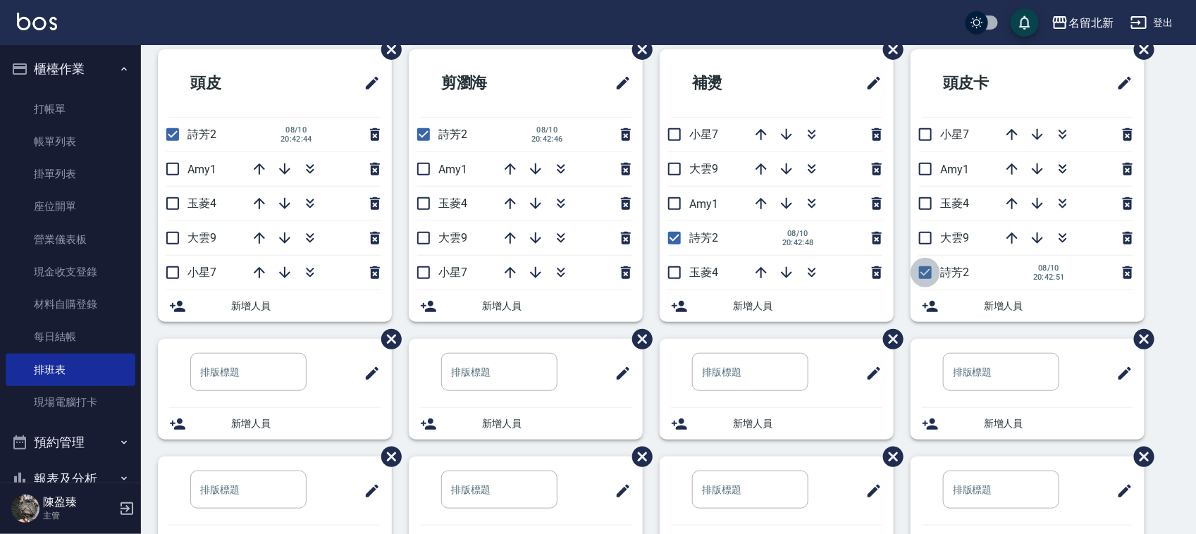
click at [928, 285] on input "checkbox" at bounding box center [925, 273] width 30 height 30
checkbox input "false"
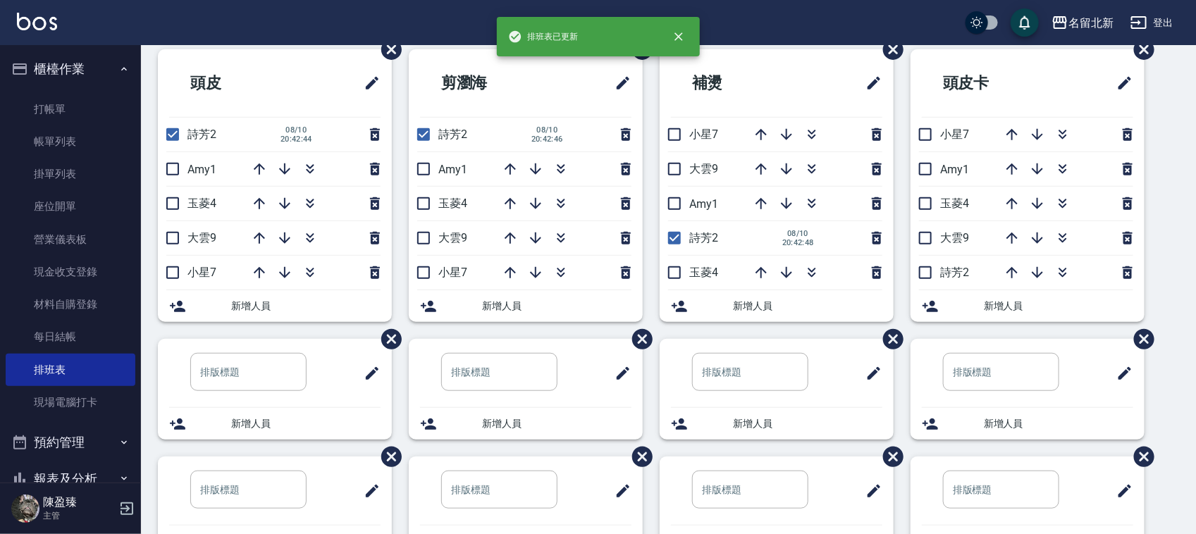
drag, startPoint x: 925, startPoint y: 244, endPoint x: 791, endPoint y: 223, distance: 134.9
click at [922, 244] on input "checkbox" at bounding box center [925, 238] width 30 height 30
checkbox input "true"
drag, startPoint x: 670, startPoint y: 233, endPoint x: 677, endPoint y: 169, distance: 64.4
click at [671, 233] on input "checkbox" at bounding box center [675, 238] width 30 height 30
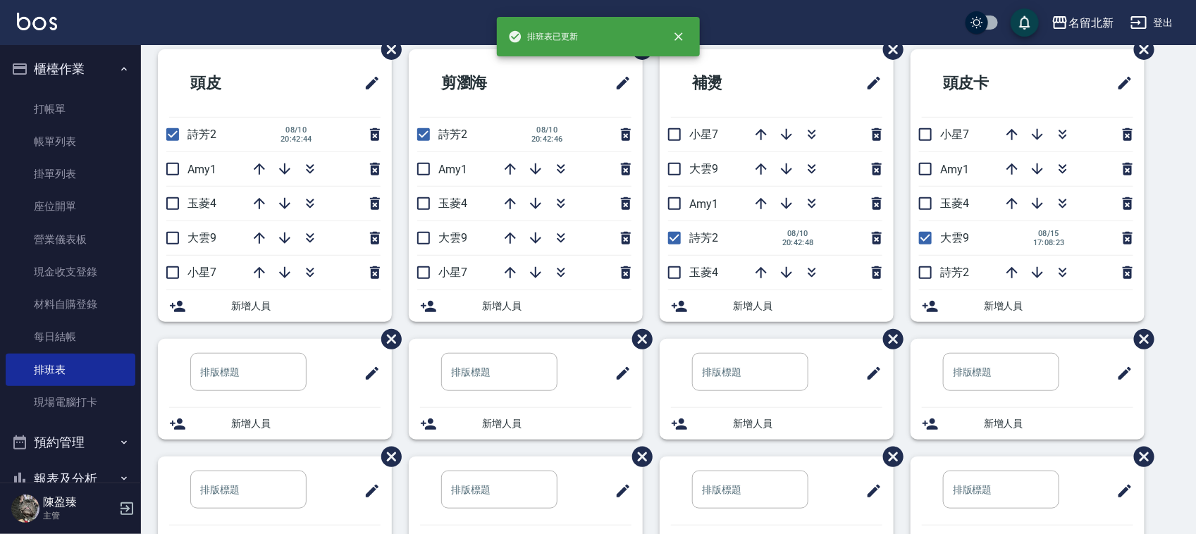
checkbox input "false"
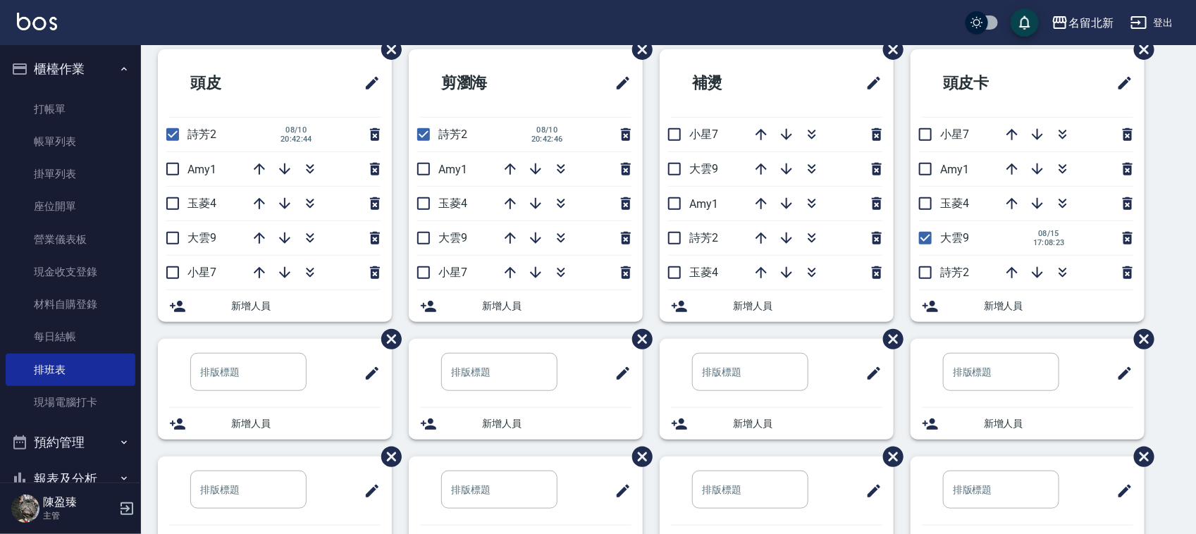
click at [674, 169] on input "checkbox" at bounding box center [675, 169] width 30 height 30
checkbox input "true"
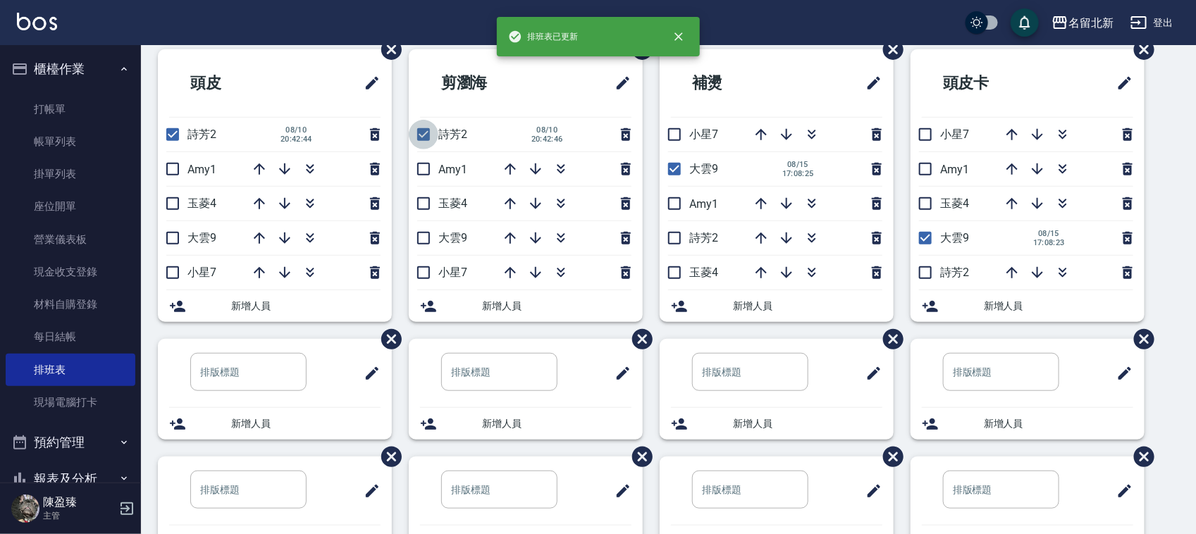
click at [417, 129] on input "checkbox" at bounding box center [424, 135] width 30 height 30
checkbox input "false"
drag, startPoint x: 417, startPoint y: 236, endPoint x: 421, endPoint y: 243, distance: 7.9
click at [419, 240] on input "checkbox" at bounding box center [424, 238] width 30 height 30
checkbox input "true"
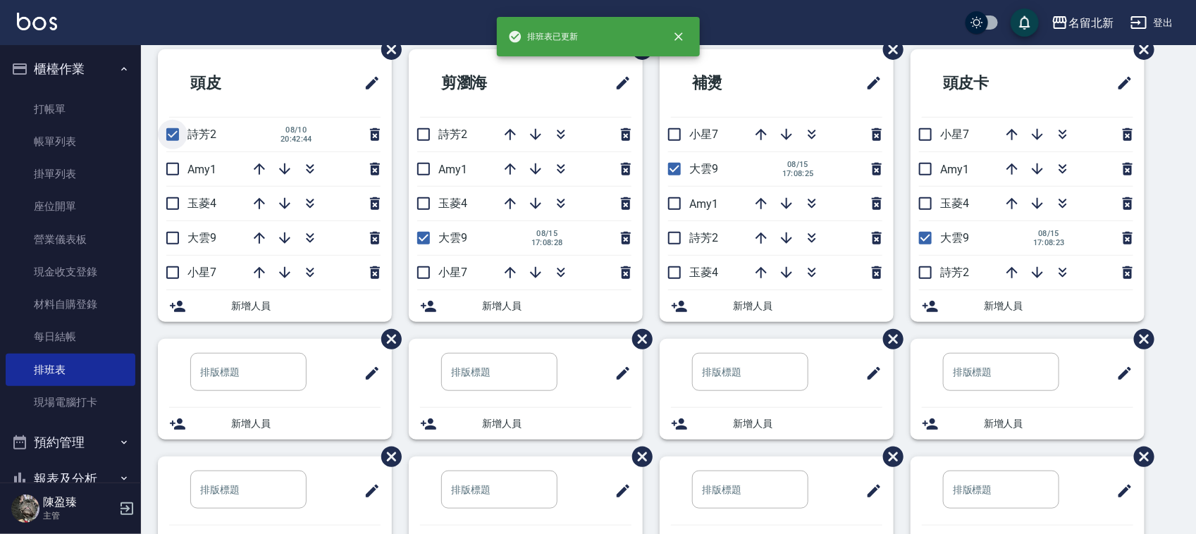
click at [173, 135] on input "checkbox" at bounding box center [173, 135] width 30 height 30
checkbox input "false"
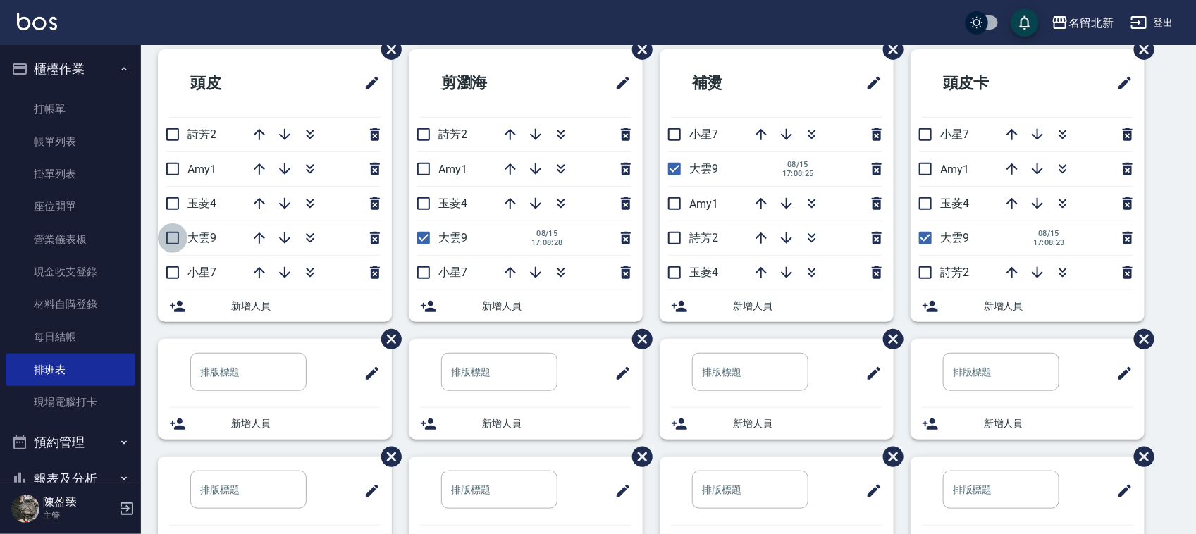
click at [175, 240] on input "checkbox" at bounding box center [173, 238] width 30 height 30
checkbox input "true"
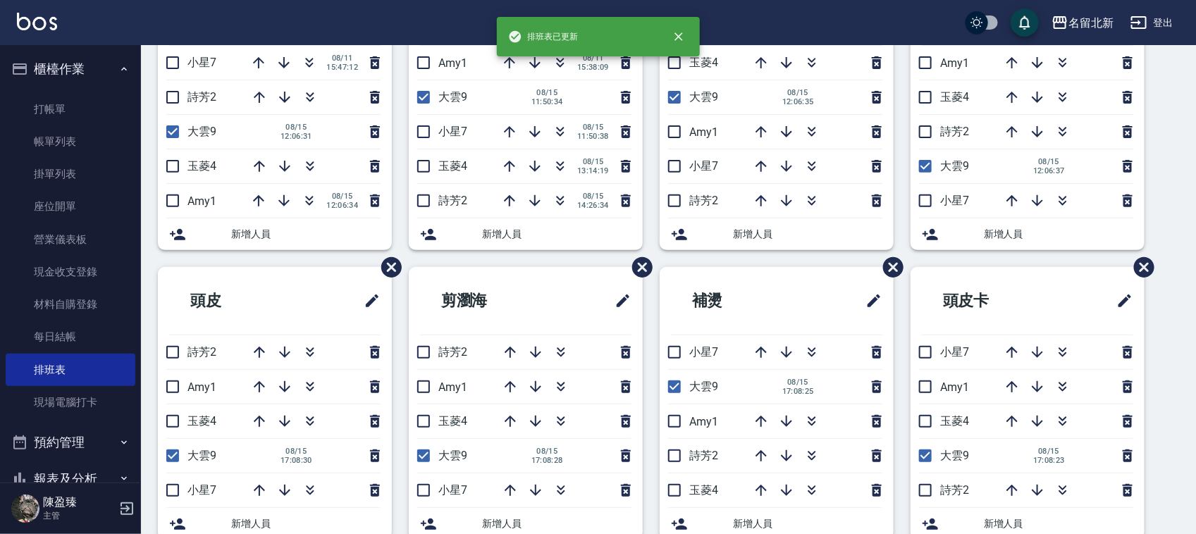
scroll to position [0, 0]
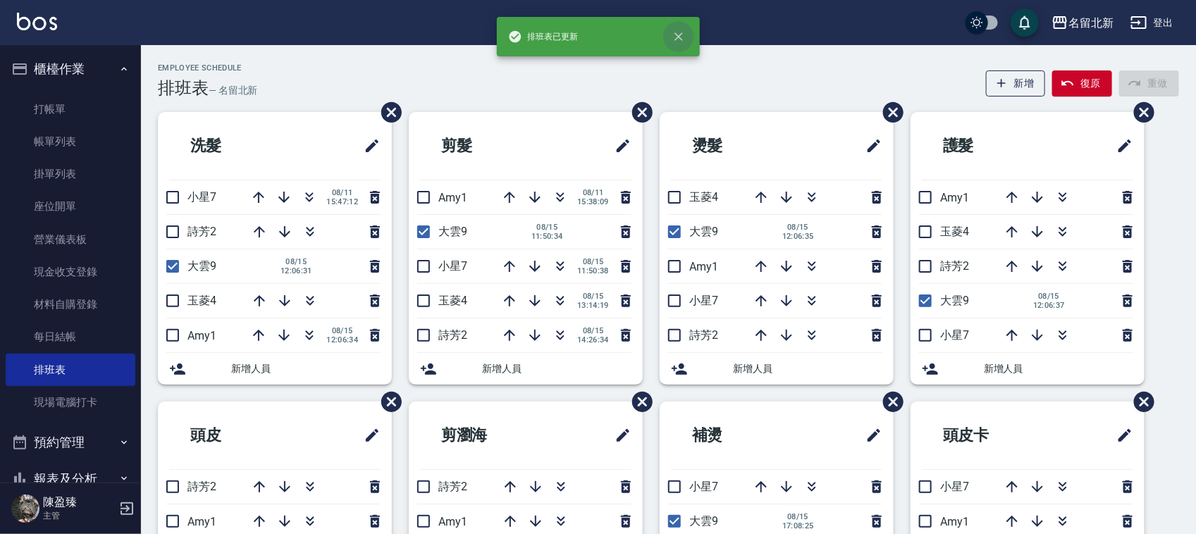
click at [677, 34] on icon "close" at bounding box center [678, 36] width 8 height 8
